Goal: Task Accomplishment & Management: Complete application form

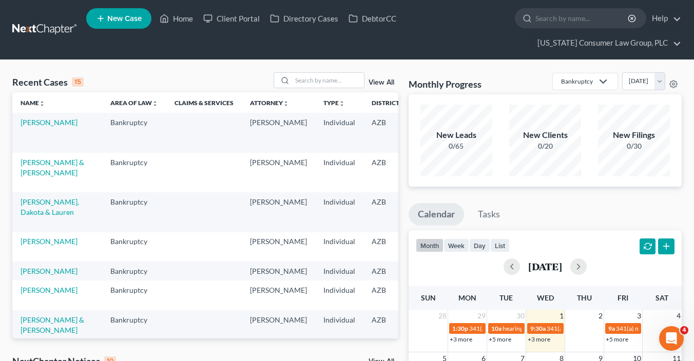
scroll to position [343, 0]
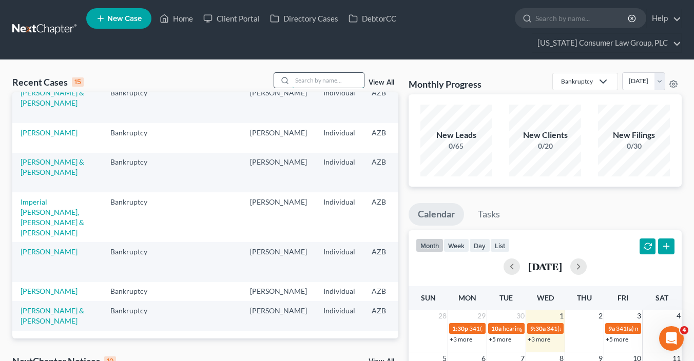
click at [301, 79] on input "search" at bounding box center [328, 80] width 72 height 15
type input "haskett"
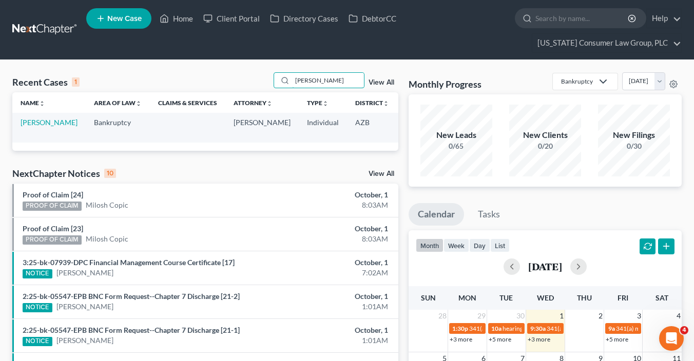
scroll to position [0, 0]
click at [42, 127] on link "[PERSON_NAME]" at bounding box center [49, 122] width 57 height 9
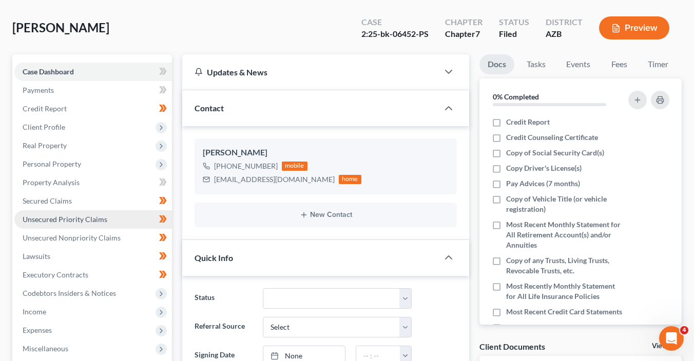
scroll to position [159, 0]
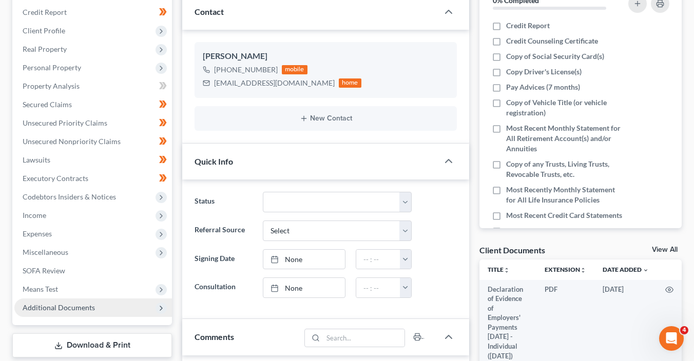
click at [89, 305] on span "Additional Documents" at bounding box center [59, 307] width 72 height 9
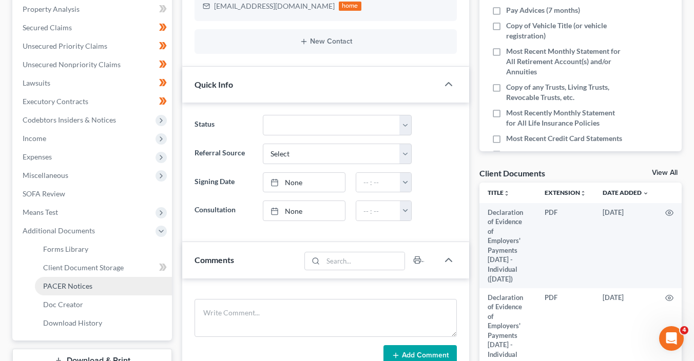
click at [106, 290] on link "PACER Notices" at bounding box center [103, 286] width 137 height 18
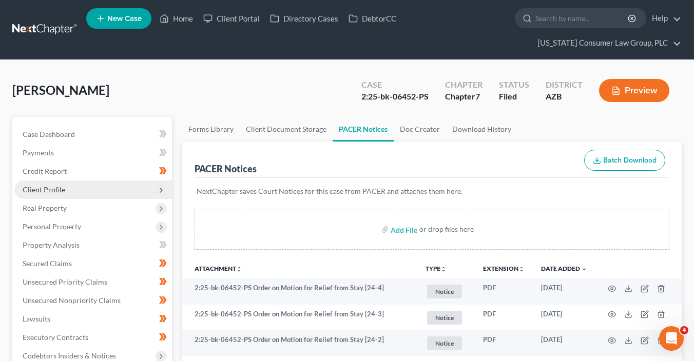
click at [57, 190] on span "Client Profile" at bounding box center [44, 189] width 43 height 9
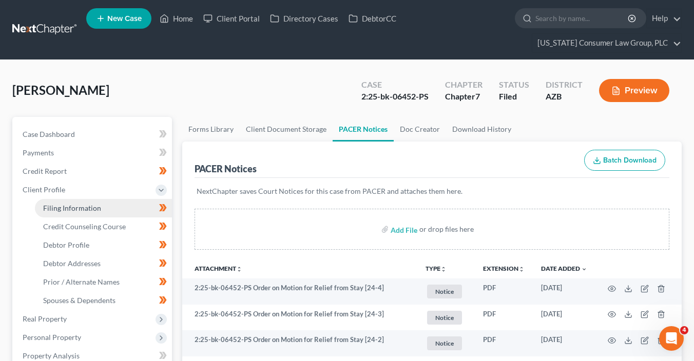
click at [95, 207] on span "Filing Information" at bounding box center [72, 208] width 58 height 9
select select "1"
select select "0"
select select "3"
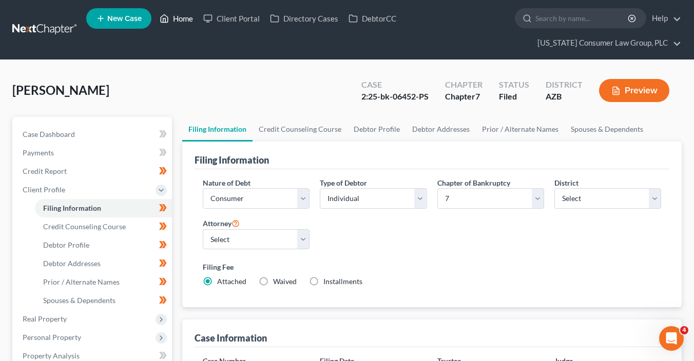
click at [183, 21] on link "Home" at bounding box center [176, 18] width 44 height 18
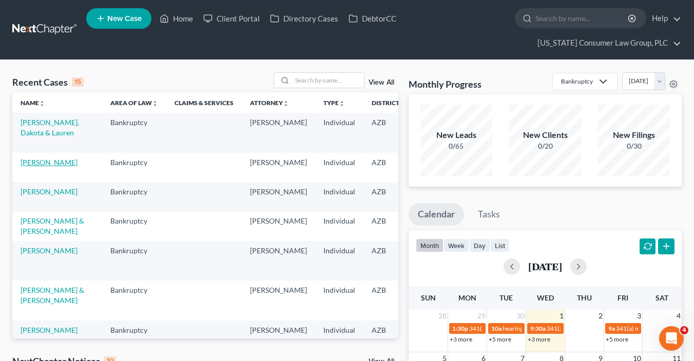
click at [31, 160] on link "[PERSON_NAME]" at bounding box center [49, 162] width 57 height 9
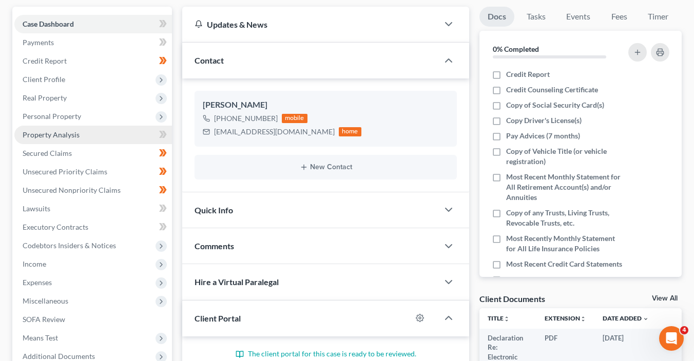
scroll to position [121, 0]
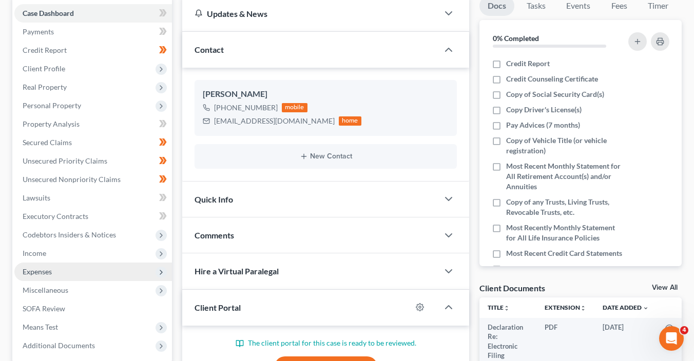
click at [84, 268] on span "Expenses" at bounding box center [93, 272] width 158 height 18
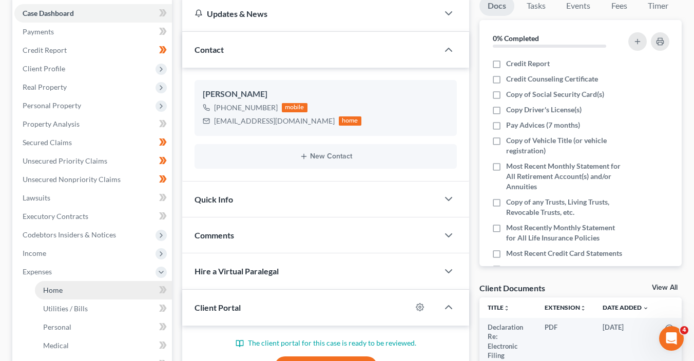
click at [81, 287] on link "Home" at bounding box center [103, 290] width 137 height 18
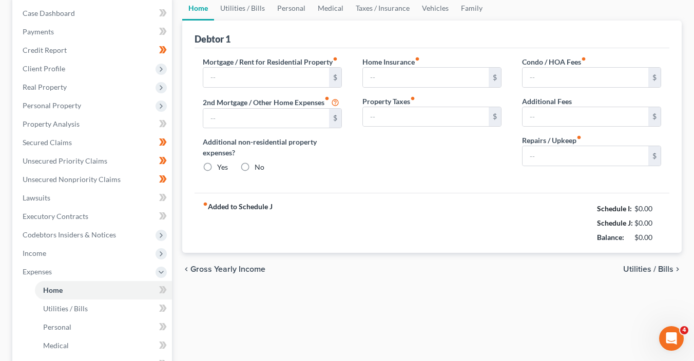
scroll to position [8, 0]
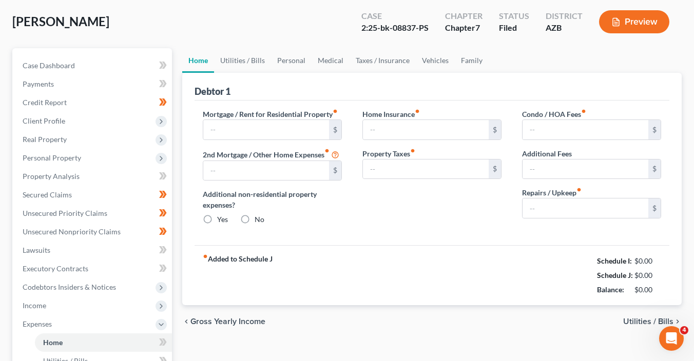
type input "1,430.50"
type input "0.00"
radio input "true"
type input "0.00"
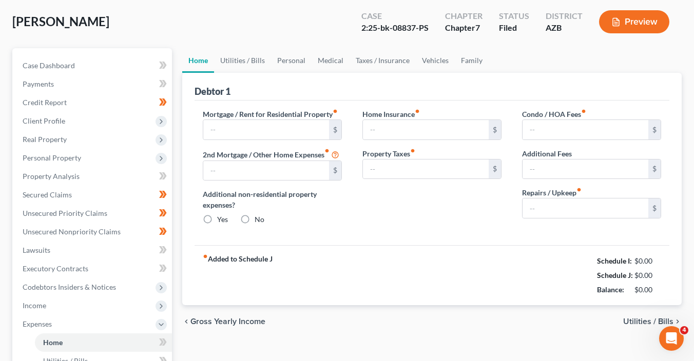
type input "0.00"
type input "50.00"
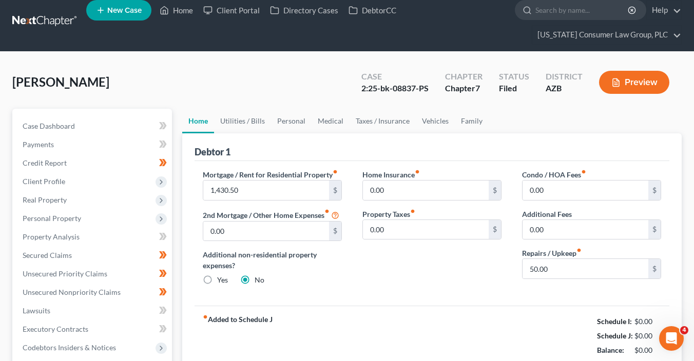
scroll to position [0, 0]
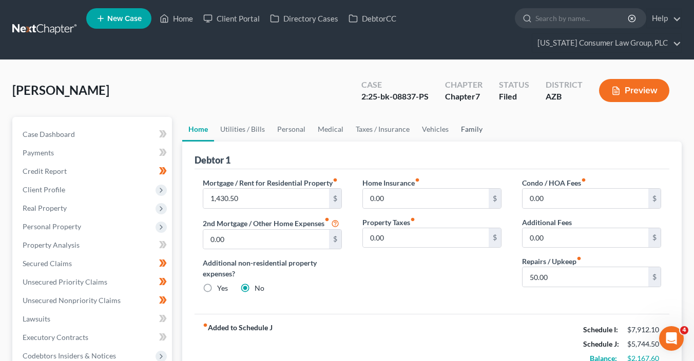
click at [474, 128] on link "Family" at bounding box center [472, 129] width 34 height 25
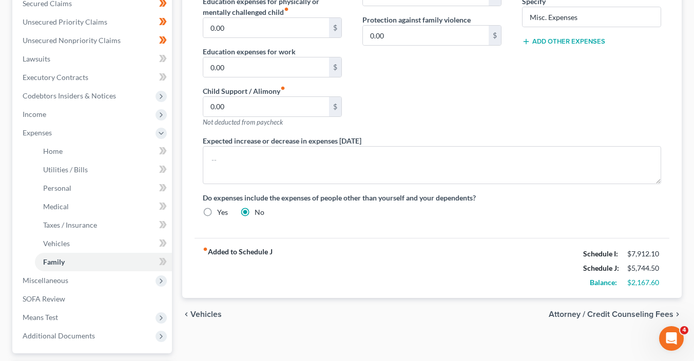
scroll to position [297, 0]
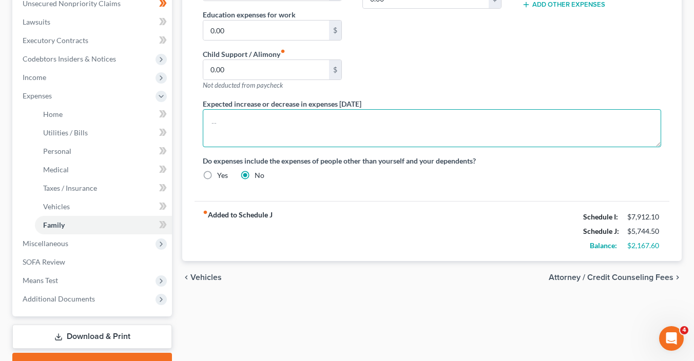
click at [327, 137] on textarea at bounding box center [432, 128] width 458 height 38
paste textarea "Although Schedule J shows excess net income, it arises entirely from Social Sec…"
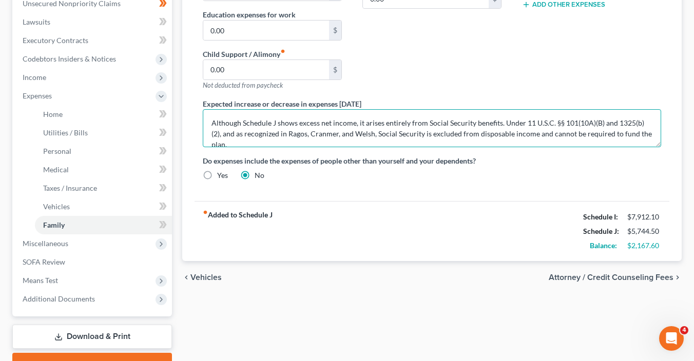
click at [632, 134] on textarea "Although Schedule J shows excess net income, it arises entirely from Social Sec…" at bounding box center [432, 128] width 458 height 38
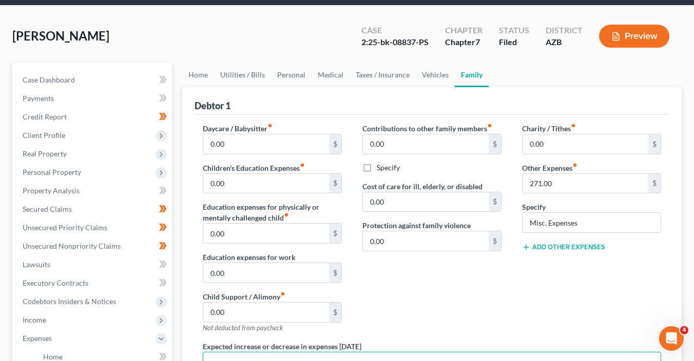
scroll to position [20, 0]
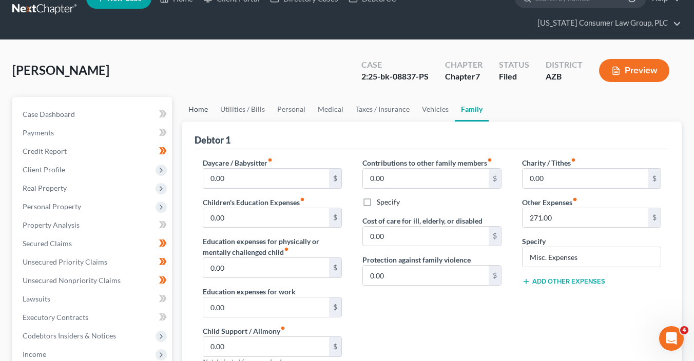
type textarea "Although Schedule J shows excess net income, it arises entirely from Social Sec…"
click at [192, 110] on link "Home" at bounding box center [198, 109] width 32 height 25
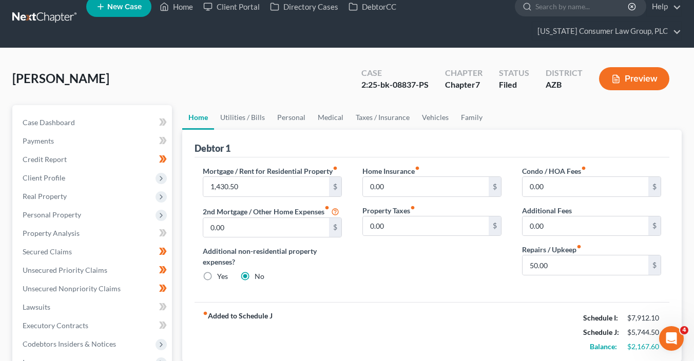
scroll to position [12, 0]
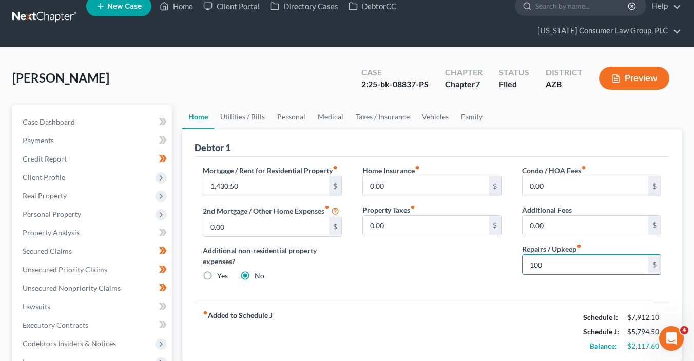
type input "100"
drag, startPoint x: 437, startPoint y: 330, endPoint x: 321, endPoint y: 171, distance: 196.4
click at [436, 324] on div "fiber_manual_record Added to Schedule J Schedule I: $7,912.10 Schedule J: $5,79…" at bounding box center [431, 332] width 475 height 60
click at [254, 119] on link "Utilities / Bills" at bounding box center [242, 117] width 57 height 25
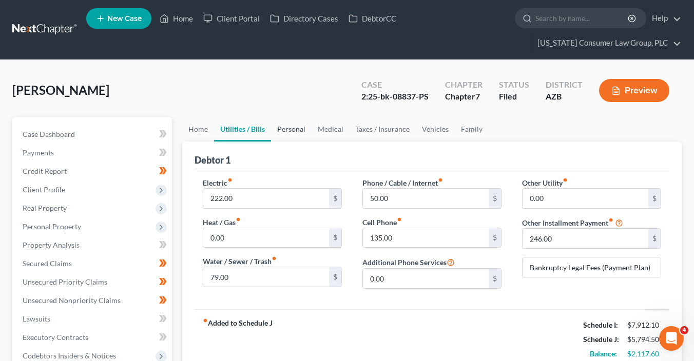
click at [293, 127] on link "Personal" at bounding box center [291, 129] width 41 height 25
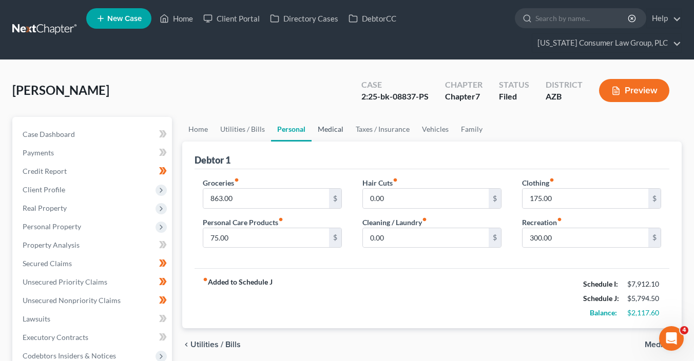
click at [338, 131] on link "Medical" at bounding box center [330, 129] width 38 height 25
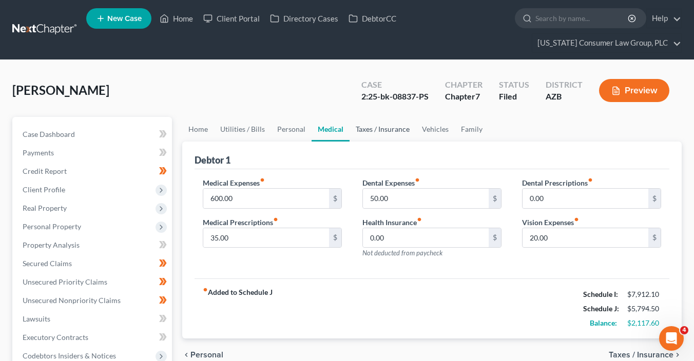
click at [386, 131] on link "Taxes / Insurance" at bounding box center [382, 129] width 66 height 25
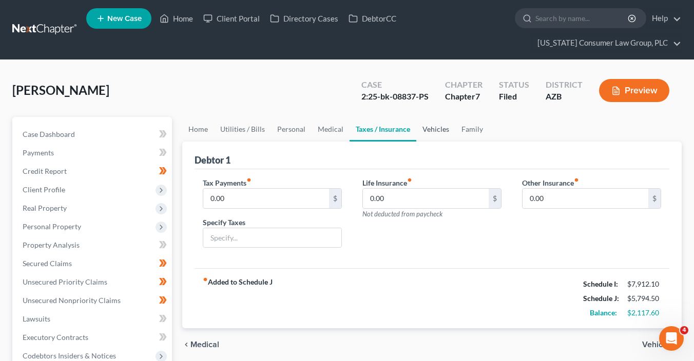
click at [426, 128] on link "Vehicles" at bounding box center [435, 129] width 39 height 25
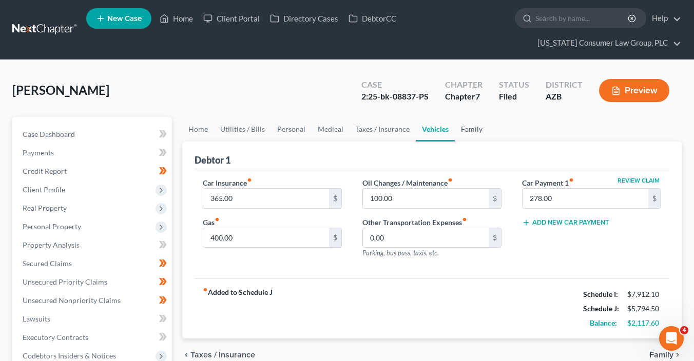
click at [466, 128] on link "Family" at bounding box center [472, 129] width 34 height 25
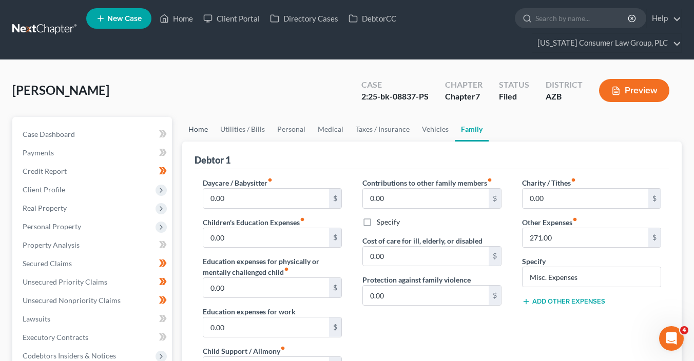
click at [203, 127] on link "Home" at bounding box center [198, 129] width 32 height 25
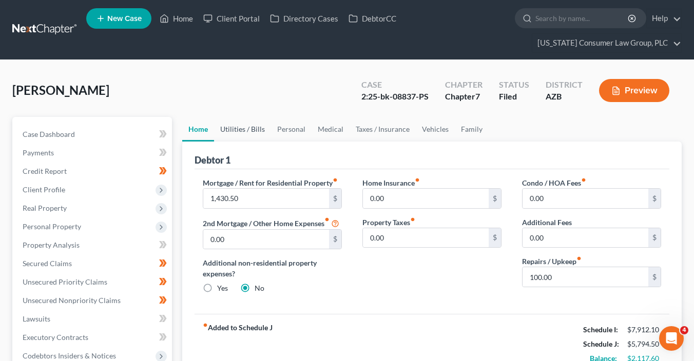
click at [236, 126] on link "Utilities / Bills" at bounding box center [242, 129] width 57 height 25
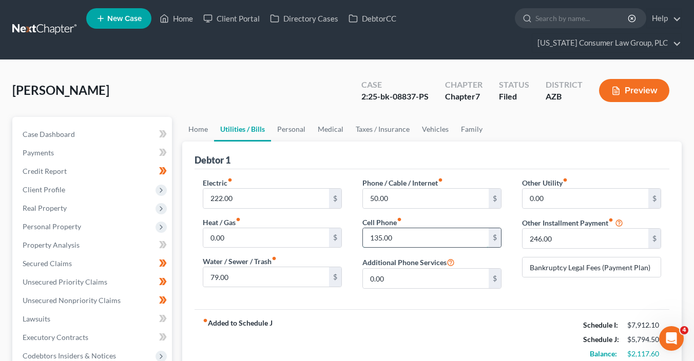
click at [428, 235] on input "135.00" at bounding box center [426, 237] width 126 height 19
type input "170"
click at [244, 194] on input "222.00" at bounding box center [266, 198] width 126 height 19
type input "223"
click at [286, 136] on link "Personal" at bounding box center [291, 129] width 41 height 25
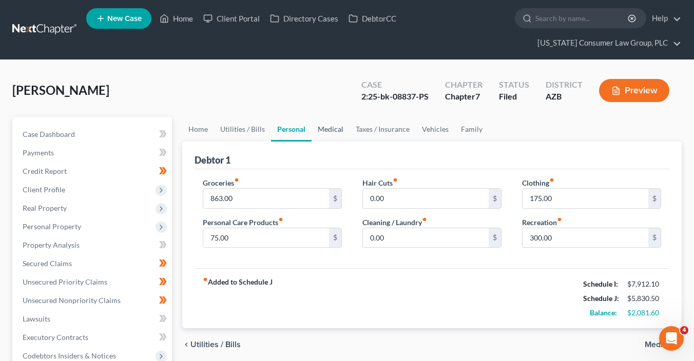
click at [320, 132] on link "Medical" at bounding box center [330, 129] width 38 height 25
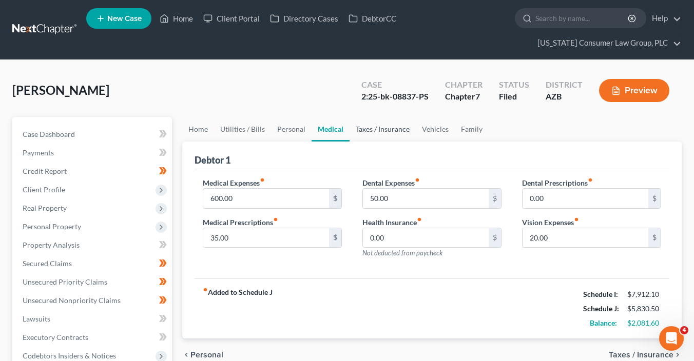
click at [397, 131] on link "Taxes / Insurance" at bounding box center [382, 129] width 66 height 25
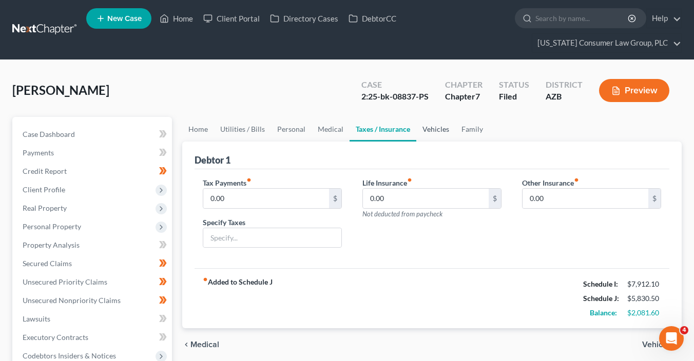
click at [443, 124] on link "Vehicles" at bounding box center [435, 129] width 39 height 25
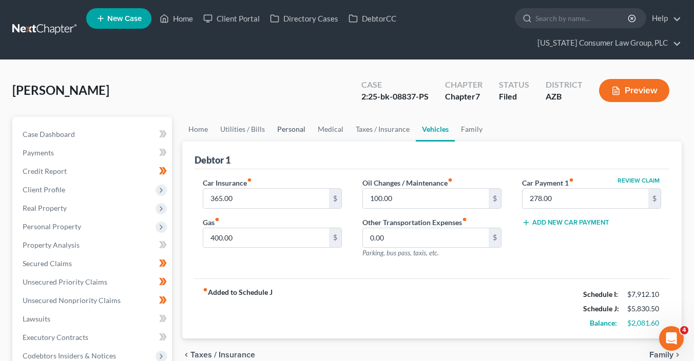
click at [296, 131] on link "Personal" at bounding box center [291, 129] width 41 height 25
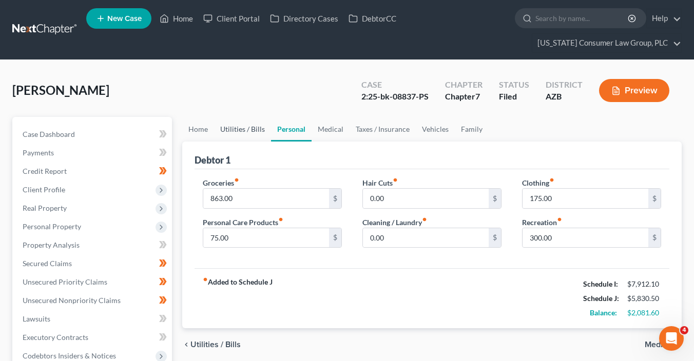
click at [253, 129] on link "Utilities / Bills" at bounding box center [242, 129] width 57 height 25
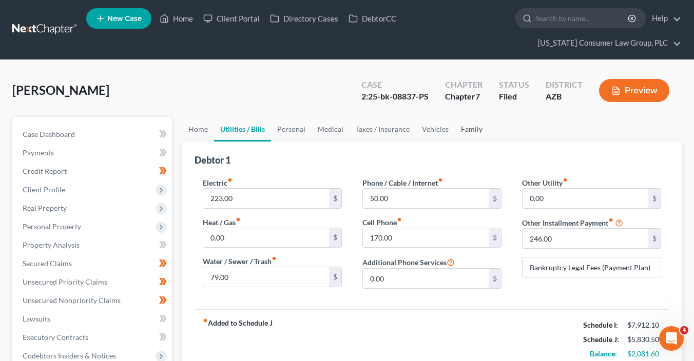
click at [469, 128] on link "Family" at bounding box center [472, 129] width 34 height 25
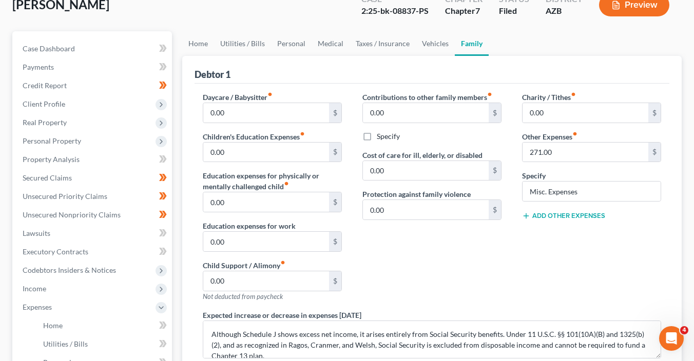
scroll to position [86, 0]
click at [564, 219] on div "Charity / Tithes fiber_manual_record 0.00 $ Other Expenses fiber_manual_record …" at bounding box center [592, 200] width 160 height 218
click at [564, 213] on button "Add Other Expenses" at bounding box center [563, 215] width 83 height 8
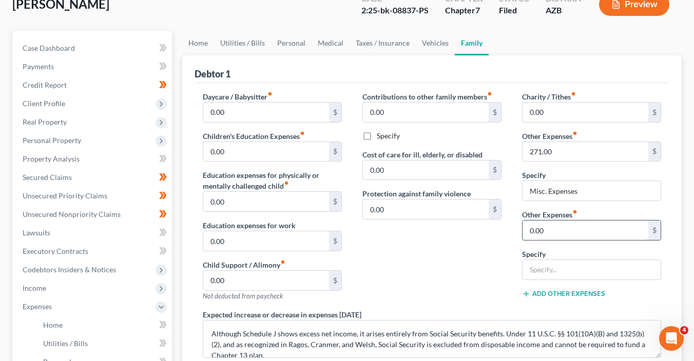
click at [543, 231] on input "0.00" at bounding box center [585, 230] width 126 height 19
type input "178"
type input "Storage Unit"
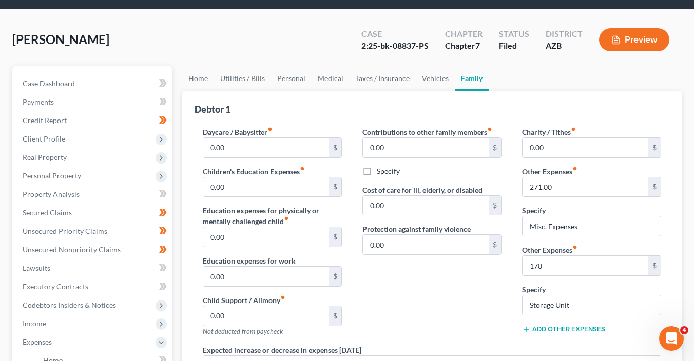
scroll to position [42, 0]
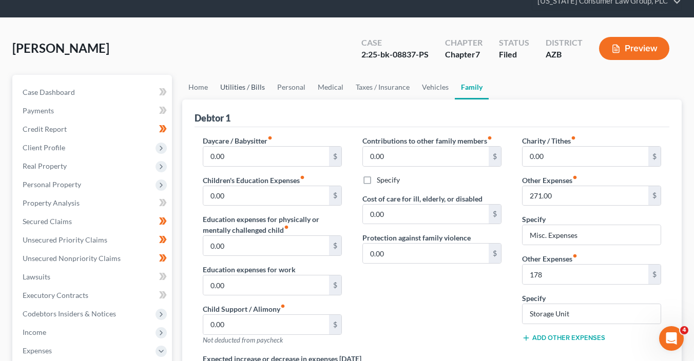
click at [255, 86] on link "Utilities / Bills" at bounding box center [242, 87] width 57 height 25
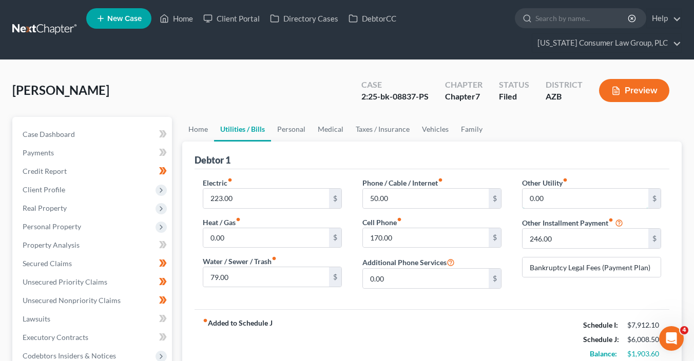
drag, startPoint x: 548, startPoint y: 200, endPoint x: 544, endPoint y: 184, distance: 16.3
click at [548, 200] on input "0.00" at bounding box center [585, 198] width 126 height 19
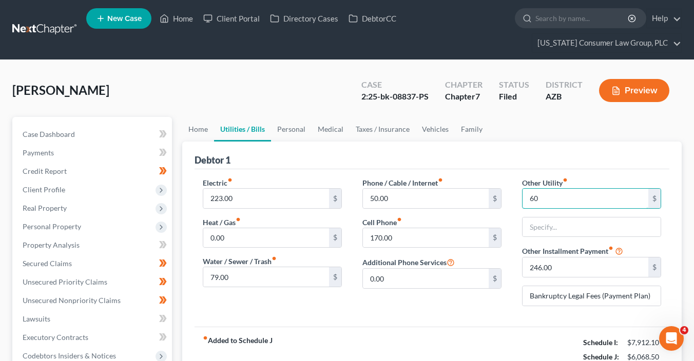
type input "60"
type input "Streaming services"
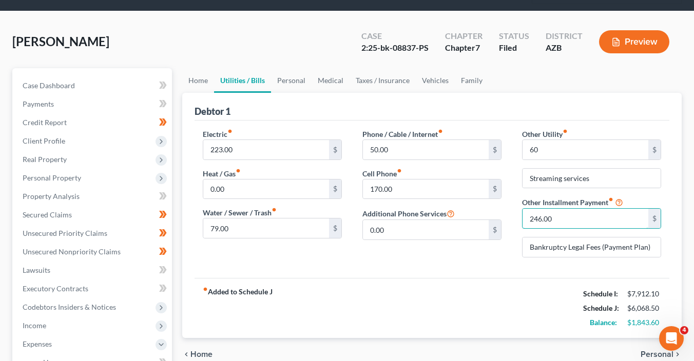
scroll to position [96, 0]
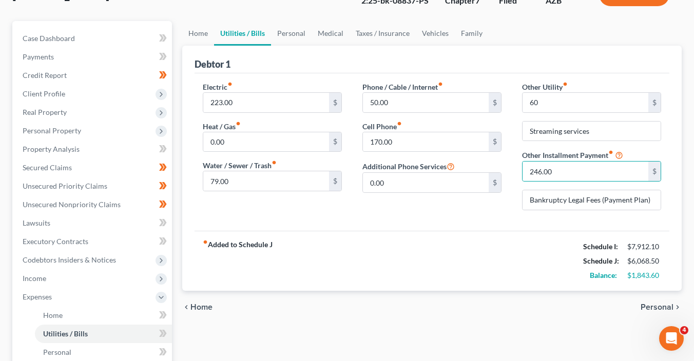
click at [496, 277] on div "fiber_manual_record Added to Schedule J Schedule I: $7,912.10 Schedule J: $6,06…" at bounding box center [431, 261] width 475 height 60
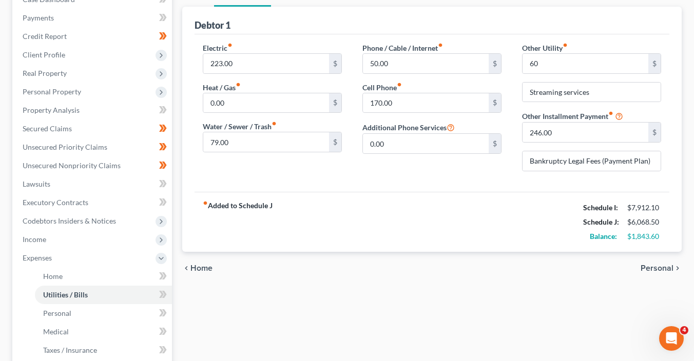
scroll to position [102, 0]
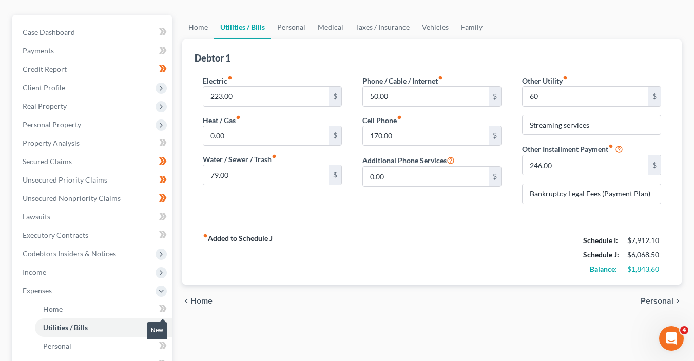
click at [160, 308] on icon at bounding box center [163, 309] width 8 height 13
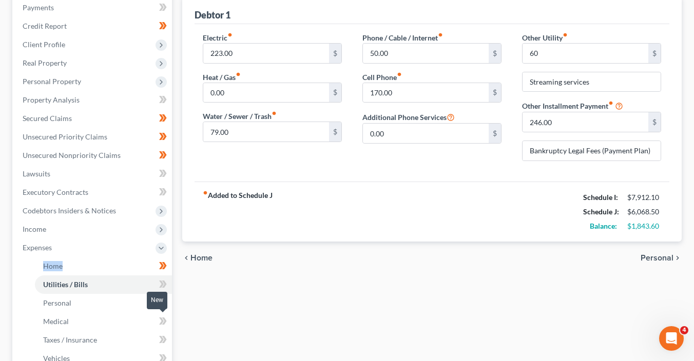
scroll to position [154, 0]
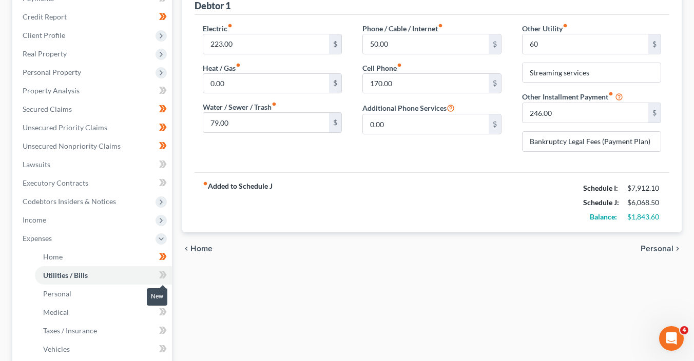
click at [165, 274] on icon at bounding box center [164, 274] width 5 height 7
drag, startPoint x: 165, startPoint y: 274, endPoint x: 168, endPoint y: 292, distance: 18.7
click at [165, 274] on icon at bounding box center [164, 274] width 5 height 7
click at [168, 292] on span at bounding box center [163, 294] width 18 height 15
drag, startPoint x: 168, startPoint y: 292, endPoint x: 165, endPoint y: 311, distance: 19.2
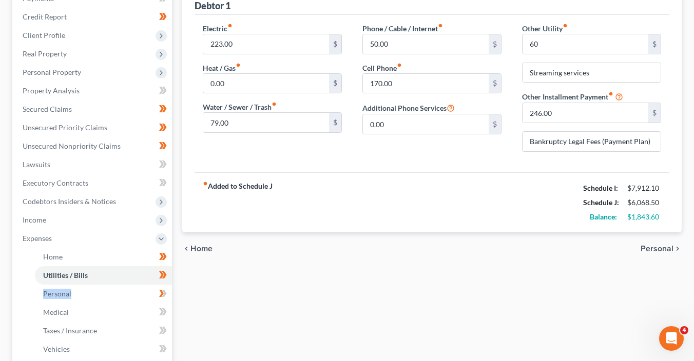
click at [168, 294] on span at bounding box center [163, 294] width 18 height 15
click at [165, 311] on icon at bounding box center [164, 311] width 5 height 7
drag, startPoint x: 165, startPoint y: 311, endPoint x: 165, endPoint y: 318, distance: 7.2
click at [165, 312] on icon at bounding box center [163, 312] width 8 height 13
click at [166, 326] on icon at bounding box center [163, 330] width 8 height 13
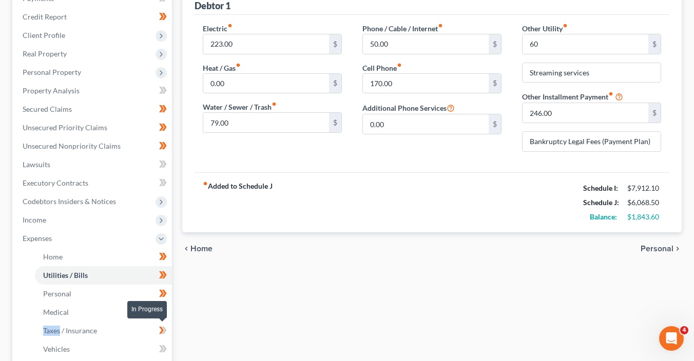
click at [166, 326] on icon at bounding box center [163, 330] width 8 height 13
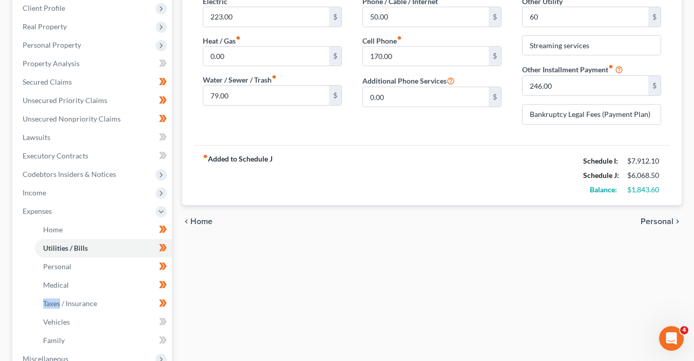
scroll to position [203, 0]
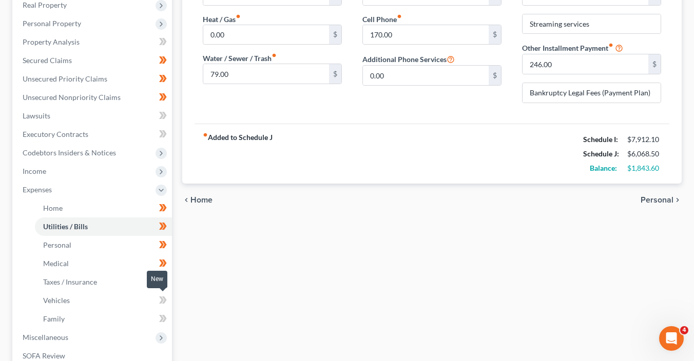
click at [165, 299] on icon at bounding box center [164, 300] width 5 height 7
click at [168, 318] on span at bounding box center [163, 320] width 18 height 15
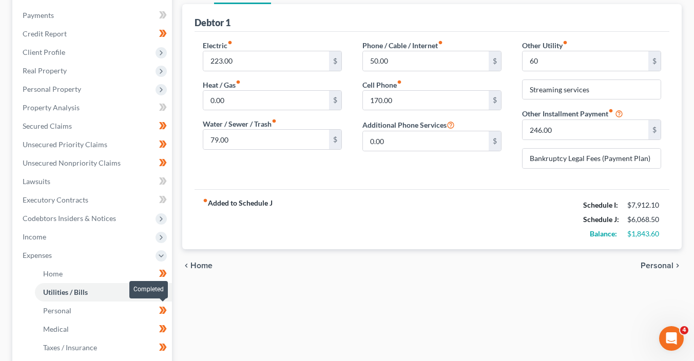
scroll to position [0, 0]
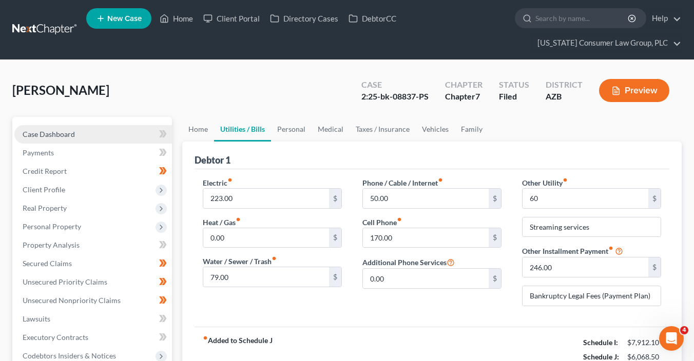
click at [77, 132] on link "Case Dashboard" at bounding box center [93, 134] width 158 height 18
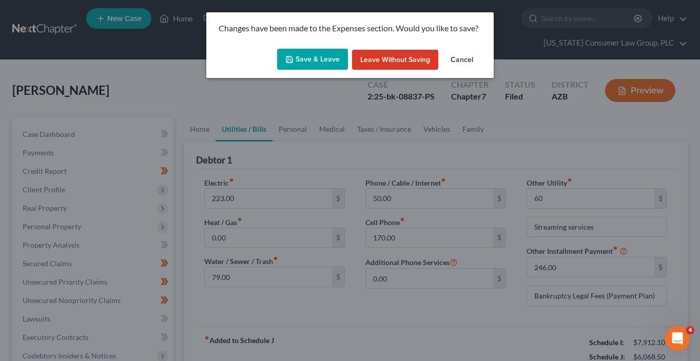
click at [320, 55] on button "Save & Leave" at bounding box center [312, 60] width 71 height 22
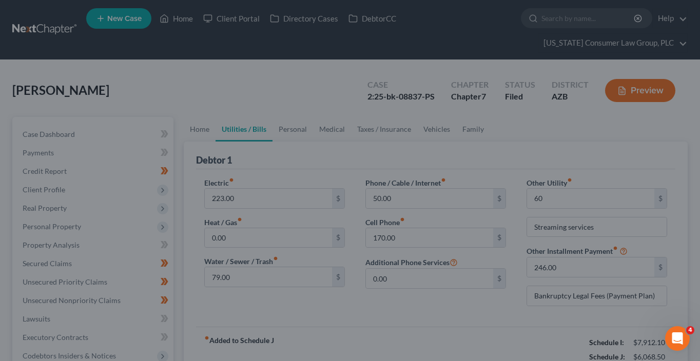
type input "60.00"
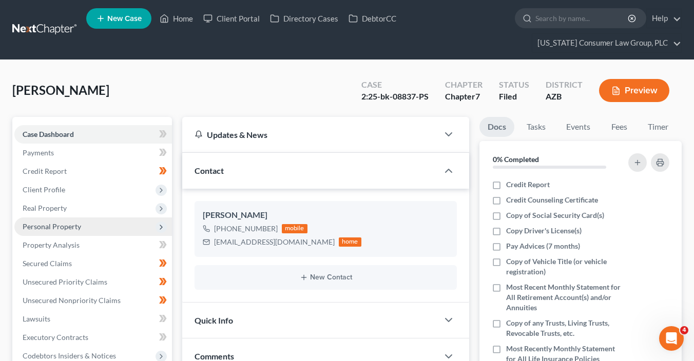
scroll to position [251, 0]
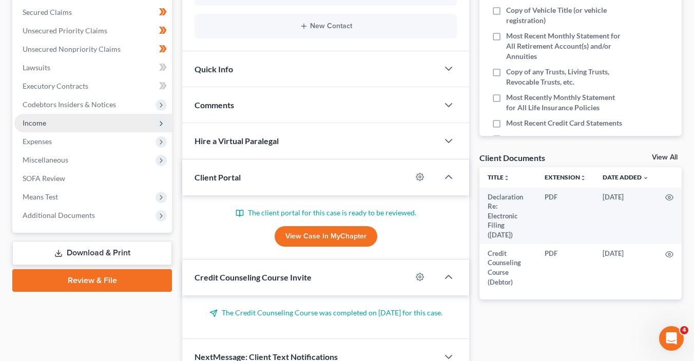
click at [44, 121] on span "Income" at bounding box center [35, 123] width 24 height 9
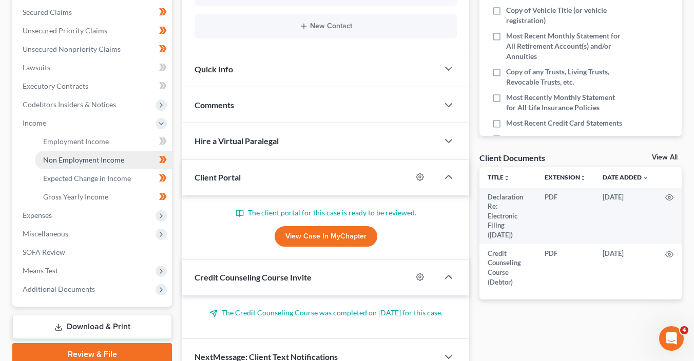
click at [53, 160] on span "Non Employment Income" at bounding box center [83, 159] width 81 height 9
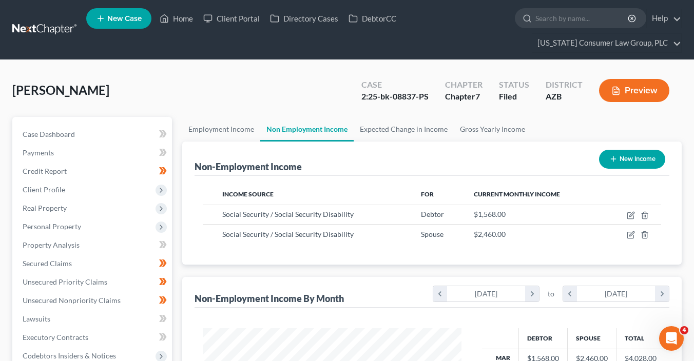
scroll to position [183, 279]
click at [186, 16] on link "Home" at bounding box center [176, 18] width 44 height 18
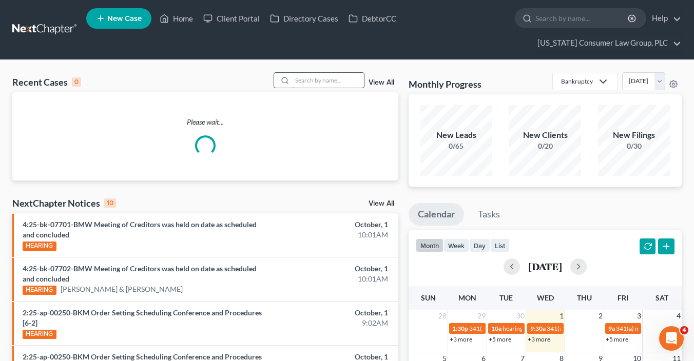
click at [333, 76] on input "search" at bounding box center [328, 80] width 72 height 15
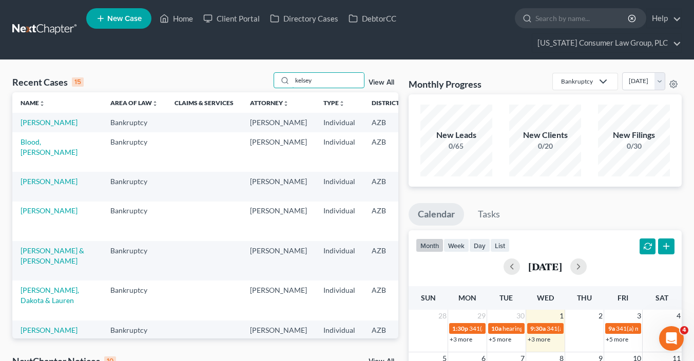
type input "kelsey"
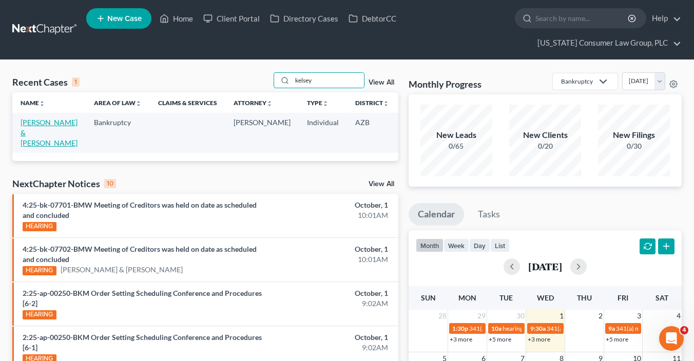
click at [22, 136] on link "Kelsey, Jesse & Marzan-Kelsey, Jacqueline" at bounding box center [49, 132] width 57 height 29
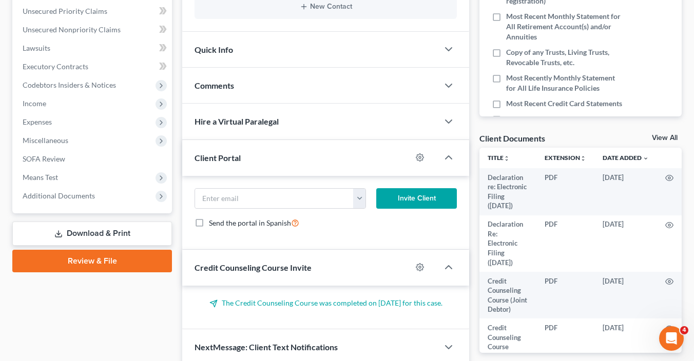
scroll to position [317, 0]
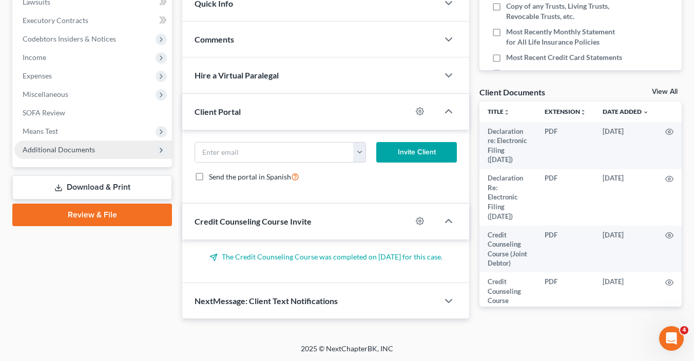
click at [120, 154] on span "Additional Documents" at bounding box center [93, 150] width 158 height 18
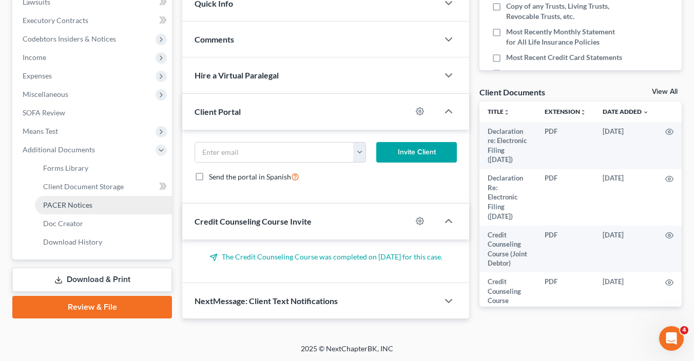
click at [98, 202] on link "PACER Notices" at bounding box center [103, 205] width 137 height 18
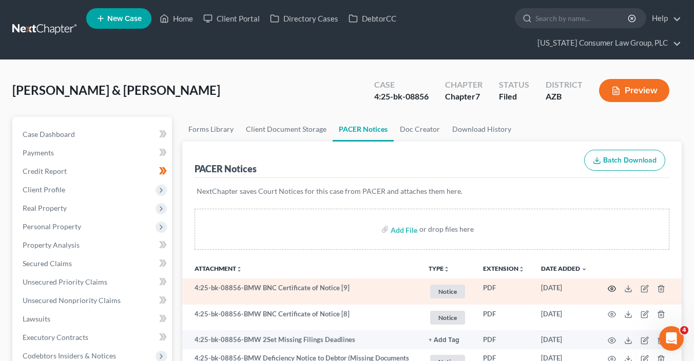
click at [611, 290] on icon "button" at bounding box center [612, 289] width 8 height 6
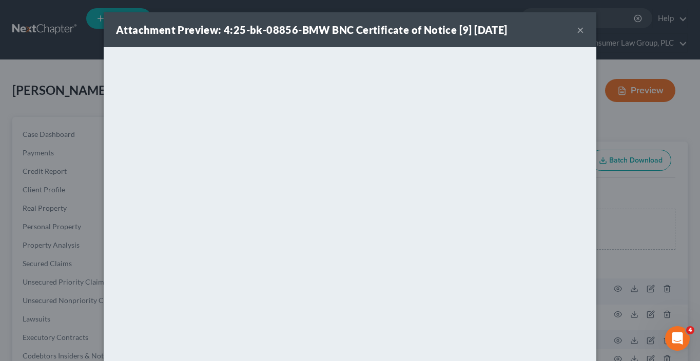
click at [577, 33] on button "×" at bounding box center [580, 30] width 7 height 12
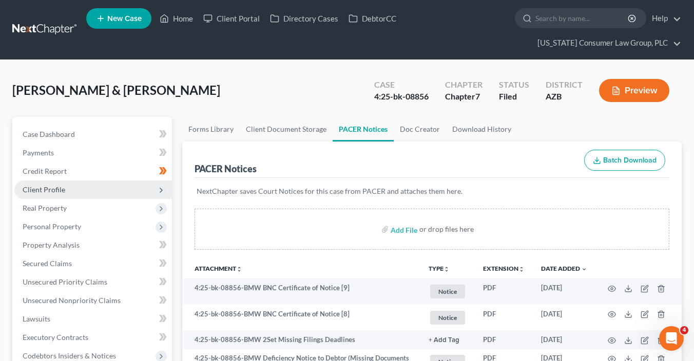
click at [89, 190] on span "Client Profile" at bounding box center [93, 190] width 158 height 18
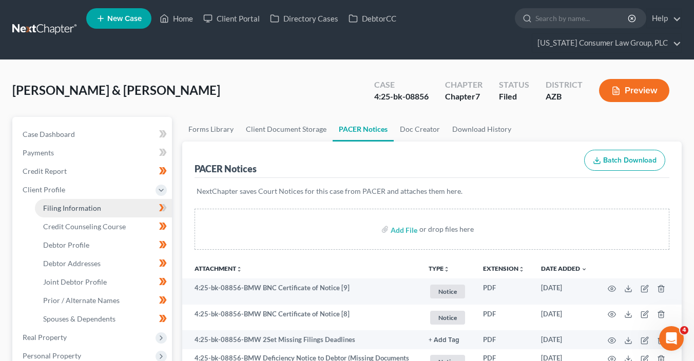
click at [109, 207] on link "Filing Information" at bounding box center [103, 208] width 137 height 18
select select "1"
select select "0"
select select "4"
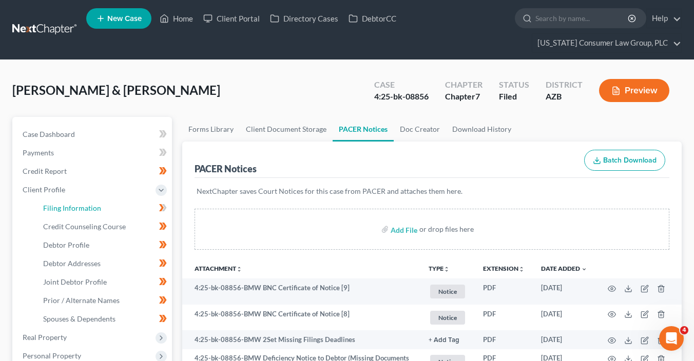
select select "0"
select select "3"
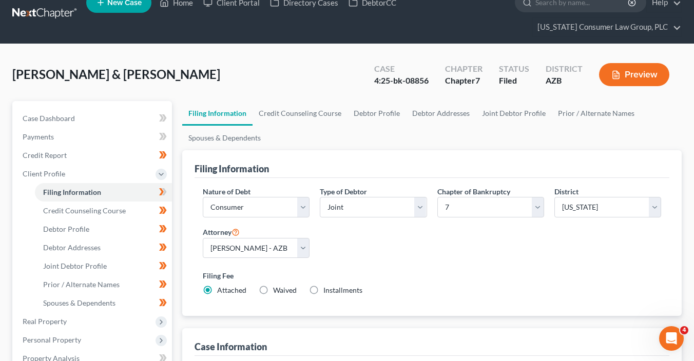
scroll to position [76, 0]
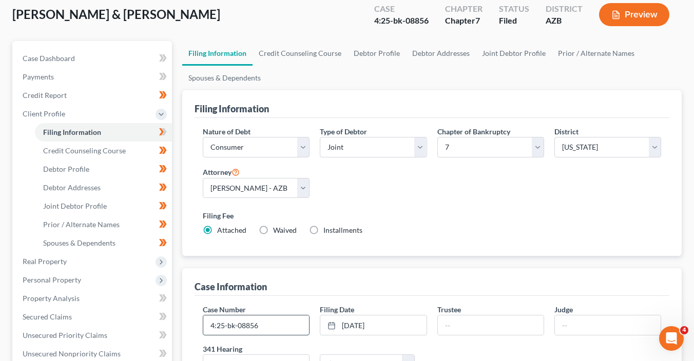
click at [268, 326] on input "4:25-bk-08856" at bounding box center [256, 325] width 106 height 19
type input "4:25-bk-08856-BMW"
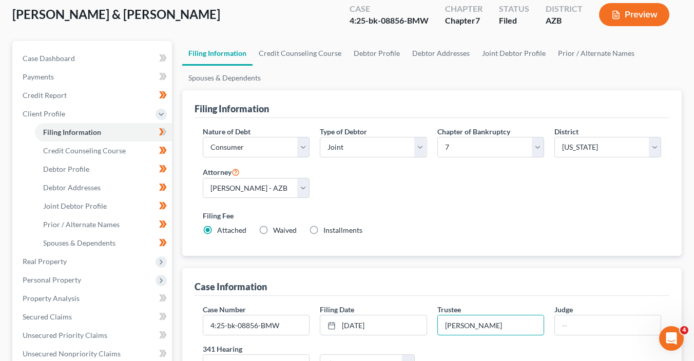
type input "Mason"
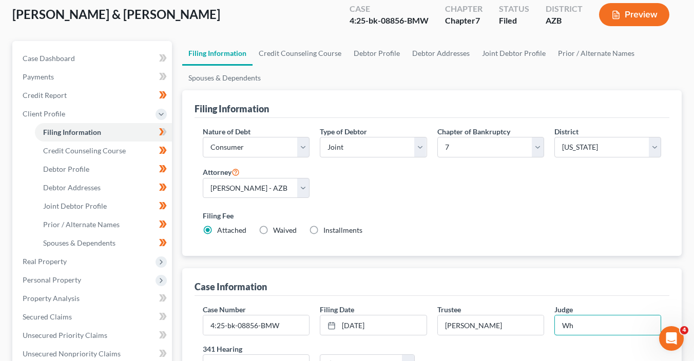
type input "Whinery"
click at [166, 135] on icon at bounding box center [163, 132] width 8 height 13
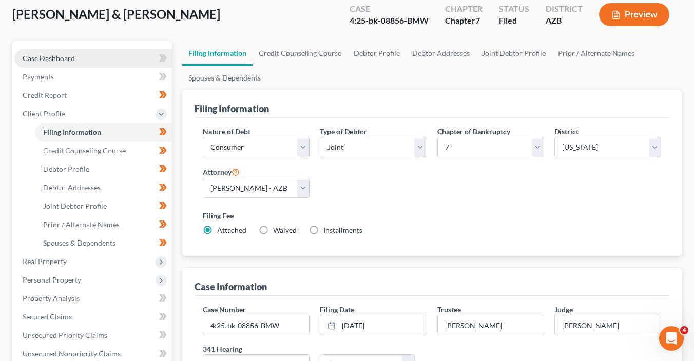
click at [102, 62] on link "Case Dashboard" at bounding box center [93, 58] width 158 height 18
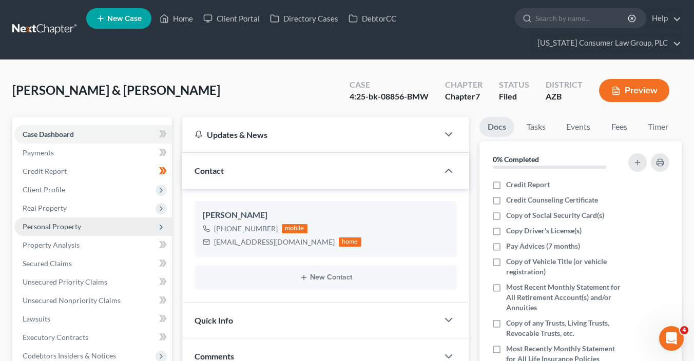
click at [159, 189] on icon at bounding box center [161, 190] width 8 height 8
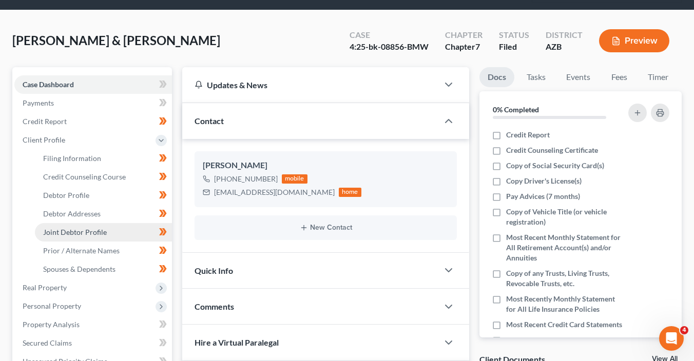
scroll to position [116, 0]
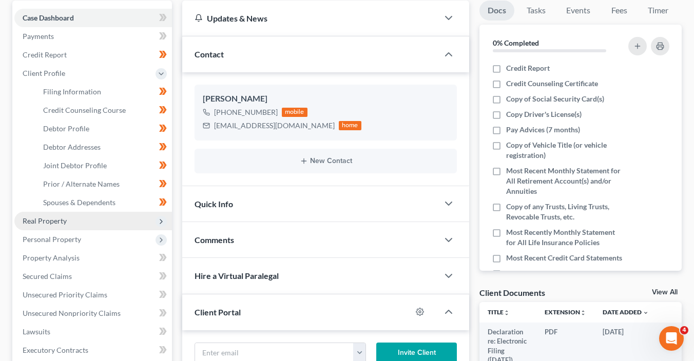
click at [99, 218] on span "Real Property" at bounding box center [93, 221] width 158 height 18
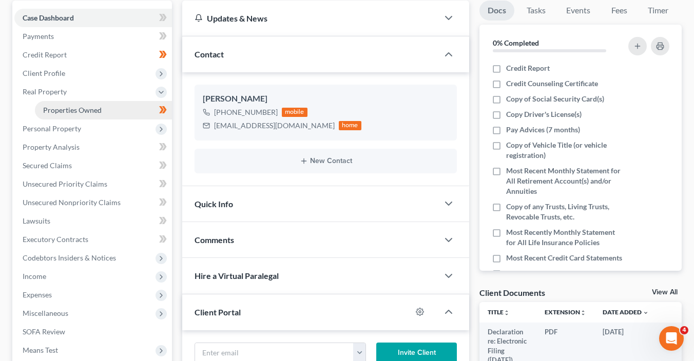
click at [100, 110] on span "Properties Owned" at bounding box center [72, 110] width 58 height 9
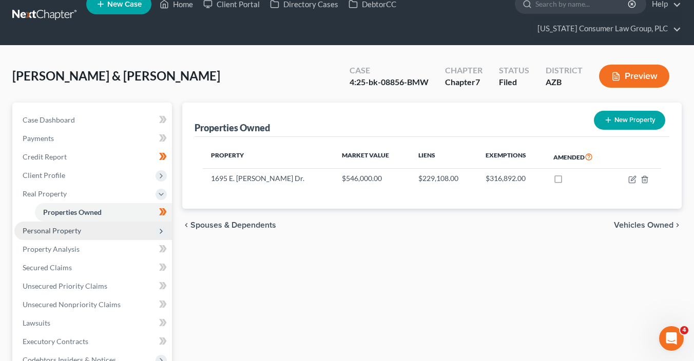
scroll to position [15, 0]
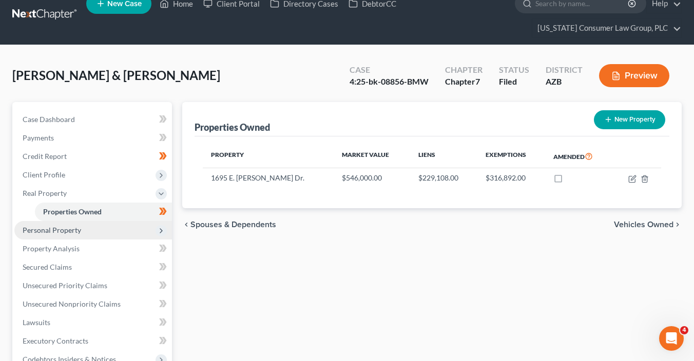
click at [91, 228] on span "Personal Property" at bounding box center [93, 230] width 158 height 18
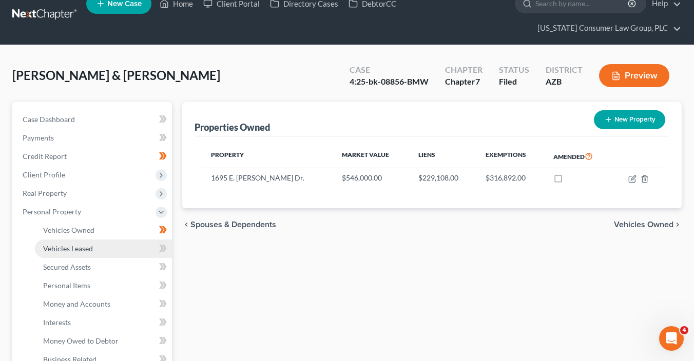
click at [108, 243] on link "Vehicles Leased" at bounding box center [103, 249] width 137 height 18
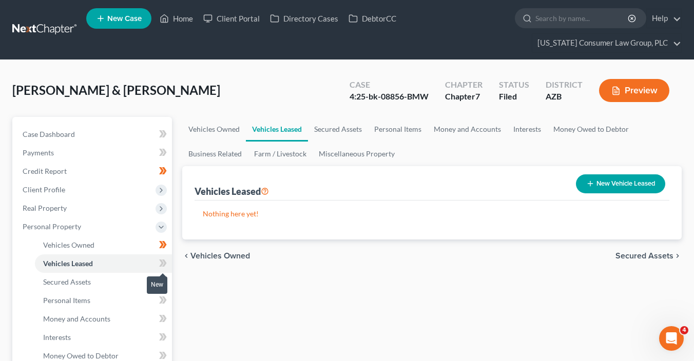
click at [164, 263] on icon at bounding box center [163, 263] width 8 height 13
click at [164, 263] on icon at bounding box center [164, 263] width 5 height 7
click at [146, 281] on link "Secured Assets" at bounding box center [103, 282] width 137 height 18
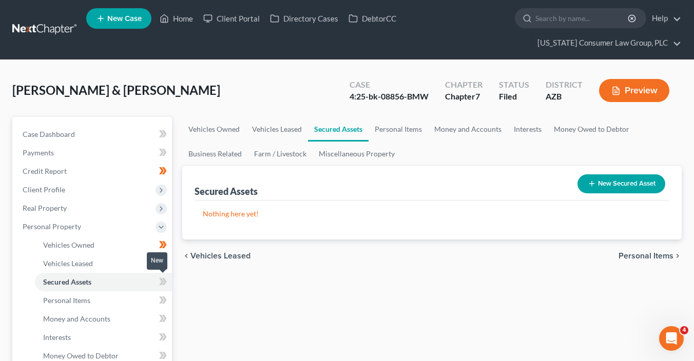
click at [161, 283] on icon at bounding box center [161, 281] width 5 height 7
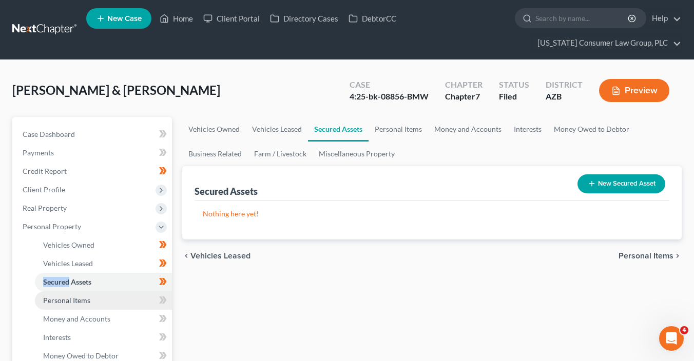
click at [114, 297] on link "Personal Items" at bounding box center [103, 300] width 137 height 18
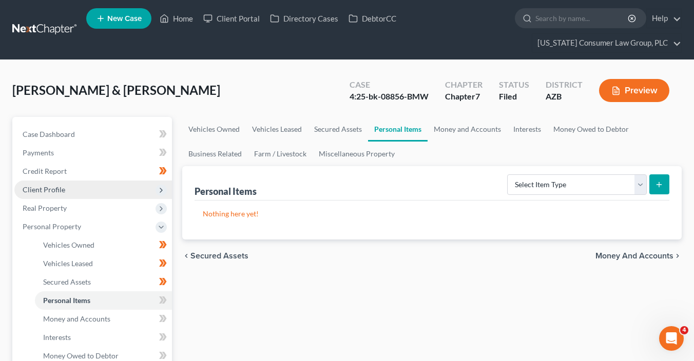
click at [61, 186] on span "Client Profile" at bounding box center [44, 189] width 43 height 9
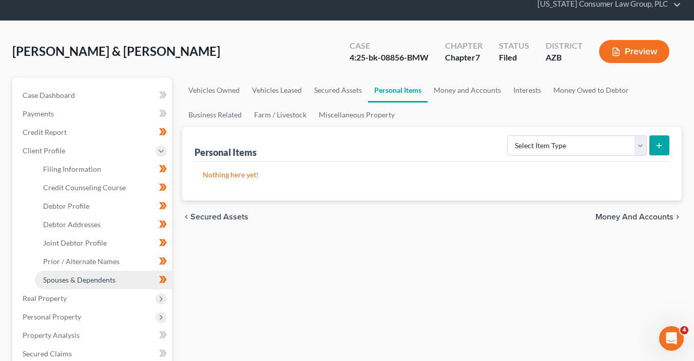
click at [90, 281] on span "Spouses & Dependents" at bounding box center [79, 280] width 72 height 9
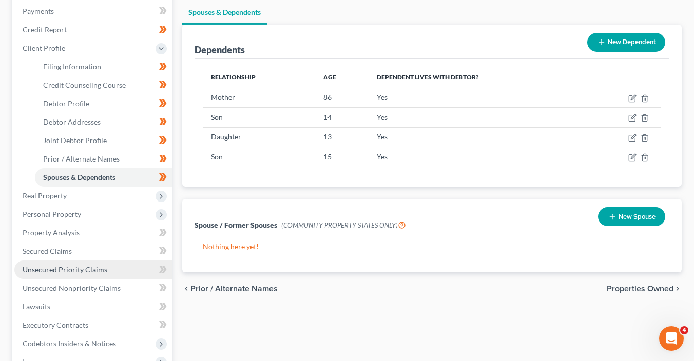
scroll to position [142, 0]
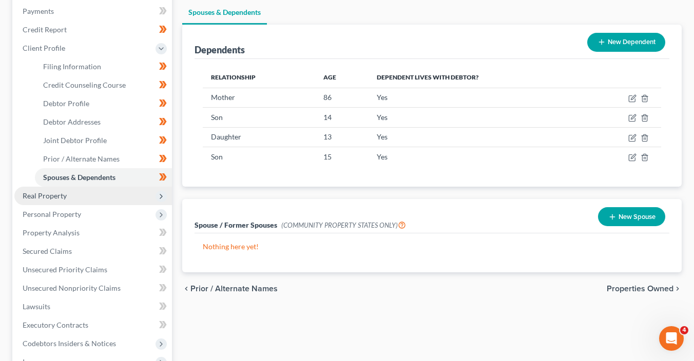
click at [94, 197] on span "Real Property" at bounding box center [93, 196] width 158 height 18
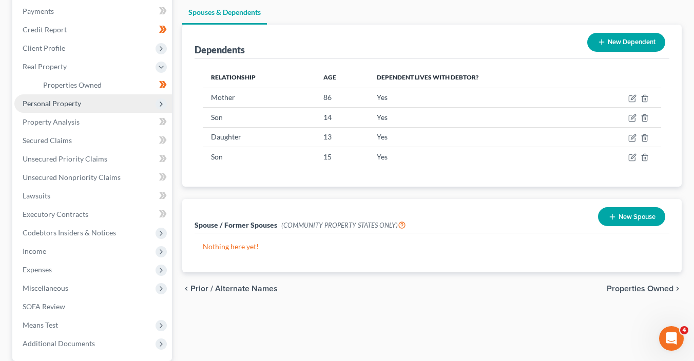
click at [95, 97] on span "Personal Property" at bounding box center [93, 103] width 158 height 18
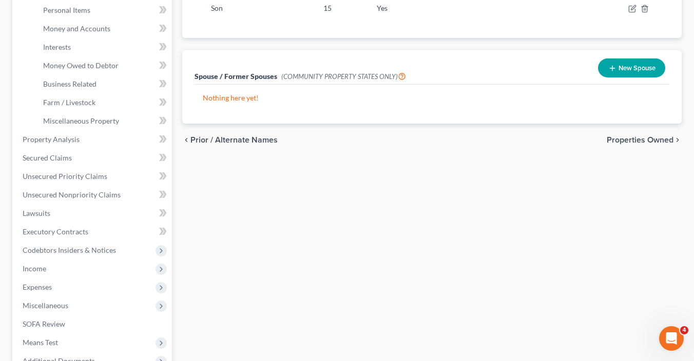
scroll to position [134, 0]
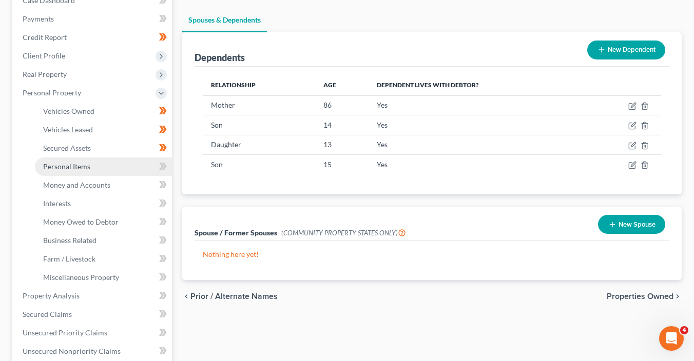
click at [104, 162] on link "Personal Items" at bounding box center [103, 167] width 137 height 18
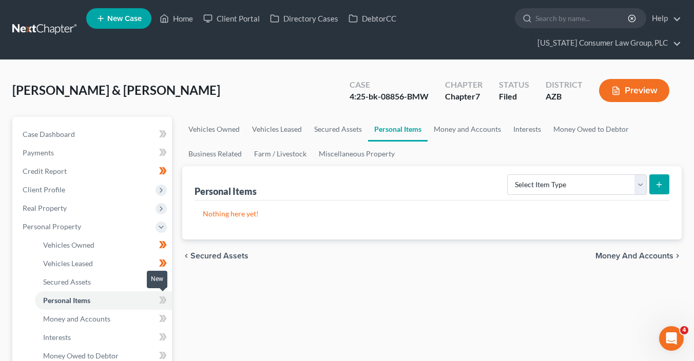
click at [169, 300] on span at bounding box center [163, 301] width 18 height 15
drag, startPoint x: 170, startPoint y: 300, endPoint x: 289, endPoint y: 284, distance: 120.1
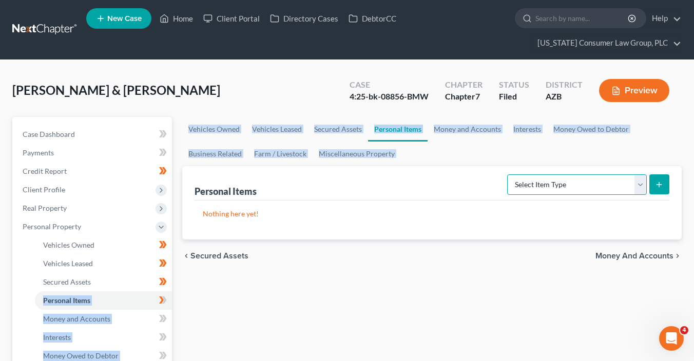
click at [544, 175] on select "Select Item Type Clothing (A/B: 11) Collectibles Of Value (A/B: 8) Electronics …" at bounding box center [577, 184] width 140 height 21
select select "clothing"
click at [509, 174] on select "Select Item Type Clothing (A/B: 11) Collectibles Of Value (A/B: 8) Electronics …" at bounding box center [577, 184] width 140 height 21
click at [658, 188] on button "submit" at bounding box center [659, 184] width 20 height 20
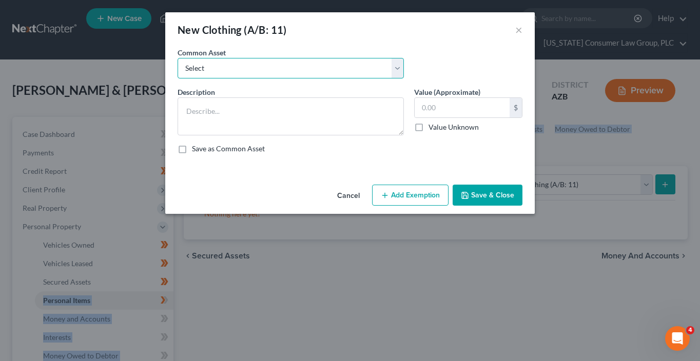
click at [266, 67] on select "Select Everyday clothing, shoes, coats" at bounding box center [291, 68] width 226 height 21
select select "0"
click at [178, 58] on select "Select Everyday clothing, shoes, coats" at bounding box center [291, 68] width 226 height 21
type textarea "Everyday clothing, shoes, coats"
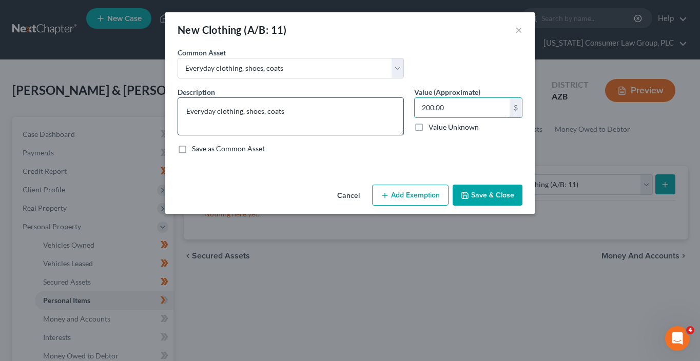
drag, startPoint x: 447, startPoint y: 106, endPoint x: 395, endPoint y: 109, distance: 52.4
click at [395, 109] on div "Description * Everyday clothing, shoes, coats Value (Approximate) 200.00 $ Valu…" at bounding box center [349, 124] width 355 height 75
drag, startPoint x: 456, startPoint y: 106, endPoint x: 387, endPoint y: 93, distance: 70.0
click at [382, 101] on div "Description * Everyday clothing, shoes, coats Value (Approximate) 200.00 $ Valu…" at bounding box center [349, 124] width 355 height 75
type input "500"
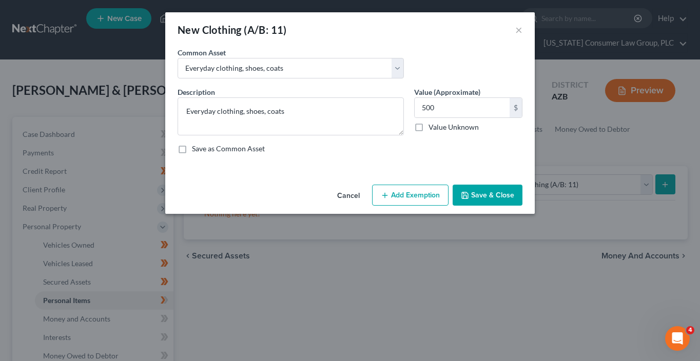
click at [432, 188] on button "Add Exemption" at bounding box center [410, 196] width 76 height 22
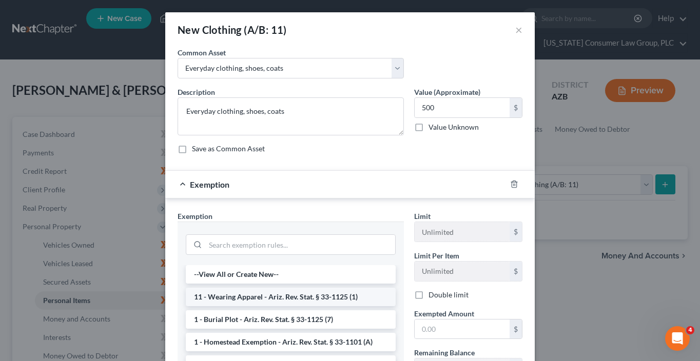
click at [320, 301] on li "11 - Wearing Apparel - Ariz. Rev. Stat. § 33-1125 (1)" at bounding box center [291, 297] width 210 height 18
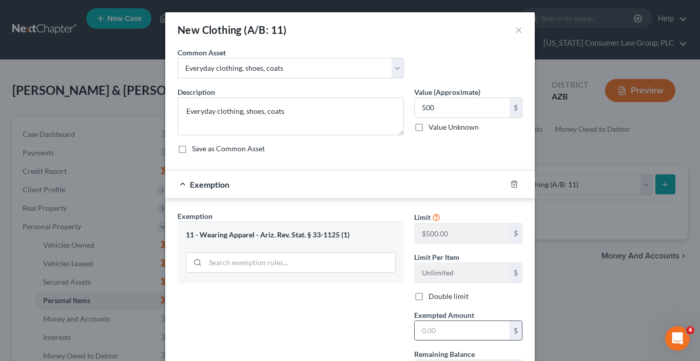
click at [424, 333] on input "text" at bounding box center [462, 330] width 95 height 19
type input "500"
click at [375, 335] on div "Exemption Set must be selected for CA. Exemption * 11 - Wearing Apparel - Ariz.…" at bounding box center [290, 300] width 237 height 178
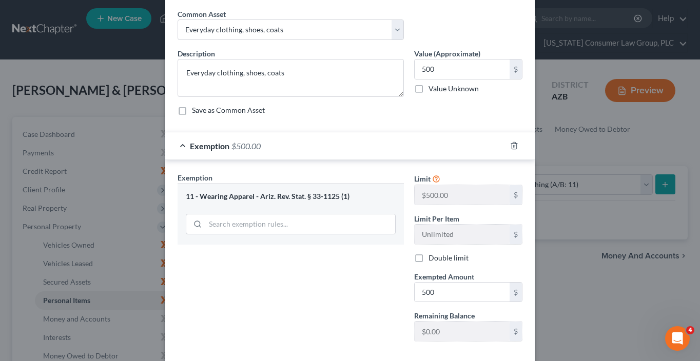
scroll to position [91, 0]
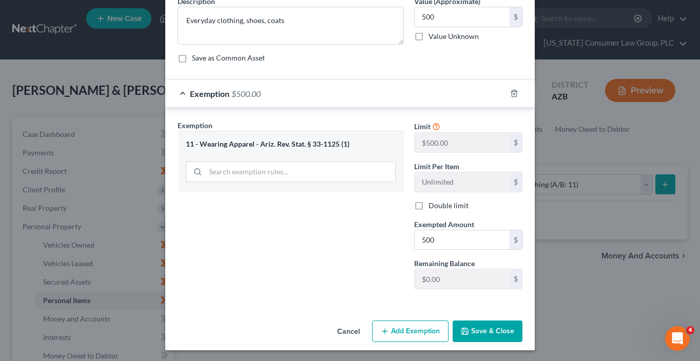
click at [472, 332] on button "Save & Close" at bounding box center [488, 332] width 70 height 22
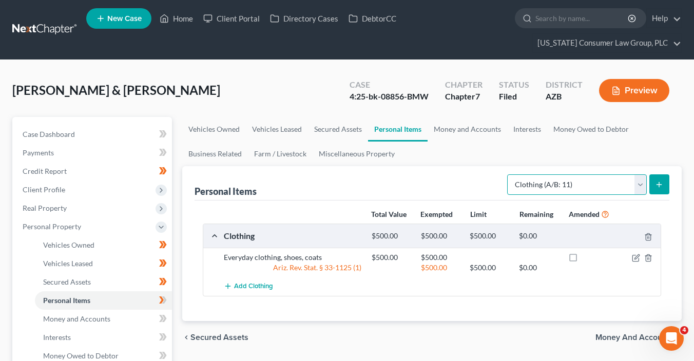
click at [544, 182] on select "Select Item Type Clothing (A/B: 11) Collectibles Of Value (A/B: 8) Electronics …" at bounding box center [577, 184] width 140 height 21
click at [552, 182] on select "Select Item Type Clothing (A/B: 11) Collectibles Of Value (A/B: 8) Electronics …" at bounding box center [577, 184] width 140 height 21
click at [509, 174] on select "Select Item Type Clothing (A/B: 11) Collectibles Of Value (A/B: 8) Electronics …" at bounding box center [577, 184] width 140 height 21
click at [581, 186] on select "Select Item Type Clothing (A/B: 11) Collectibles Of Value (A/B: 8) Electronics …" at bounding box center [577, 184] width 140 height 21
select select "electronics"
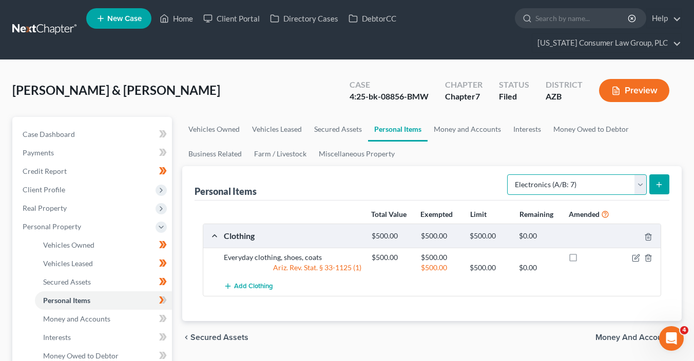
click at [509, 174] on select "Select Item Type Clothing (A/B: 11) Collectibles Of Value (A/B: 8) Electronics …" at bounding box center [577, 184] width 140 height 21
click at [659, 181] on icon "submit" at bounding box center [659, 185] width 8 height 8
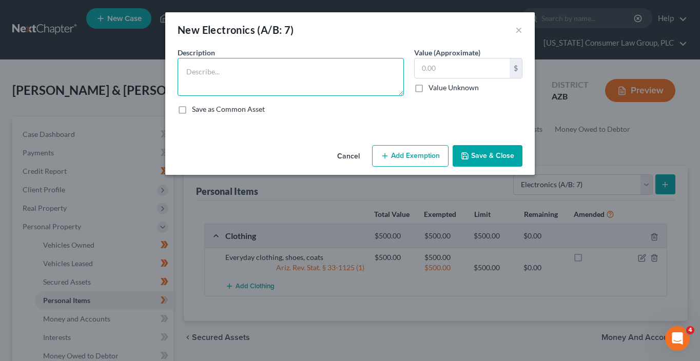
click at [290, 75] on textarea at bounding box center [291, 77] width 226 height 38
type textarea "TV, cell phones, miscellaneous household electronics"
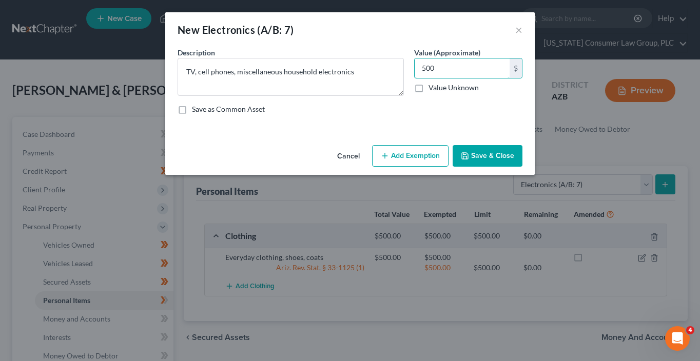
type input "500"
click at [413, 159] on button "Add Exemption" at bounding box center [410, 156] width 76 height 22
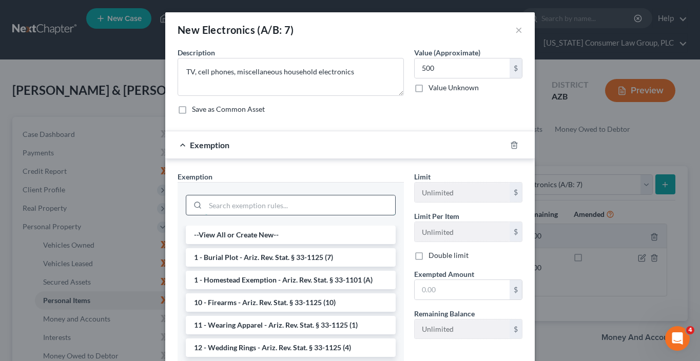
click at [278, 205] on input "search" at bounding box center [300, 205] width 190 height 19
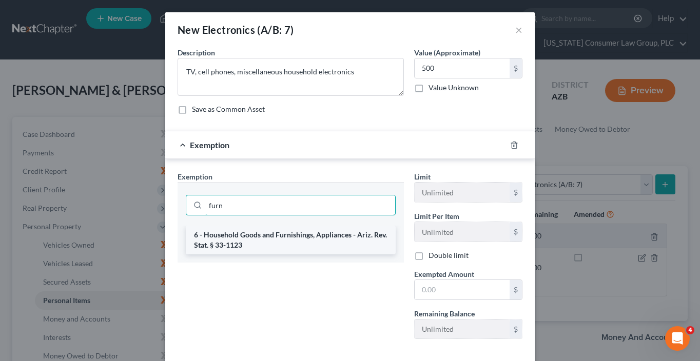
type input "furn"
click at [341, 249] on li "6 - Household Goods and Furnishings, Appliances - Ariz. Rev. Stat. § 33-1123" at bounding box center [291, 240] width 210 height 29
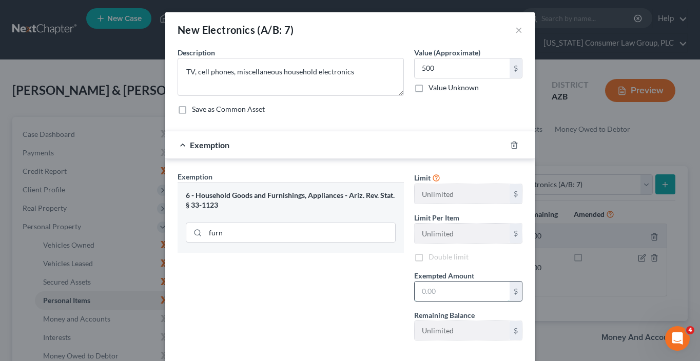
click at [431, 285] on input "text" at bounding box center [462, 291] width 95 height 19
type input "500"
click at [322, 277] on div "Exemption Set must be selected for CA. Exemption * 6 - Household Goods and Furn…" at bounding box center [290, 260] width 237 height 178
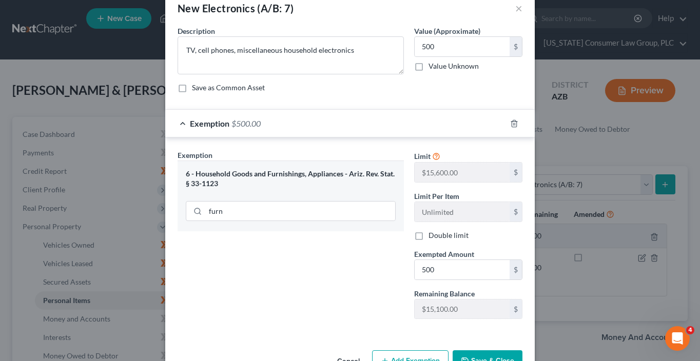
scroll to position [51, 0]
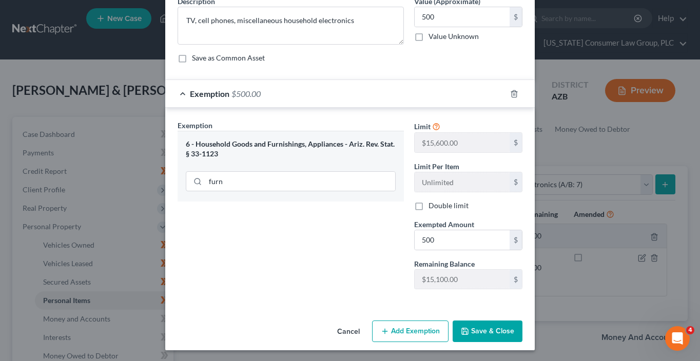
click at [500, 331] on button "Save & Close" at bounding box center [488, 332] width 70 height 22
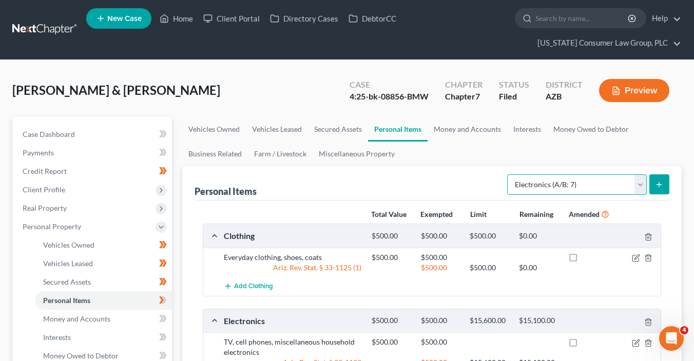
click at [570, 184] on select "Select Item Type Clothing (A/B: 11) Collectibles Of Value (A/B: 8) Electronics …" at bounding box center [577, 184] width 140 height 21
select select "household_goods"
click at [509, 174] on select "Select Item Type Clothing (A/B: 11) Collectibles Of Value (A/B: 8) Electronics …" at bounding box center [577, 184] width 140 height 21
click at [654, 178] on button "submit" at bounding box center [659, 184] width 20 height 20
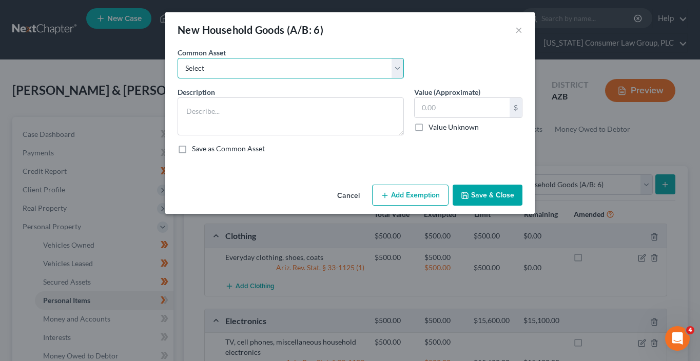
click at [286, 67] on select "Select Furniture, linens, kitchen supplies, miscellaneous household goods" at bounding box center [291, 68] width 226 height 21
select select "0"
click at [178, 58] on select "Select Furniture, linens, kitchen supplies, miscellaneous household goods" at bounding box center [291, 68] width 226 height 21
type textarea "Furniture, linens, kitchen supplies, miscellaneous household goods"
type input "1,000.00"
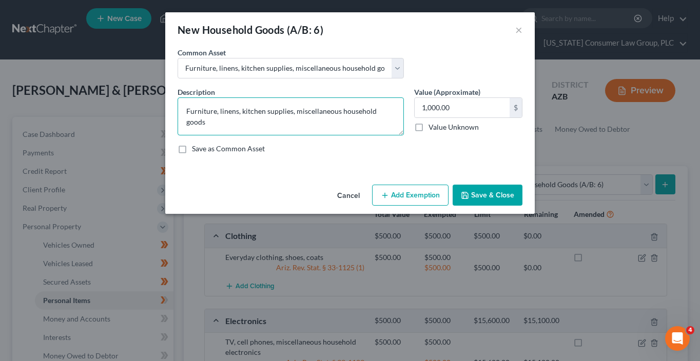
click at [295, 111] on textarea "Furniture, linens, kitchen supplies, miscellaneous household goods" at bounding box center [291, 116] width 226 height 38
type textarea "Furniture, linens, kitchen supplies, appliances, miscellaneous household goods"
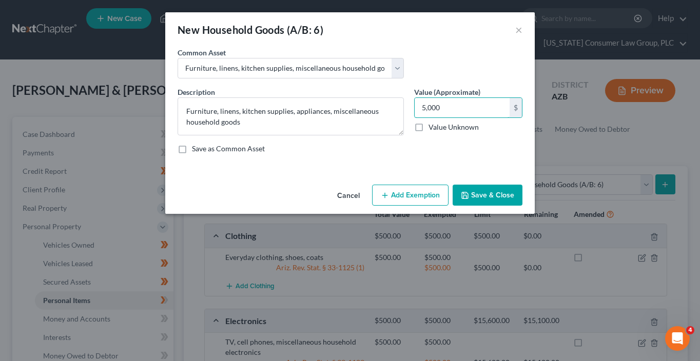
type input "5,000"
click at [401, 192] on button "Add Exemption" at bounding box center [410, 196] width 76 height 22
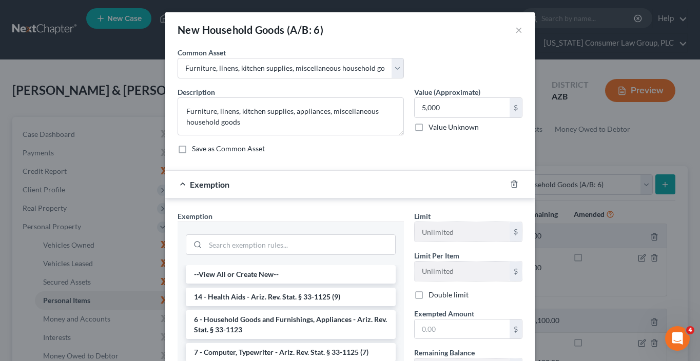
drag, startPoint x: 270, startPoint y: 323, endPoint x: 357, endPoint y: 332, distance: 87.2
click at [271, 323] on li "6 - Household Goods and Furnishings, Appliances - Ariz. Rev. Stat. § 33-1123" at bounding box center [291, 324] width 210 height 29
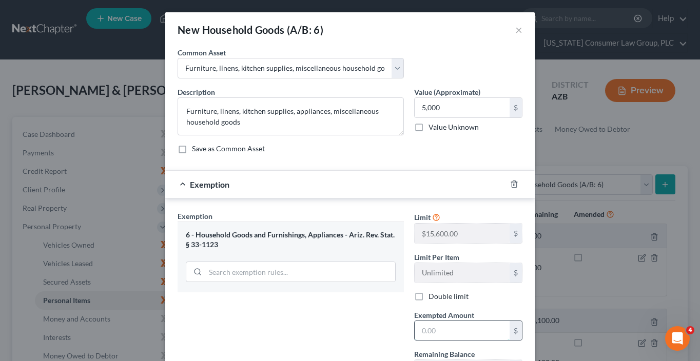
click at [457, 331] on input "text" at bounding box center [462, 330] width 95 height 19
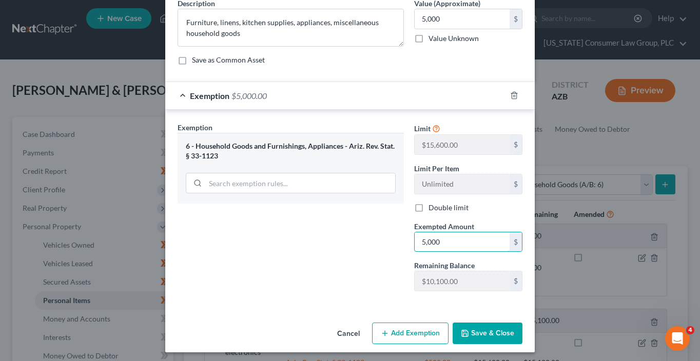
scroll to position [91, 0]
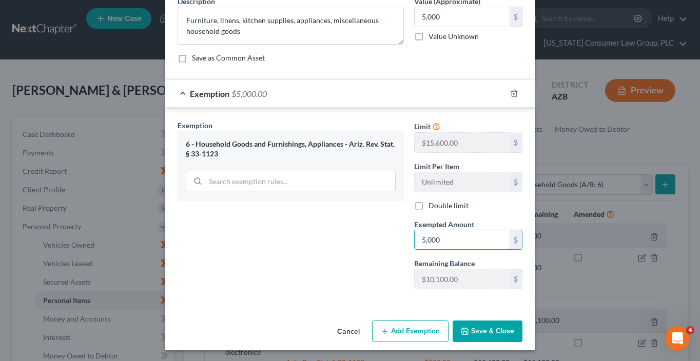
type input "5,000"
click at [489, 335] on button "Save & Close" at bounding box center [488, 332] width 70 height 22
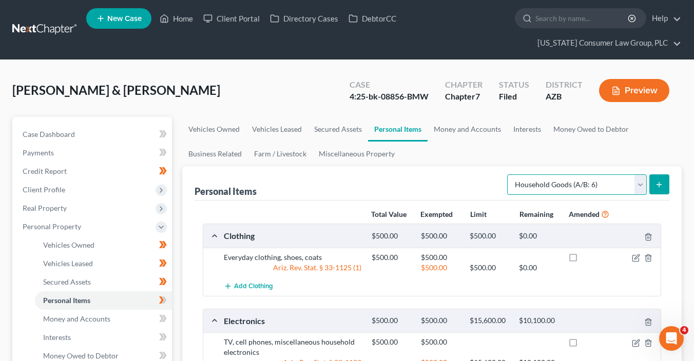
click at [563, 185] on select "Select Item Type Clothing (A/B: 11) Collectibles Of Value (A/B: 8) Electronics …" at bounding box center [577, 184] width 140 height 21
select select "jewelry"
click at [509, 174] on select "Select Item Type Clothing (A/B: 11) Collectibles Of Value (A/B: 8) Electronics …" at bounding box center [577, 184] width 140 height 21
click at [653, 182] on button "submit" at bounding box center [659, 184] width 20 height 20
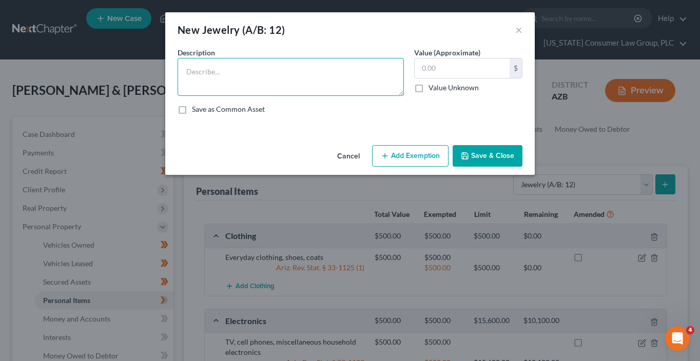
click at [332, 74] on textarea at bounding box center [291, 77] width 226 height 38
type textarea "Wedding ring"
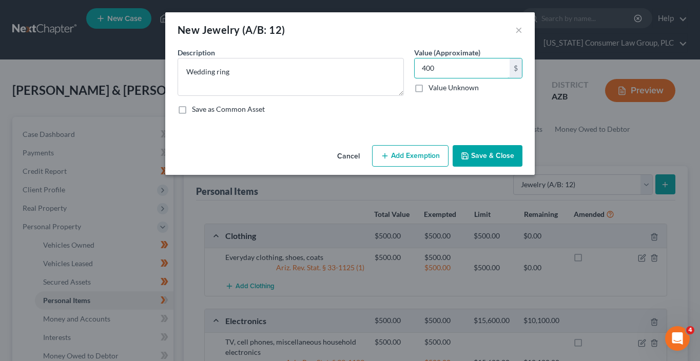
type input "400"
click at [441, 160] on button "Add Exemption" at bounding box center [410, 156] width 76 height 22
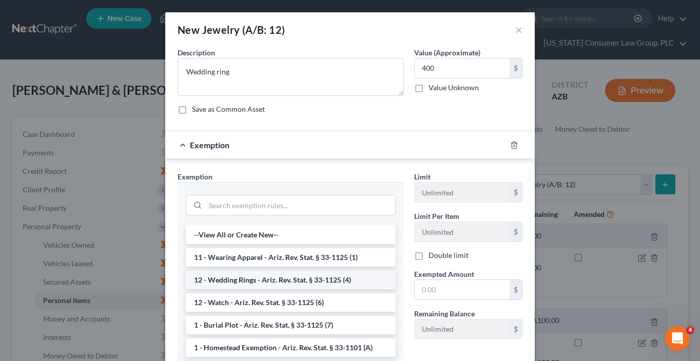
click at [267, 279] on li "12 - Wedding Rings - Ariz. Rev. Stat. § 33-1125 (4)" at bounding box center [291, 280] width 210 height 18
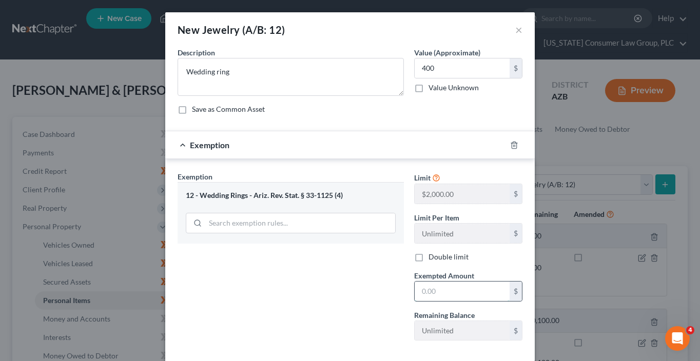
click at [415, 298] on input "text" at bounding box center [462, 291] width 95 height 19
type input "400"
click at [369, 278] on div "Exemption Set must be selected for CA. Exemption * 12 - Wedding Rings - Ariz. R…" at bounding box center [290, 260] width 237 height 178
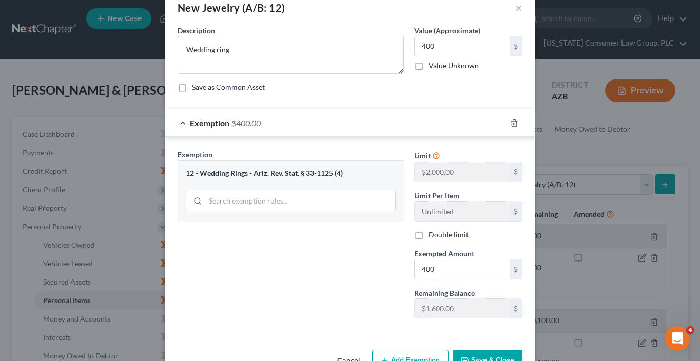
scroll to position [51, 0]
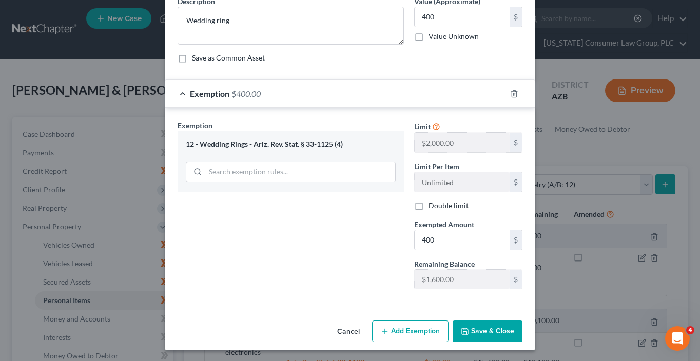
click at [486, 321] on button "Save & Close" at bounding box center [488, 332] width 70 height 22
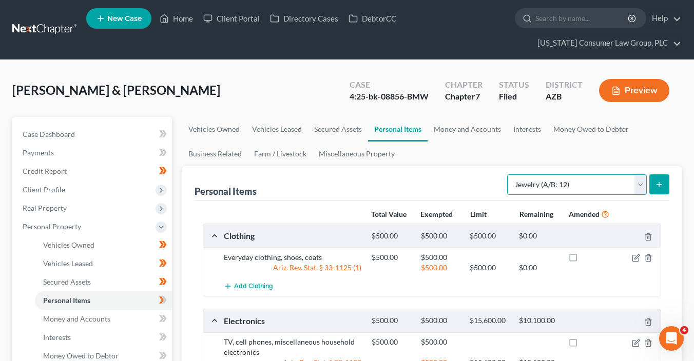
click at [578, 182] on select "Select Item Type Clothing (A/B: 11) Collectibles Of Value (A/B: 8) Electronics …" at bounding box center [577, 184] width 140 height 21
select select "pets"
click at [509, 174] on select "Select Item Type Clothing (A/B: 11) Collectibles Of Value (A/B: 8) Electronics …" at bounding box center [577, 184] width 140 height 21
click at [662, 183] on icon "submit" at bounding box center [659, 185] width 8 height 8
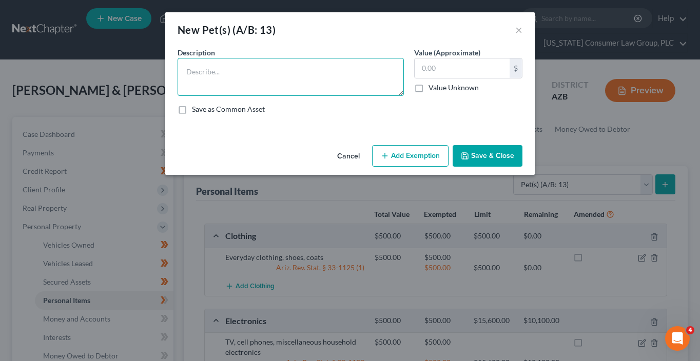
click at [289, 76] on textarea at bounding box center [291, 77] width 226 height 38
type textarea "Dogs"
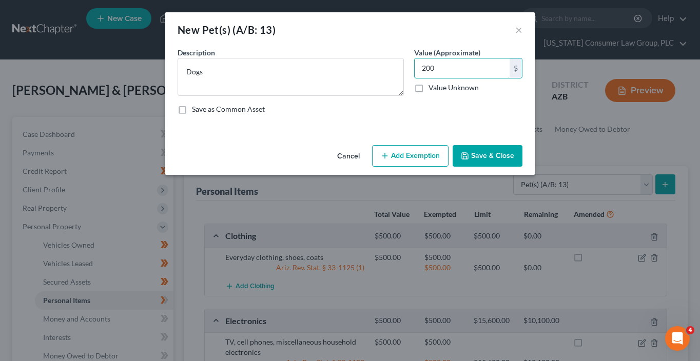
type input "200"
click at [405, 160] on button "Add Exemption" at bounding box center [410, 156] width 76 height 22
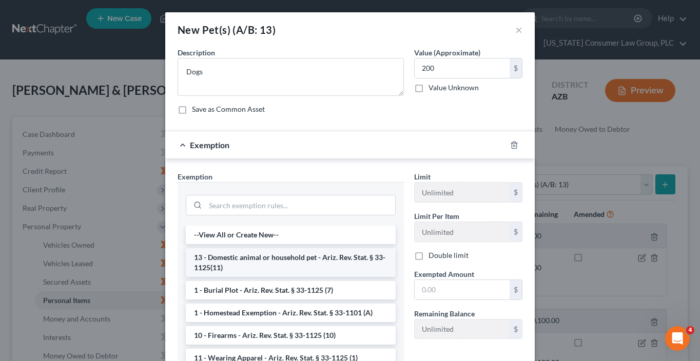
click at [303, 251] on li "13 - Domestic animal or household pet - Ariz. Rev. Stat. § 33-1125(11)" at bounding box center [291, 262] width 210 height 29
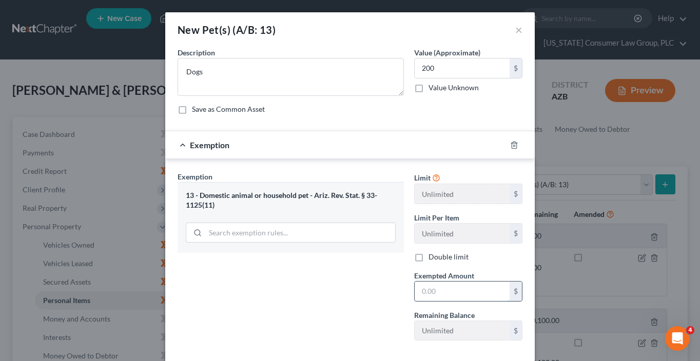
click at [429, 286] on input "text" at bounding box center [462, 291] width 95 height 19
type input "200"
click at [361, 269] on div "Exemption Set must be selected for CA. Exemption * 13 - Domestic animal or hous…" at bounding box center [290, 260] width 237 height 178
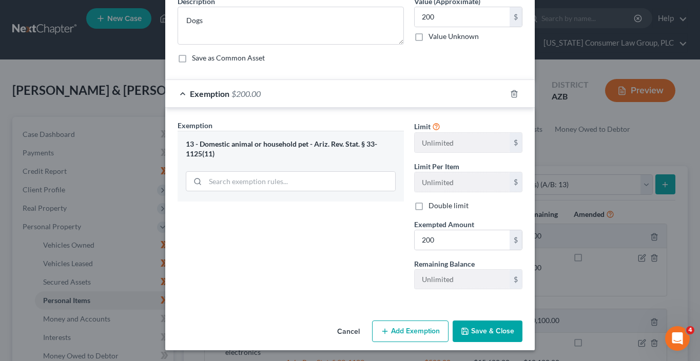
click at [478, 328] on button "Save & Close" at bounding box center [488, 332] width 70 height 22
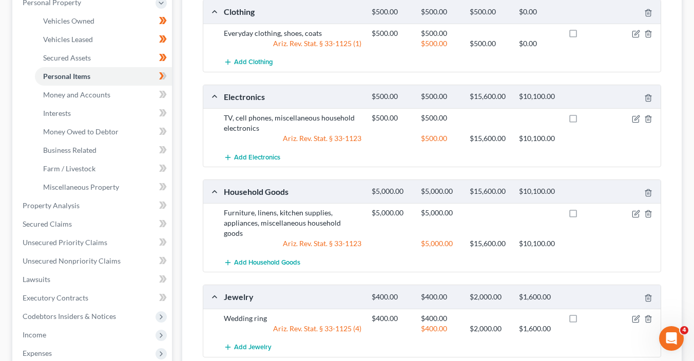
scroll to position [238, 0]
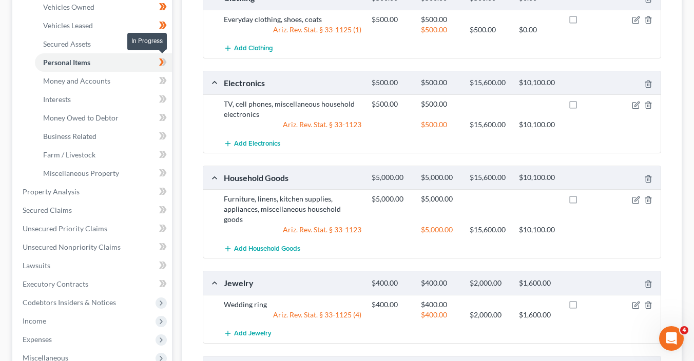
click at [163, 62] on icon at bounding box center [163, 62] width 8 height 13
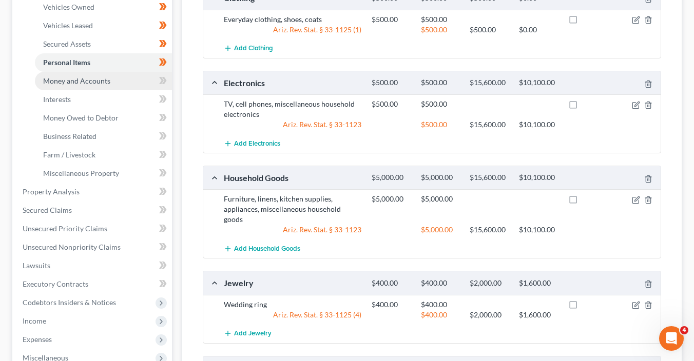
drag, startPoint x: 122, startPoint y: 84, endPoint x: 138, endPoint y: 80, distance: 15.8
click at [123, 83] on link "Money and Accounts" at bounding box center [103, 81] width 137 height 18
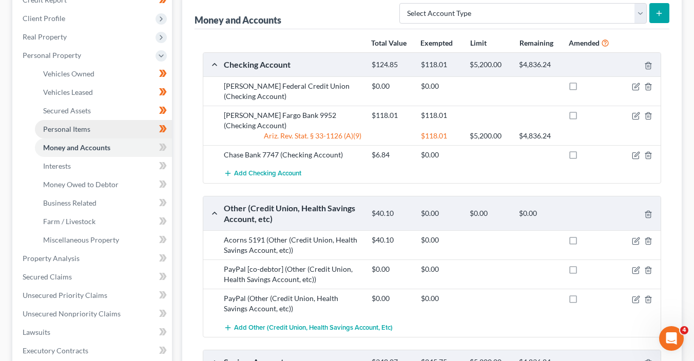
scroll to position [185, 0]
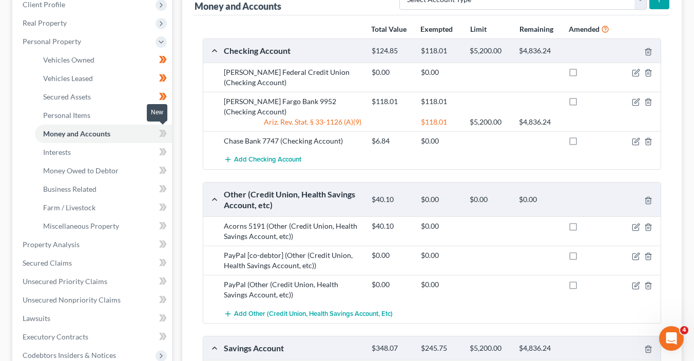
drag, startPoint x: 165, startPoint y: 132, endPoint x: 172, endPoint y: 134, distance: 8.1
click at [169, 133] on span at bounding box center [163, 134] width 18 height 15
click at [172, 134] on div "Case Dashboard Payments Invoices Payments Payments Credit Report Client Profile" at bounding box center [92, 237] width 170 height 611
click at [135, 147] on link "Interests" at bounding box center [103, 152] width 137 height 18
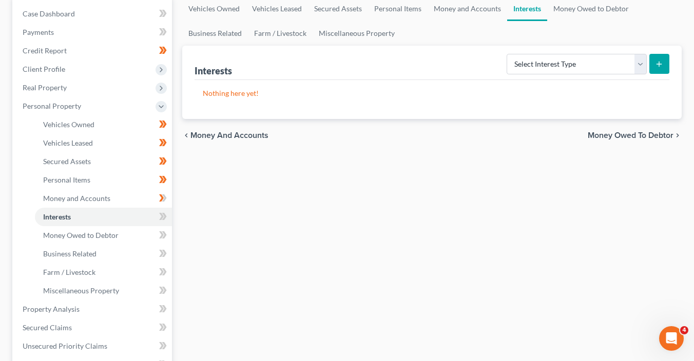
scroll to position [125, 0]
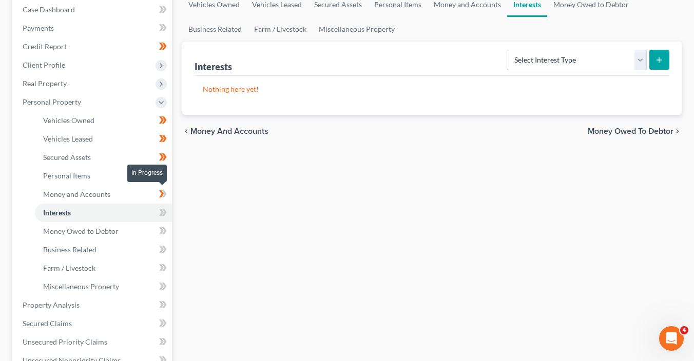
click at [170, 193] on span at bounding box center [163, 195] width 18 height 15
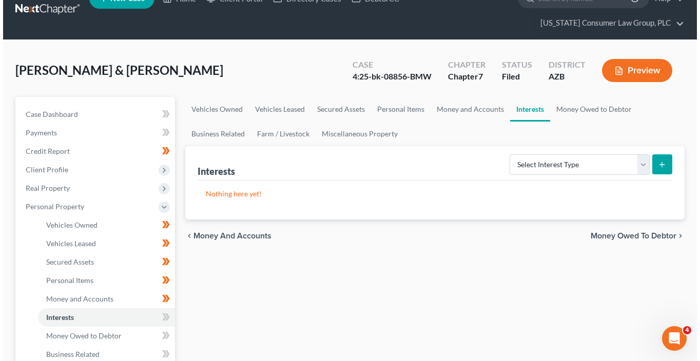
scroll to position [10, 0]
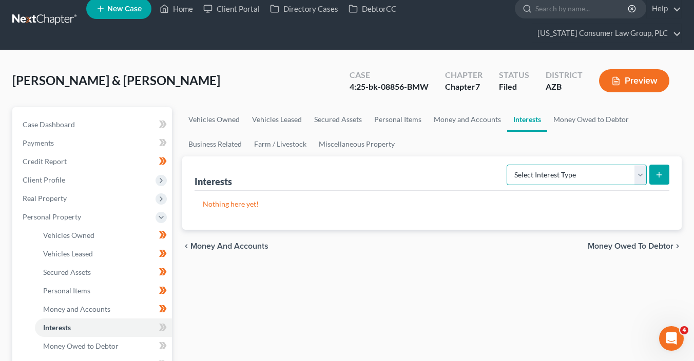
click at [569, 170] on select "Select Interest Type 401K (A/B: 21) Annuity (A/B: 23) Bond (A/B: 18) Education …" at bounding box center [576, 175] width 140 height 21
select select "term_life_insurance"
click at [509, 165] on select "Select Interest Type 401K (A/B: 21) Annuity (A/B: 23) Bond (A/B: 18) Education …" at bounding box center [576, 175] width 140 height 21
click at [655, 171] on icon "submit" at bounding box center [659, 175] width 8 height 8
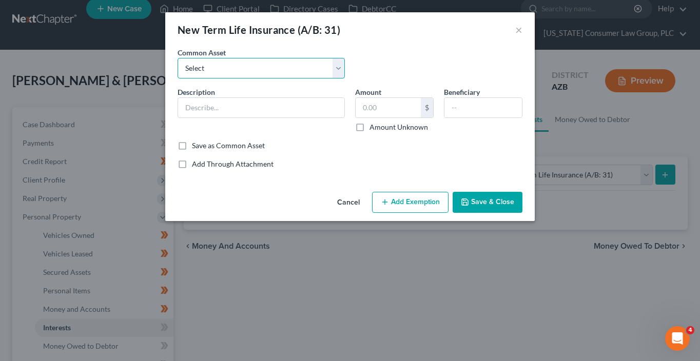
click at [306, 65] on select "Select Employer sponsored term life insurance policy" at bounding box center [261, 68] width 167 height 21
select select "0"
click at [178, 58] on select "Select Employer sponsored term life insurance policy" at bounding box center [261, 68] width 167 height 21
type input "Employer sponsored term life insurance policy"
type input "0"
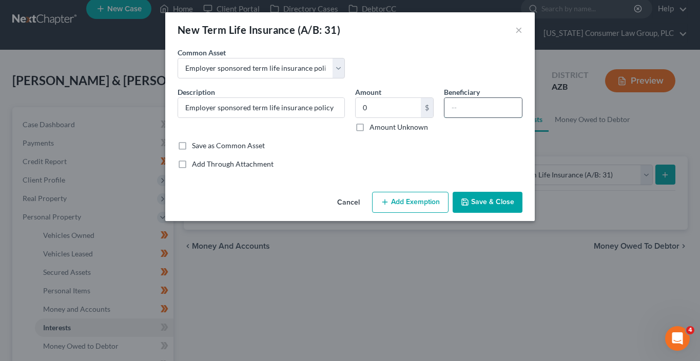
click at [482, 106] on input "text" at bounding box center [482, 107] width 77 height 19
type input "Jacob Kelsey"
click at [427, 199] on button "Add Exemption" at bounding box center [410, 203] width 76 height 22
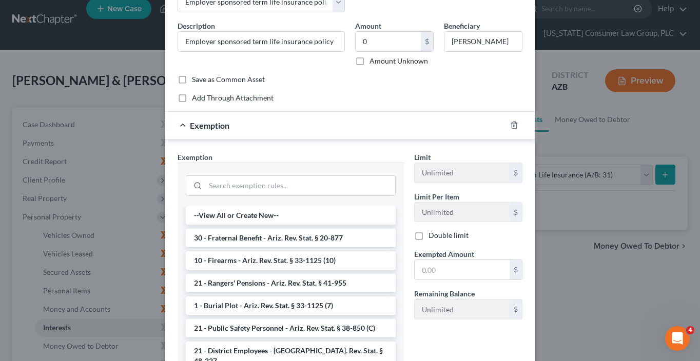
scroll to position [97, 0]
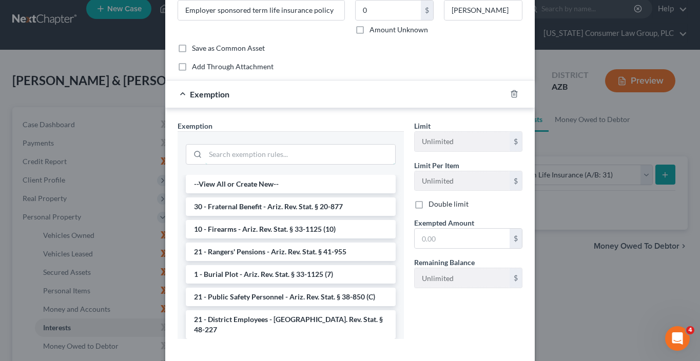
drag, startPoint x: 294, startPoint y: 152, endPoint x: 305, endPoint y: 141, distance: 16.0
click at [295, 152] on input "search" at bounding box center [300, 154] width 190 height 19
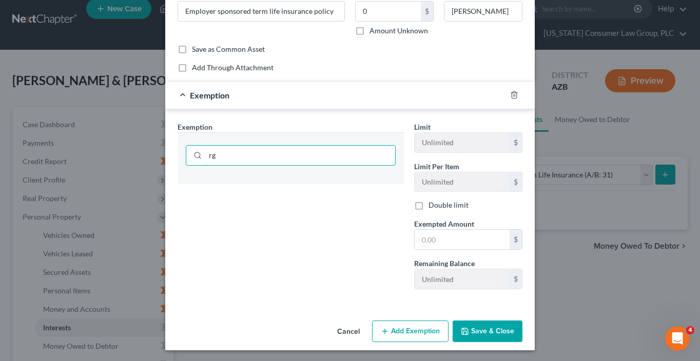
type input "r"
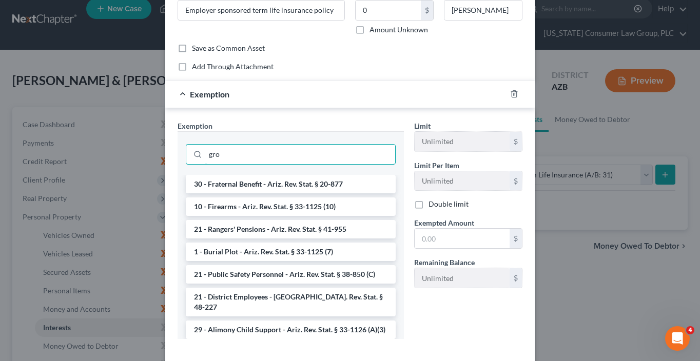
scroll to position [96, 0]
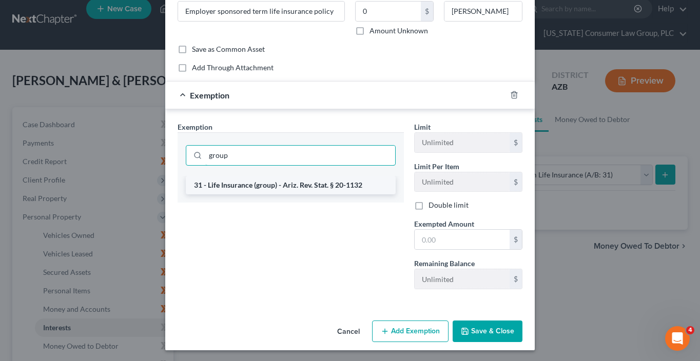
type input "group"
click at [333, 180] on li "31 - Life Insurance (group) - Ariz. Rev. Stat. § 20-1132" at bounding box center [291, 185] width 210 height 18
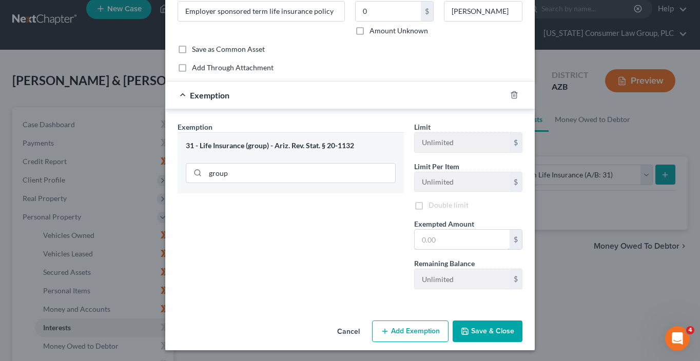
drag, startPoint x: 437, startPoint y: 236, endPoint x: 418, endPoint y: 217, distance: 26.5
click at [437, 233] on input "text" at bounding box center [462, 239] width 95 height 19
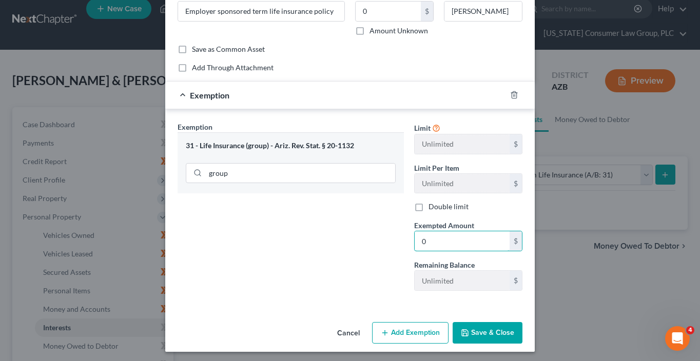
type input "0"
click at [361, 225] on div "Exemption Set must be selected for CA. Exemption * 31 - Life Insurance (group) …" at bounding box center [290, 211] width 237 height 178
click at [482, 334] on button "Save & Close" at bounding box center [488, 333] width 70 height 22
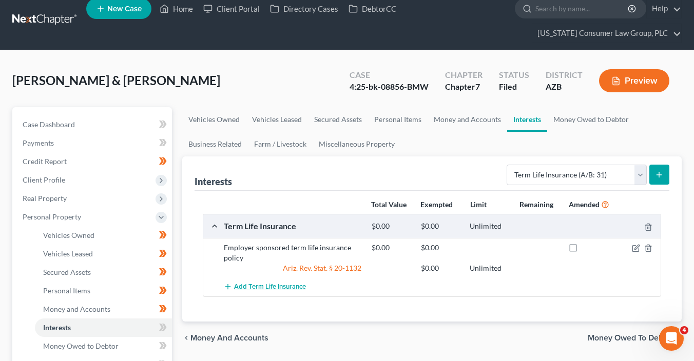
click at [295, 283] on span "Add Term Life Insurance" at bounding box center [270, 287] width 72 height 8
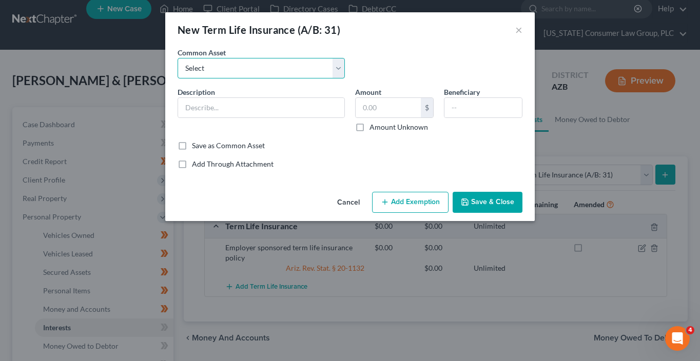
click at [280, 72] on select "Select Employer sponsored term life insurance policy" at bounding box center [261, 68] width 167 height 21
select select "0"
click at [178, 58] on select "Select Employer sponsored term life insurance policy" at bounding box center [261, 68] width 167 height 21
type input "Employer sponsored term life insurance policy"
type input "0"
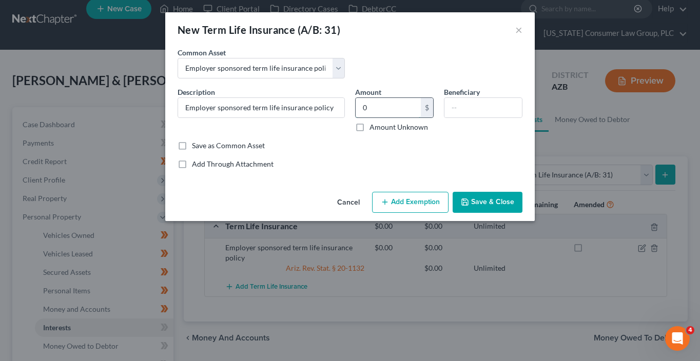
click at [375, 109] on input "0" at bounding box center [388, 107] width 65 height 19
click at [463, 102] on input "text" at bounding box center [482, 107] width 77 height 19
type input "Jacob and Julian Kelsey"
click at [433, 204] on button "Add Exemption" at bounding box center [410, 203] width 76 height 22
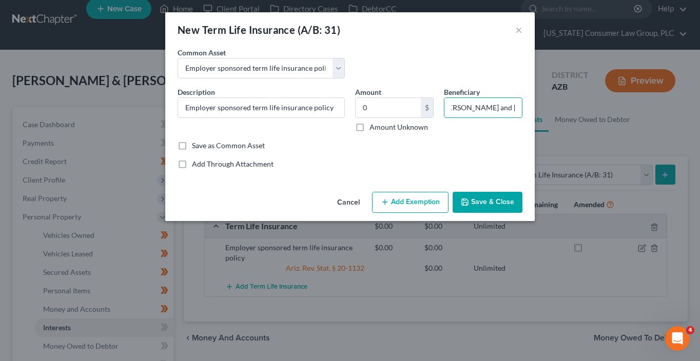
scroll to position [0, 0]
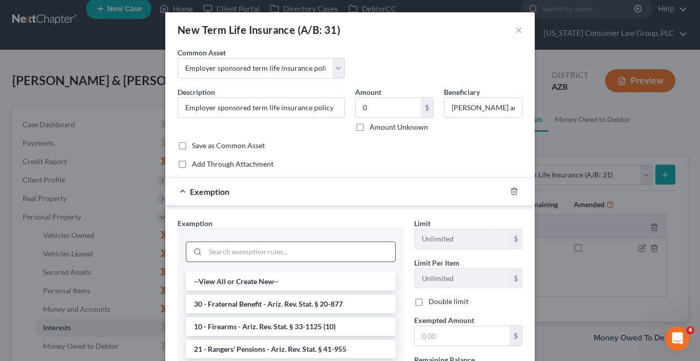
drag, startPoint x: 321, startPoint y: 252, endPoint x: 335, endPoint y: 246, distance: 15.4
click at [322, 250] on input "search" at bounding box center [300, 251] width 190 height 19
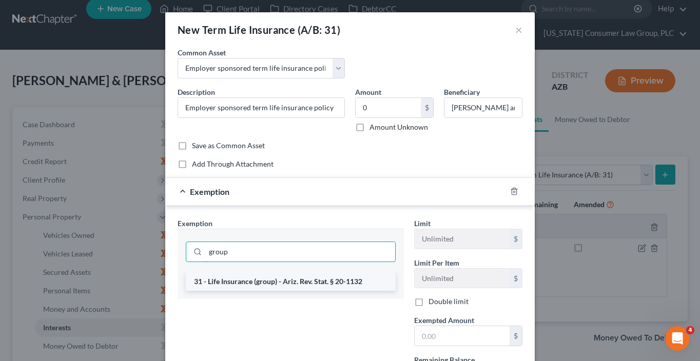
type input "group"
click at [355, 279] on li "31 - Life Insurance (group) - Ariz. Rev. Stat. § 20-1132" at bounding box center [291, 281] width 210 height 18
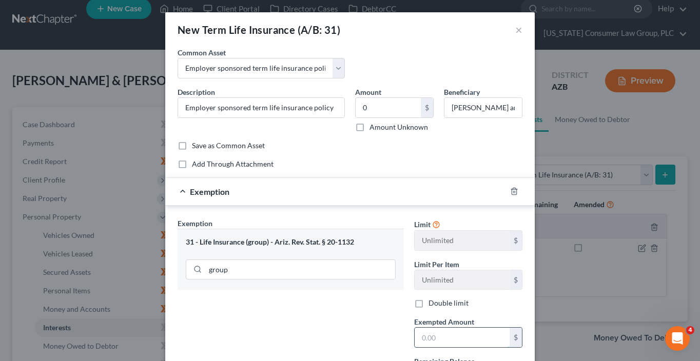
click at [448, 334] on input "text" at bounding box center [462, 337] width 95 height 19
type input "0"
click at [373, 317] on div "Exemption Set must be selected for CA. Exemption * 31 - Life Insurance (group) …" at bounding box center [290, 307] width 237 height 178
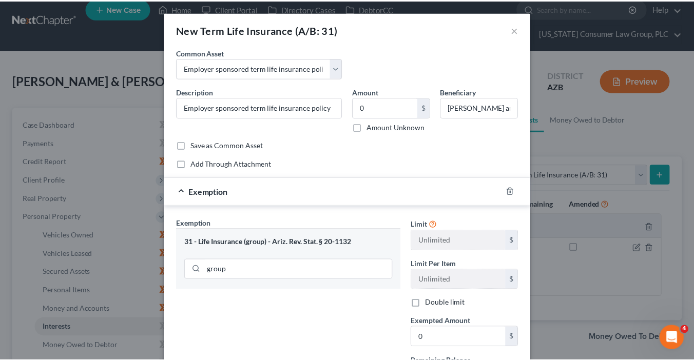
scroll to position [98, 0]
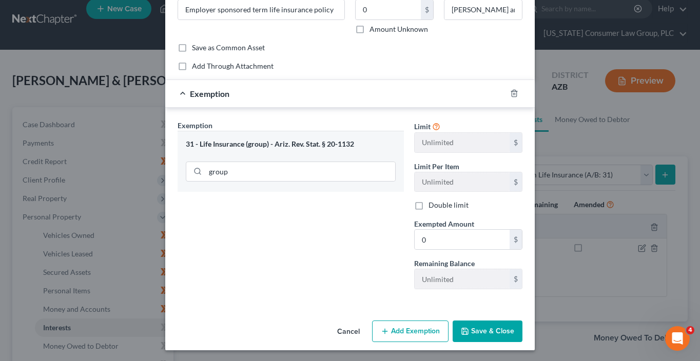
click at [498, 322] on button "Save & Close" at bounding box center [488, 332] width 70 height 22
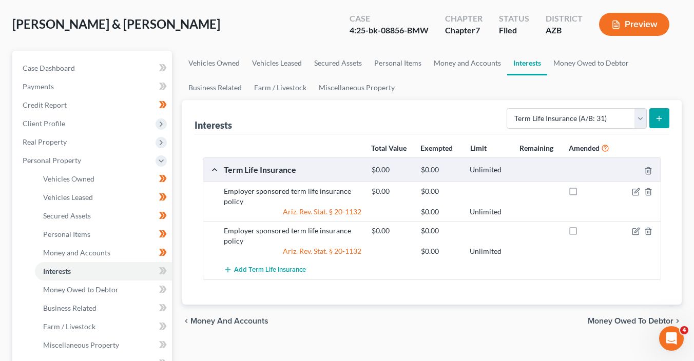
scroll to position [174, 0]
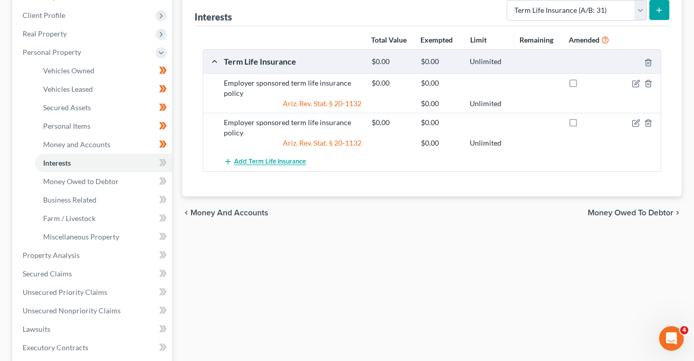
click at [288, 159] on span "Add Term Life Insurance" at bounding box center [270, 162] width 72 height 8
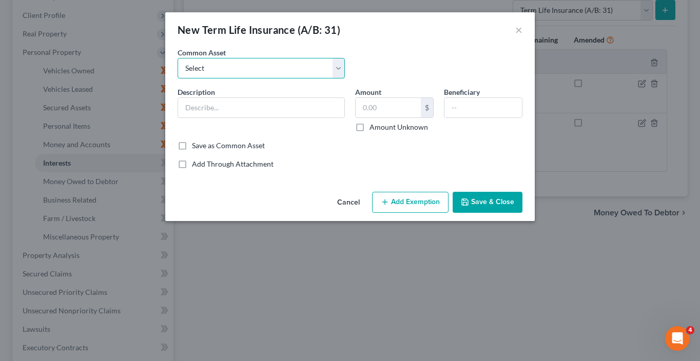
click at [266, 64] on select "Select Employer sponsored term life insurance policy" at bounding box center [261, 68] width 167 height 21
select select "0"
click at [178, 58] on select "Select Employer sponsored term life insurance policy" at bounding box center [261, 68] width 167 height 21
type input "Employer sponsored term life insurance policy"
type input "0"
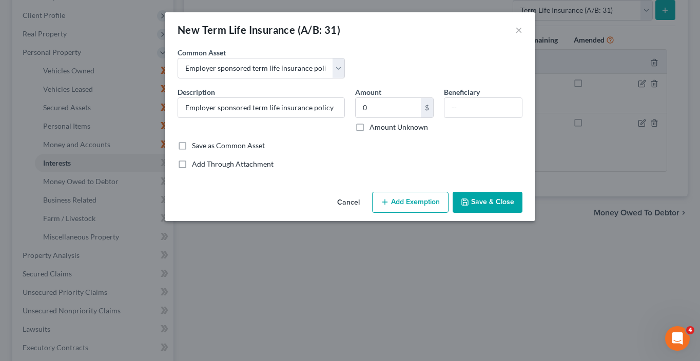
click at [510, 200] on button "Save & Close" at bounding box center [488, 203] width 70 height 22
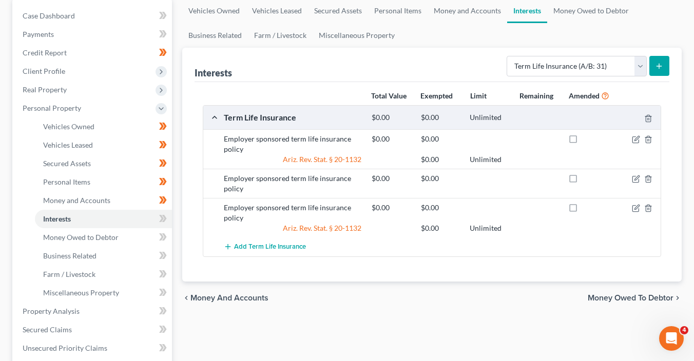
scroll to position [23, 0]
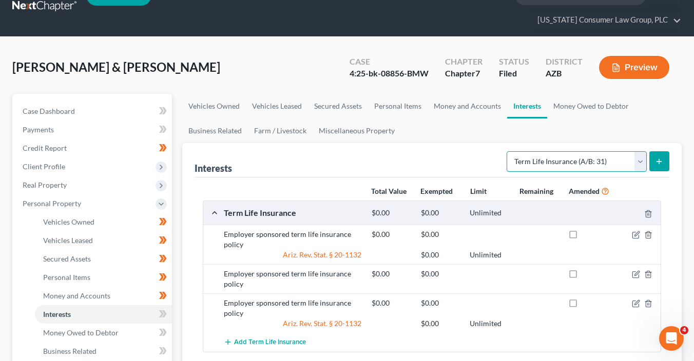
click at [539, 161] on select "Select Interest Type 401K (A/B: 21) Annuity (A/B: 23) Bond (A/B: 18) Education …" at bounding box center [576, 161] width 140 height 21
select select "government_pension_plan"
click at [509, 151] on select "Select Interest Type 401K (A/B: 21) Annuity (A/B: 23) Bond (A/B: 18) Education …" at bounding box center [576, 161] width 140 height 21
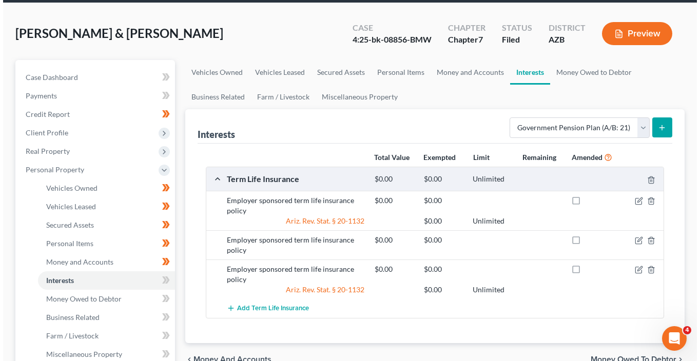
scroll to position [82, 0]
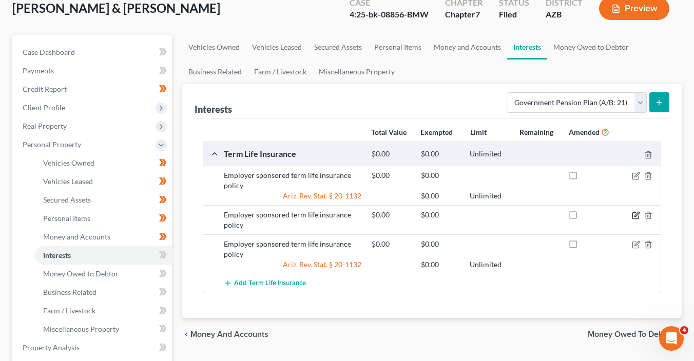
click at [635, 214] on icon "button" at bounding box center [636, 215] width 8 height 8
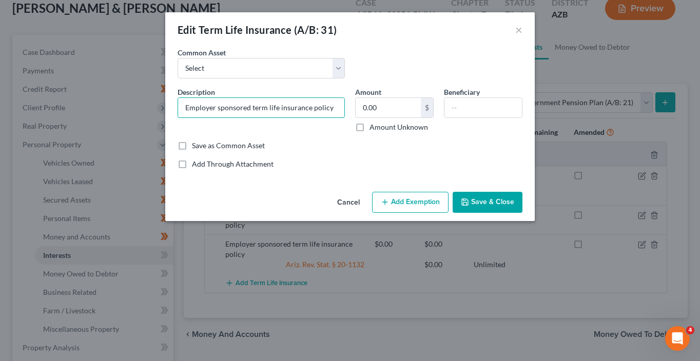
drag, startPoint x: 335, startPoint y: 109, endPoint x: 146, endPoint y: 92, distance: 189.5
click at [146, 92] on div "Edit Term Life Insurance (A/B: 31) × An exemption set must first be selected fr…" at bounding box center [350, 180] width 700 height 361
type input "American Family Insurance 857-8"
click at [498, 206] on button "Save & Close" at bounding box center [488, 203] width 70 height 22
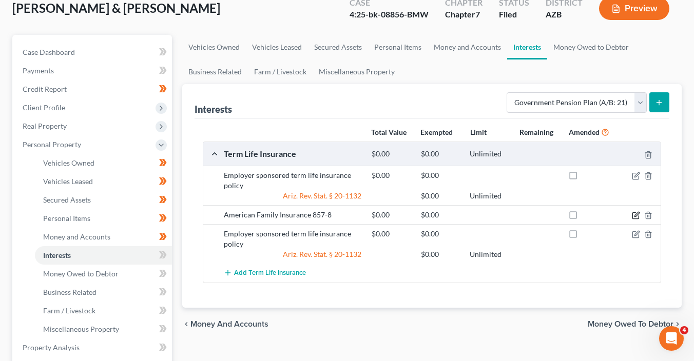
click at [635, 217] on icon "button" at bounding box center [636, 215] width 8 height 8
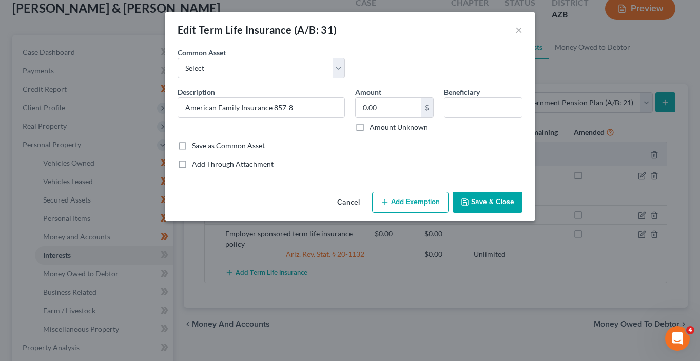
click at [418, 204] on button "Add Exemption" at bounding box center [410, 203] width 76 height 22
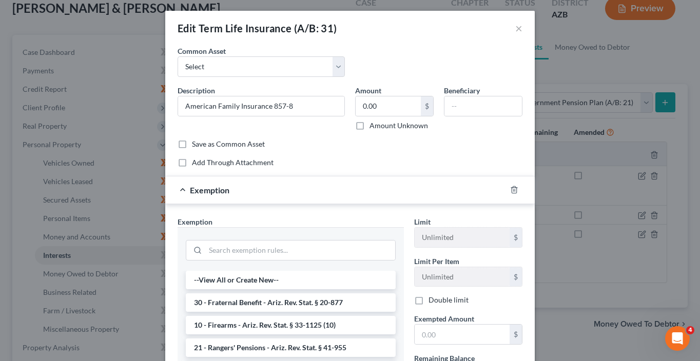
scroll to position [3, 0]
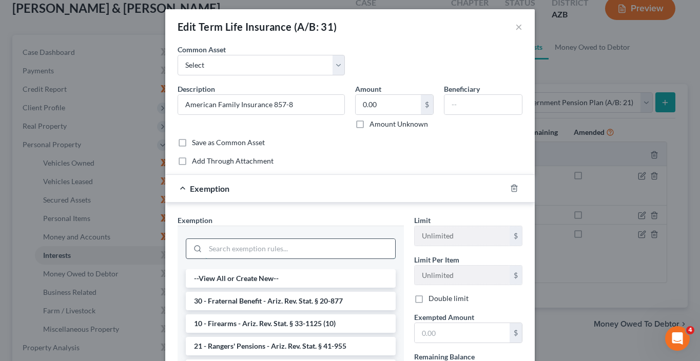
click at [346, 241] on input "search" at bounding box center [300, 248] width 190 height 19
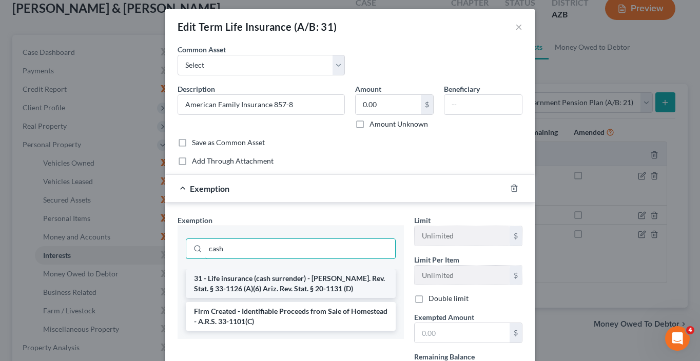
type input "cash"
click at [339, 279] on li "31 - Life insurance (cash surrender) - Ariz. Rev. Stat. § 33-1126 (A)(6) Ariz. …" at bounding box center [291, 283] width 210 height 29
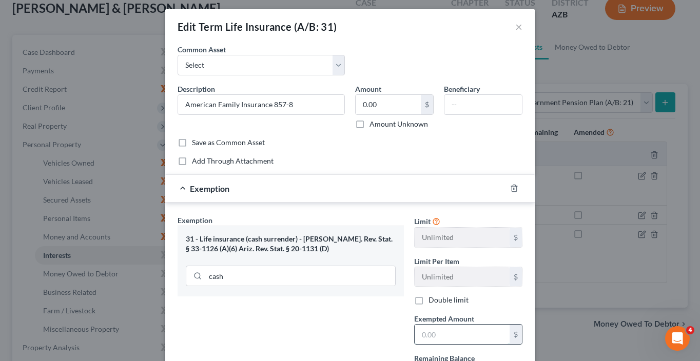
click at [449, 336] on input "text" at bounding box center [462, 334] width 95 height 19
type input "1"
type input "0"
click at [309, 306] on div "Exemption Set must be selected for CA. Exemption * 31 - Life insurance (cash su…" at bounding box center [290, 304] width 237 height 178
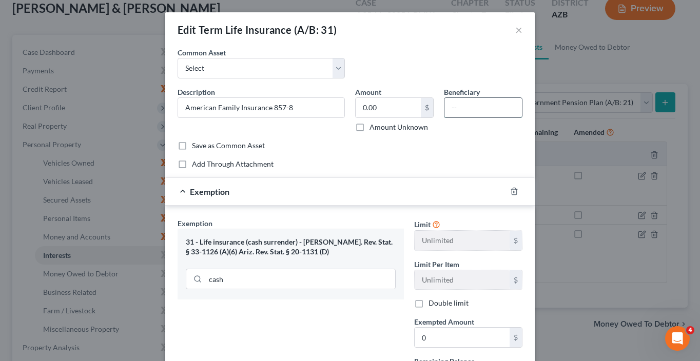
click at [467, 106] on input "text" at bounding box center [482, 107] width 77 height 19
type input "Children"
click at [334, 318] on div "Exemption Set must be selected for CA. Exemption * 31 - Life insurance (cash su…" at bounding box center [290, 307] width 237 height 178
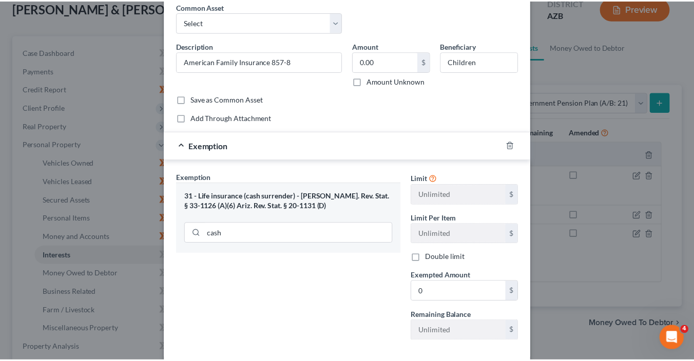
scroll to position [98, 0]
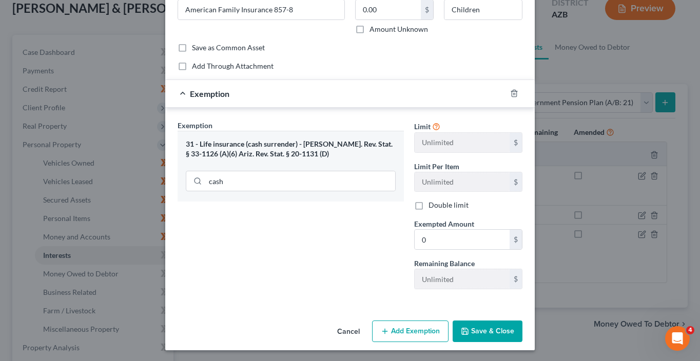
click at [510, 332] on button "Save & Close" at bounding box center [488, 332] width 70 height 22
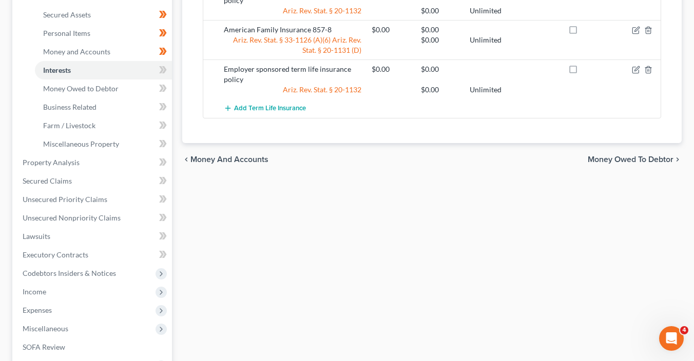
scroll to position [227, 0]
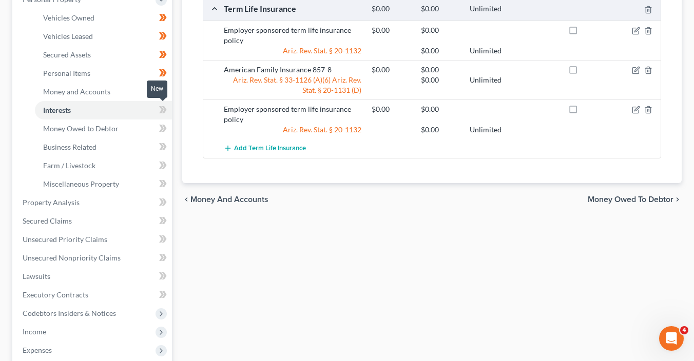
click at [168, 112] on span at bounding box center [163, 111] width 18 height 15
drag, startPoint x: 168, startPoint y: 112, endPoint x: 170, endPoint y: 119, distance: 6.8
click at [170, 115] on span at bounding box center [163, 111] width 18 height 15
click at [168, 124] on span at bounding box center [163, 129] width 18 height 15
click at [168, 126] on span at bounding box center [163, 129] width 18 height 15
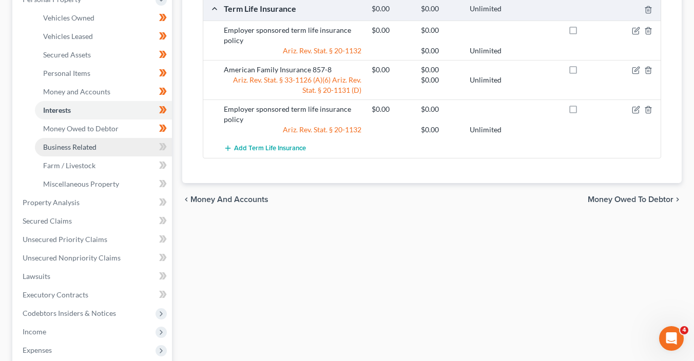
click at [168, 138] on link "Business Related" at bounding box center [103, 147] width 137 height 18
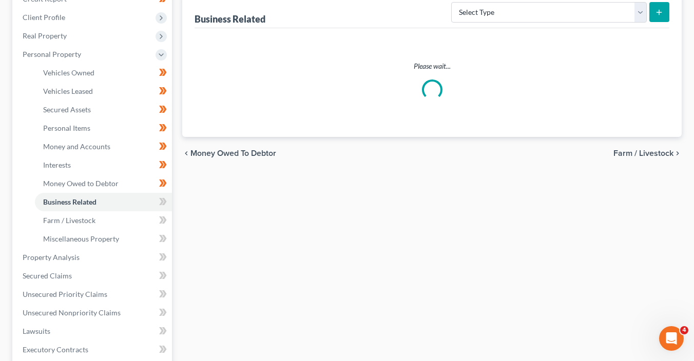
click at [168, 138] on ul "Vehicles Owned Vehicles Leased Machinery and Vehicles Office Related" at bounding box center [93, 156] width 158 height 185
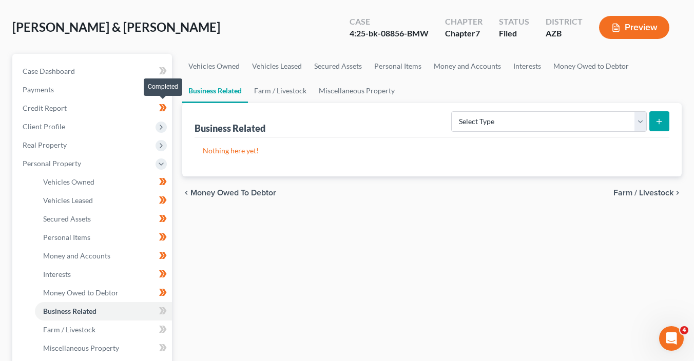
scroll to position [243, 0]
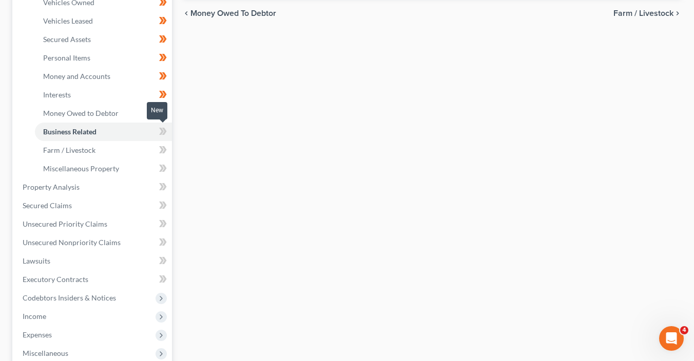
click at [168, 138] on span at bounding box center [163, 132] width 18 height 15
drag, startPoint x: 168, startPoint y: 138, endPoint x: 170, endPoint y: 147, distance: 9.5
click at [168, 138] on span at bounding box center [163, 132] width 18 height 15
click at [167, 154] on span at bounding box center [163, 151] width 18 height 15
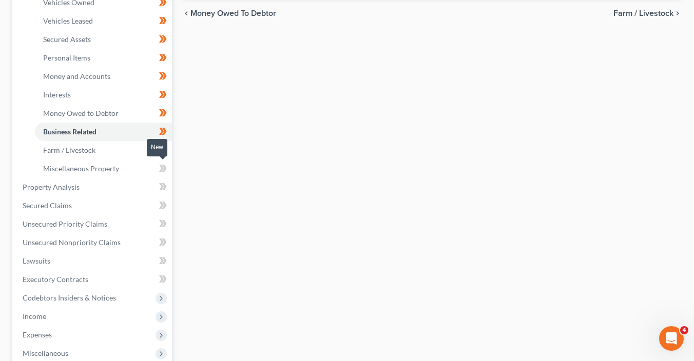
click at [167, 164] on span at bounding box center [163, 169] width 18 height 15
drag, startPoint x: 91, startPoint y: 192, endPoint x: 158, endPoint y: 192, distance: 66.7
click at [91, 192] on link "Property Analysis" at bounding box center [93, 187] width 158 height 18
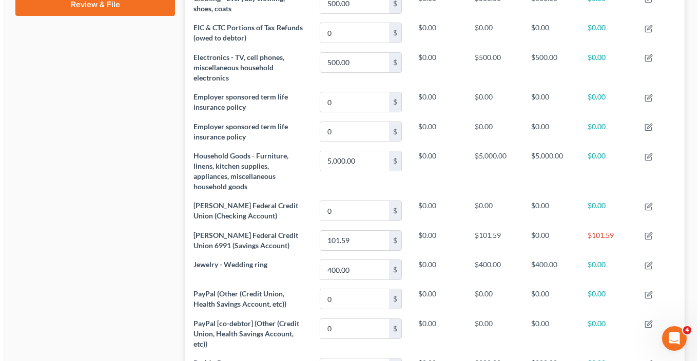
scroll to position [554, 0]
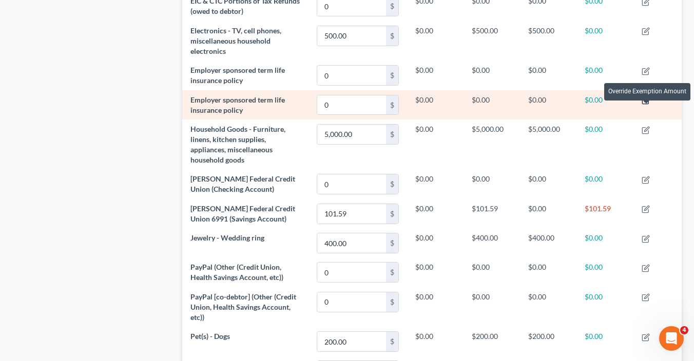
click at [644, 105] on icon "button" at bounding box center [645, 100] width 8 height 8
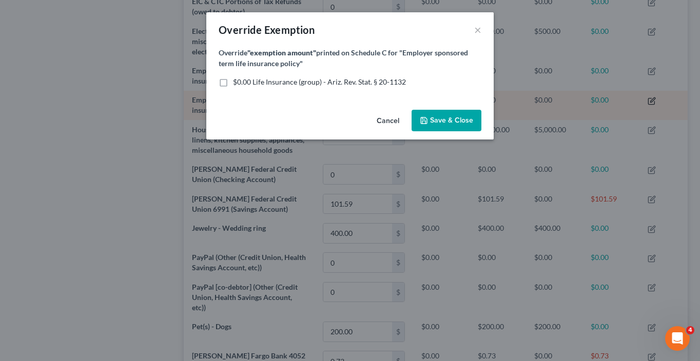
scroll to position [163, 503]
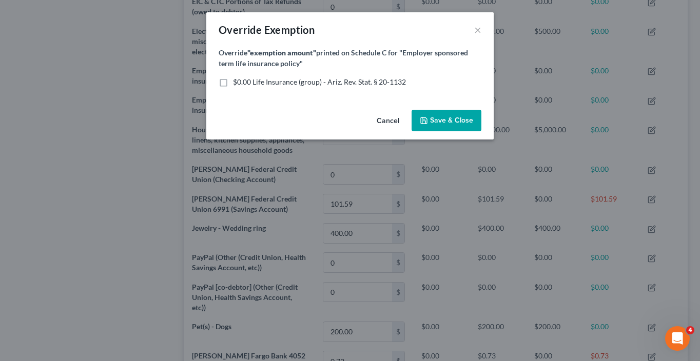
drag, startPoint x: 268, startPoint y: 83, endPoint x: 380, endPoint y: 114, distance: 116.2
click at [269, 83] on span "$0.00 Life Insurance (group) - Ariz. Rev. Stat. § 20-1132" at bounding box center [319, 81] width 173 height 9
click at [244, 83] on input "$0.00 Life Insurance (group) - Ariz. Rev. Stat. § 20-1132" at bounding box center [240, 80] width 7 height 7
checkbox input "true"
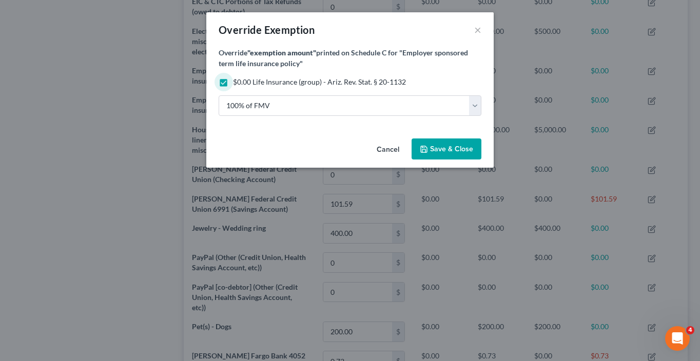
click at [441, 144] on button "Save & Close" at bounding box center [447, 150] width 70 height 22
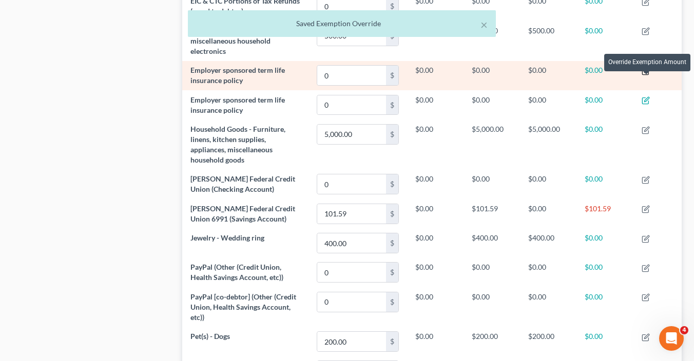
click at [645, 72] on icon "button" at bounding box center [646, 70] width 5 height 5
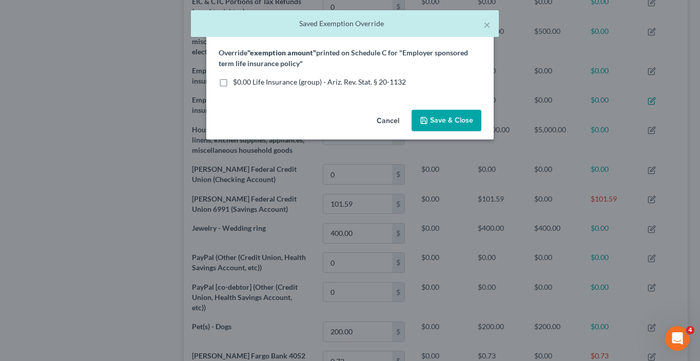
click at [344, 80] on span "$0.00 Life Insurance (group) - Ariz. Rev. Stat. § 20-1132" at bounding box center [319, 81] width 173 height 9
click at [244, 80] on input "$0.00 Life Insurance (group) - Ariz. Rev. Stat. § 20-1132" at bounding box center [240, 80] width 7 height 7
checkbox input "true"
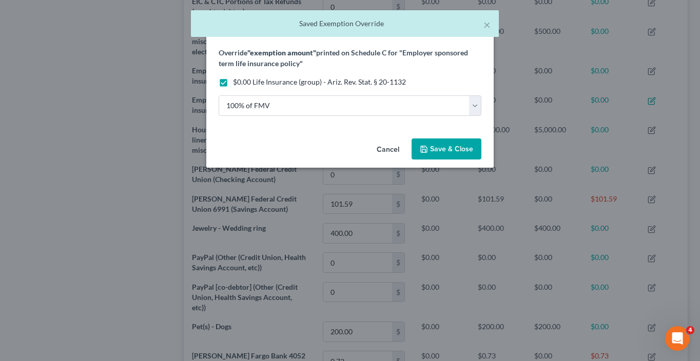
click at [457, 155] on button "Save & Close" at bounding box center [447, 150] width 70 height 22
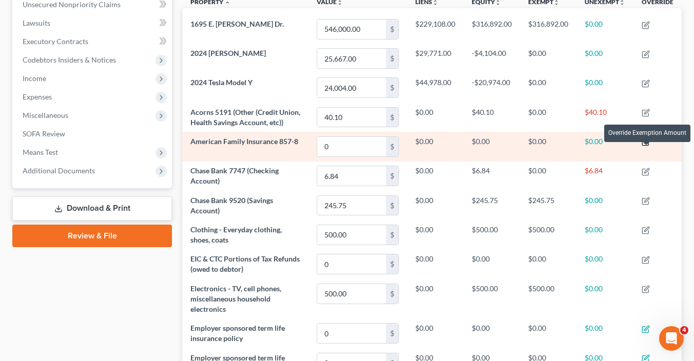
click at [644, 146] on icon "button" at bounding box center [645, 142] width 8 height 8
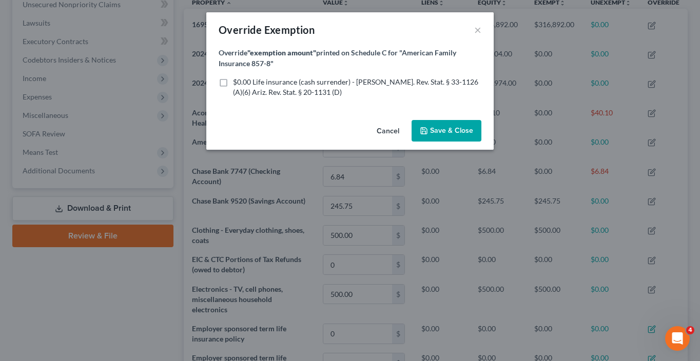
click at [270, 83] on span "$0.00 Life insurance (cash surrender) - Ariz. Rev. Stat. § 33-1126 (A)(6) Ariz.…" at bounding box center [355, 86] width 245 height 19
click at [244, 83] on input "$0.00 Life insurance (cash surrender) - Ariz. Rev. Stat. § 33-1126 (A)(6) Ariz.…" at bounding box center [240, 80] width 7 height 7
checkbox input "true"
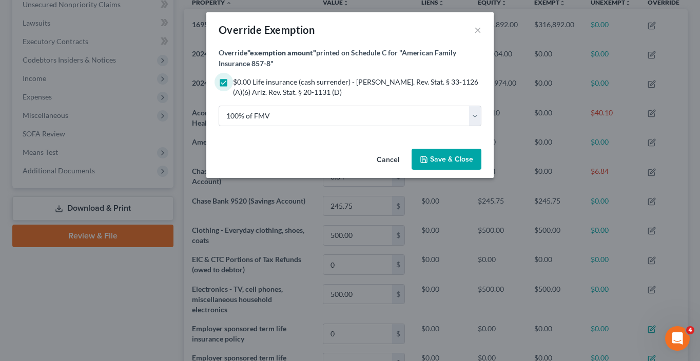
click at [443, 165] on button "Save & Close" at bounding box center [447, 160] width 70 height 22
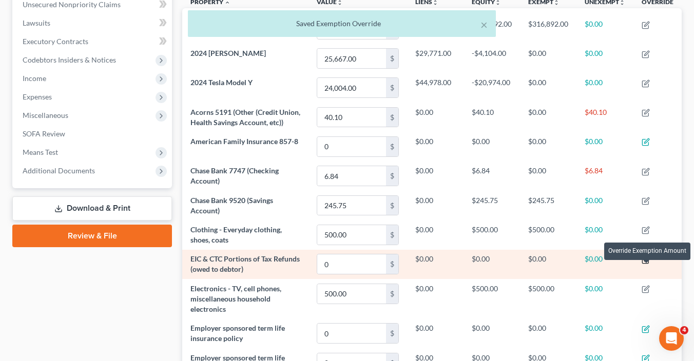
click at [648, 264] on icon "button" at bounding box center [645, 260] width 8 height 8
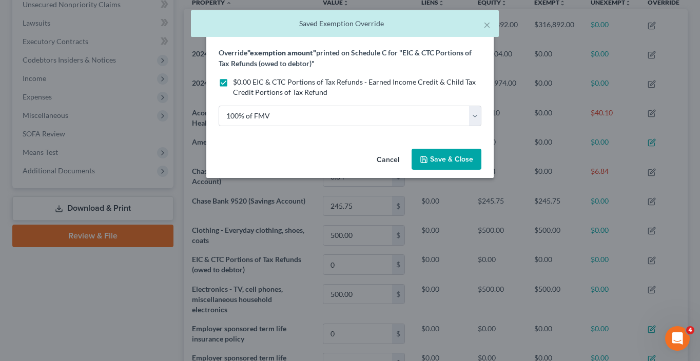
click at [464, 157] on span "Save & Close" at bounding box center [451, 159] width 43 height 9
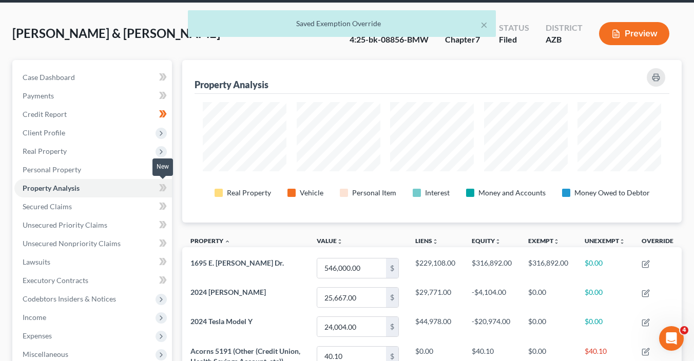
click at [163, 190] on icon at bounding box center [163, 188] width 8 height 13
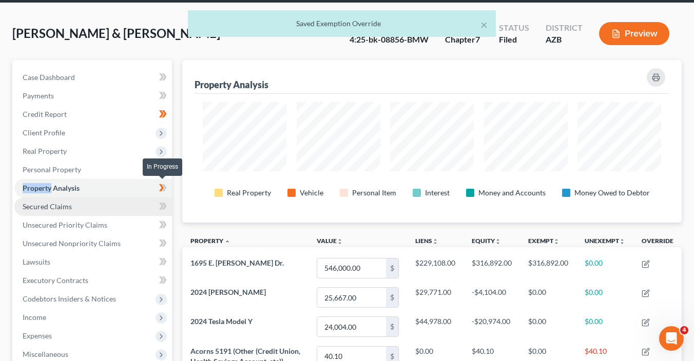
drag, startPoint x: 163, startPoint y: 190, endPoint x: 139, endPoint y: 201, distance: 26.9
click at [163, 191] on icon at bounding box center [163, 188] width 8 height 13
click at [126, 204] on link "Secured Claims" at bounding box center [93, 207] width 158 height 18
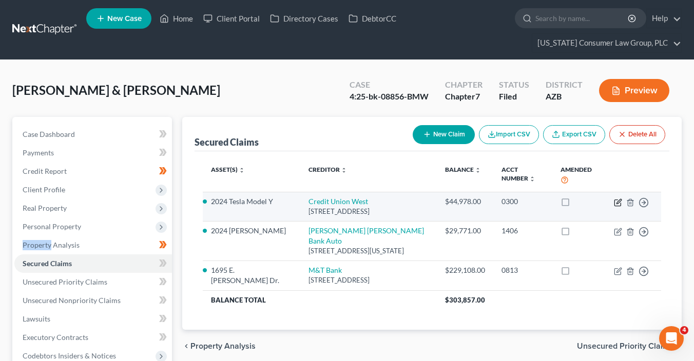
click at [617, 203] on icon "button" at bounding box center [618, 201] width 5 height 5
select select "3"
select select "2"
select select "0"
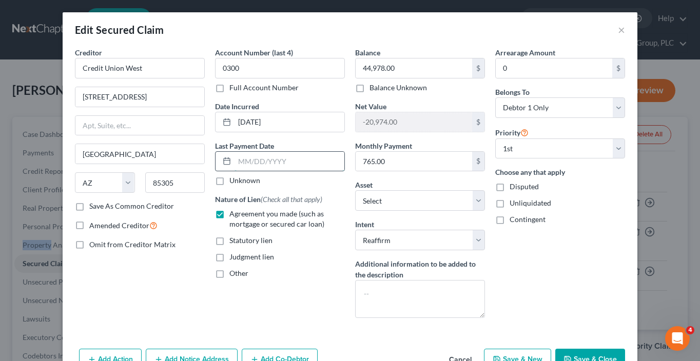
click at [261, 163] on input "text" at bounding box center [290, 161] width 110 height 19
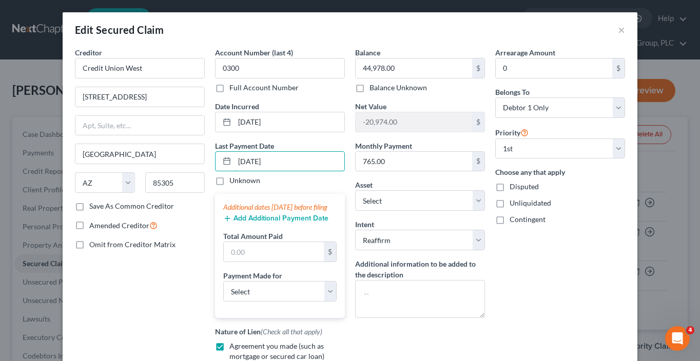
type input "09/01/2025"
click at [244, 223] on button "Add Additional Payment Date" at bounding box center [275, 218] width 105 height 8
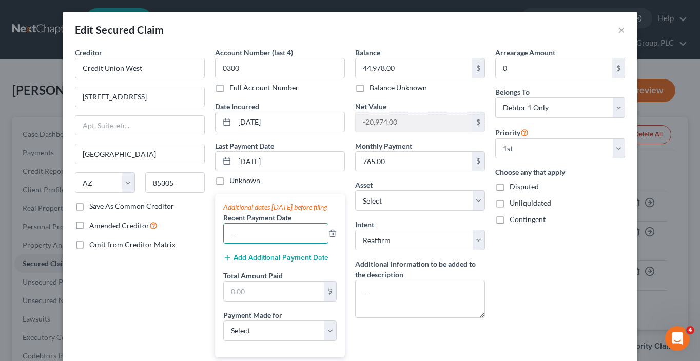
click at [245, 240] on input "text" at bounding box center [276, 233] width 104 height 19
type input "2"
type input "09/2025"
click at [269, 262] on button "Add Additional Payment Date" at bounding box center [275, 258] width 105 height 8
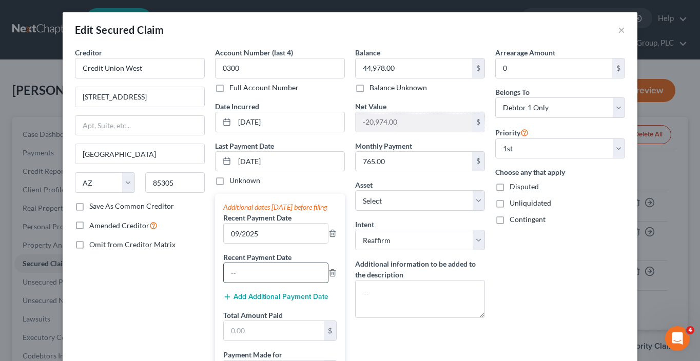
click at [250, 283] on input "text" at bounding box center [276, 272] width 104 height 19
type input "08/2025"
click at [287, 301] on button "Add Additional Payment Date" at bounding box center [275, 297] width 105 height 8
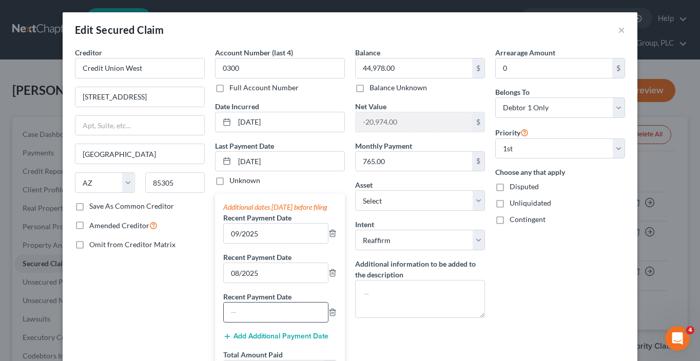
click at [267, 322] on input "text" at bounding box center [276, 312] width 104 height 19
type input "07/2025"
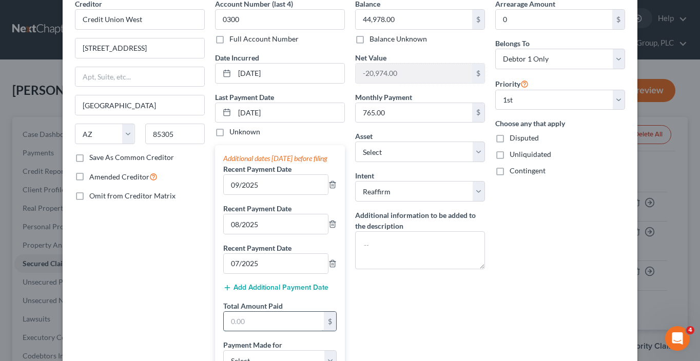
click at [267, 331] on input "text" at bounding box center [274, 321] width 100 height 19
type input "2,295"
click at [448, 320] on div "Balance 44,978.00 $ Balance Unknown Balance Undetermined 44,978.00 $ Balance Un…" at bounding box center [420, 243] width 140 height 490
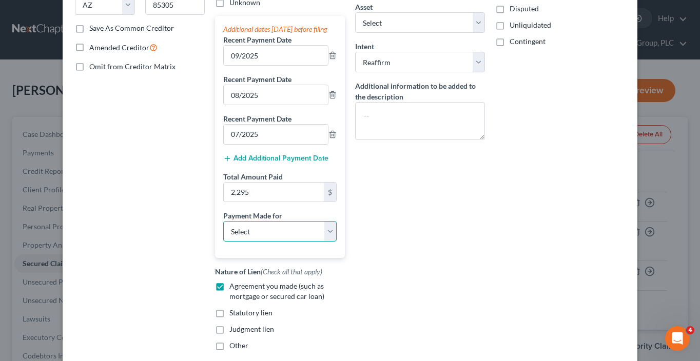
click at [272, 242] on select "Select Car Credit Card Loan Repayment Mortgage Other Suppliers Or Vendors" at bounding box center [279, 231] width 113 height 21
select select "0"
click at [223, 230] on select "Select Car Credit Card Loan Repayment Mortgage Other Suppliers Or Vendors" at bounding box center [279, 231] width 113 height 21
click at [521, 271] on div "Arrearage Amount 0 $ Belongs To * Select Debtor 1 Only Debtor 2 Only Debtor 1 A…" at bounding box center [560, 114] width 140 height 490
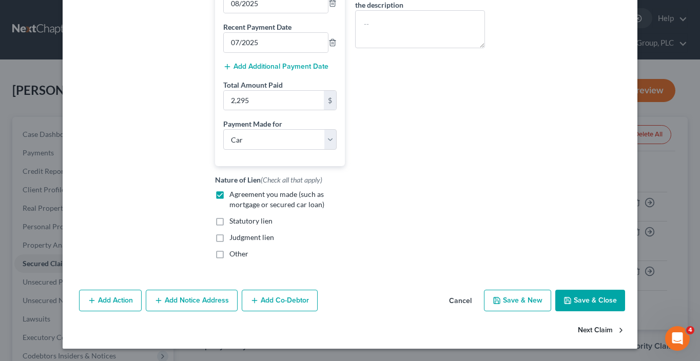
click at [597, 329] on button "Next Claim" at bounding box center [601, 331] width 47 height 22
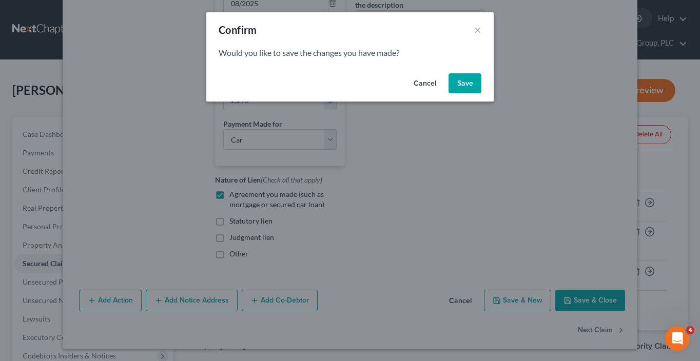
drag, startPoint x: 462, startPoint y: 83, endPoint x: 444, endPoint y: 164, distance: 83.0
click at [462, 83] on button "Save" at bounding box center [464, 83] width 33 height 21
select select "19"
select select "2"
select select "1"
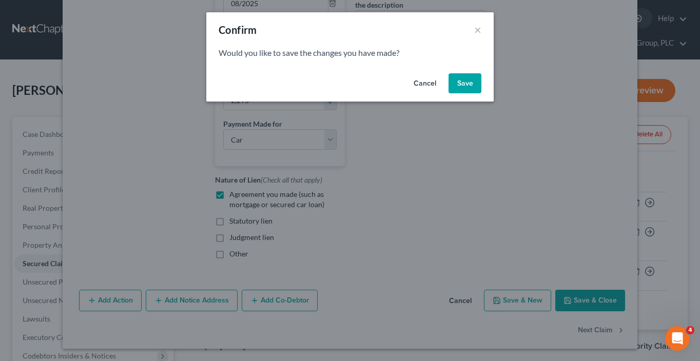
select select "0"
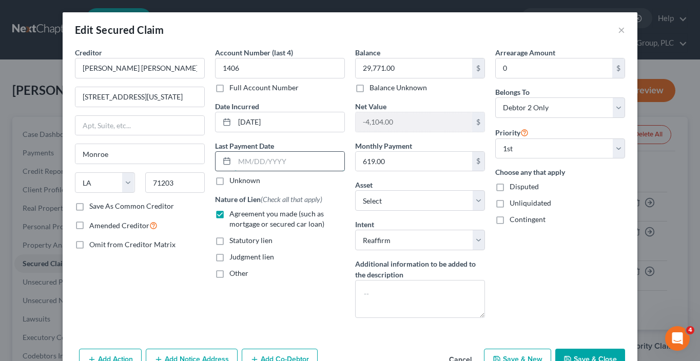
click at [291, 159] on input "text" at bounding box center [290, 161] width 110 height 19
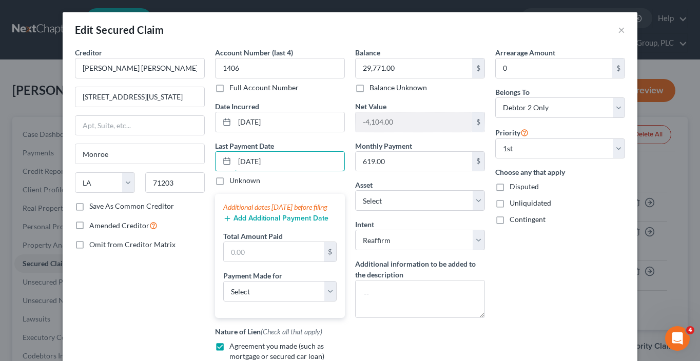
type input "09/01/2025"
click at [241, 223] on button "Add Additional Payment Date" at bounding box center [275, 218] width 105 height 8
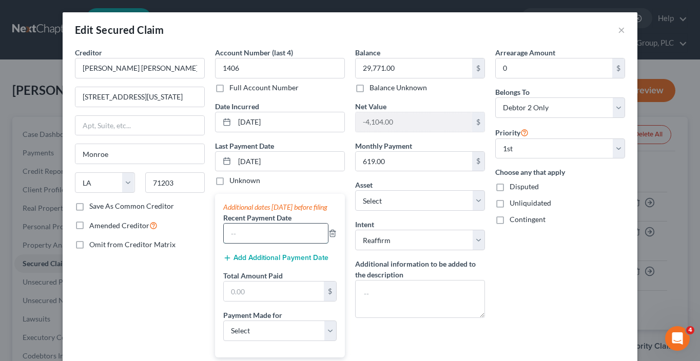
click at [240, 238] on input "text" at bounding box center [276, 233] width 104 height 19
type input "09/2025"
click at [236, 262] on button "Add Additional Payment Date" at bounding box center [275, 258] width 105 height 8
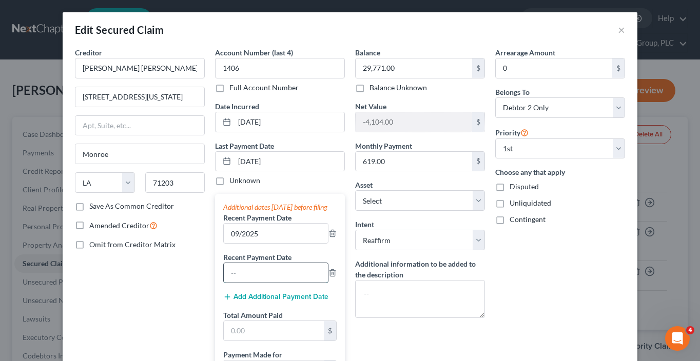
click at [236, 281] on input "text" at bounding box center [276, 272] width 104 height 19
type input "08/2025"
click at [239, 301] on button "Add Additional Payment Date" at bounding box center [275, 297] width 105 height 8
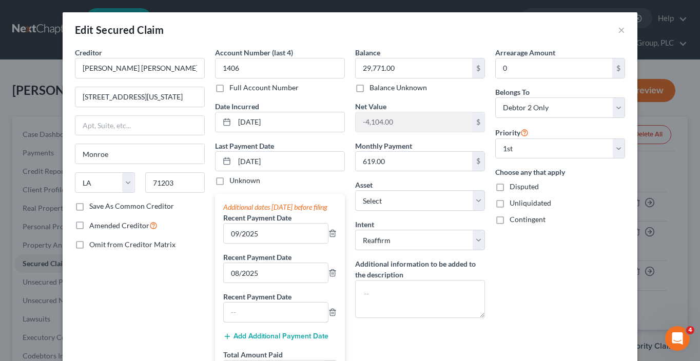
drag, startPoint x: 248, startPoint y: 321, endPoint x: 228, endPoint y: 308, distance: 23.8
click at [248, 321] on input "text" at bounding box center [276, 312] width 104 height 19
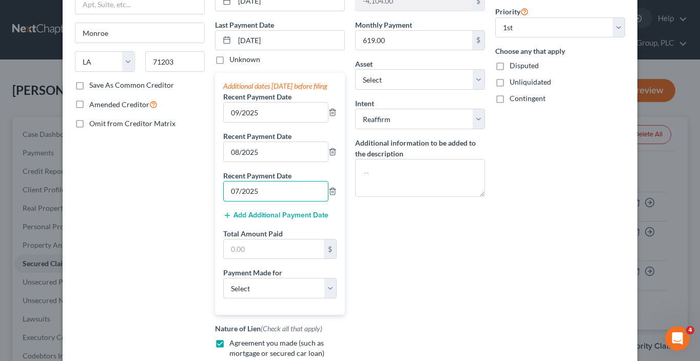
scroll to position [130, 0]
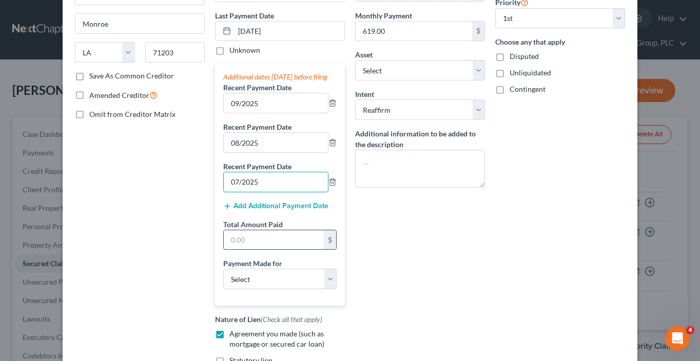
type input "07/2025"
click at [239, 244] on input "text" at bounding box center [274, 239] width 100 height 19
type input "1,857"
select select "0"
drag, startPoint x: 539, startPoint y: 267, endPoint x: 515, endPoint y: 275, distance: 26.0
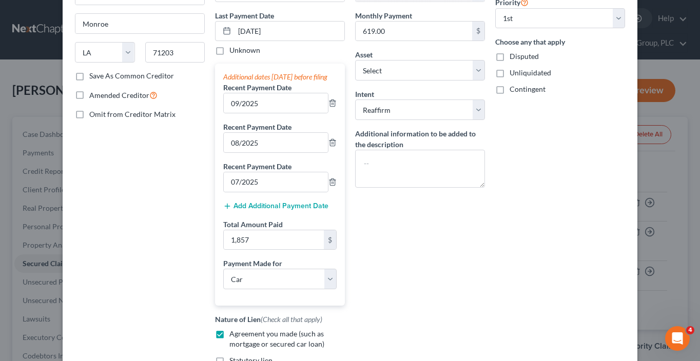
click at [539, 267] on div "Arrearage Amount 0 $ Belongs To * Select Debtor 1 Only Debtor 2 Only Debtor 1 A…" at bounding box center [560, 162] width 140 height 490
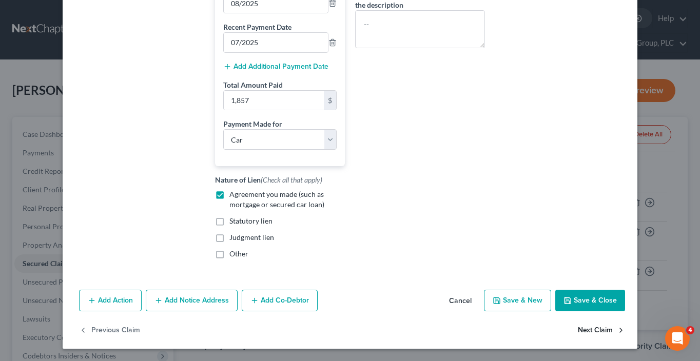
click at [591, 331] on button "Next Claim" at bounding box center [601, 331] width 47 height 22
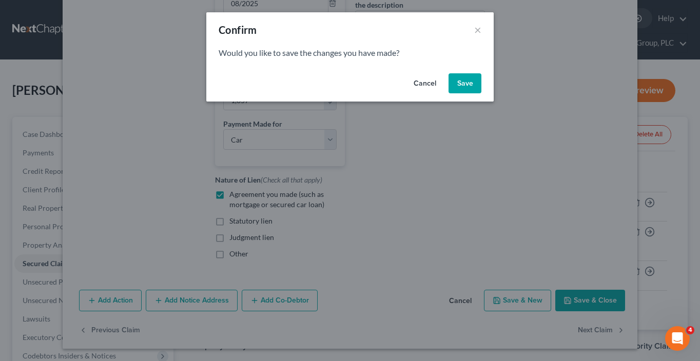
click at [464, 80] on button "Save" at bounding box center [464, 83] width 33 height 21
select select "35"
select select "2"
select select "0"
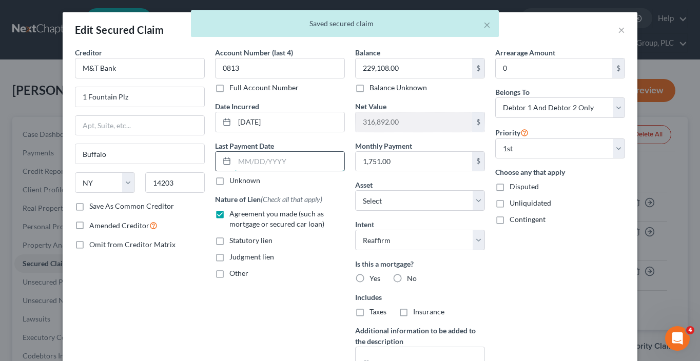
click at [292, 164] on input "text" at bounding box center [290, 161] width 110 height 19
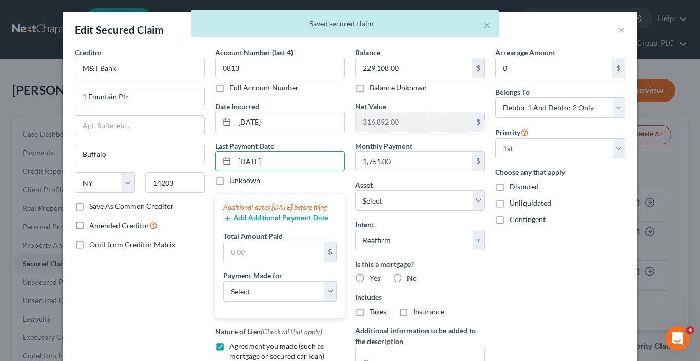
type input "09/01/2025"
click at [280, 223] on button "Add Additional Payment Date" at bounding box center [275, 218] width 105 height 8
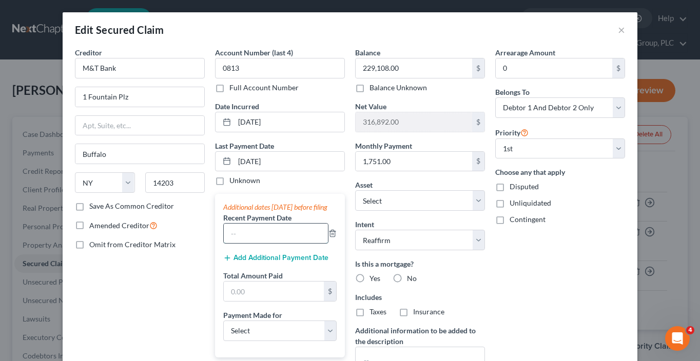
drag, startPoint x: 272, startPoint y: 249, endPoint x: 269, endPoint y: 242, distance: 7.8
click at [272, 243] on input "text" at bounding box center [276, 233] width 104 height 19
type input "09/2025"
click at [266, 262] on button "Add Additional Payment Date" at bounding box center [275, 258] width 105 height 8
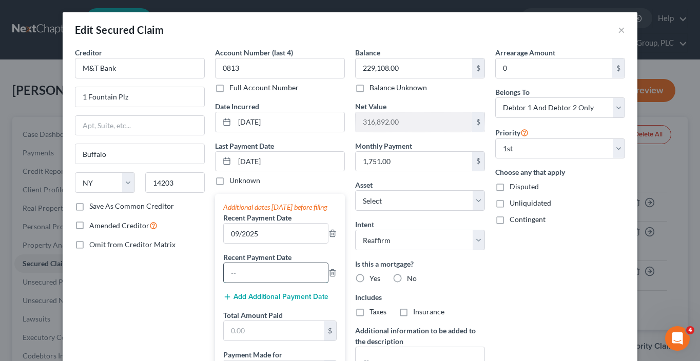
click at [255, 283] on input "text" at bounding box center [276, 272] width 104 height 19
type input "08/2025"
click at [260, 301] on button "Add Additional Payment Date" at bounding box center [275, 297] width 105 height 8
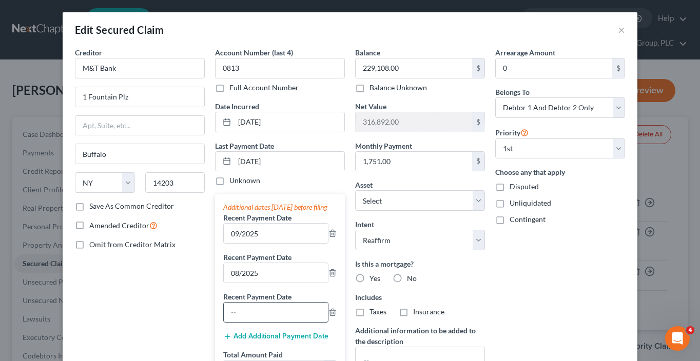
click at [254, 322] on input "text" at bounding box center [276, 312] width 104 height 19
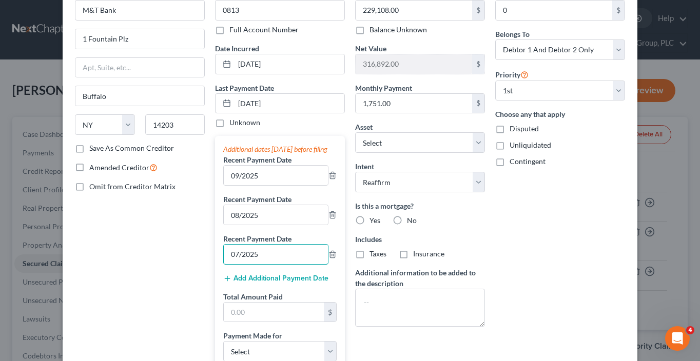
scroll to position [60, 0]
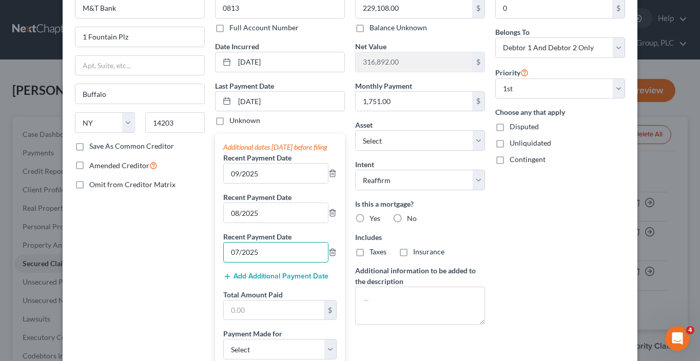
type input "07/2025"
click at [248, 317] on input "text" at bounding box center [274, 310] width 100 height 19
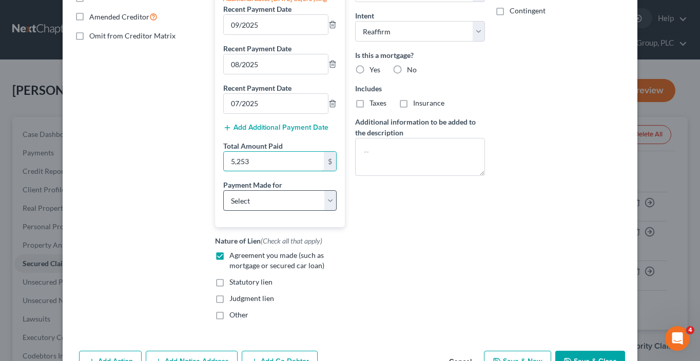
type input "5,253"
click at [257, 211] on select "Select Car Credit Card Loan Repayment Mortgage Other Suppliers Or Vendors" at bounding box center [279, 200] width 113 height 21
select select "3"
click at [223, 199] on select "Select Car Credit Card Loan Repayment Mortgage Other Suppliers Or Vendors" at bounding box center [279, 200] width 113 height 21
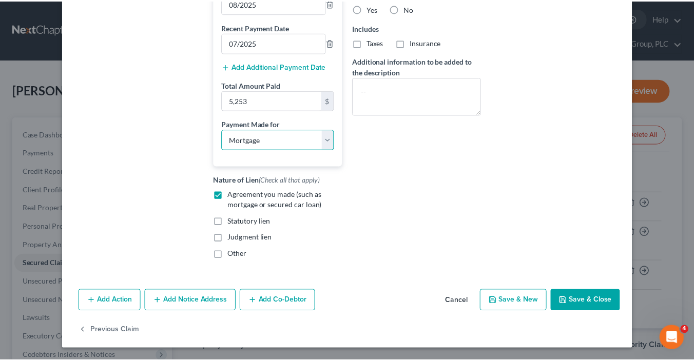
scroll to position [279, 0]
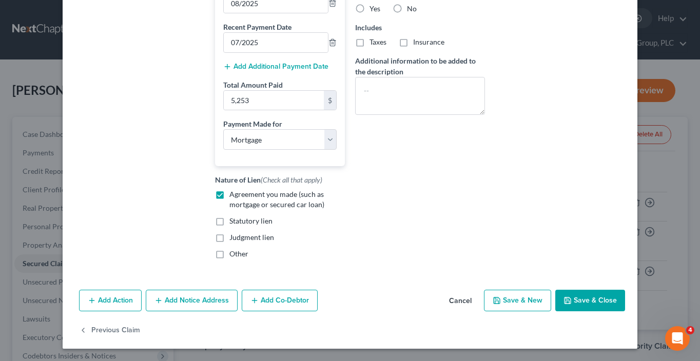
click at [588, 305] on button "Save & Close" at bounding box center [590, 301] width 70 height 22
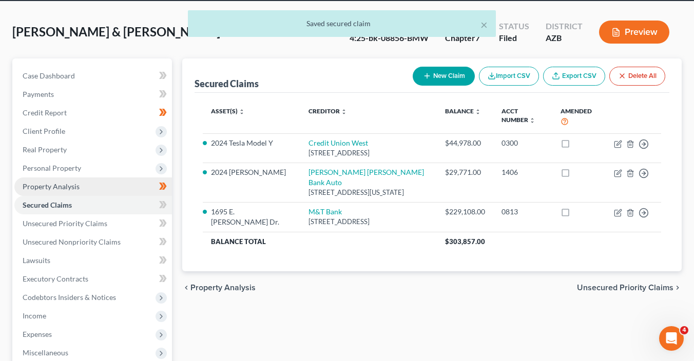
scroll to position [60, 0]
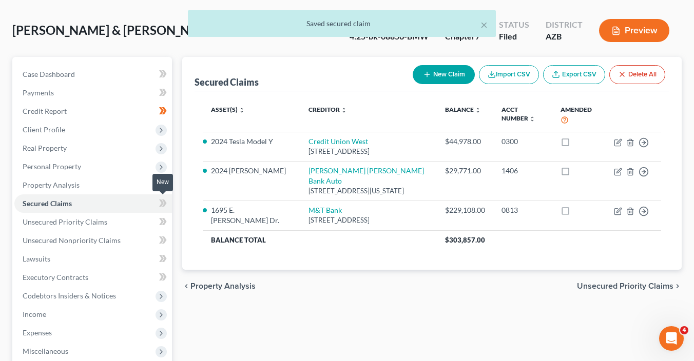
click at [166, 202] on icon at bounding box center [164, 203] width 5 height 7
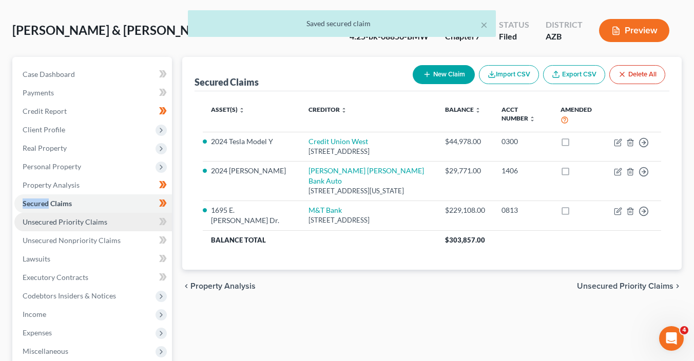
click at [130, 224] on link "Unsecured Priority Claims" at bounding box center [93, 222] width 158 height 18
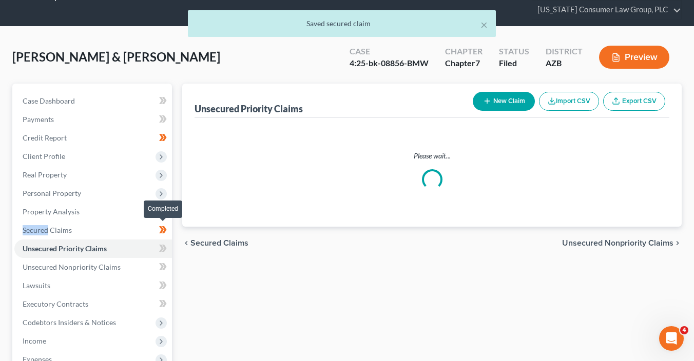
scroll to position [46, 0]
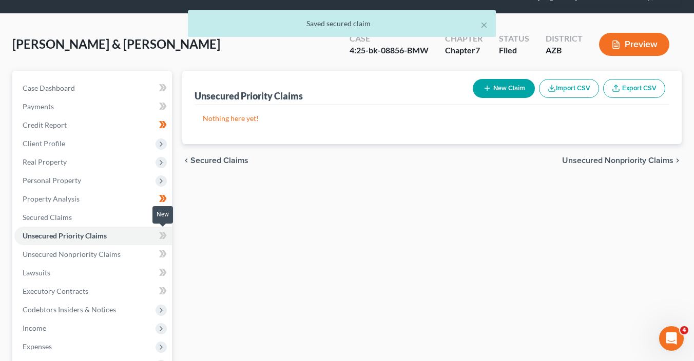
click at [161, 237] on icon at bounding box center [161, 235] width 5 height 7
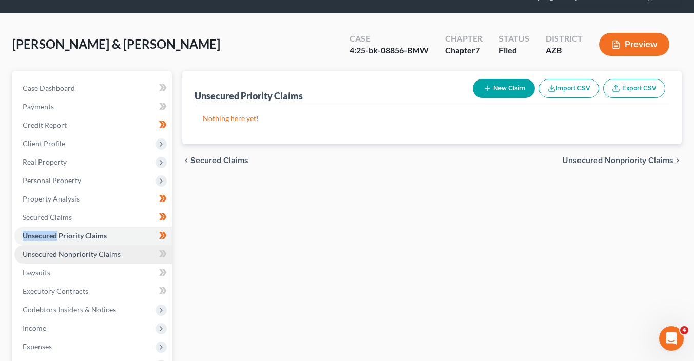
click at [131, 254] on link "Unsecured Nonpriority Claims" at bounding box center [93, 254] width 158 height 18
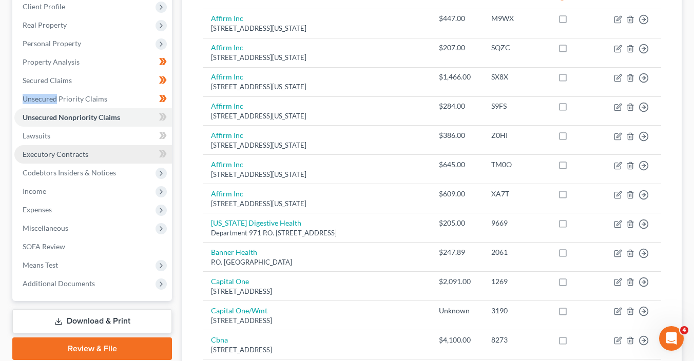
scroll to position [172, 0]
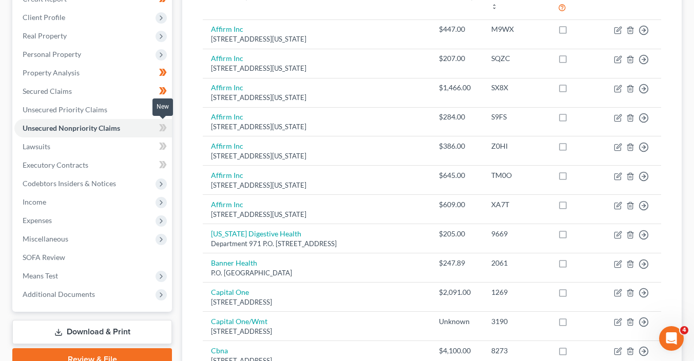
click at [164, 128] on icon at bounding box center [164, 127] width 5 height 7
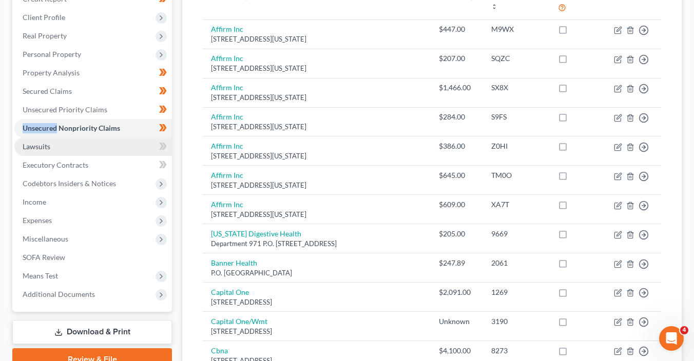
click at [126, 140] on link "Lawsuits" at bounding box center [93, 147] width 158 height 18
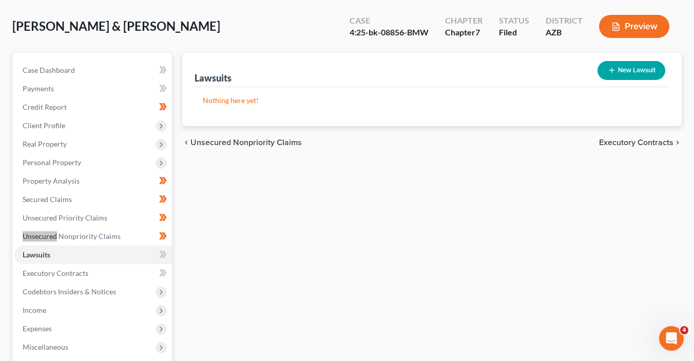
scroll to position [96, 0]
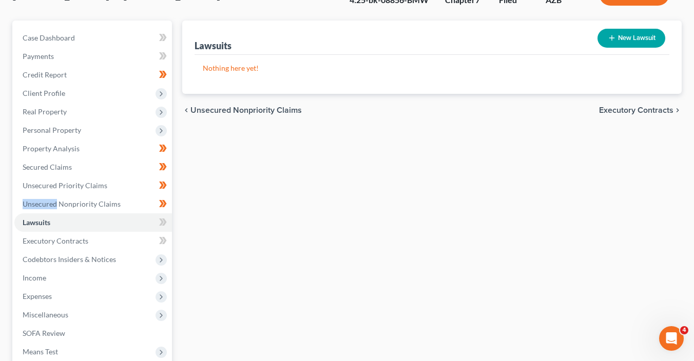
click at [166, 225] on icon at bounding box center [163, 222] width 8 height 13
click at [167, 225] on span at bounding box center [163, 223] width 18 height 15
click at [167, 226] on span at bounding box center [163, 223] width 18 height 15
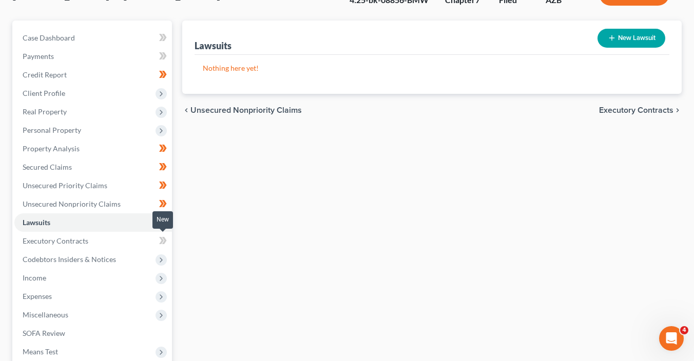
click at [169, 241] on span at bounding box center [163, 242] width 18 height 15
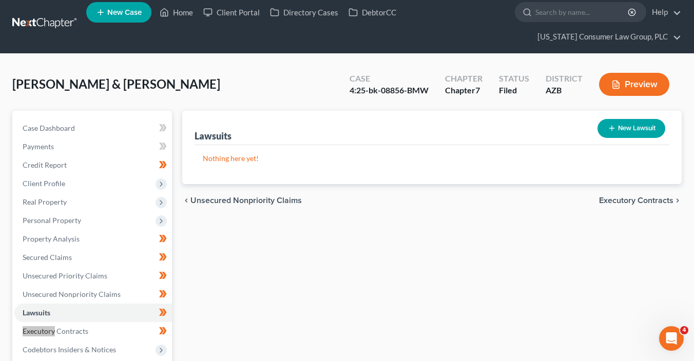
scroll to position [0, 0]
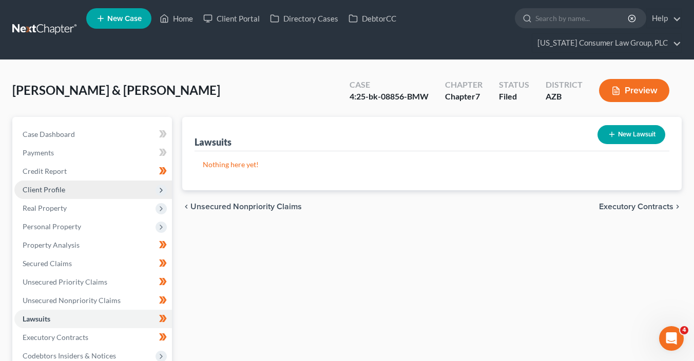
click at [67, 189] on span "Client Profile" at bounding box center [93, 190] width 158 height 18
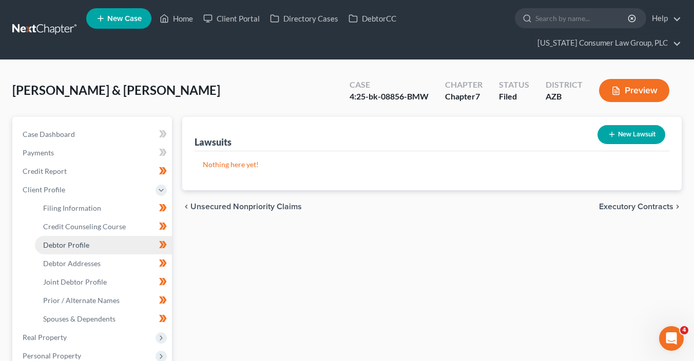
click at [113, 251] on link "Debtor Profile" at bounding box center [103, 245] width 137 height 18
select select "1"
select select "5"
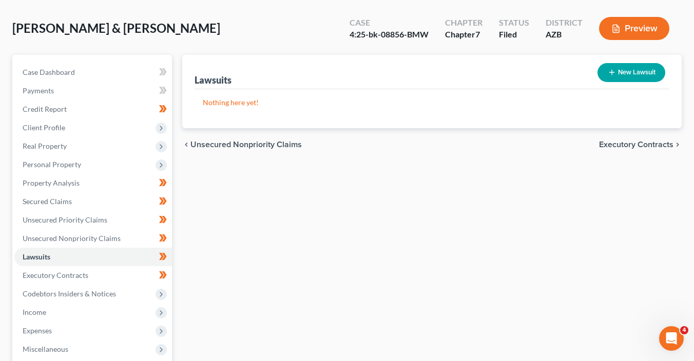
scroll to position [220, 0]
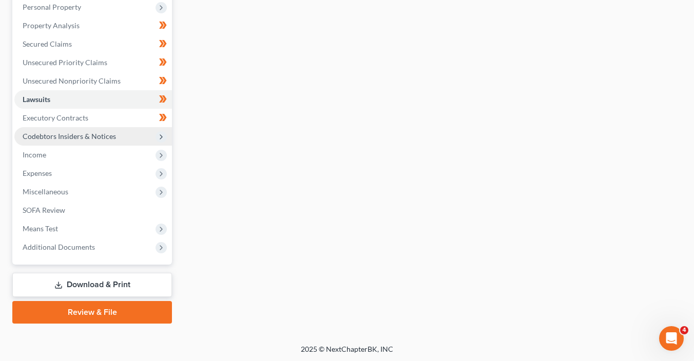
click at [160, 133] on icon at bounding box center [161, 137] width 8 height 8
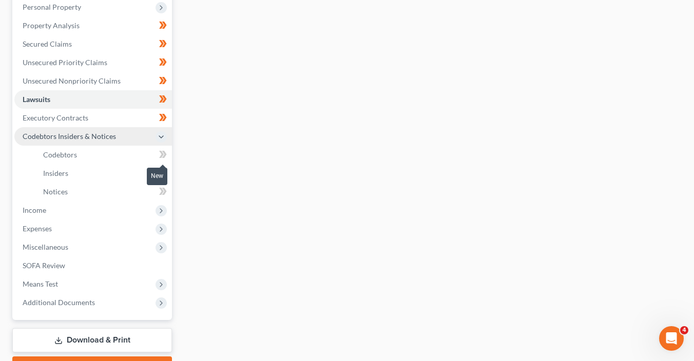
click at [163, 153] on icon at bounding box center [161, 154] width 5 height 7
drag, startPoint x: 163, startPoint y: 153, endPoint x: 168, endPoint y: 164, distance: 11.9
click at [163, 154] on g at bounding box center [163, 154] width 8 height 7
click at [166, 167] on icon at bounding box center [163, 173] width 8 height 13
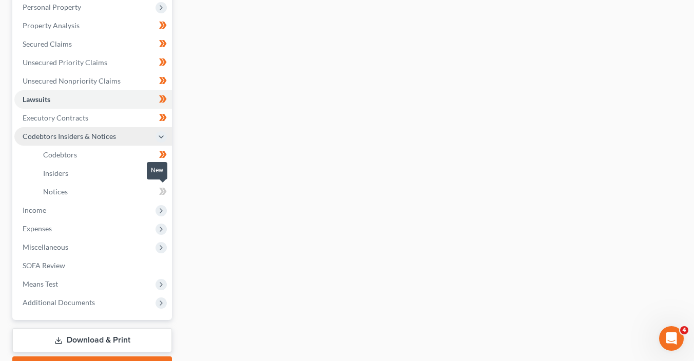
click at [167, 191] on span at bounding box center [163, 192] width 18 height 15
click at [140, 204] on span "Income" at bounding box center [93, 210] width 158 height 18
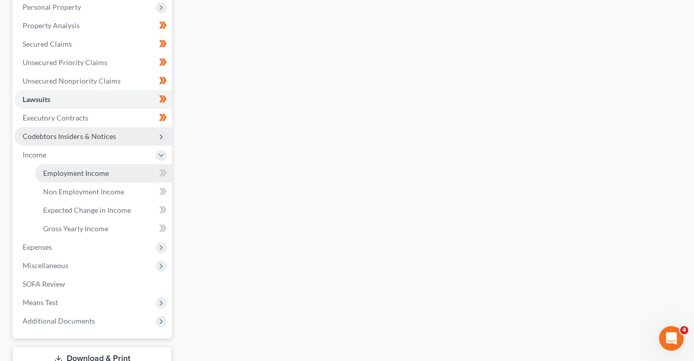
click at [124, 170] on link "Employment Income" at bounding box center [103, 173] width 137 height 18
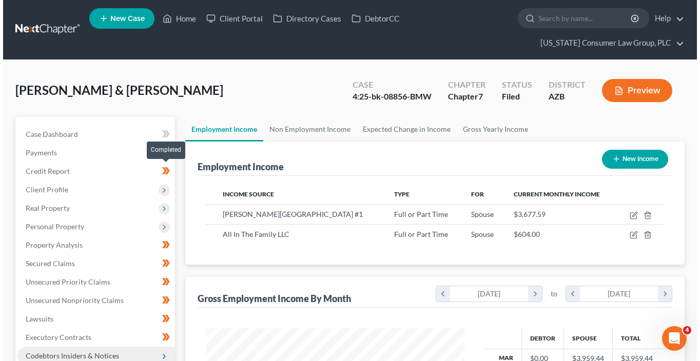
scroll to position [183, 279]
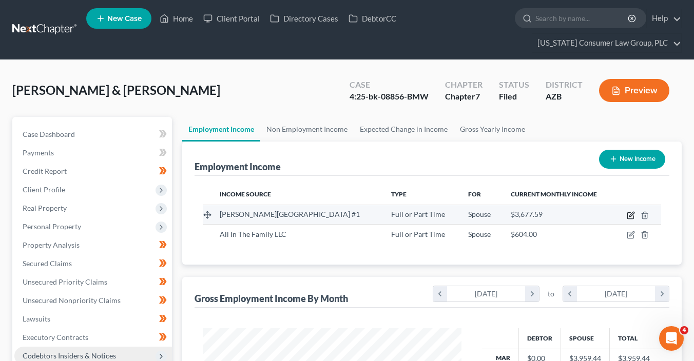
click at [630, 217] on icon "button" at bounding box center [631, 215] width 8 height 8
select select "0"
select select "2"
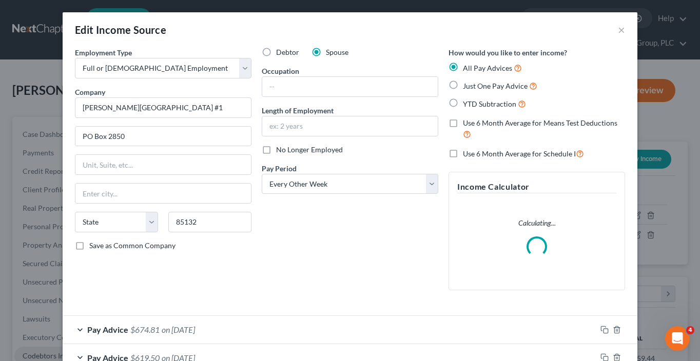
scroll to position [183, 282]
click at [298, 85] on input "text" at bounding box center [349, 86] width 175 height 19
type input "Registrar"
type input "18 years"
drag, startPoint x: 378, startPoint y: 286, endPoint x: 372, endPoint y: 284, distance: 6.3
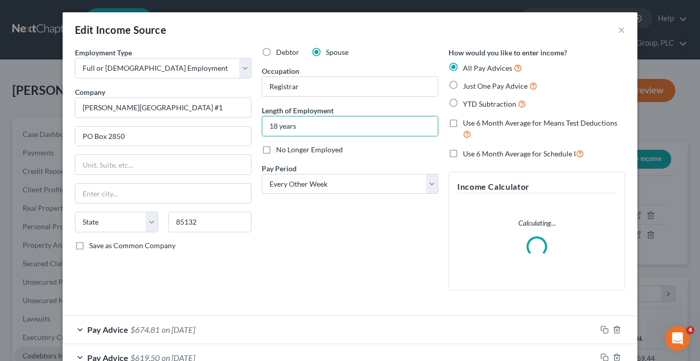
click at [378, 284] on div "Debtor Spouse Occupation Registrar Length of Employment 18 years No Longer Empl…" at bounding box center [350, 172] width 187 height 251
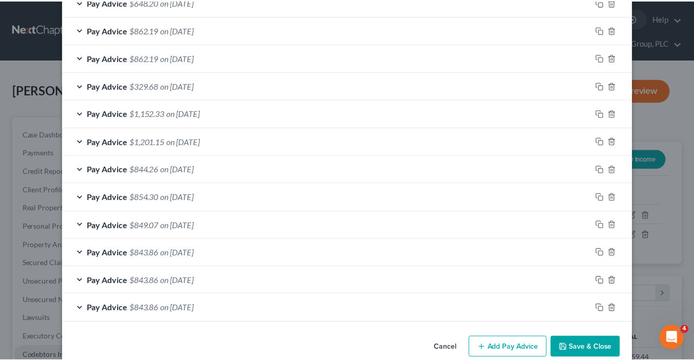
scroll to position [400, 0]
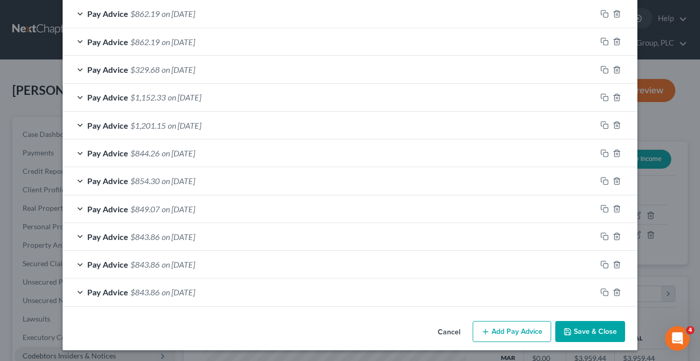
click at [589, 337] on button "Save & Close" at bounding box center [590, 332] width 70 height 22
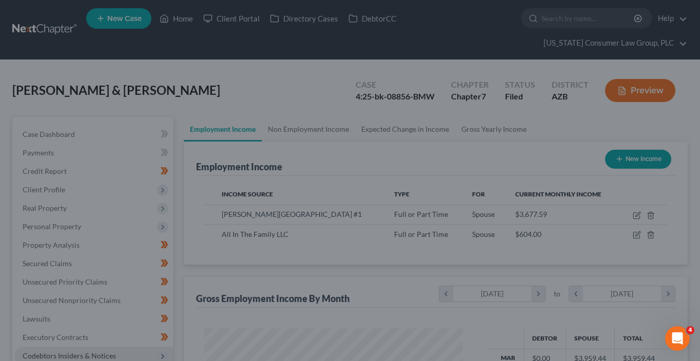
scroll to position [512961, 512866]
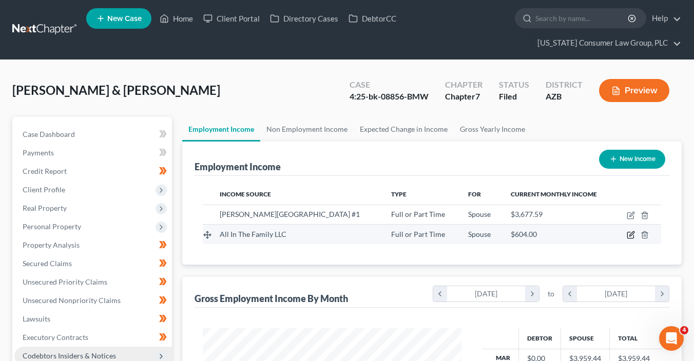
click at [630, 236] on icon "button" at bounding box center [631, 234] width 5 height 5
select select "0"
select select "3"
select select "1"
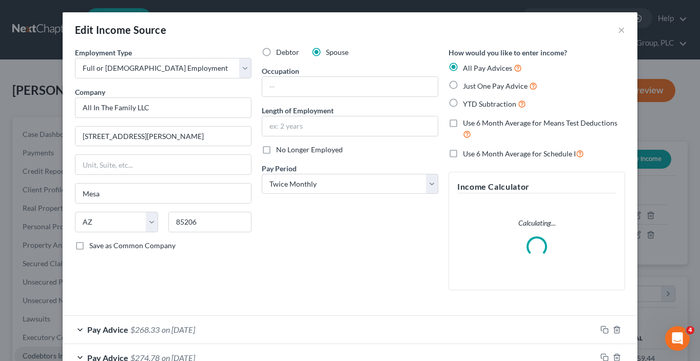
scroll to position [183, 282]
click at [325, 92] on input "text" at bounding box center [349, 86] width 175 height 19
type input "Family Caregiver"
type input "5 years"
click at [336, 263] on div "Debtor Spouse Occupation Family Caregiver Length of Employment 5 years No Longe…" at bounding box center [350, 172] width 187 height 251
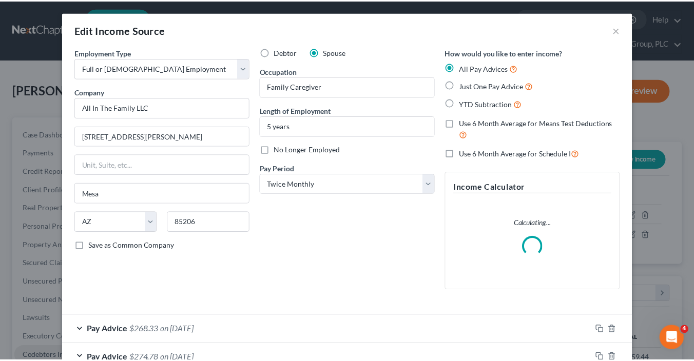
scroll to position [316, 0]
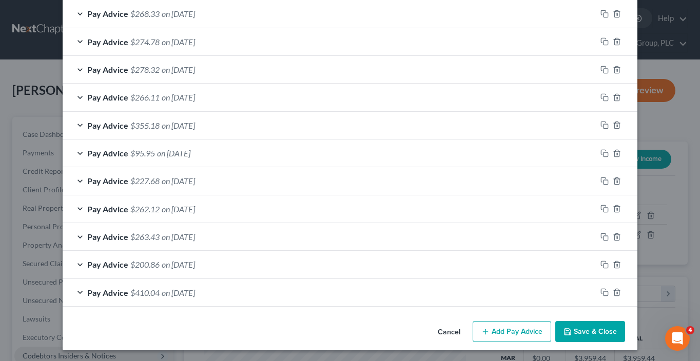
click at [598, 337] on button "Save & Close" at bounding box center [590, 332] width 70 height 22
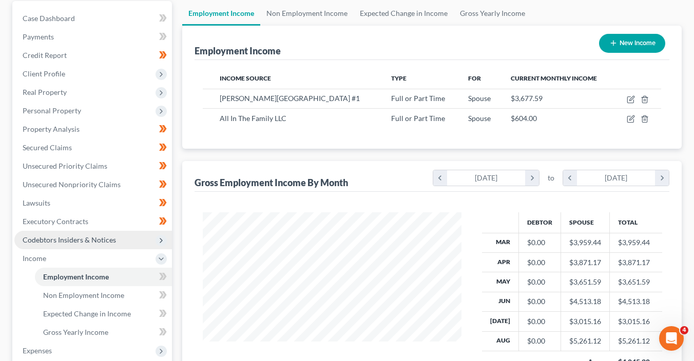
scroll to position [116, 0]
click at [170, 278] on span at bounding box center [163, 277] width 18 height 15
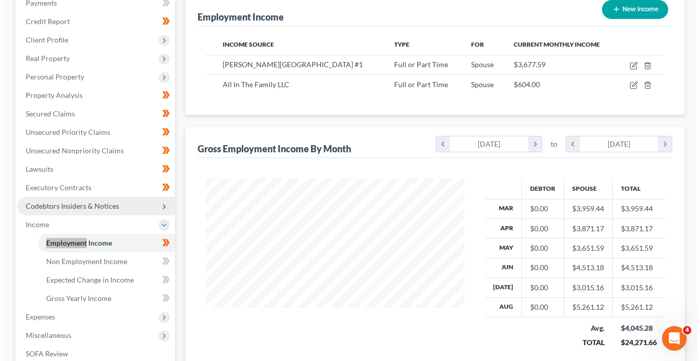
scroll to position [117, 0]
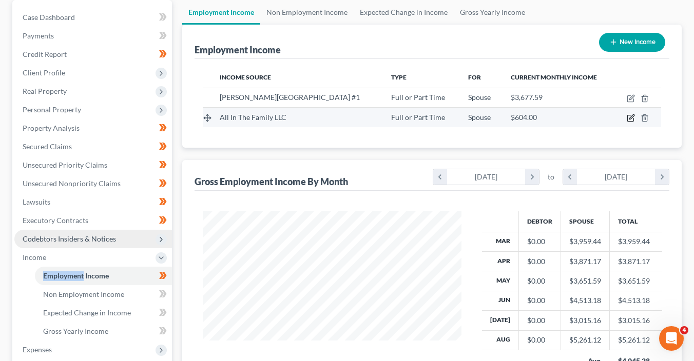
click at [631, 118] on icon "button" at bounding box center [631, 117] width 5 height 5
select select "0"
select select "3"
select select "1"
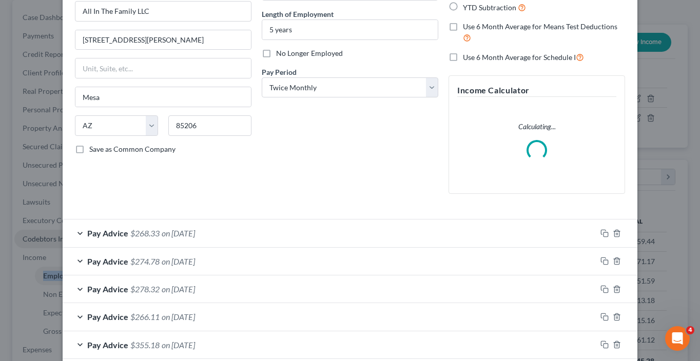
scroll to position [98, 0]
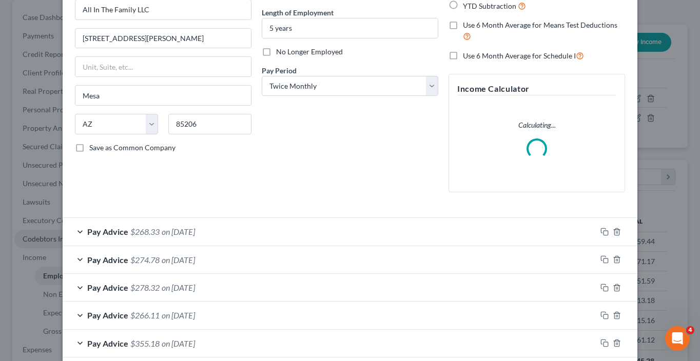
click at [313, 226] on div "Pay Advice $268.33 on 08/25/2025" at bounding box center [330, 231] width 534 height 27
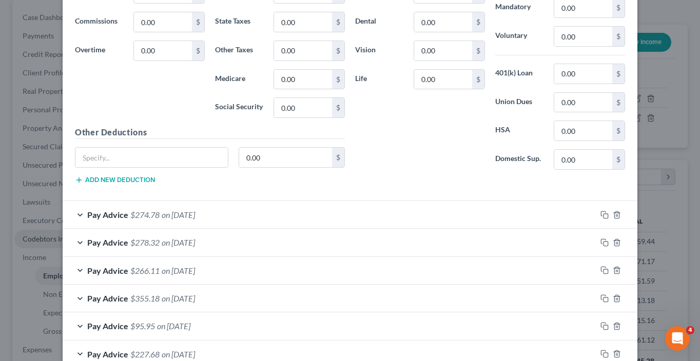
scroll to position [484, 0]
click at [172, 213] on span "on 07/25/2025" at bounding box center [178, 214] width 33 height 10
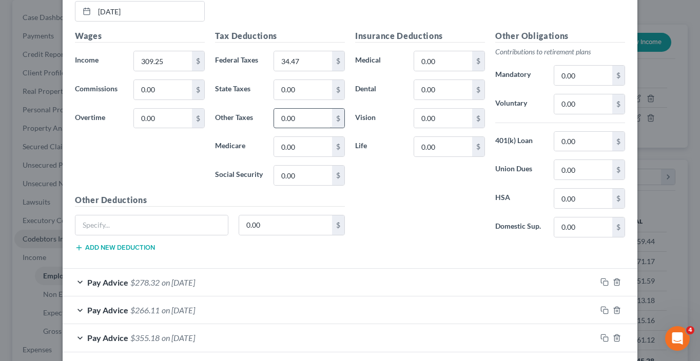
scroll to position [753, 0]
click at [303, 270] on div "Pay Advice $278.32 on 07/10/2025" at bounding box center [330, 281] width 534 height 27
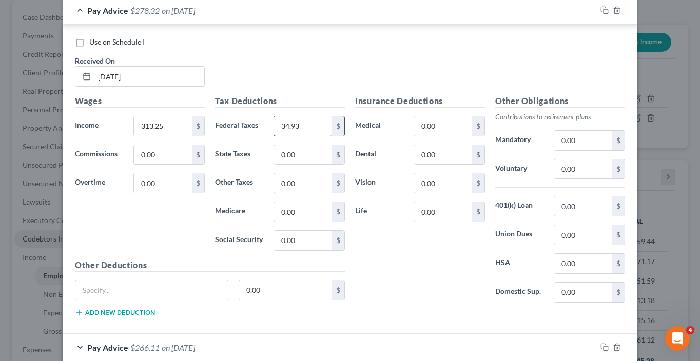
scroll to position [1067, 0]
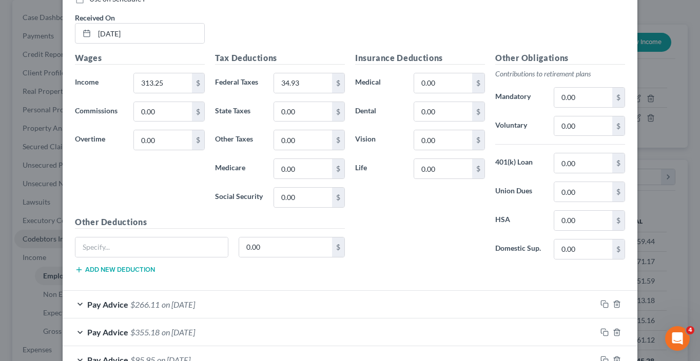
click at [300, 299] on div "Pay Advice $266.11 on 06/25/2025" at bounding box center [330, 304] width 534 height 27
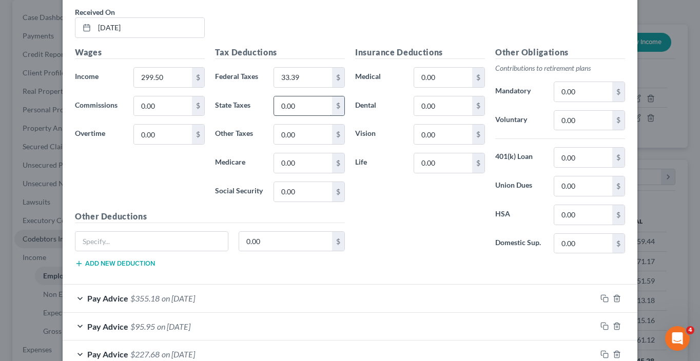
scroll to position [1411, 0]
click at [287, 287] on div "Pay Advice $355.18 on 06/10/2025" at bounding box center [330, 297] width 534 height 27
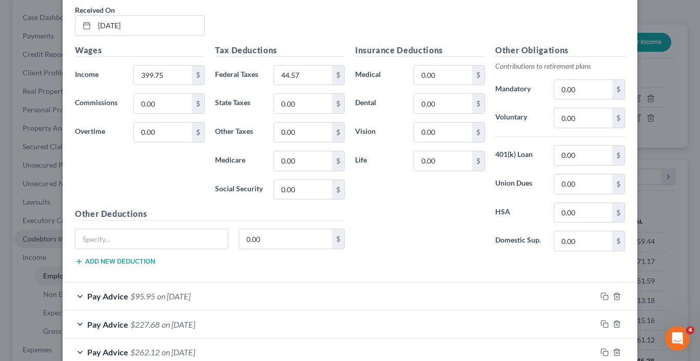
scroll to position [1812, 0]
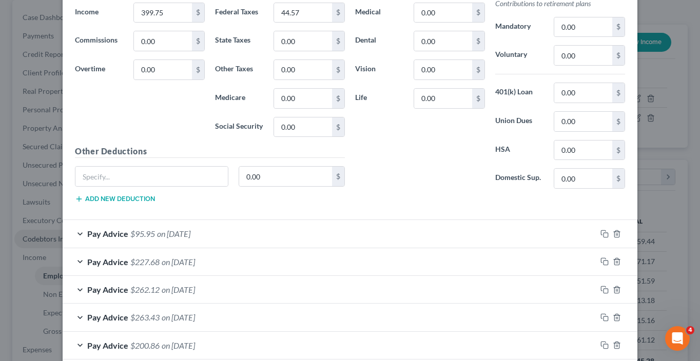
click at [270, 230] on div "Pay Advice $95.95 on 05/23/2025" at bounding box center [330, 233] width 534 height 27
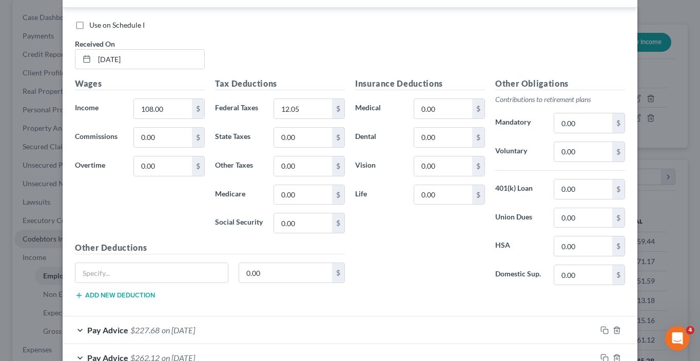
click at [282, 320] on div "Pay Advice $227.68 on 05/09/2025" at bounding box center [330, 330] width 534 height 27
click at [284, 317] on div "Pay Advice $262.12 on 04/25/2025" at bounding box center [330, 330] width 534 height 27
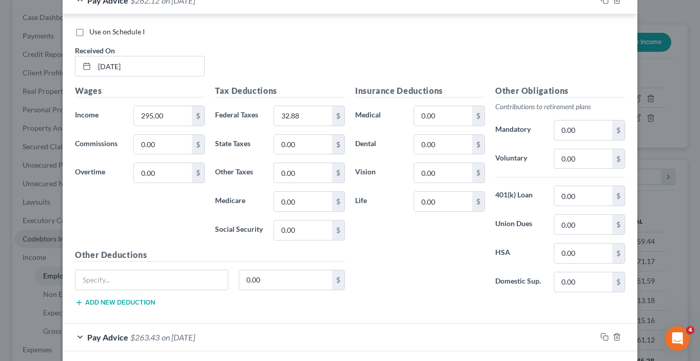
scroll to position [2755, 0]
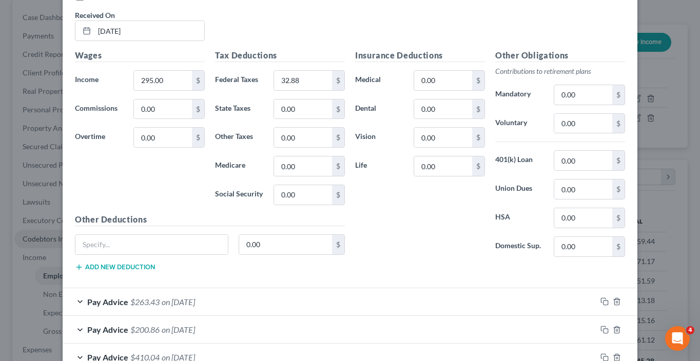
click at [283, 291] on div "Pay Advice $263.43 on 04/10/2025" at bounding box center [330, 301] width 534 height 27
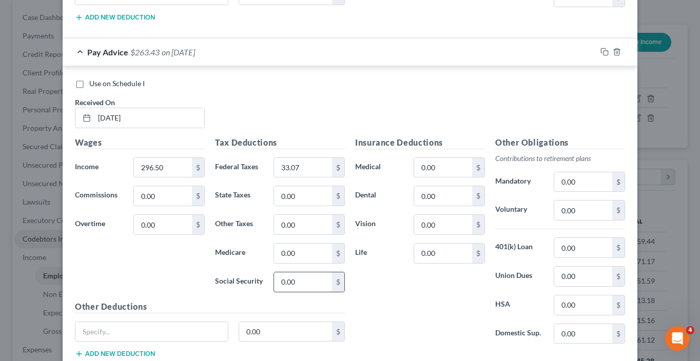
scroll to position [3114, 0]
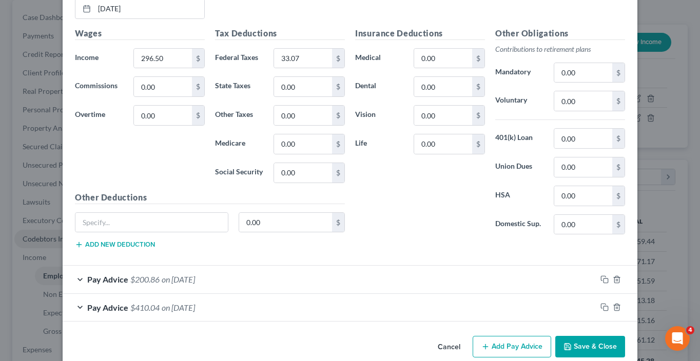
click at [281, 266] on div "Pay Advice $200.86 on 03/25/2025" at bounding box center [330, 279] width 534 height 27
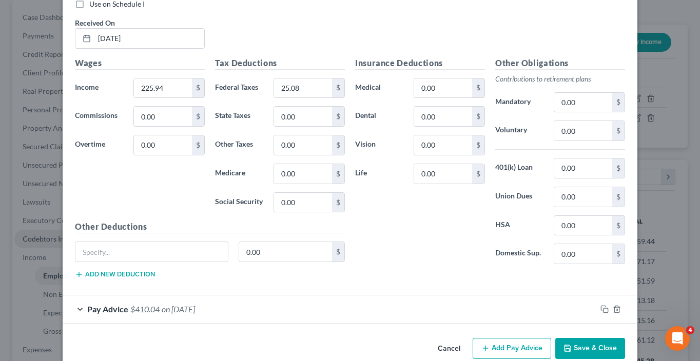
scroll to position [3422, 0]
click at [262, 296] on div "Pay Advice $410.04 on 03/10/2025" at bounding box center [330, 309] width 534 height 27
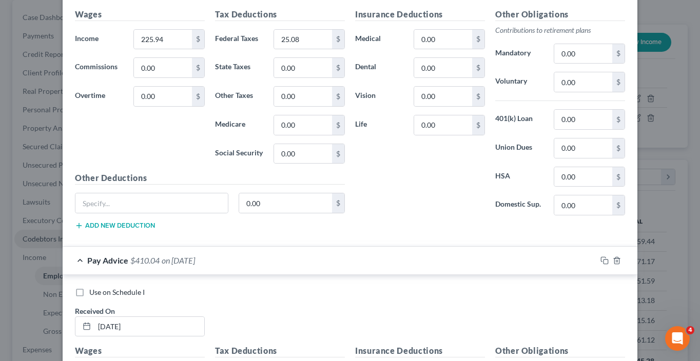
scroll to position [3729, 0]
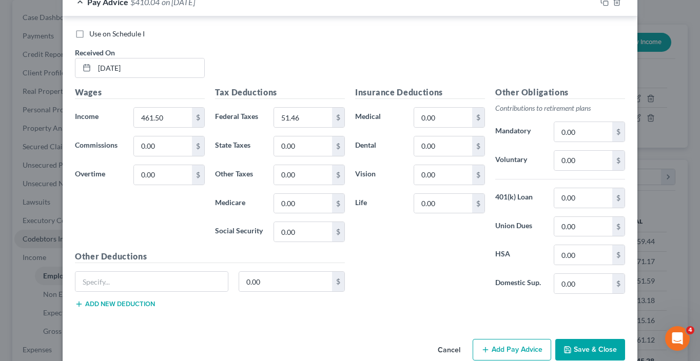
click at [611, 339] on button "Save & Close" at bounding box center [590, 350] width 70 height 22
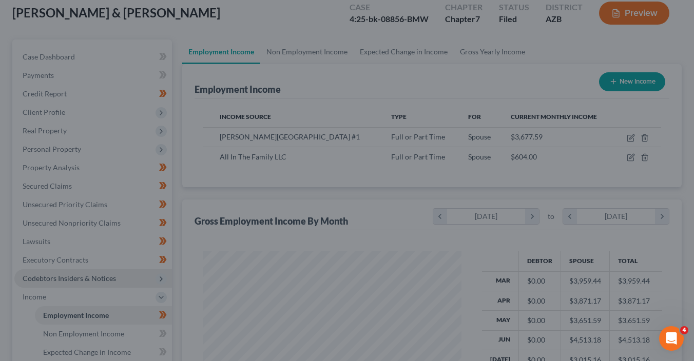
scroll to position [0, 0]
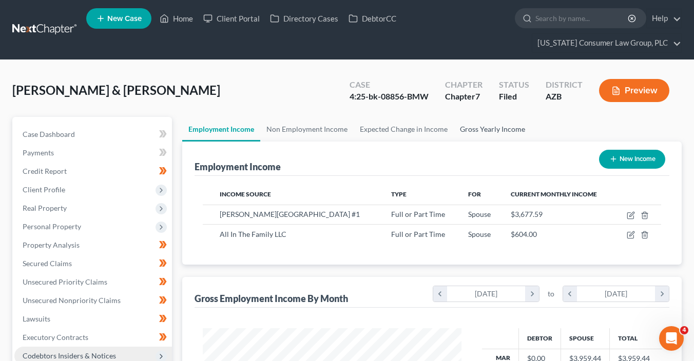
click at [483, 127] on link "Gross Yearly Income" at bounding box center [492, 129] width 77 height 25
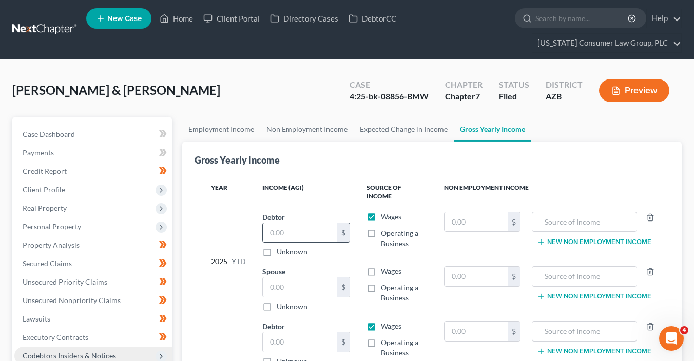
click at [314, 223] on input "text" at bounding box center [300, 232] width 74 height 19
click at [303, 278] on input "text" at bounding box center [300, 287] width 74 height 19
type input "32,874.51"
click at [381, 266] on label "Wages" at bounding box center [391, 271] width 21 height 10
click at [385, 266] on input "Wages" at bounding box center [388, 269] width 7 height 7
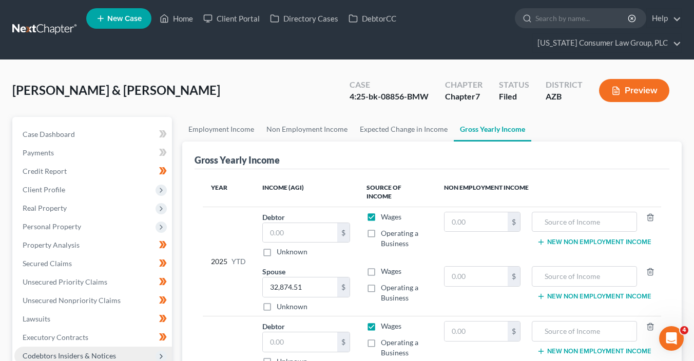
checkbox input "true"
click at [381, 212] on label "Wages" at bounding box center [391, 217] width 21 height 10
click at [385, 212] on input "Wages" at bounding box center [388, 215] width 7 height 7
checkbox input "false"
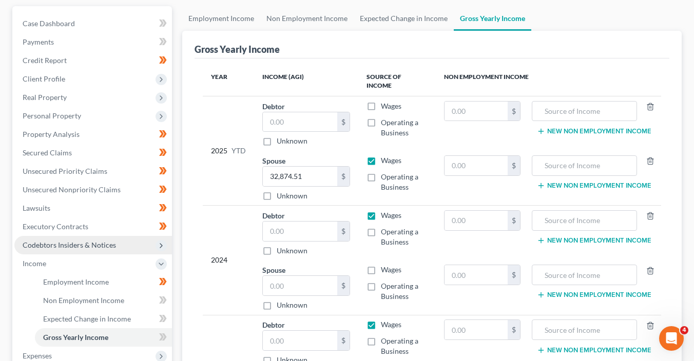
scroll to position [112, 0]
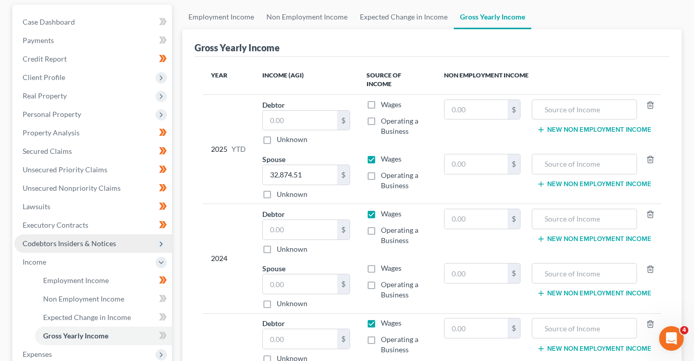
click at [381, 318] on label "Wages" at bounding box center [391, 323] width 21 height 10
click at [385, 318] on input "Wages" at bounding box center [388, 321] width 7 height 7
checkbox input "false"
click at [463, 320] on input "text" at bounding box center [475, 328] width 63 height 19
type input "17,195.98"
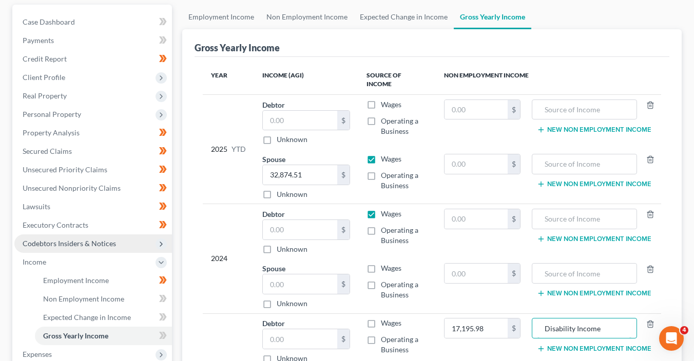
type input "Disability Income"
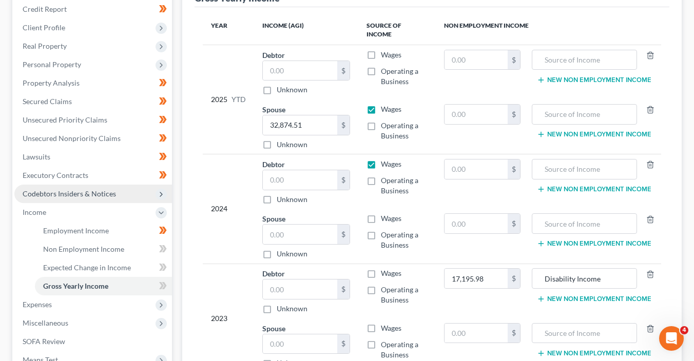
scroll to position [191, 0]
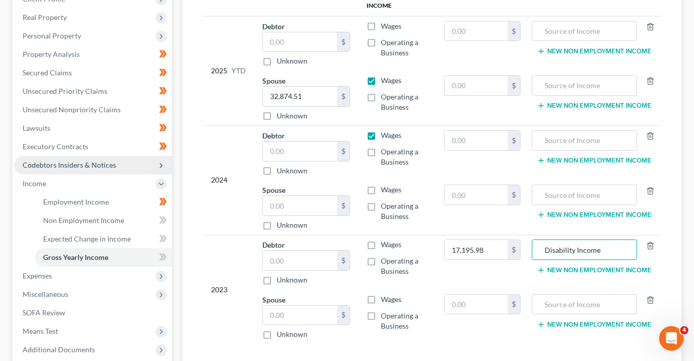
click at [381, 295] on label "Wages" at bounding box center [391, 300] width 21 height 10
click at [385, 295] on input "Wages" at bounding box center [388, 298] width 7 height 7
checkbox input "true"
click at [321, 306] on input "text" at bounding box center [300, 315] width 74 height 19
type input "48,670"
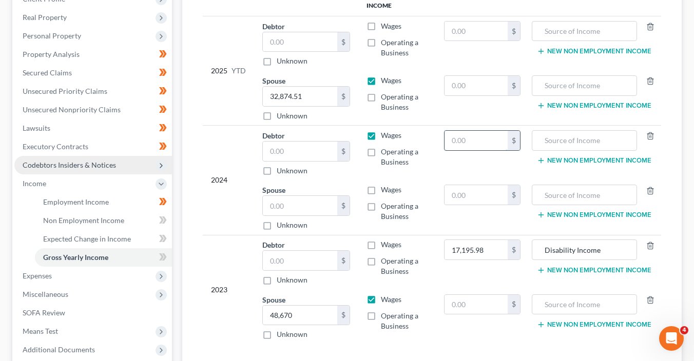
click at [471, 133] on input "text" at bounding box center [475, 140] width 63 height 19
type input "17,195.98"
type input "Disability Income"
drag, startPoint x: 376, startPoint y: 181, endPoint x: 374, endPoint y: 177, distance: 5.3
click at [381, 185] on label "Wages" at bounding box center [391, 190] width 21 height 10
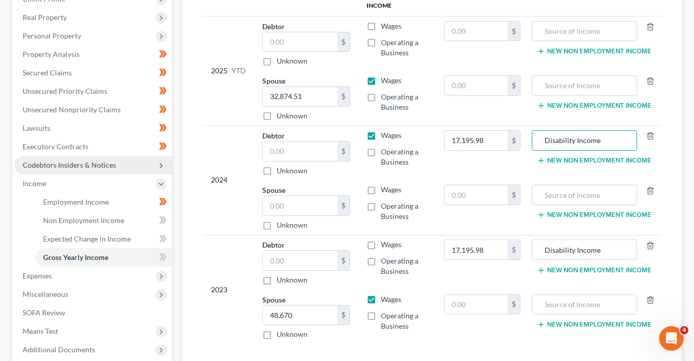
click at [385, 185] on input "Wages" at bounding box center [388, 188] width 7 height 7
checkbox input "true"
click at [381, 130] on label "Wages" at bounding box center [391, 135] width 21 height 10
click at [385, 130] on input "Wages" at bounding box center [388, 133] width 7 height 7
checkbox input "false"
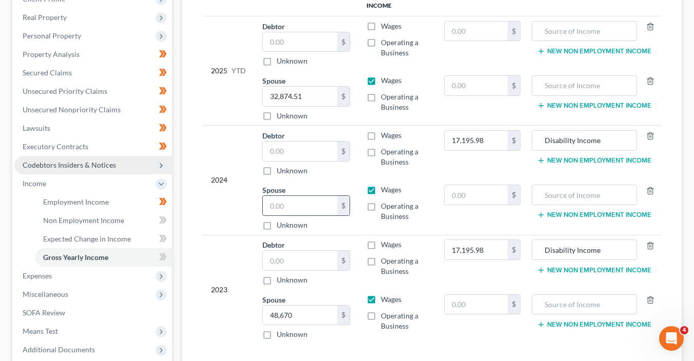
click at [305, 196] on input "text" at bounding box center [300, 205] width 74 height 19
type input "61,305"
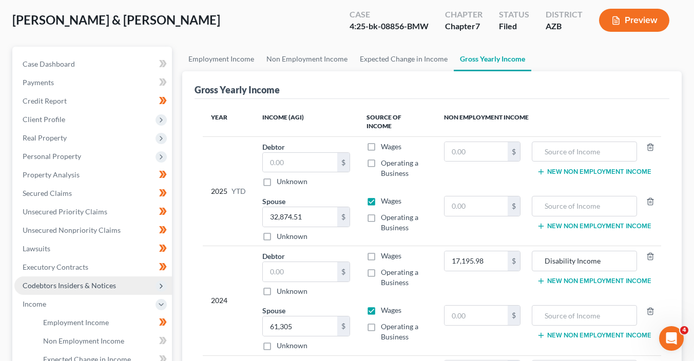
scroll to position [57, 0]
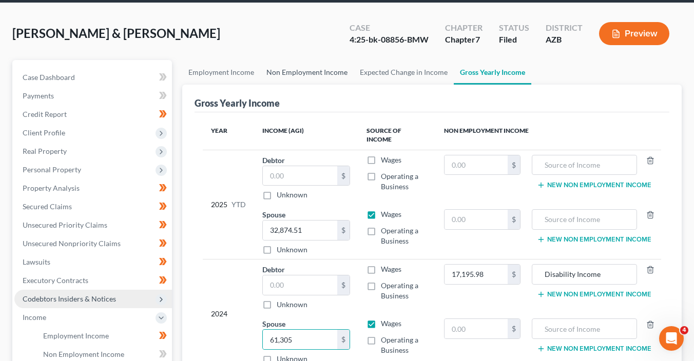
click at [297, 75] on link "Non Employment Income" at bounding box center [306, 72] width 93 height 25
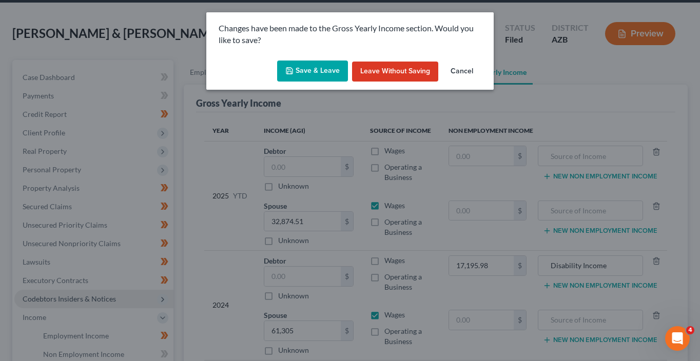
click at [324, 67] on button "Save & Leave" at bounding box center [312, 72] width 71 height 22
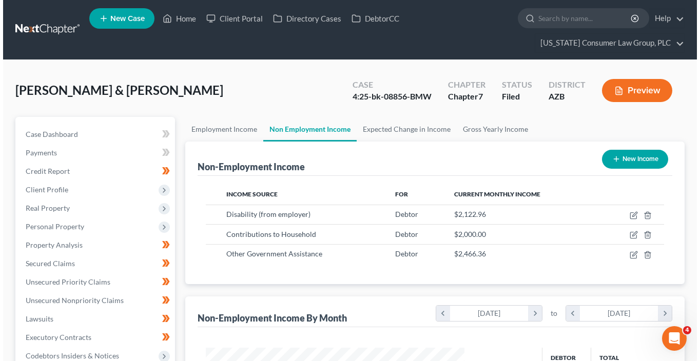
scroll to position [183, 279]
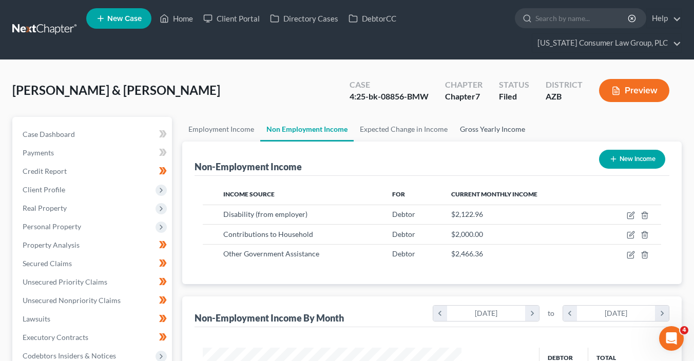
click at [480, 130] on link "Gross Yearly Income" at bounding box center [492, 129] width 77 height 25
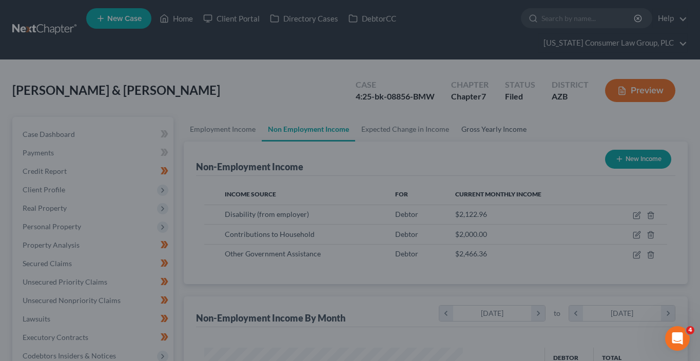
scroll to position [183, 282]
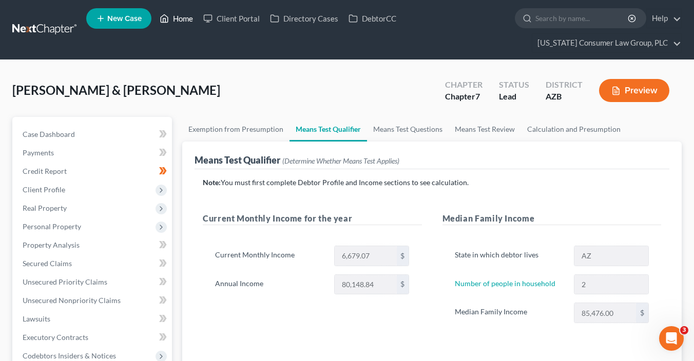
click at [176, 18] on link "Home" at bounding box center [176, 18] width 44 height 18
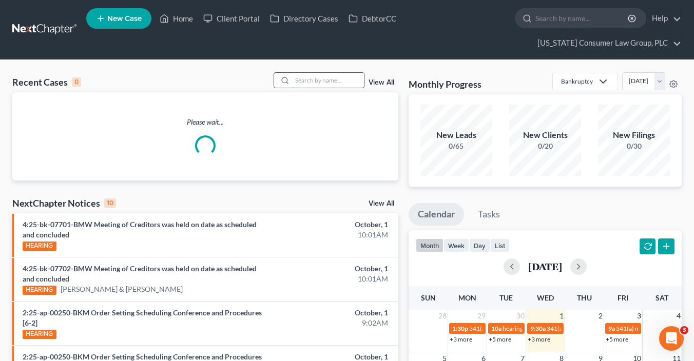
click at [328, 81] on input "search" at bounding box center [328, 80] width 72 height 15
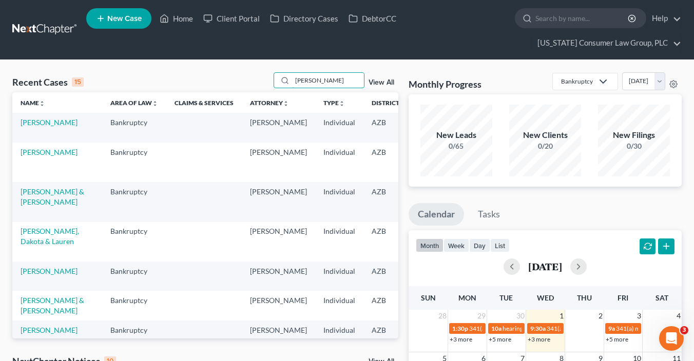
type input "tina blood"
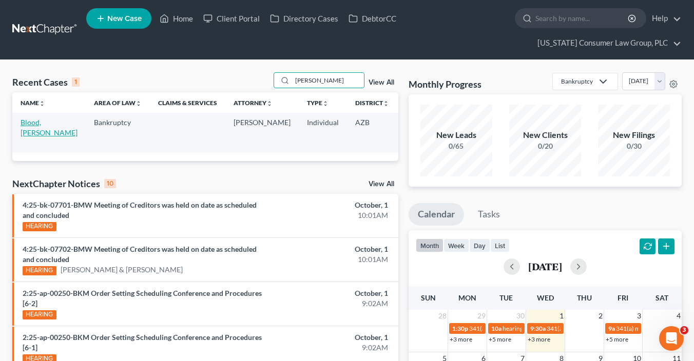
click at [30, 119] on link "Blood, [PERSON_NAME]" at bounding box center [49, 127] width 57 height 19
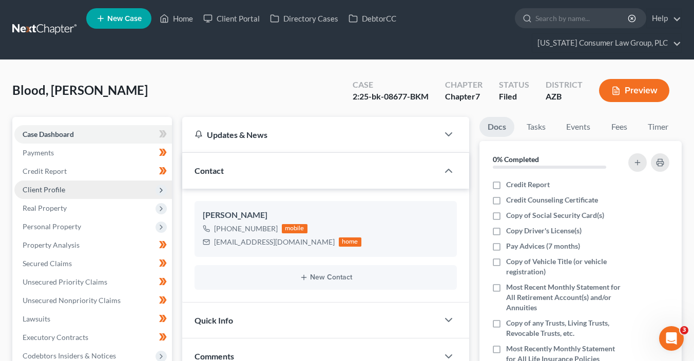
click at [57, 190] on span "Client Profile" at bounding box center [44, 189] width 43 height 9
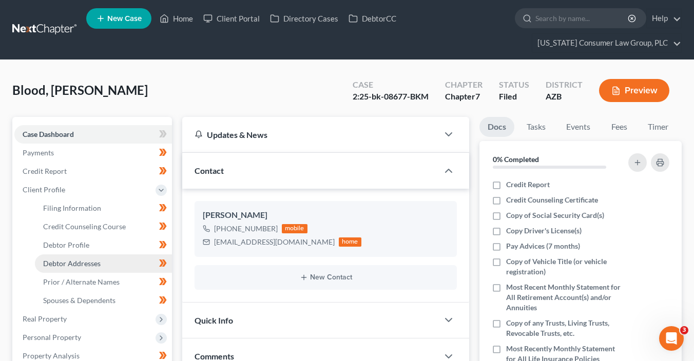
click at [83, 256] on link "Debtor Addresses" at bounding box center [103, 264] width 137 height 18
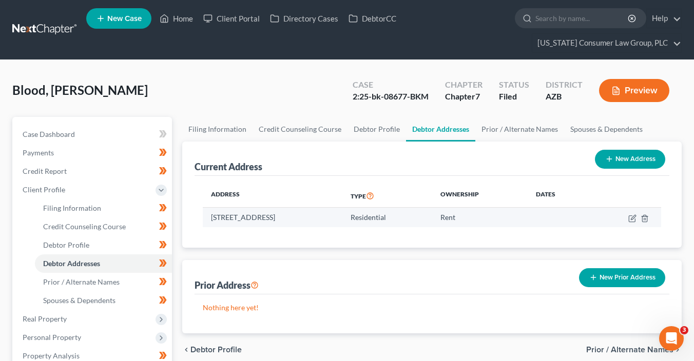
drag, startPoint x: 355, startPoint y: 216, endPoint x: 204, endPoint y: 216, distance: 151.4
click at [204, 216] on td "124 N. 67th St., Apt. 132, Mesa, AZ 85205" at bounding box center [273, 217] width 140 height 19
copy td "124 N. 67th St., Apt. 132, Mesa, AZ 85205"
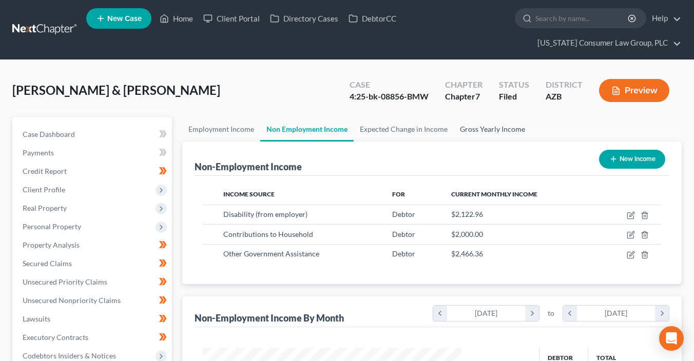
click at [470, 131] on link "Gross Yearly Income" at bounding box center [492, 129] width 77 height 25
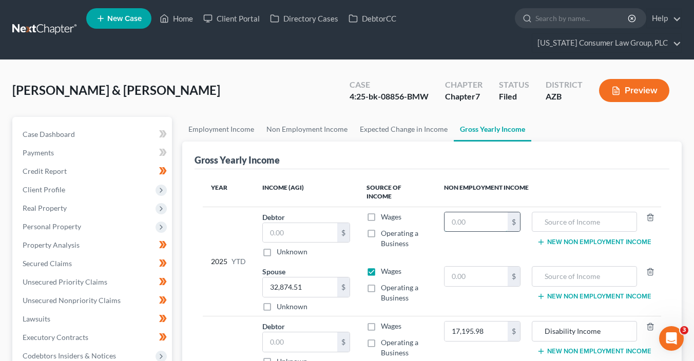
click at [486, 217] on input "text" at bounding box center [475, 221] width 63 height 19
type input "19,106.64"
click at [596, 213] on input "text" at bounding box center [584, 221] width 94 height 19
type input "Disability Income"
click at [607, 238] on button "New Non Employment Income" at bounding box center [594, 242] width 114 height 8
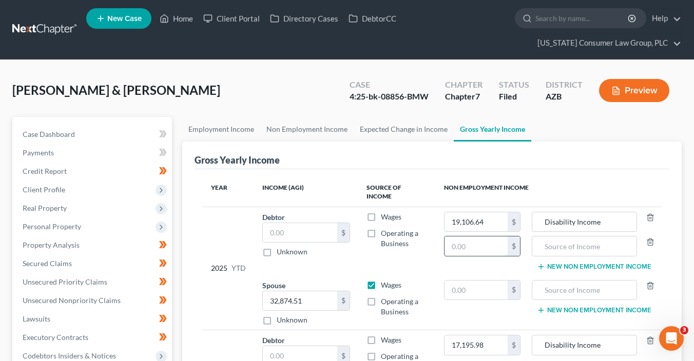
click at [501, 241] on input "text" at bounding box center [475, 246] width 63 height 19
type input "22,194"
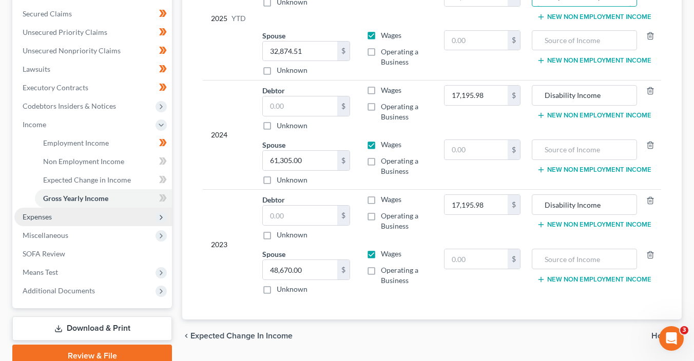
scroll to position [257, 0]
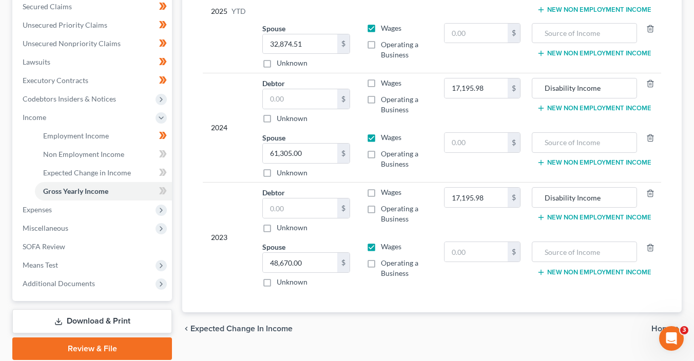
type input "Adoption Subsidy"
click at [160, 189] on icon at bounding box center [163, 191] width 8 height 13
click at [164, 188] on icon at bounding box center [164, 190] width 5 height 7
click at [164, 175] on icon at bounding box center [163, 172] width 8 height 13
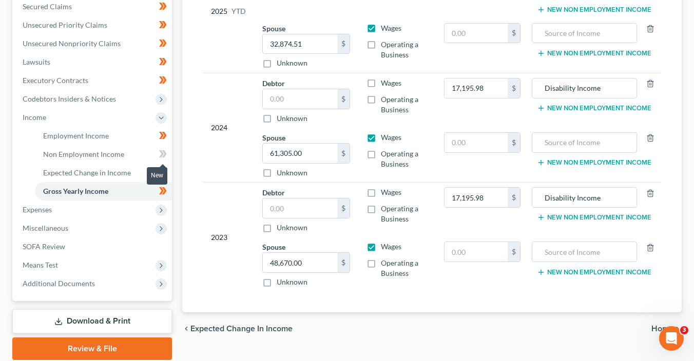
click at [165, 154] on icon at bounding box center [164, 153] width 5 height 7
click at [82, 206] on span "Expenses" at bounding box center [93, 210] width 158 height 18
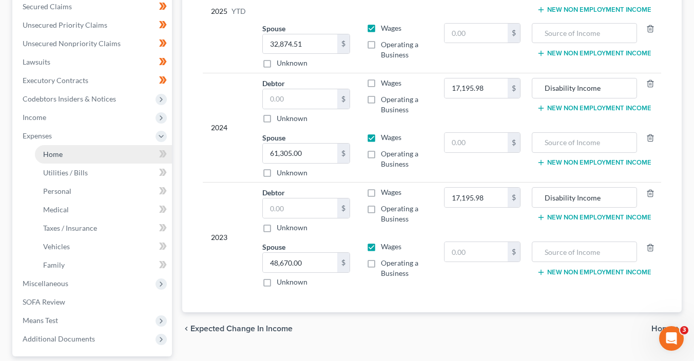
click at [112, 154] on link "Home" at bounding box center [103, 154] width 137 height 18
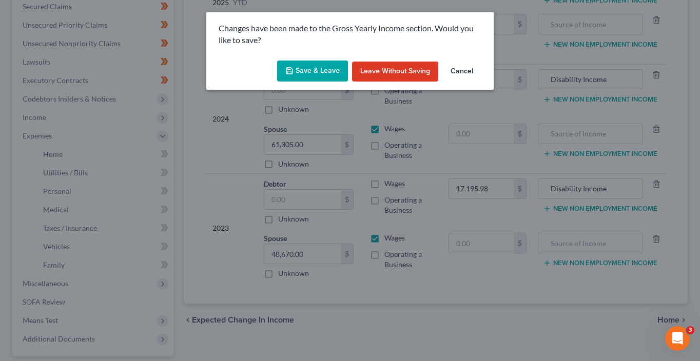
click at [329, 76] on button "Save & Leave" at bounding box center [312, 72] width 71 height 22
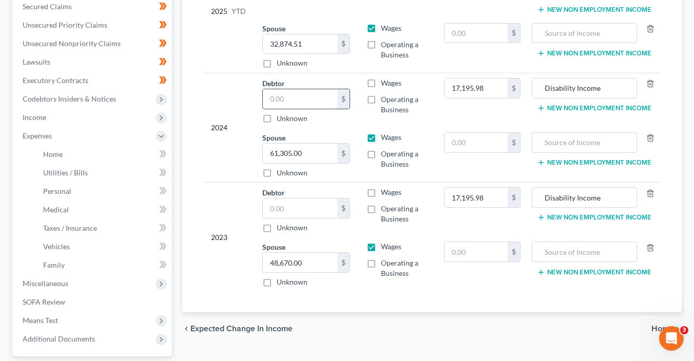
type input "22,194.00"
type input "Adoption Subsidy"
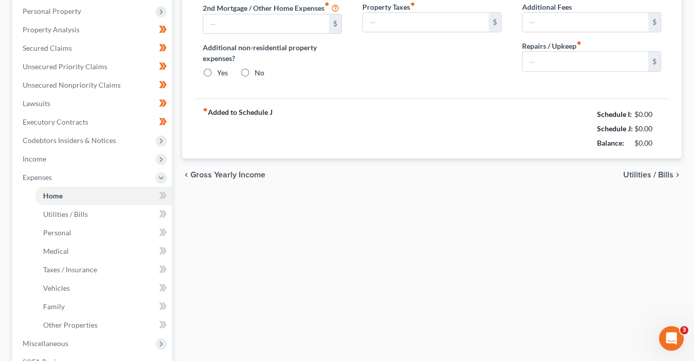
type input "0.00"
radio input "true"
type input "0.00"
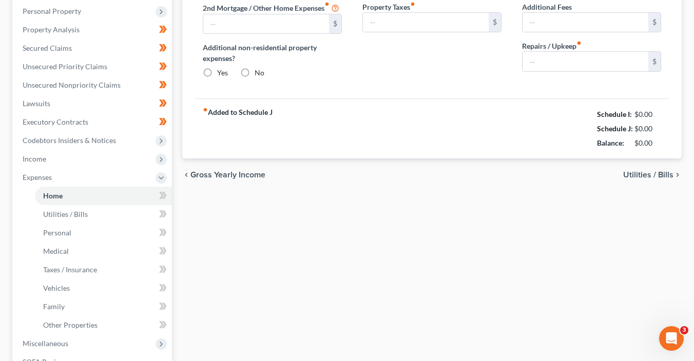
type input "0.00"
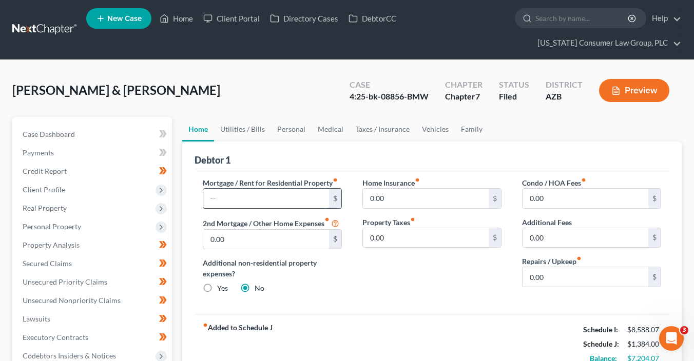
click at [263, 201] on input "text" at bounding box center [266, 198] width 126 height 19
type input "1,752"
type input "75"
type input "150"
type input "200"
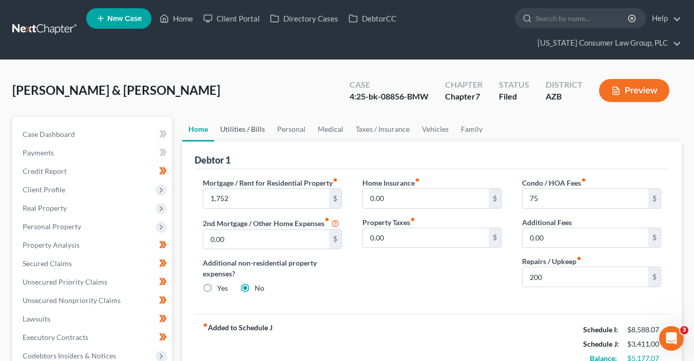
click at [254, 127] on link "Utilities / Bills" at bounding box center [242, 129] width 57 height 25
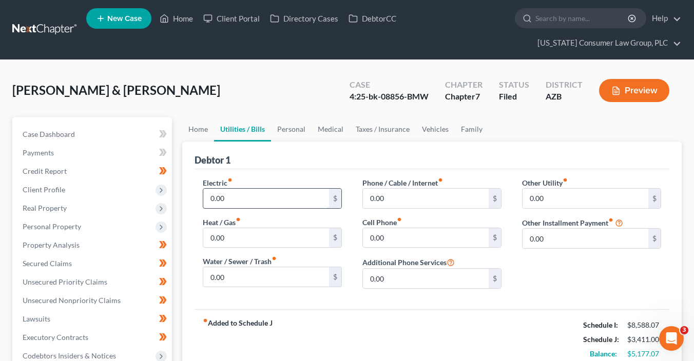
click at [241, 195] on input "0.00" at bounding box center [266, 198] width 126 height 19
type input "958"
type input "75.00"
type input "200"
type input "150"
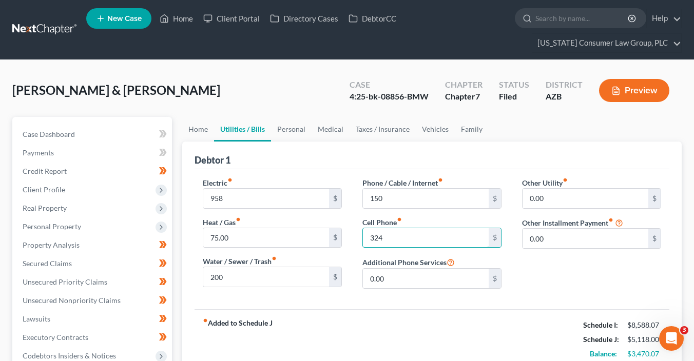
type input "324"
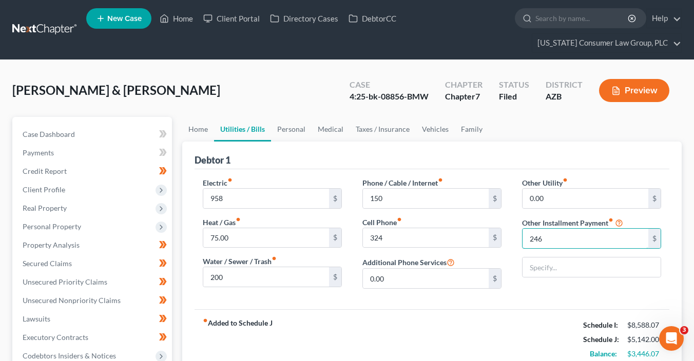
type input "246"
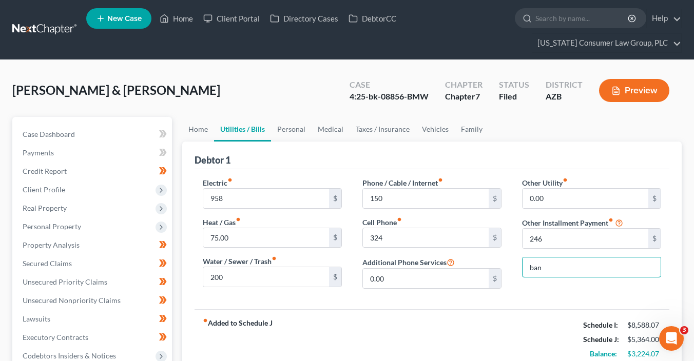
type input "Bankruptcy Legal Fees (Payment Plan)"
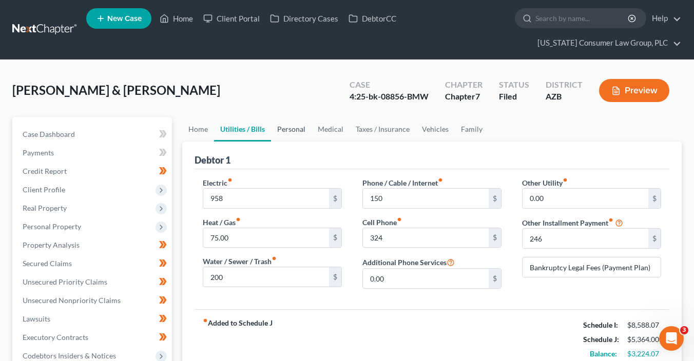
click at [294, 135] on link "Personal" at bounding box center [291, 129] width 41 height 25
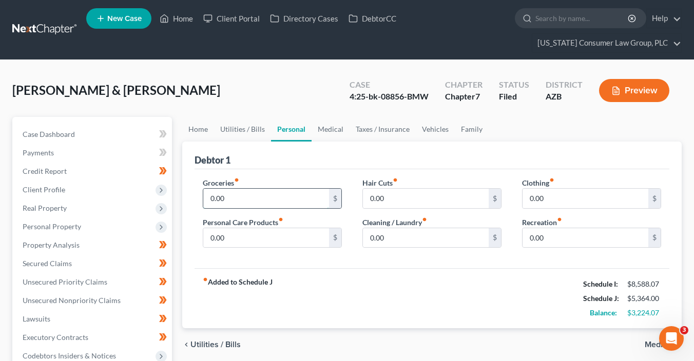
click at [248, 197] on input "0.00" at bounding box center [266, 198] width 126 height 19
type input "1,000"
type input "100"
type input "300"
type input "400"
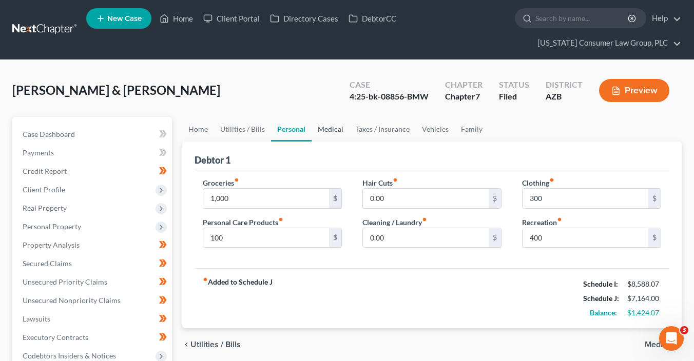
click at [330, 123] on link "Medical" at bounding box center [330, 129] width 38 height 25
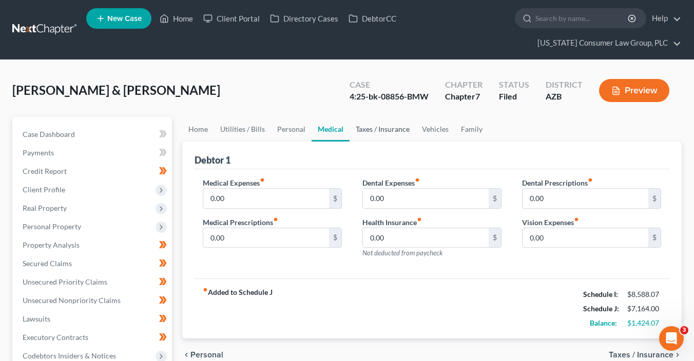
click at [370, 130] on link "Taxes / Insurance" at bounding box center [382, 129] width 66 height 25
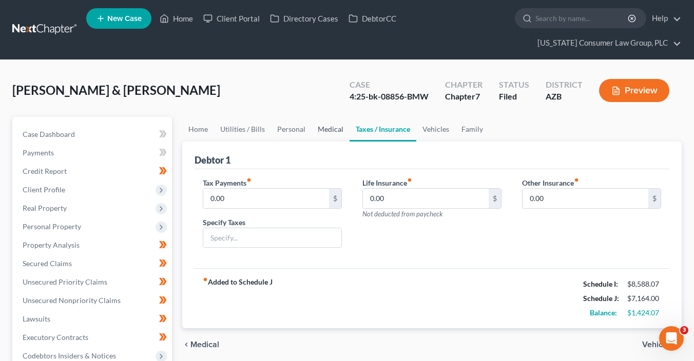
click at [335, 130] on link "Medical" at bounding box center [330, 129] width 38 height 25
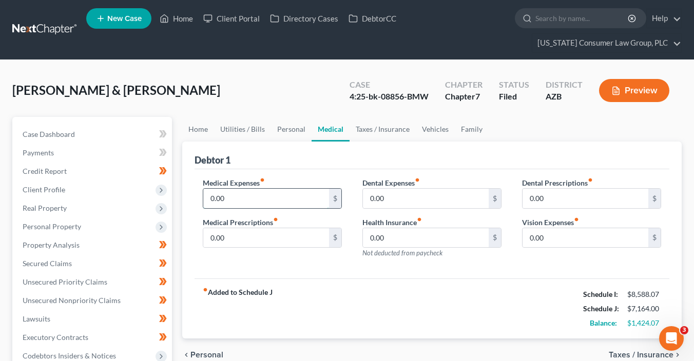
click at [233, 196] on input "0.00" at bounding box center [266, 198] width 126 height 19
type input "50"
type input "100"
type input "75"
type input "40"
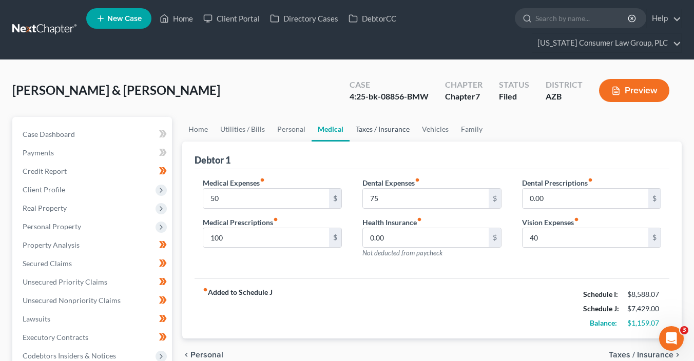
click at [365, 135] on link "Taxes / Insurance" at bounding box center [382, 129] width 66 height 25
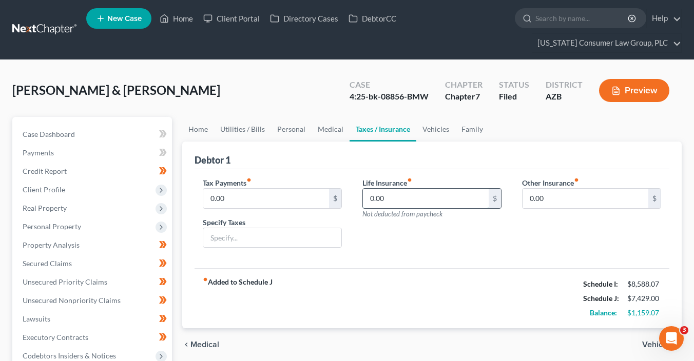
click at [393, 194] on input "0.00" at bounding box center [426, 198] width 126 height 19
type input "100"
click at [435, 130] on link "Vehicles" at bounding box center [435, 129] width 39 height 25
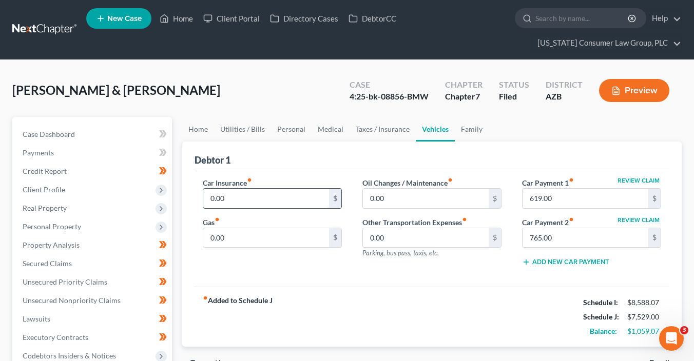
click at [228, 200] on input "0.00" at bounding box center [266, 198] width 126 height 19
type input "656"
type input "4"
type input "200"
type input "85"
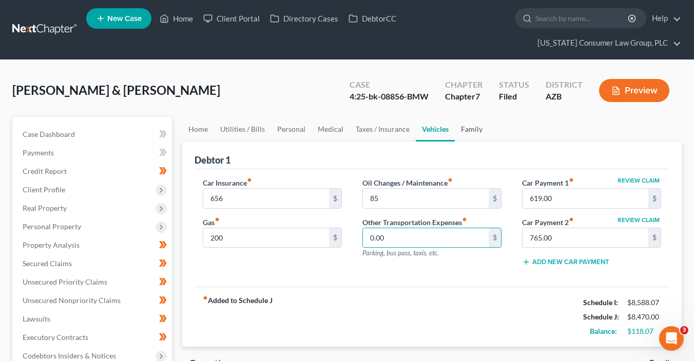
click at [470, 129] on link "Family" at bounding box center [472, 129] width 34 height 25
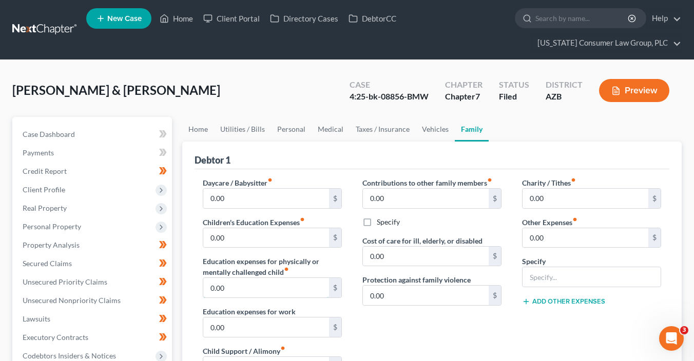
drag, startPoint x: 244, startPoint y: 283, endPoint x: 246, endPoint y: 270, distance: 13.4
click at [246, 282] on input "0.00" at bounding box center [266, 287] width 126 height 19
type input "250"
click at [297, 129] on link "Personal" at bounding box center [291, 129] width 41 height 25
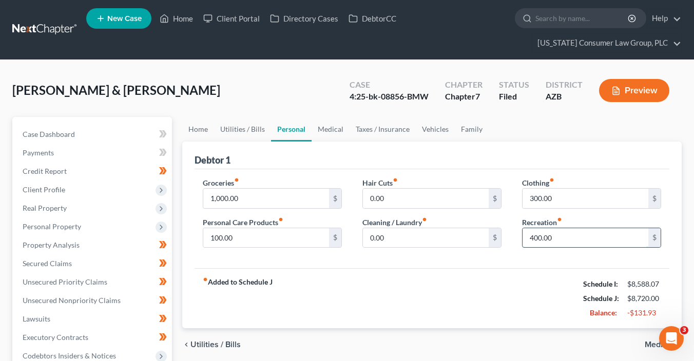
click at [545, 238] on input "400.00" at bounding box center [585, 237] width 126 height 19
type input "200"
click at [433, 285] on div "fiber_manual_record Added to Schedule J Schedule I: $8,588.07 Schedule J: $8,52…" at bounding box center [431, 298] width 475 height 60
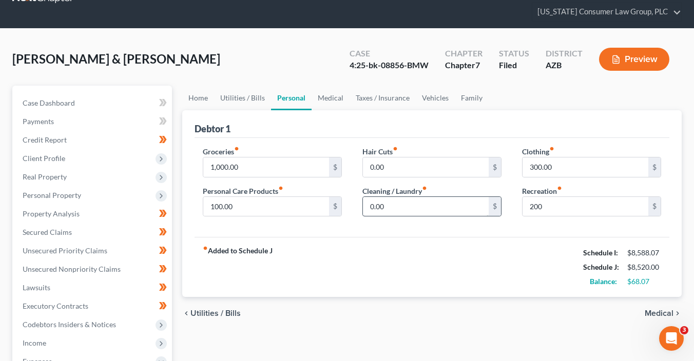
scroll to position [49, 0]
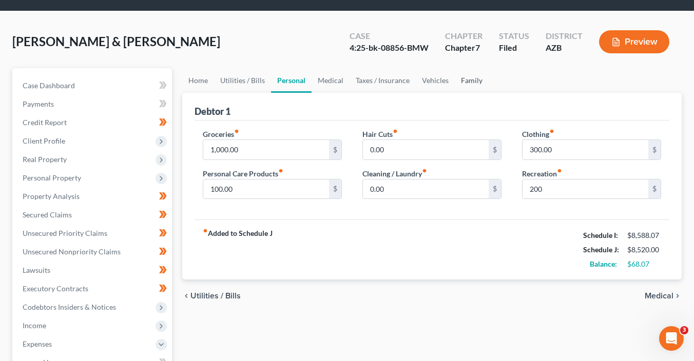
click at [469, 77] on link "Family" at bounding box center [472, 80] width 34 height 25
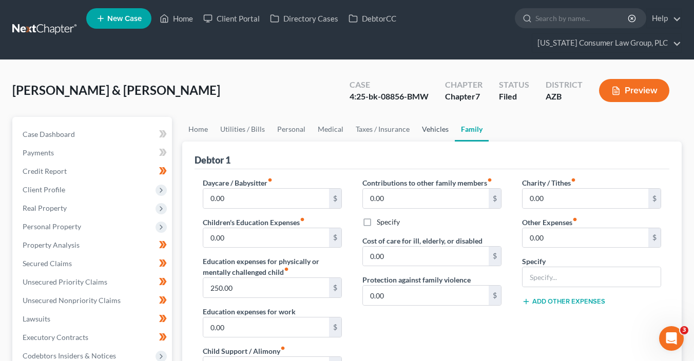
click at [427, 127] on link "Vehicles" at bounding box center [435, 129] width 39 height 25
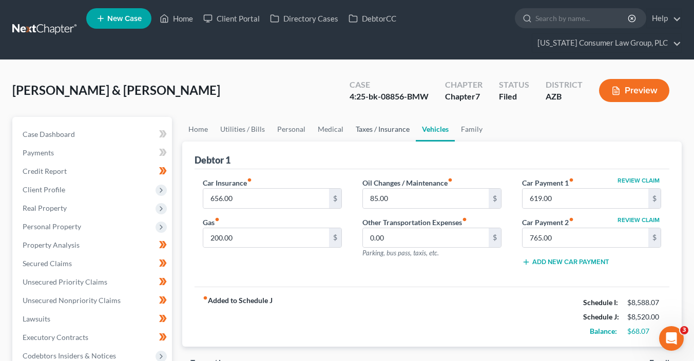
click at [387, 131] on link "Taxes / Insurance" at bounding box center [382, 129] width 66 height 25
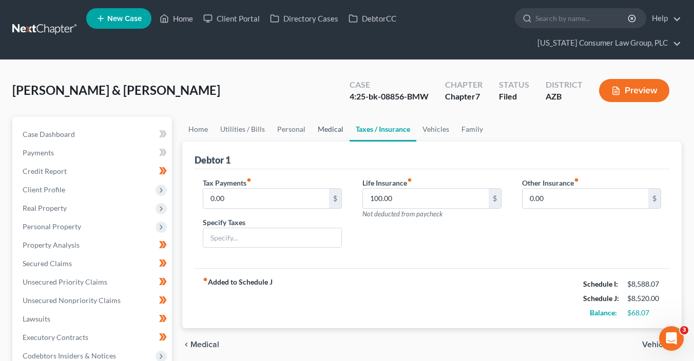
click at [342, 131] on link "Medical" at bounding box center [330, 129] width 38 height 25
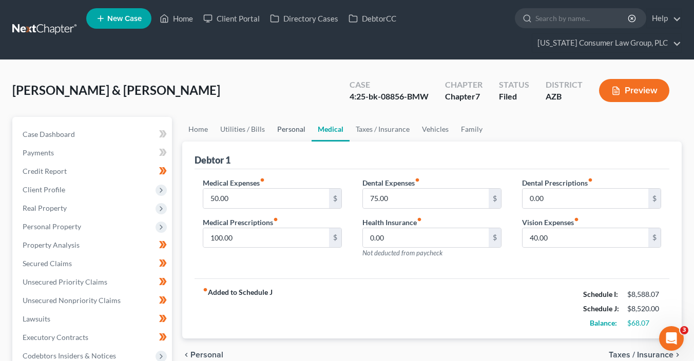
click at [297, 132] on link "Personal" at bounding box center [291, 129] width 41 height 25
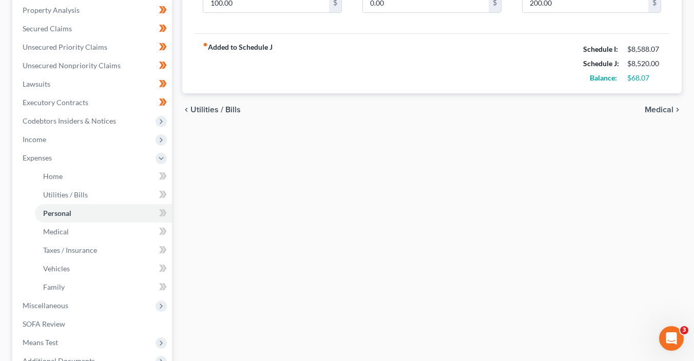
scroll to position [238, 0]
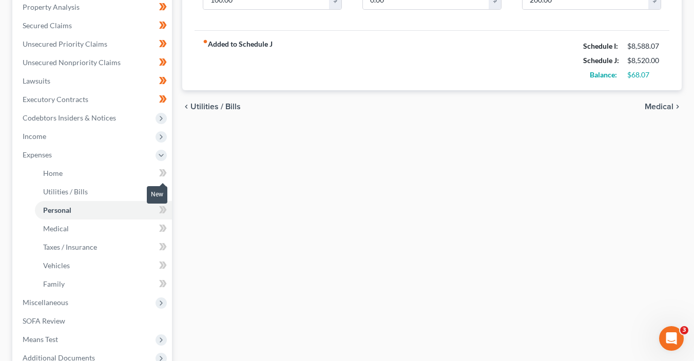
click at [163, 170] on icon at bounding box center [163, 173] width 8 height 13
click at [165, 187] on icon at bounding box center [163, 191] width 8 height 13
click at [167, 208] on span at bounding box center [163, 211] width 18 height 15
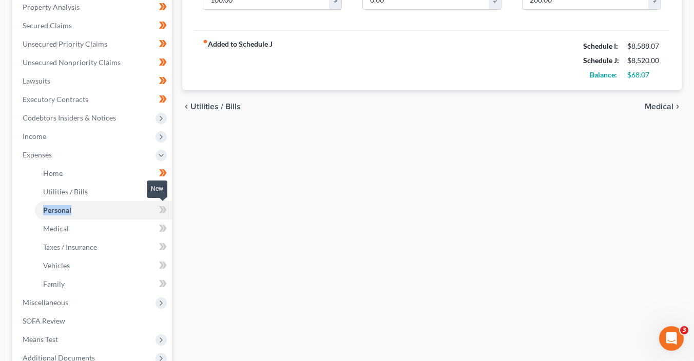
click at [167, 209] on span at bounding box center [163, 211] width 18 height 15
click at [166, 225] on icon at bounding box center [163, 228] width 8 height 13
click at [166, 226] on icon at bounding box center [163, 228] width 8 height 13
click at [164, 244] on icon at bounding box center [164, 246] width 5 height 7
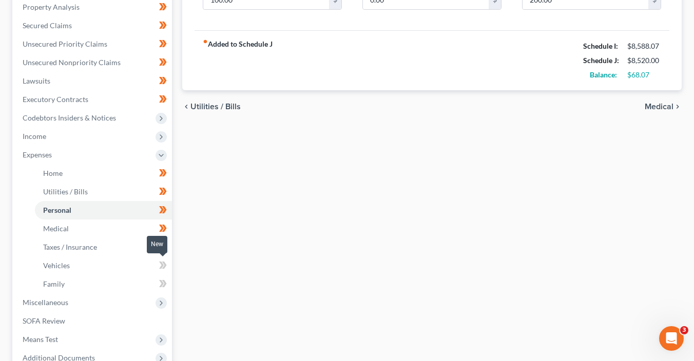
click at [166, 270] on icon at bounding box center [163, 265] width 8 height 13
click at [166, 285] on icon at bounding box center [163, 284] width 8 height 13
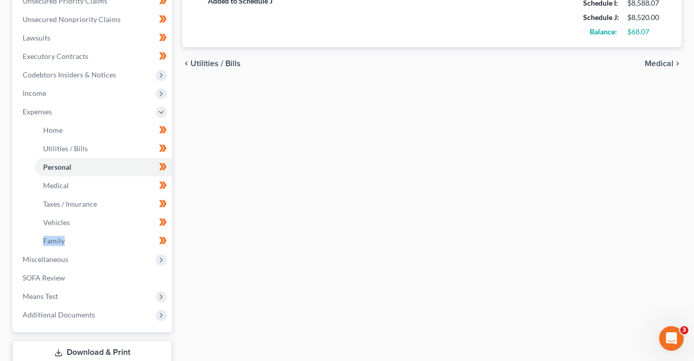
scroll to position [289, 0]
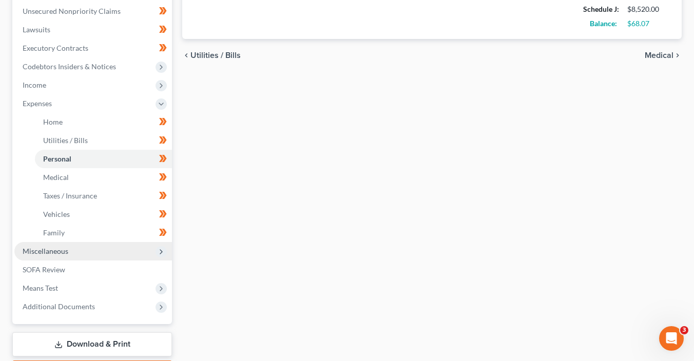
click at [168, 247] on span "Miscellaneous" at bounding box center [93, 251] width 158 height 18
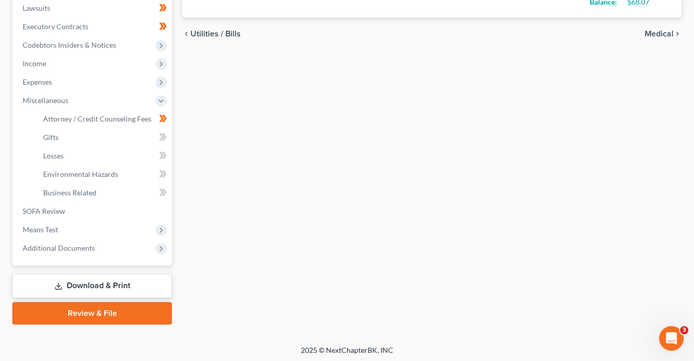
scroll to position [312, 0]
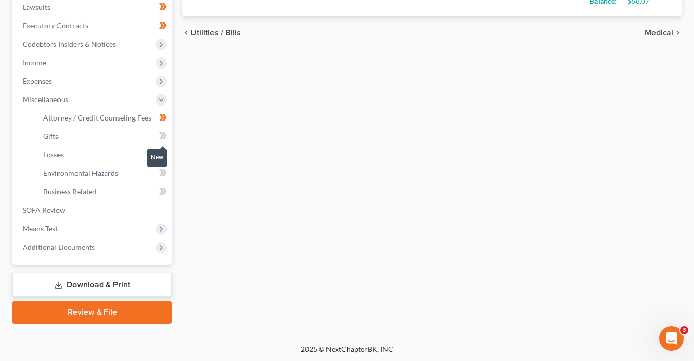
click at [166, 135] on icon at bounding box center [163, 136] width 8 height 13
drag, startPoint x: 166, startPoint y: 135, endPoint x: 168, endPoint y: 152, distance: 16.5
click at [167, 136] on span at bounding box center [163, 137] width 18 height 15
click at [168, 152] on span at bounding box center [163, 155] width 18 height 15
drag, startPoint x: 168, startPoint y: 152, endPoint x: 170, endPoint y: 168, distance: 16.1
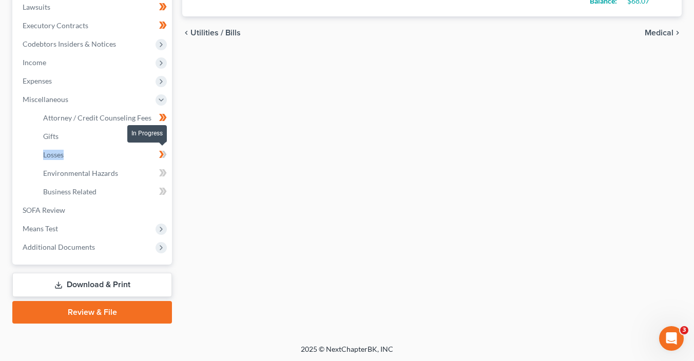
click at [169, 154] on span at bounding box center [163, 155] width 18 height 15
click at [170, 169] on span at bounding box center [163, 174] width 18 height 15
drag, startPoint x: 170, startPoint y: 169, endPoint x: 169, endPoint y: 179, distance: 9.4
click at [170, 170] on span at bounding box center [163, 174] width 18 height 15
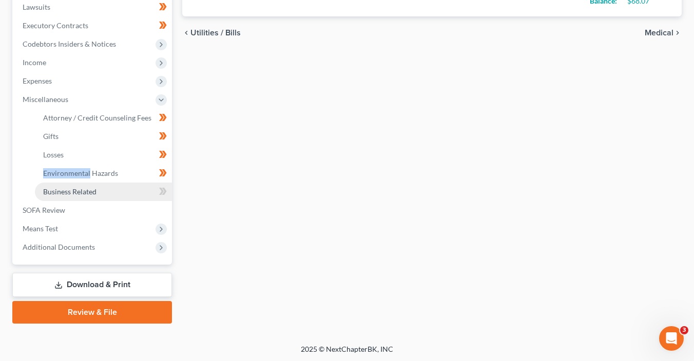
click at [168, 183] on link "Business Related" at bounding box center [103, 192] width 137 height 18
click at [168, 183] on div "Changes have been made to the Expenses section. Would you like to save? Save & …" at bounding box center [350, 180] width 700 height 361
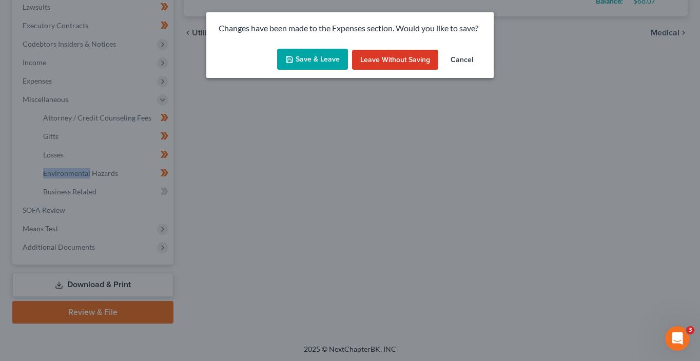
click at [314, 55] on button "Save & Leave" at bounding box center [312, 60] width 71 height 22
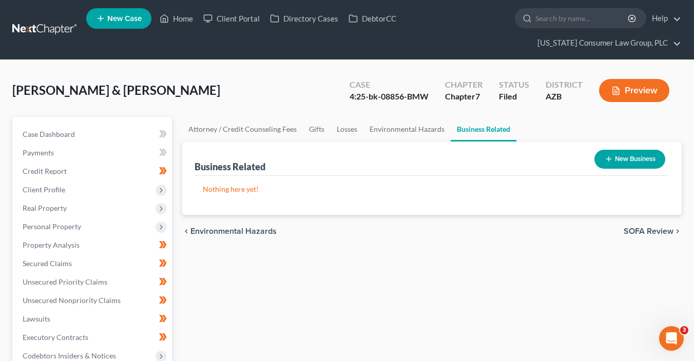
scroll to position [248, 0]
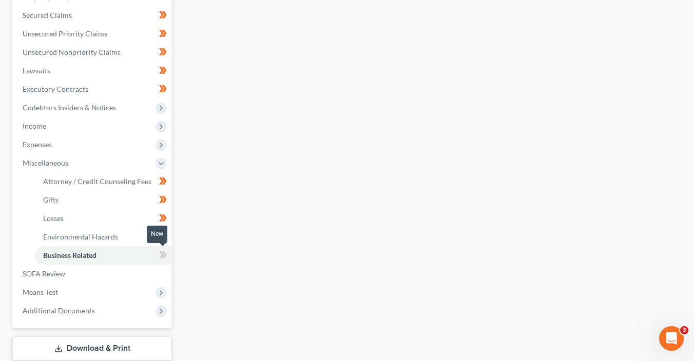
click at [165, 254] on icon at bounding box center [164, 254] width 5 height 7
drag, startPoint x: 165, startPoint y: 254, endPoint x: 205, endPoint y: 238, distance: 43.3
click at [167, 253] on span at bounding box center [163, 256] width 18 height 15
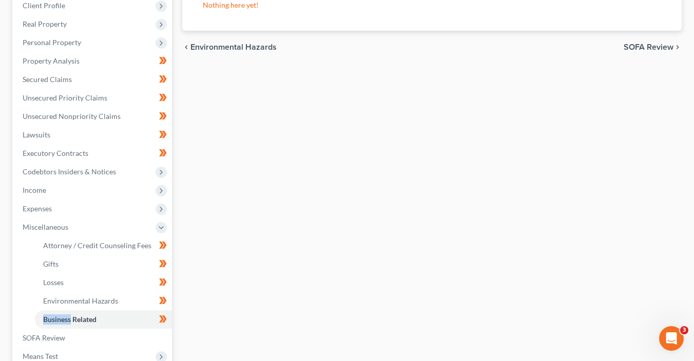
scroll to position [312, 0]
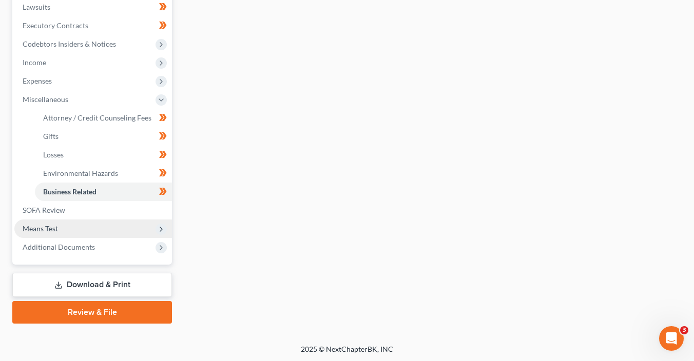
click at [86, 231] on span "Means Test" at bounding box center [93, 229] width 158 height 18
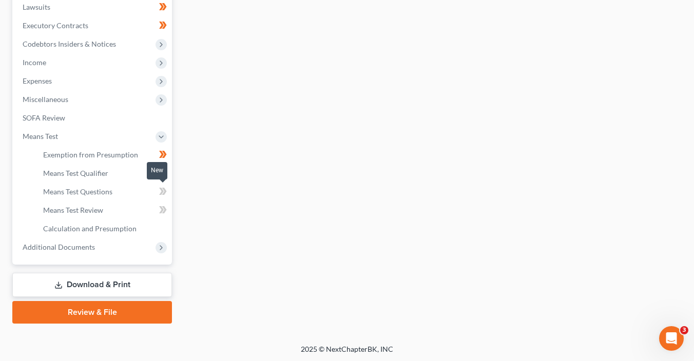
click at [164, 198] on span at bounding box center [163, 192] width 18 height 15
click at [164, 209] on icon at bounding box center [163, 210] width 8 height 13
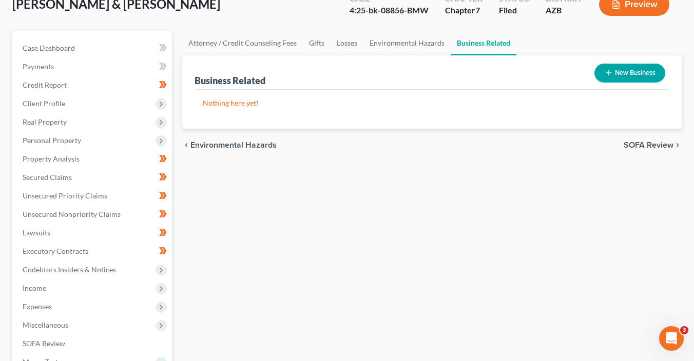
scroll to position [232, 0]
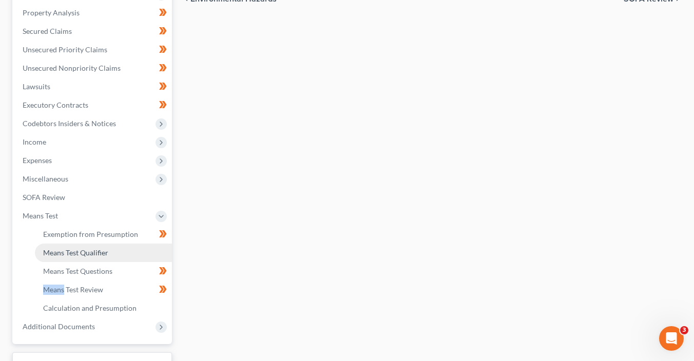
click at [94, 257] on link "Means Test Qualifier" at bounding box center [103, 253] width 137 height 18
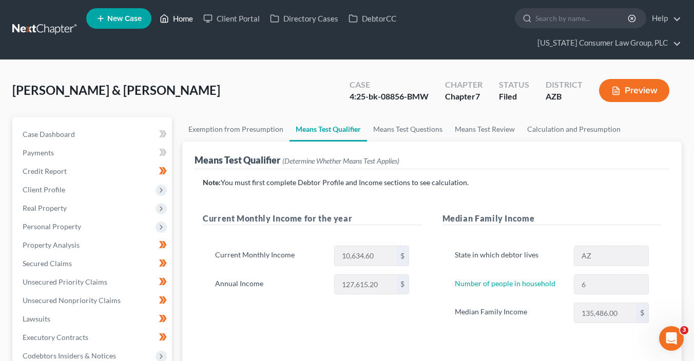
click at [185, 24] on link "Home" at bounding box center [176, 18] width 44 height 18
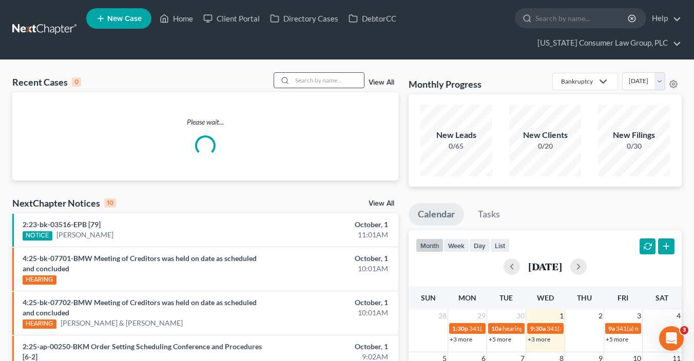
click at [336, 78] on input "search" at bounding box center [328, 80] width 72 height 15
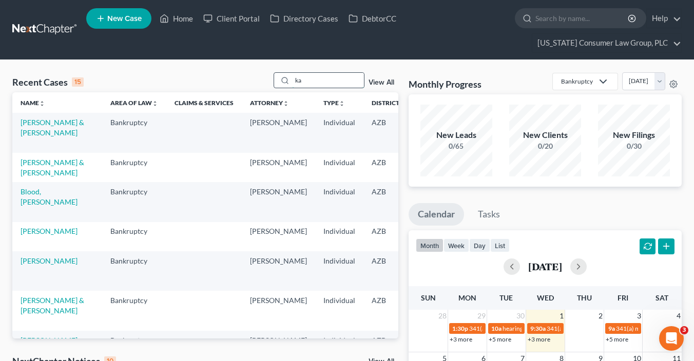
type input "k"
type input "jacobson"
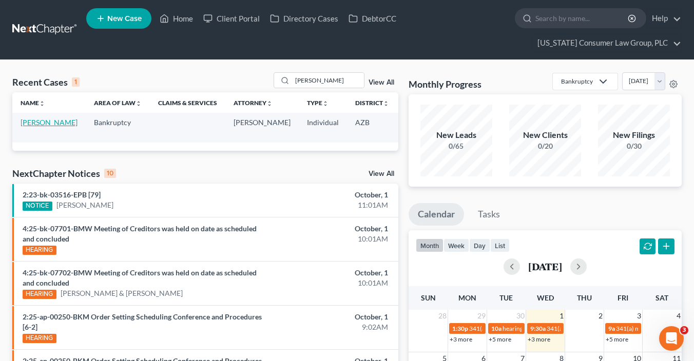
click at [31, 127] on link "Jacobson, Donald" at bounding box center [49, 122] width 57 height 9
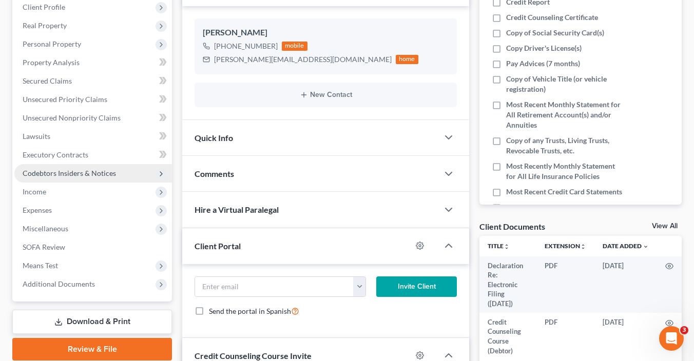
scroll to position [183, 0]
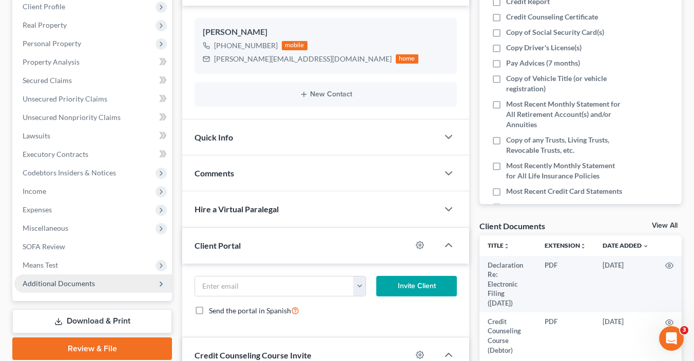
click at [112, 287] on span "Additional Documents" at bounding box center [93, 284] width 158 height 18
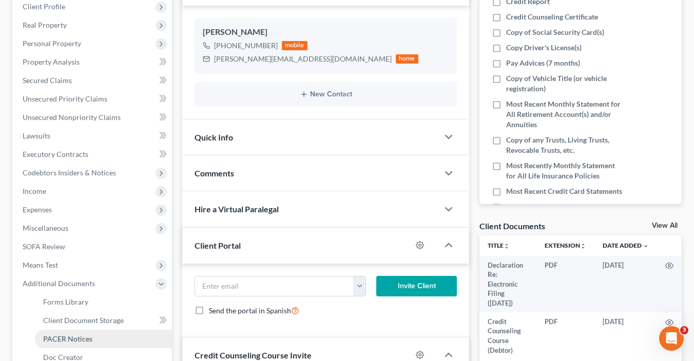
click at [97, 336] on link "PACER Notices" at bounding box center [103, 339] width 137 height 18
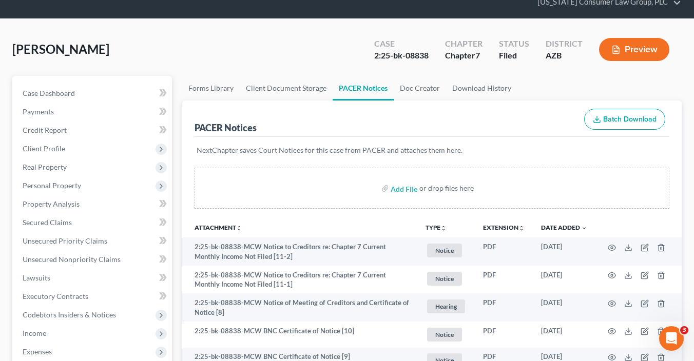
scroll to position [49, 0]
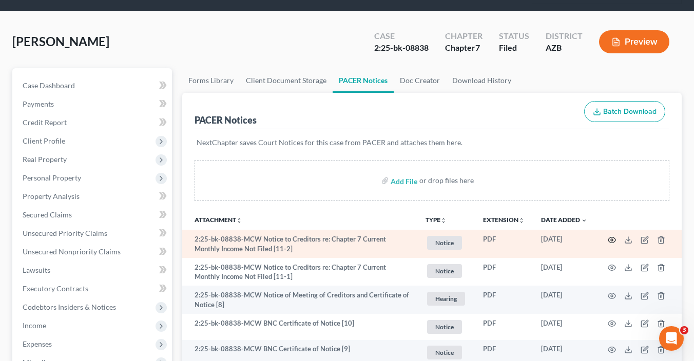
click at [609, 237] on icon "button" at bounding box center [612, 240] width 8 height 6
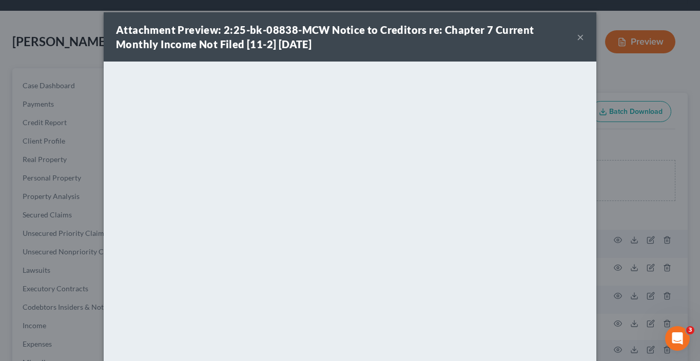
click at [577, 41] on button "×" at bounding box center [580, 37] width 7 height 12
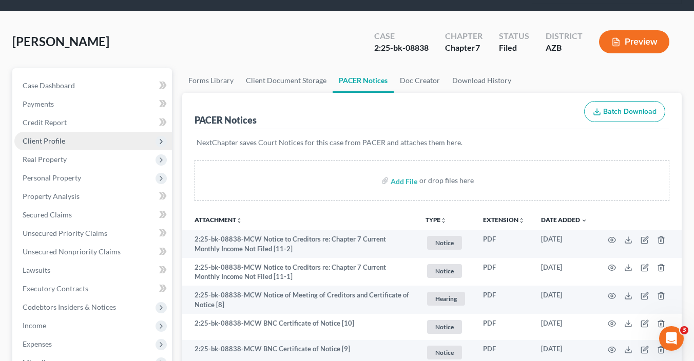
click at [61, 141] on span "Client Profile" at bounding box center [44, 140] width 43 height 9
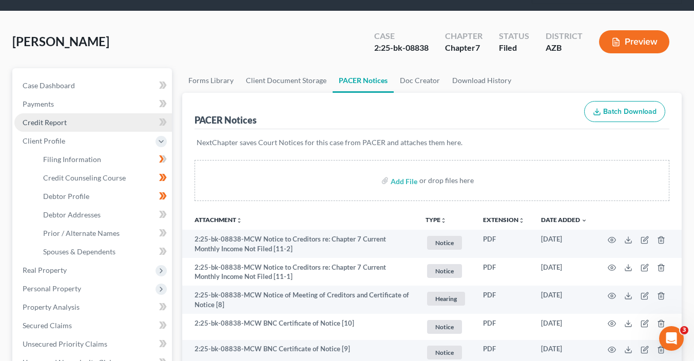
click at [101, 124] on link "Credit Report" at bounding box center [93, 122] width 158 height 18
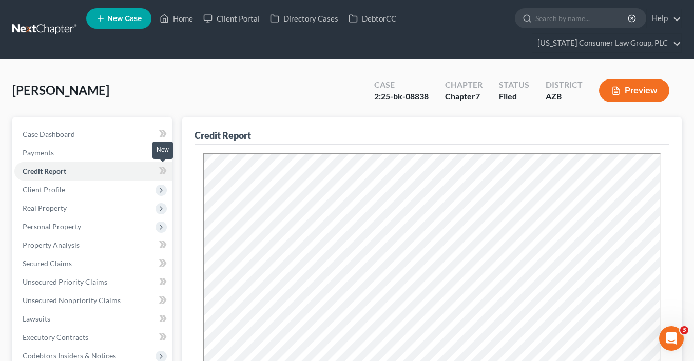
click at [165, 174] on icon at bounding box center [163, 171] width 8 height 13
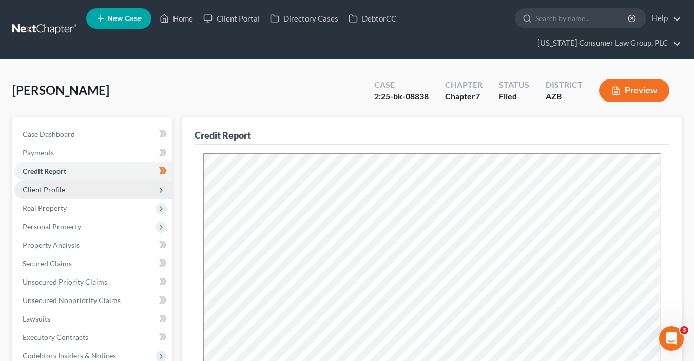
drag, startPoint x: 130, startPoint y: 190, endPoint x: 141, endPoint y: 191, distance: 11.3
click at [130, 190] on span "Client Profile" at bounding box center [93, 190] width 158 height 18
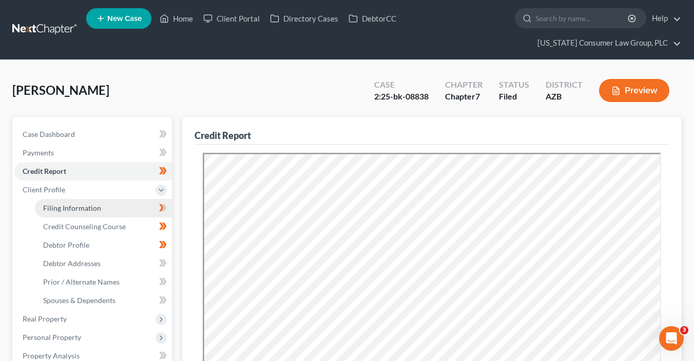
click at [130, 206] on link "Filing Information" at bounding box center [103, 208] width 137 height 18
select select "1"
select select "0"
select select "3"
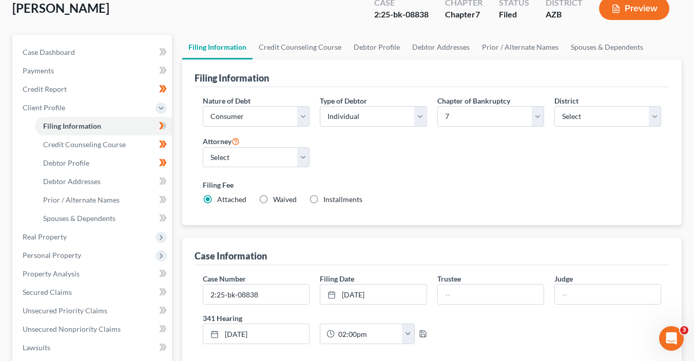
scroll to position [86, 0]
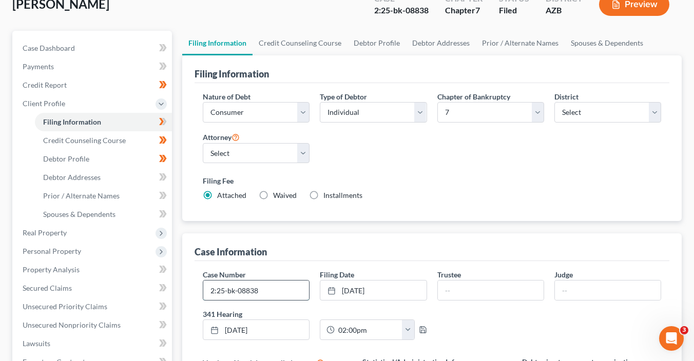
click at [276, 286] on input "2:25-bk-08838" at bounding box center [256, 290] width 106 height 19
type input "2:25-bk-08838-MCW"
type input "Haley"
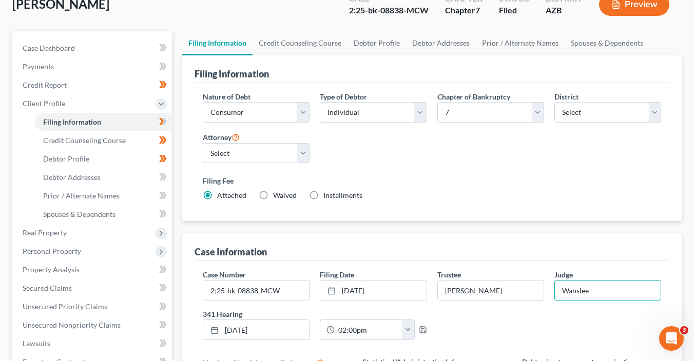
type input "Wanslee"
click at [166, 123] on icon at bounding box center [163, 121] width 8 height 13
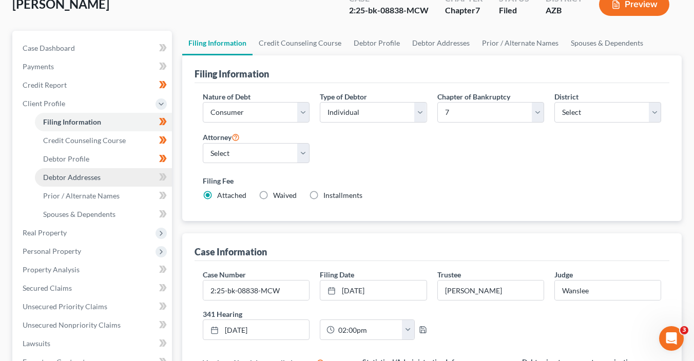
click at [104, 175] on link "Debtor Addresses" at bounding box center [103, 177] width 137 height 18
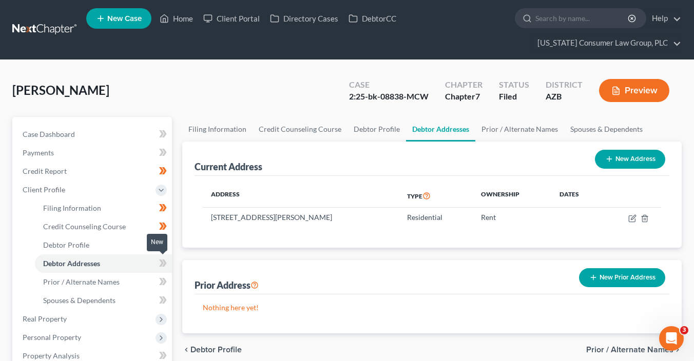
click at [164, 266] on icon at bounding box center [163, 263] width 8 height 13
click at [165, 267] on icon at bounding box center [163, 263] width 8 height 13
click at [124, 279] on link "Prior / Alternate Names" at bounding box center [103, 282] width 137 height 18
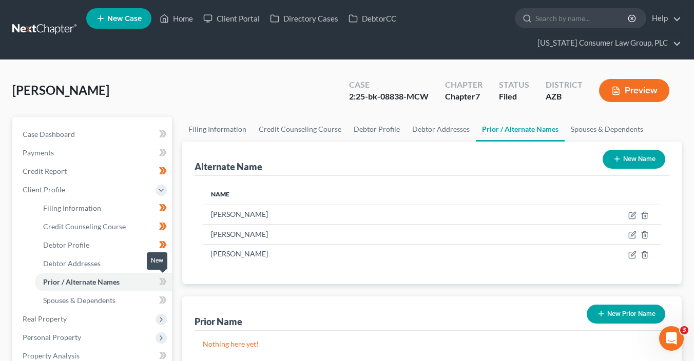
click at [169, 286] on span at bounding box center [163, 283] width 18 height 15
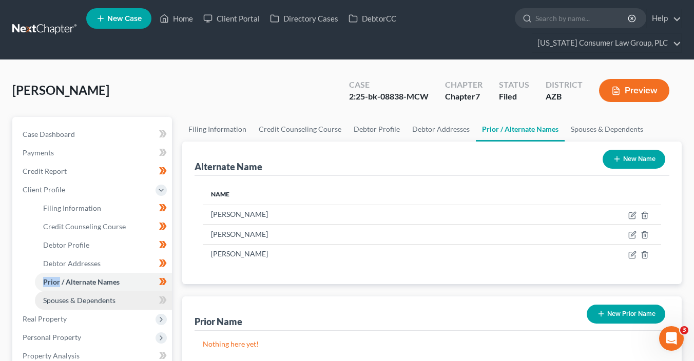
click at [119, 297] on link "Spouses & Dependents" at bounding box center [103, 300] width 137 height 18
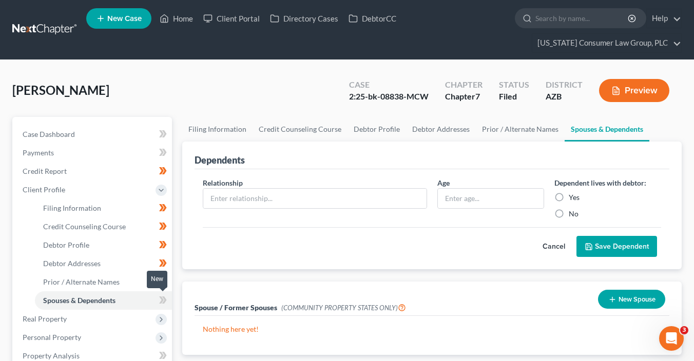
click at [161, 300] on icon at bounding box center [163, 300] width 8 height 13
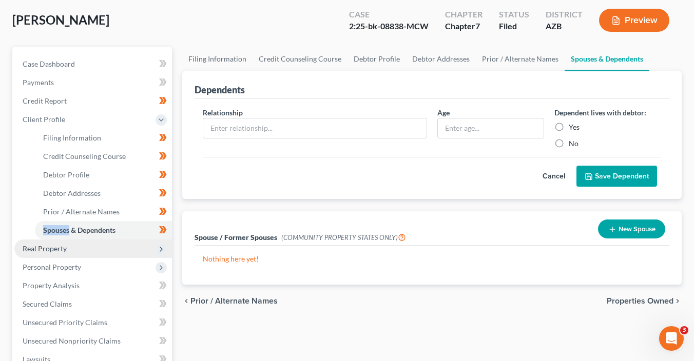
scroll to position [80, 0]
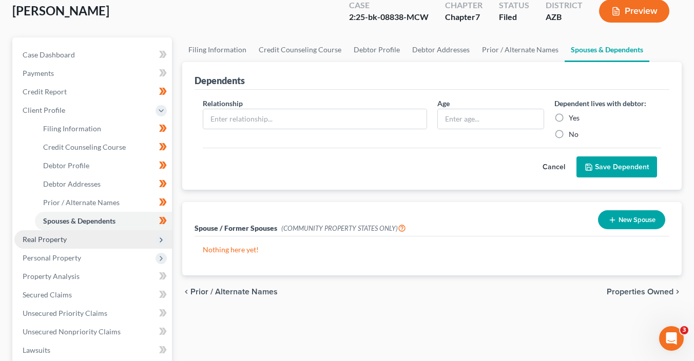
click at [87, 239] on span "Real Property" at bounding box center [93, 239] width 158 height 18
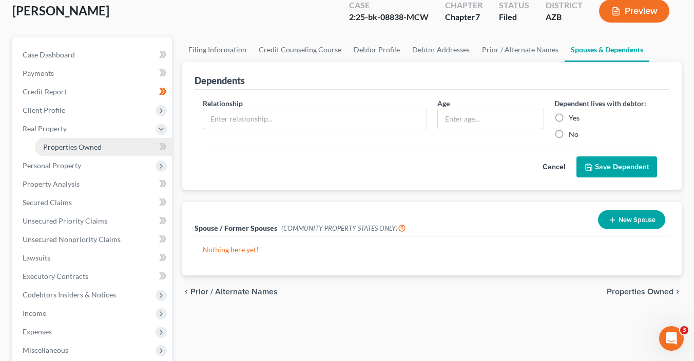
click at [94, 139] on link "Properties Owned" at bounding box center [103, 147] width 137 height 18
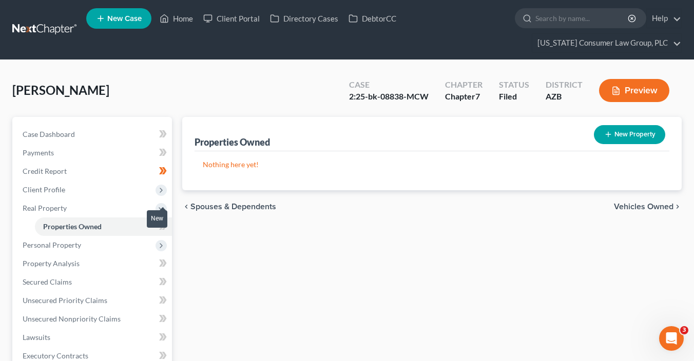
click at [168, 232] on span at bounding box center [163, 227] width 18 height 15
click at [112, 243] on span "Personal Property" at bounding box center [93, 245] width 158 height 18
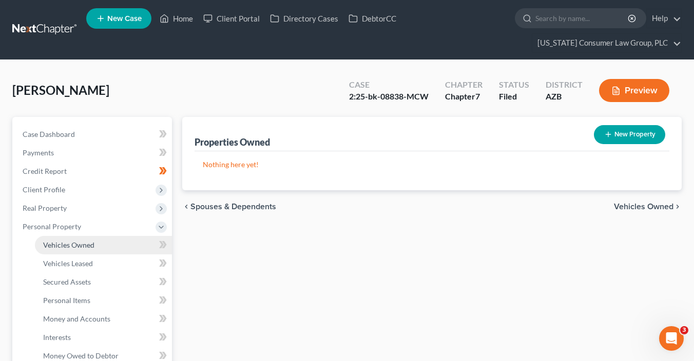
click at [130, 241] on link "Vehicles Owned" at bounding box center [103, 245] width 137 height 18
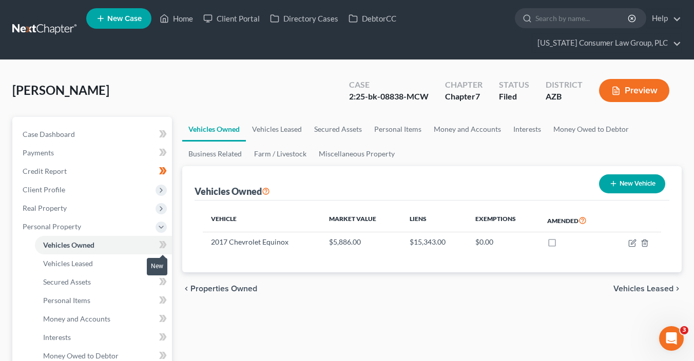
click at [161, 244] on icon at bounding box center [163, 245] width 8 height 13
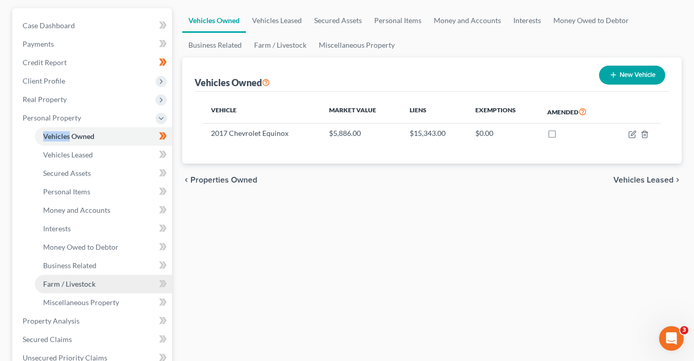
scroll to position [121, 0]
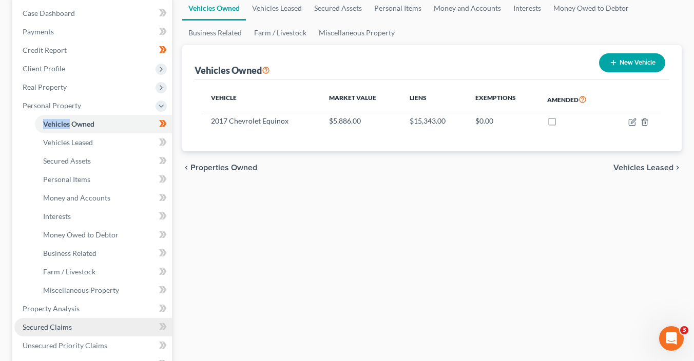
click at [88, 323] on link "Secured Claims" at bounding box center [93, 327] width 158 height 18
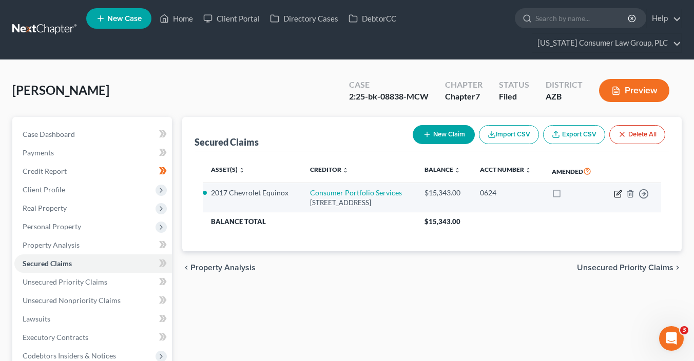
click at [618, 192] on icon "button" at bounding box center [618, 194] width 8 height 8
select select "4"
select select "2"
select select "0"
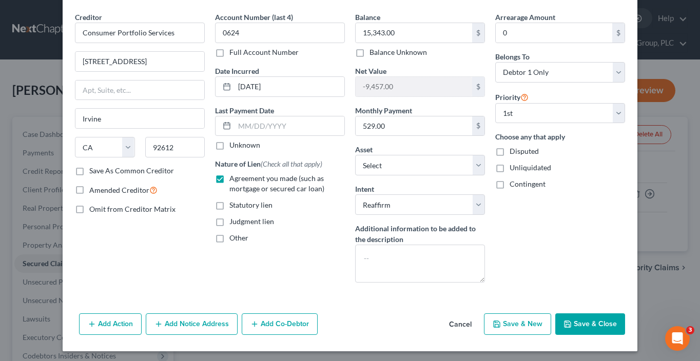
scroll to position [36, 0]
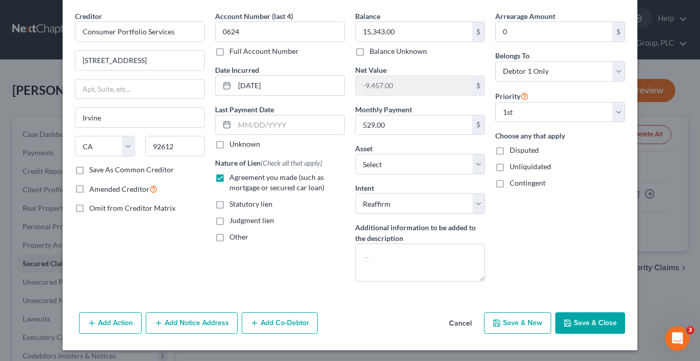
click at [587, 299] on div "Creditor * Consumer Portfolio Services 19500 Jamboree Rd Irvine State AL AK AR …" at bounding box center [350, 160] width 575 height 298
click at [602, 319] on button "Save & Close" at bounding box center [590, 324] width 70 height 22
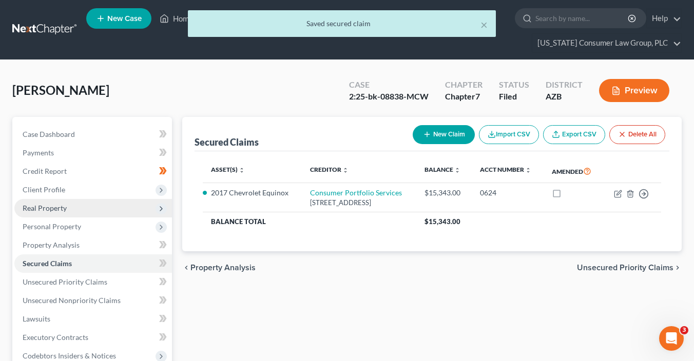
click at [91, 209] on span "Real Property" at bounding box center [93, 208] width 158 height 18
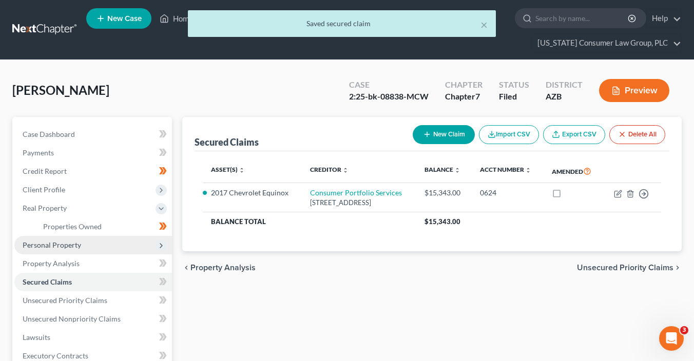
click at [91, 243] on span "Personal Property" at bounding box center [93, 245] width 158 height 18
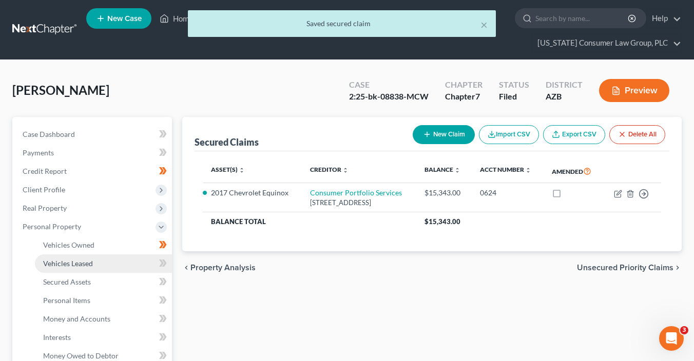
click at [101, 256] on link "Vehicles Leased" at bounding box center [103, 264] width 137 height 18
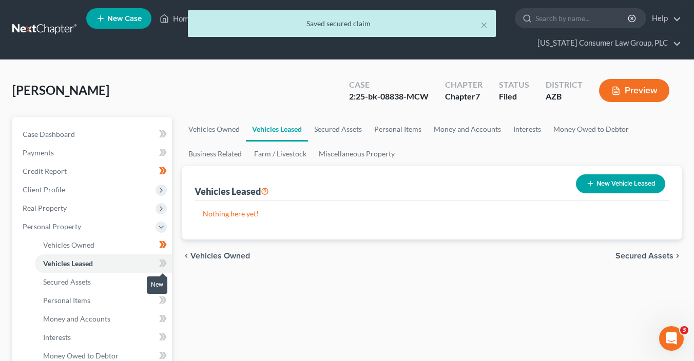
click at [166, 267] on icon at bounding box center [163, 263] width 8 height 13
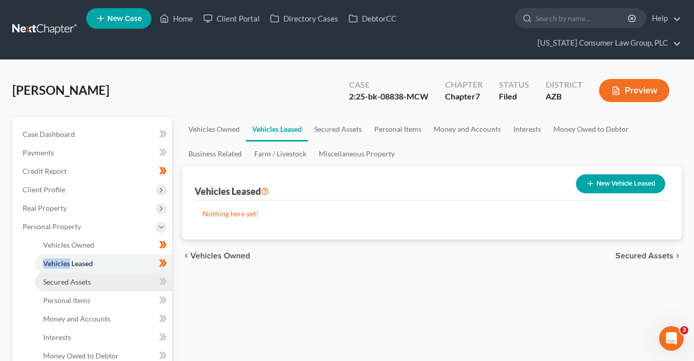
click at [118, 275] on link "Secured Assets" at bounding box center [103, 282] width 137 height 18
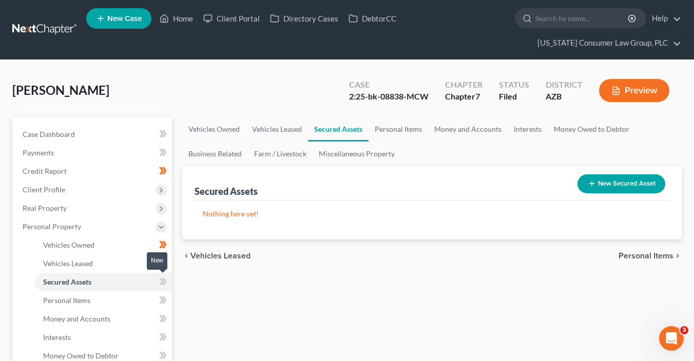
click at [157, 282] on span at bounding box center [163, 283] width 18 height 15
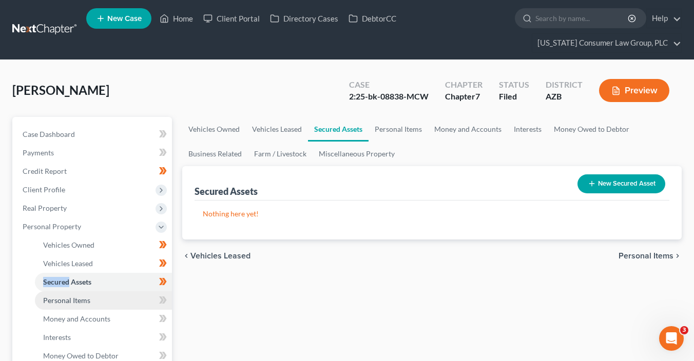
click at [114, 298] on link "Personal Items" at bounding box center [103, 300] width 137 height 18
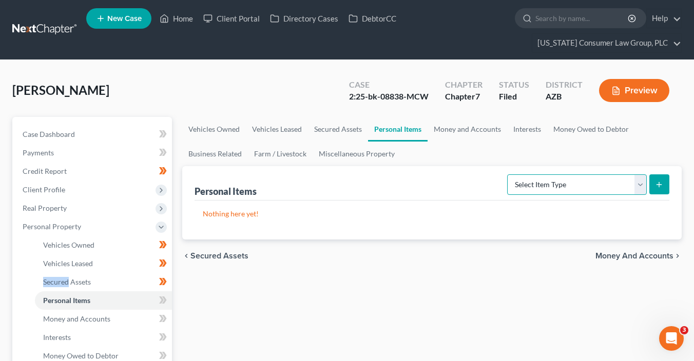
click at [539, 189] on select "Select Item Type Clothing (A/B: 11) Collectibles Of Value (A/B: 8) Electronics …" at bounding box center [577, 184] width 140 height 21
select select "clothing"
click at [509, 174] on select "Select Item Type Clothing (A/B: 11) Collectibles Of Value (A/B: 8) Electronics …" at bounding box center [577, 184] width 140 height 21
click at [655, 183] on icon "submit" at bounding box center [659, 185] width 8 height 8
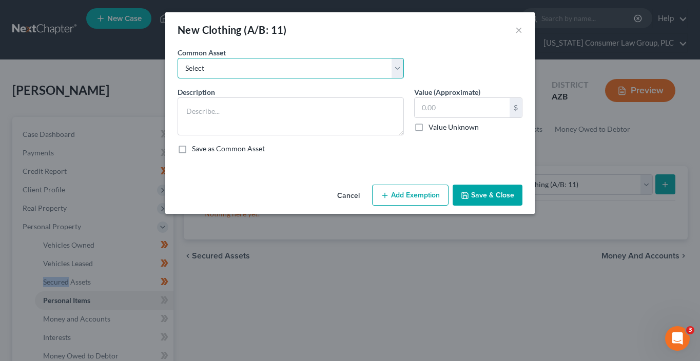
click at [269, 70] on select "Select Everyday clothing, shoes, coats" at bounding box center [291, 68] width 226 height 21
select select "0"
click at [178, 58] on select "Select Everyday clothing, shoes, coats" at bounding box center [291, 68] width 226 height 21
type textarea "Everyday clothing, shoes, coats"
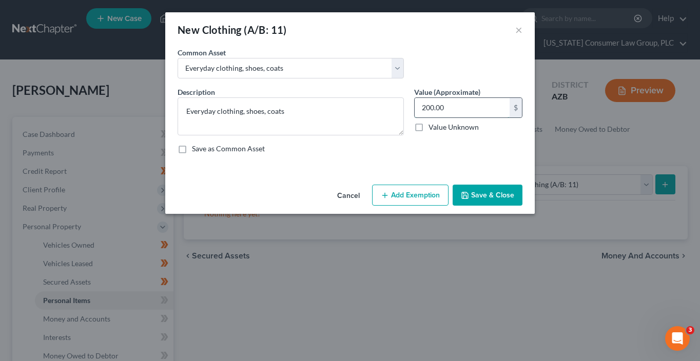
click at [446, 110] on input "200.00" at bounding box center [462, 107] width 95 height 19
type input "350"
click at [434, 194] on button "Add Exemption" at bounding box center [410, 196] width 76 height 22
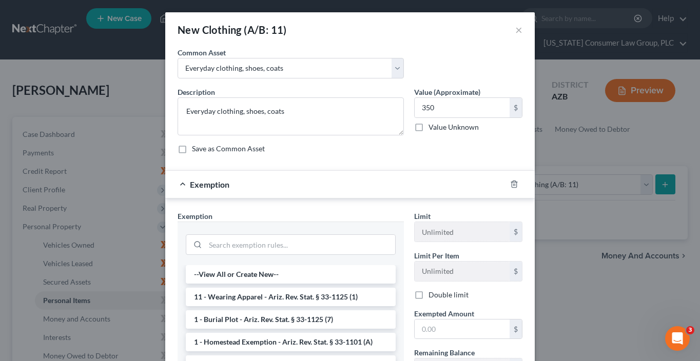
drag, startPoint x: 292, startPoint y: 300, endPoint x: 333, endPoint y: 307, distance: 41.2
click at [292, 300] on li "11 - Wearing Apparel - Ariz. Rev. Stat. § 33-1125 (1)" at bounding box center [291, 297] width 210 height 18
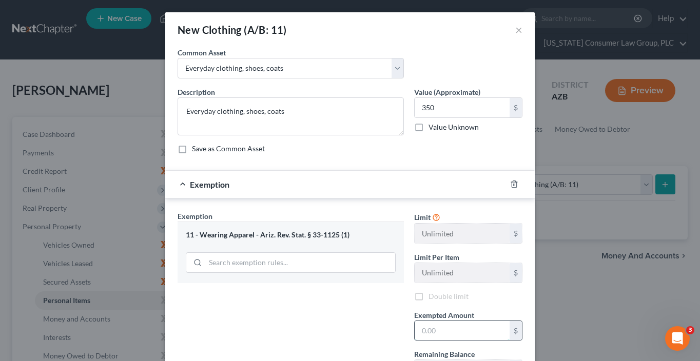
click at [434, 327] on input "text" at bounding box center [462, 330] width 95 height 19
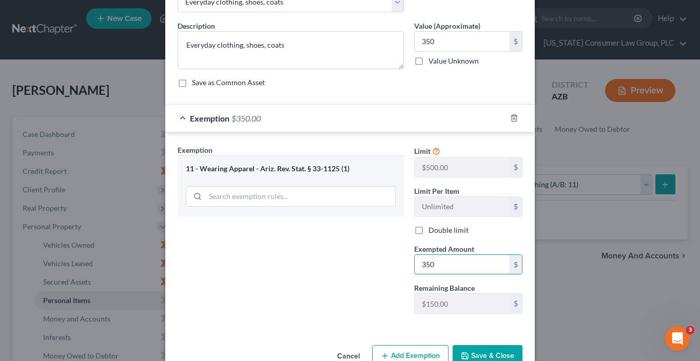
scroll to position [68, 0]
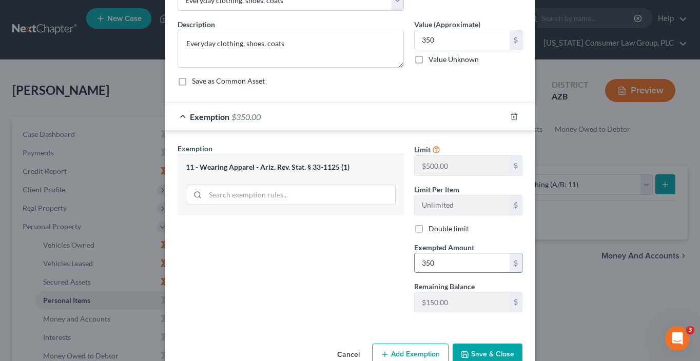
type input "350"
drag, startPoint x: 492, startPoint y: 350, endPoint x: 477, endPoint y: 345, distance: 15.7
click at [492, 350] on button "Save & Close" at bounding box center [488, 355] width 70 height 22
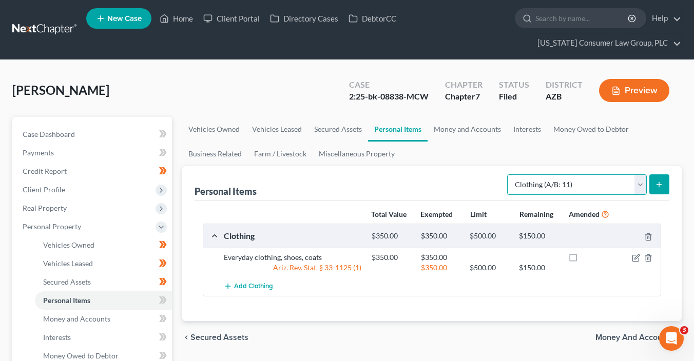
click at [549, 183] on select "Select Item Type Clothing (A/B: 11) Collectibles Of Value (A/B: 8) Electronics …" at bounding box center [577, 184] width 140 height 21
select select "electronics"
click at [509, 174] on select "Select Item Type Clothing (A/B: 11) Collectibles Of Value (A/B: 8) Electronics …" at bounding box center [577, 184] width 140 height 21
click at [667, 180] on button "submit" at bounding box center [659, 184] width 20 height 20
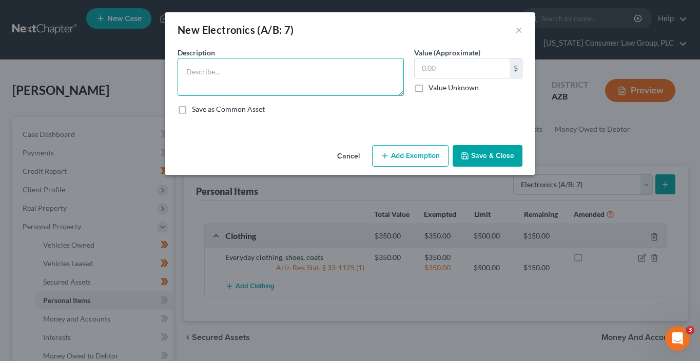
click at [332, 82] on textarea at bounding box center [291, 77] width 226 height 38
type textarea "Cell phone, TV"
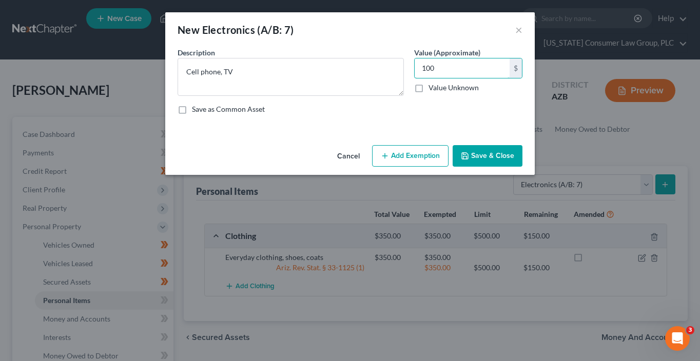
type input "100"
click at [400, 160] on button "Add Exemption" at bounding box center [410, 156] width 76 height 22
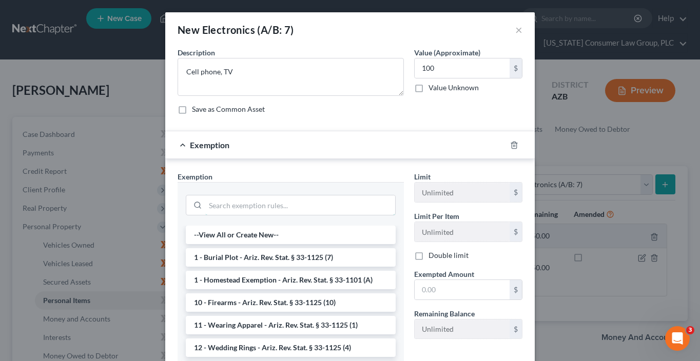
drag, startPoint x: 287, startPoint y: 206, endPoint x: 291, endPoint y: 184, distance: 22.4
click at [287, 197] on input "search" at bounding box center [300, 205] width 190 height 19
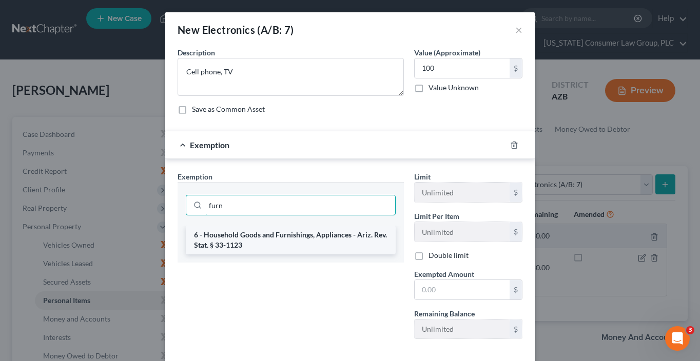
type input "furn"
click at [307, 239] on li "6 - Household Goods and Furnishings, Appliances - Ariz. Rev. Stat. § 33-1123" at bounding box center [291, 240] width 210 height 29
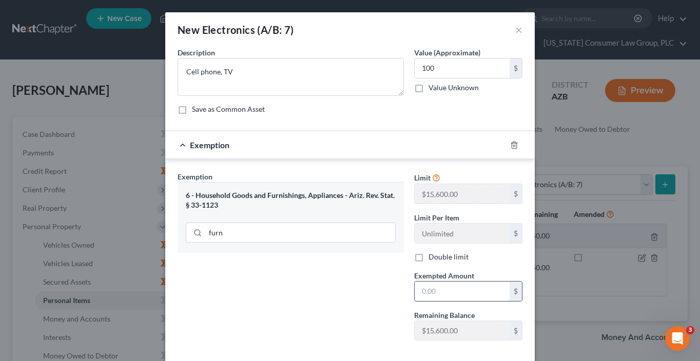
click at [455, 289] on input "text" at bounding box center [462, 291] width 95 height 19
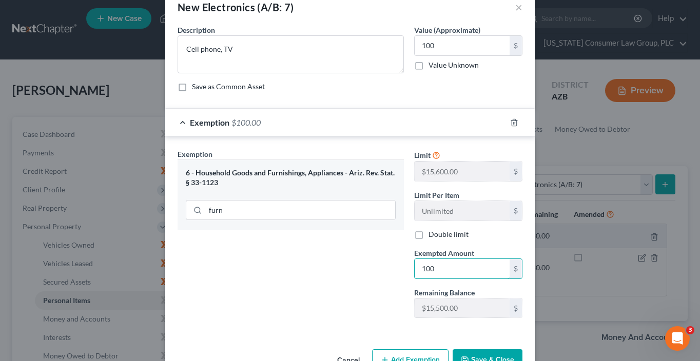
scroll to position [51, 0]
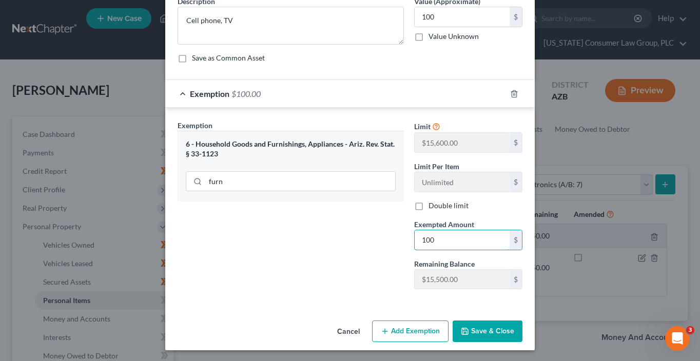
type input "100"
click at [493, 334] on button "Save & Close" at bounding box center [488, 332] width 70 height 22
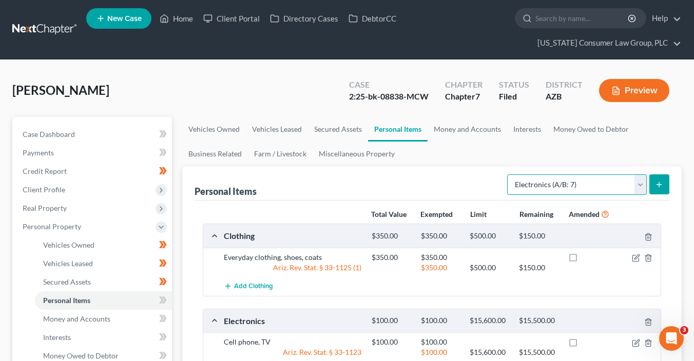
click at [544, 186] on select "Select Item Type Clothing (A/B: 11) Collectibles Of Value (A/B: 8) Electronics …" at bounding box center [577, 184] width 140 height 21
select select "household_goods"
click at [509, 174] on select "Select Item Type Clothing (A/B: 11) Collectibles Of Value (A/B: 8) Electronics …" at bounding box center [577, 184] width 140 height 21
click at [653, 181] on button "submit" at bounding box center [659, 184] width 20 height 20
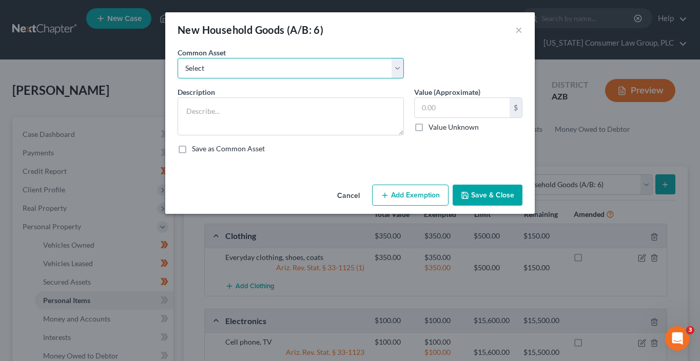
click at [335, 66] on select "Select Furniture, linens, kitchen supplies, miscellaneous household goods" at bounding box center [291, 68] width 226 height 21
select select "0"
click at [178, 58] on select "Select Furniture, linens, kitchen supplies, miscellaneous household goods" at bounding box center [291, 68] width 226 height 21
type textarea "Furniture, linens, kitchen supplies, miscellaneous household goods"
type input "1,000.00"
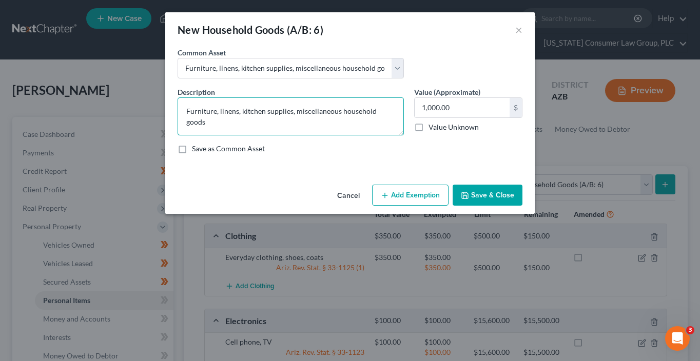
drag, startPoint x: 214, startPoint y: 111, endPoint x: 101, endPoint y: 94, distance: 115.2
click at [104, 99] on div "New Household Goods (A/B: 6) × An exemption set must first be selected from the…" at bounding box center [350, 180] width 700 height 361
paste textarea "Washer, dishes, blender, pots and pans"
type textarea "Washer, dishes, blender, pots and pans, linens, kitchen supplies, miscellaneous…"
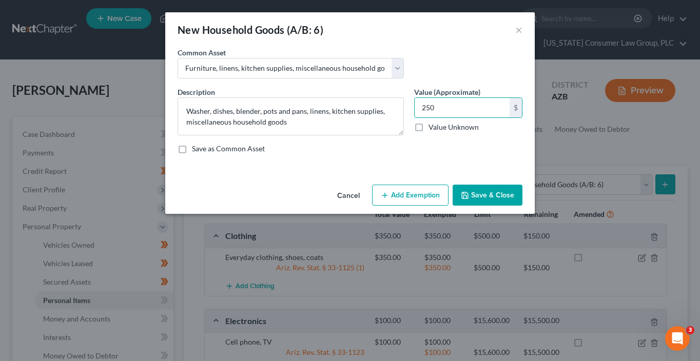
type input "250"
click at [427, 202] on button "Add Exemption" at bounding box center [410, 196] width 76 height 22
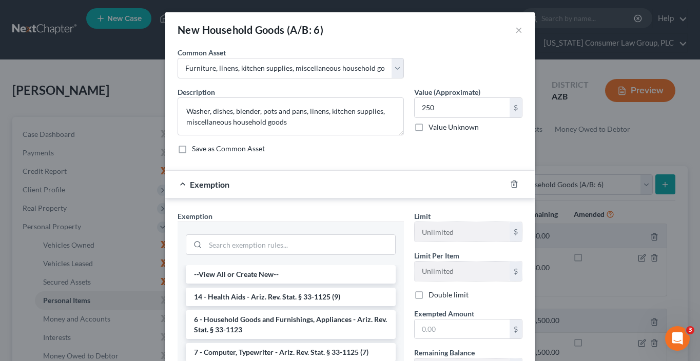
drag, startPoint x: 286, startPoint y: 317, endPoint x: 383, endPoint y: 331, distance: 98.6
click at [286, 317] on li "6 - Household Goods and Furnishings, Appliances - Ariz. Rev. Stat. § 33-1123" at bounding box center [291, 324] width 210 height 29
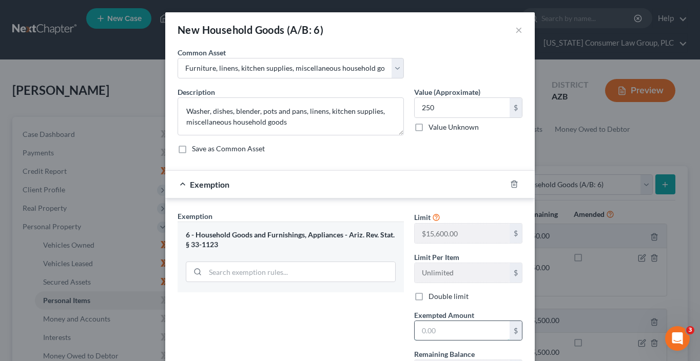
click at [421, 327] on input "text" at bounding box center [462, 330] width 95 height 19
type input "250"
click at [173, 293] on div "Exemption Set must be selected for CA. Exemption * 6 - Household Goods and Furn…" at bounding box center [290, 300] width 237 height 178
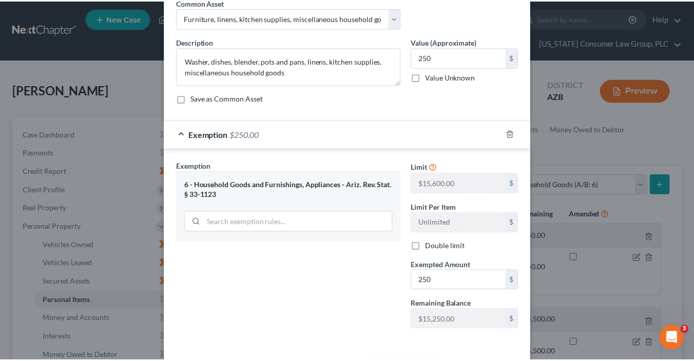
scroll to position [91, 0]
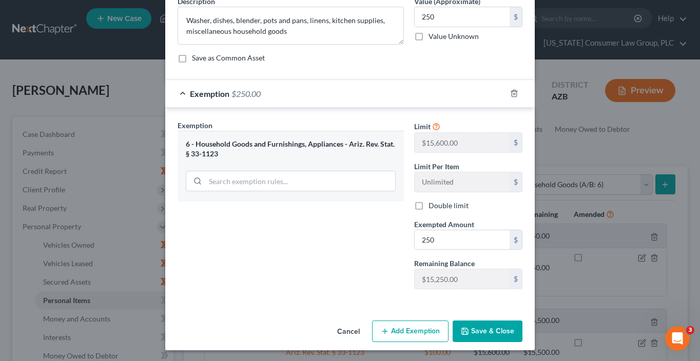
click at [506, 341] on div "Cancel Add Exemption Save & Close" at bounding box center [349, 334] width 369 height 34
click at [502, 329] on button "Save & Close" at bounding box center [488, 332] width 70 height 22
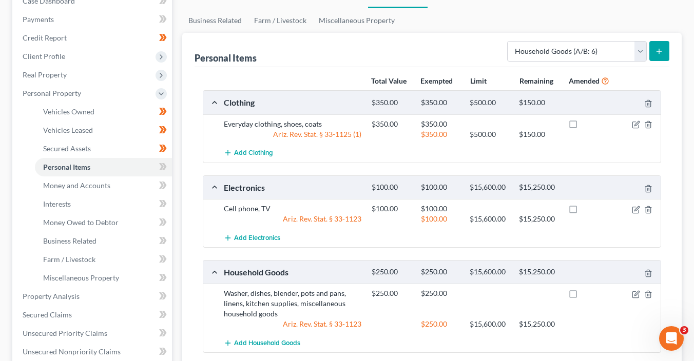
scroll to position [138, 0]
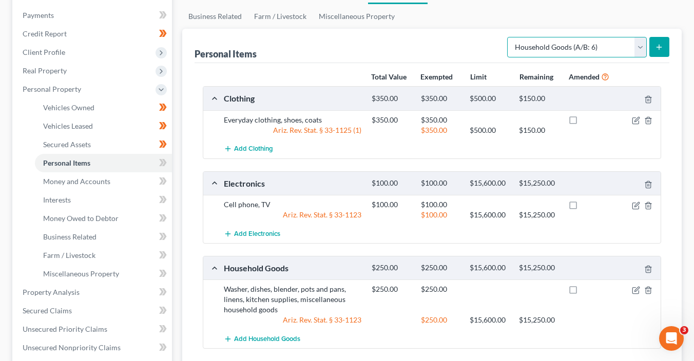
click at [585, 47] on select "Select Item Type Clothing (A/B: 11) Collectibles Of Value (A/B: 8) Electronics …" at bounding box center [577, 47] width 140 height 21
select select "jewelry"
click at [509, 37] on select "Select Item Type Clothing (A/B: 11) Collectibles Of Value (A/B: 8) Electronics …" at bounding box center [577, 47] width 140 height 21
click at [666, 47] on button "submit" at bounding box center [659, 47] width 20 height 20
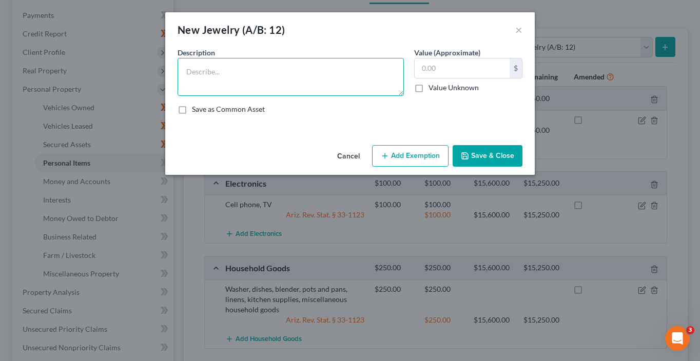
click at [306, 72] on textarea at bounding box center [291, 77] width 226 height 38
type textarea "Native jewelry"
type input "200"
click at [287, 74] on textarea "Native jewelry" at bounding box center [291, 77] width 226 height 38
type textarea "Native jewelry, rings"
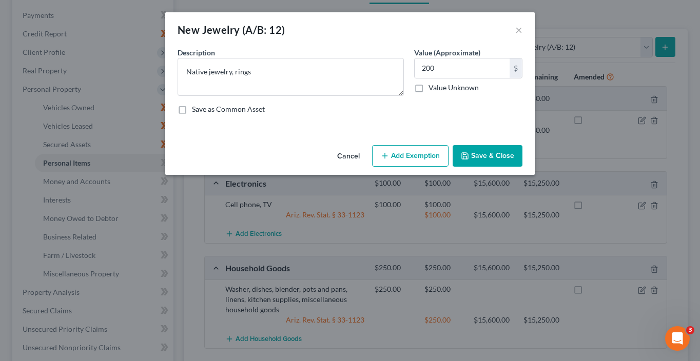
click at [482, 159] on button "Save & Close" at bounding box center [488, 156] width 70 height 22
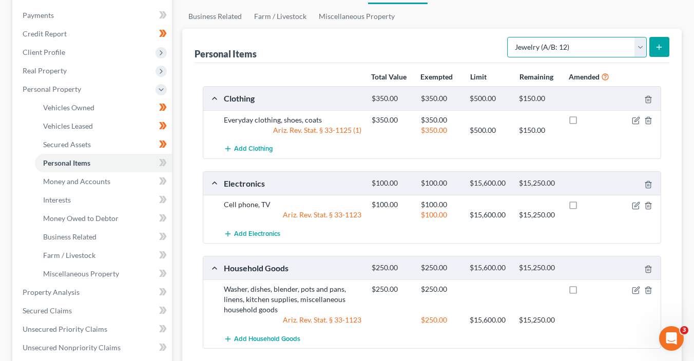
click at [534, 46] on select "Select Item Type Clothing (A/B: 11) Collectibles Of Value (A/B: 8) Electronics …" at bounding box center [577, 47] width 140 height 21
select select "collectibles_of_value"
click at [509, 37] on select "Select Item Type Clothing (A/B: 11) Collectibles Of Value (A/B: 8) Electronics …" at bounding box center [577, 47] width 140 height 21
click at [655, 48] on icon "submit" at bounding box center [659, 47] width 8 height 8
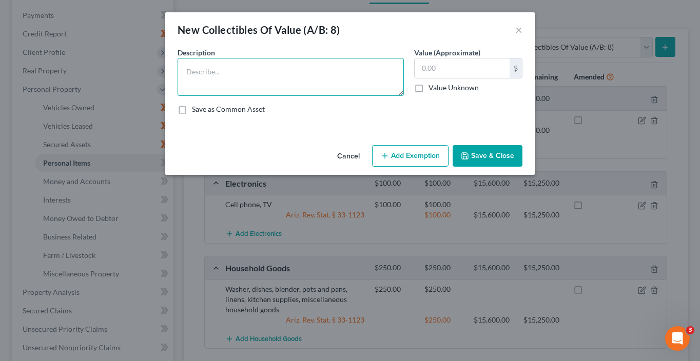
click at [231, 81] on textarea at bounding box center [291, 77] width 226 height 38
type textarea "Paintings and drawings"
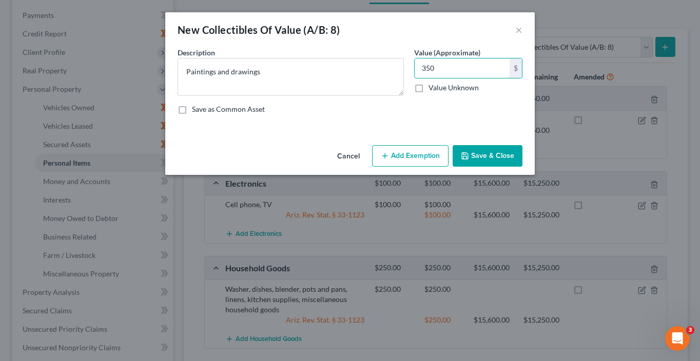
type input "350"
click at [499, 151] on button "Save & Close" at bounding box center [488, 156] width 70 height 22
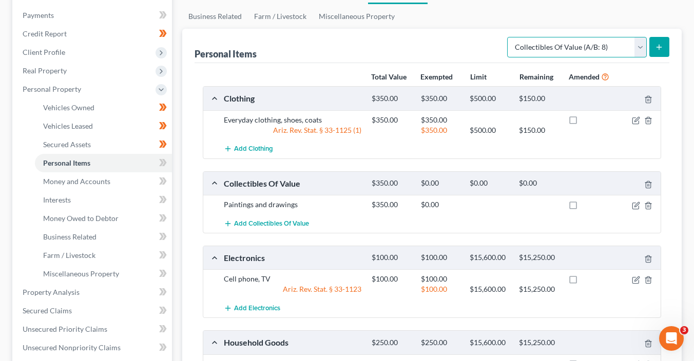
click at [565, 47] on select "Select Item Type Clothing (A/B: 11) Collectibles Of Value (A/B: 8) Electronics …" at bounding box center [577, 47] width 140 height 21
select select "sports_and_hobby_equipment"
click at [509, 37] on select "Select Item Type Clothing (A/B: 11) Collectibles Of Value (A/B: 8) Electronics …" at bounding box center [577, 47] width 140 height 21
click at [656, 44] on icon "submit" at bounding box center [659, 47] width 8 height 8
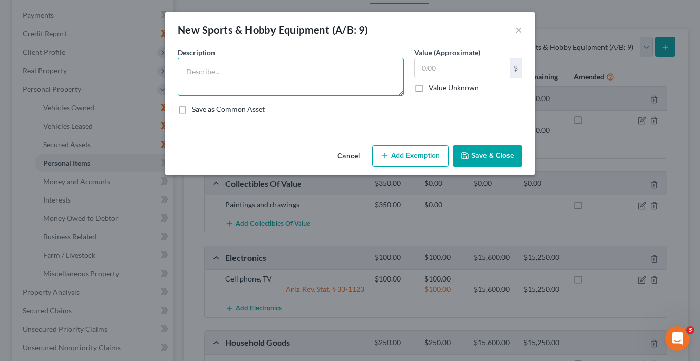
click at [359, 79] on textarea at bounding box center [291, 77] width 226 height 38
paste textarea "Camping gear, fishing gear, golf set"
type textarea "Camping gear, fishing gear, golf set"
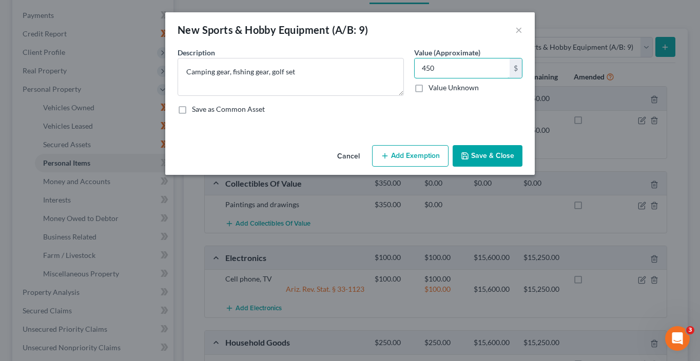
type input "450"
click at [502, 155] on button "Save & Close" at bounding box center [488, 156] width 70 height 22
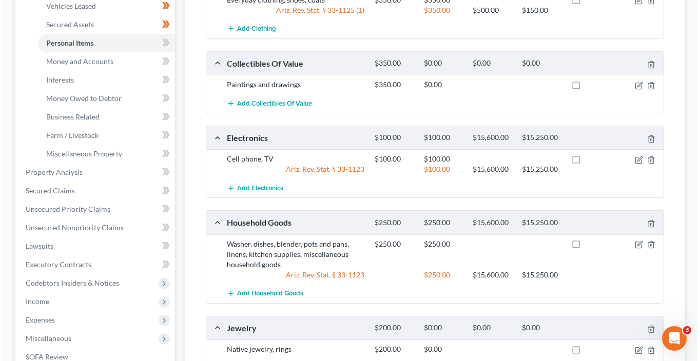
scroll to position [287, 0]
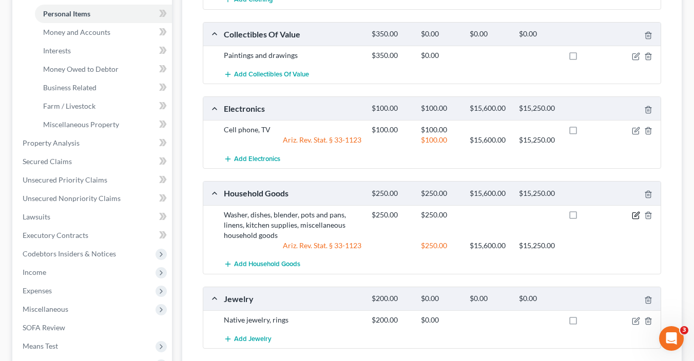
click at [636, 212] on icon "button" at bounding box center [636, 215] width 8 height 8
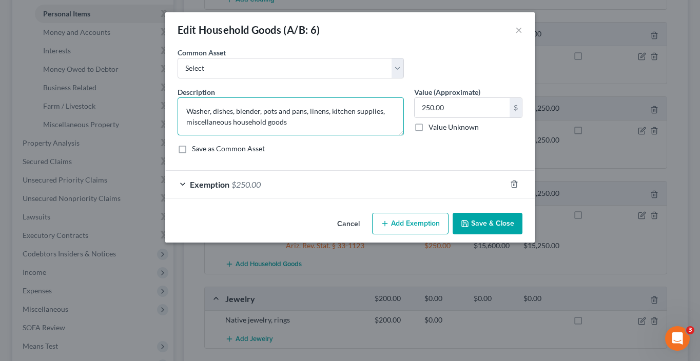
drag, startPoint x: 306, startPoint y: 111, endPoint x: 337, endPoint y: 111, distance: 30.3
click at [307, 111] on textarea "Washer, dishes, blender, pots and pans, linens, kitchen supplies, miscellaneous…" at bounding box center [291, 116] width 226 height 38
type textarea "Washer, dishes, blender, pots and pans, household tools, linens, kitchen suppli…"
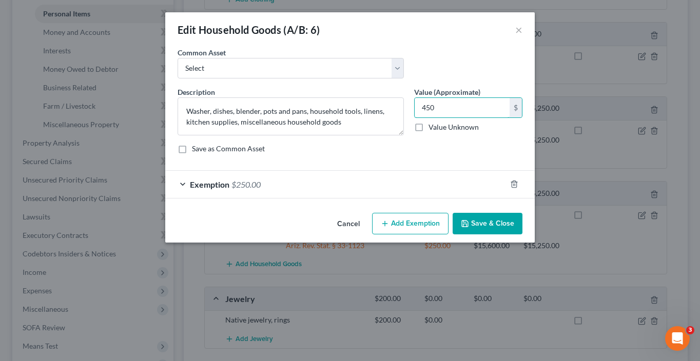
type input "450"
click at [360, 184] on div "Exemption $250.00" at bounding box center [335, 184] width 341 height 27
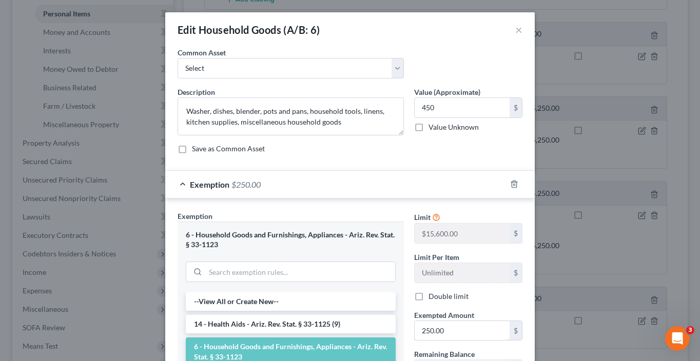
drag, startPoint x: 453, startPoint y: 328, endPoint x: 453, endPoint y: 317, distance: 11.3
click at [453, 328] on input "250.00" at bounding box center [462, 330] width 95 height 19
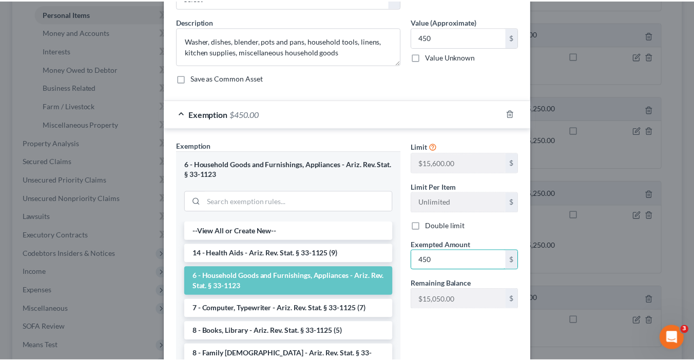
scroll to position [168, 0]
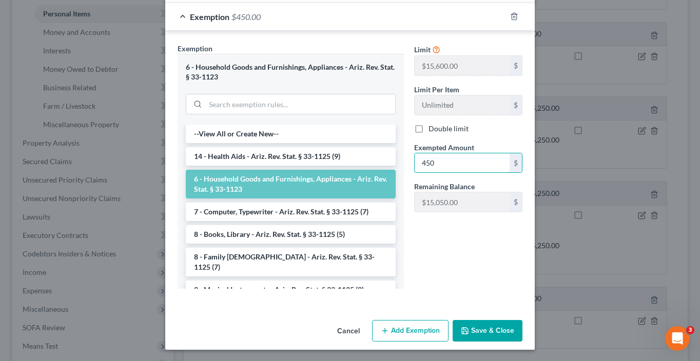
type input "450"
click at [485, 326] on button "Save & Close" at bounding box center [488, 331] width 70 height 22
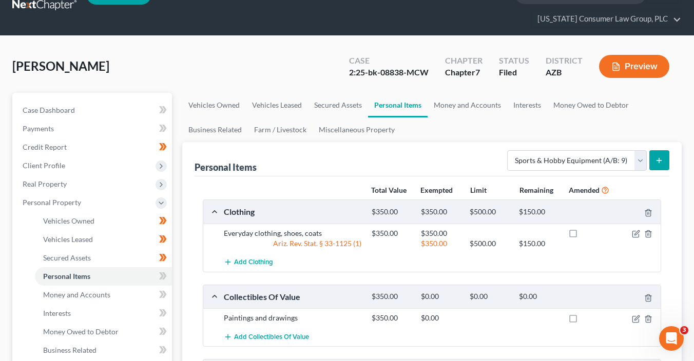
scroll to position [15, 0]
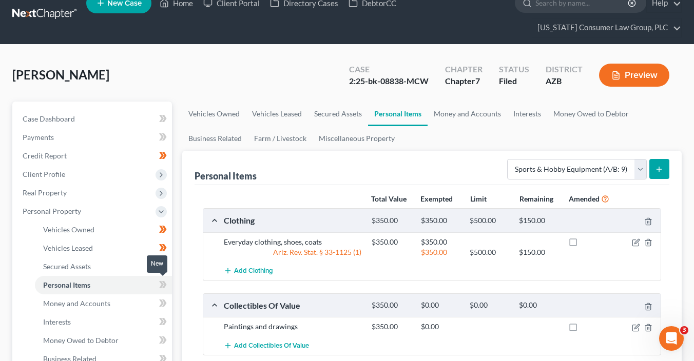
click at [169, 287] on span at bounding box center [163, 286] width 18 height 15
click at [167, 286] on span at bounding box center [163, 286] width 18 height 15
click at [137, 305] on link "Money and Accounts" at bounding box center [103, 304] width 137 height 18
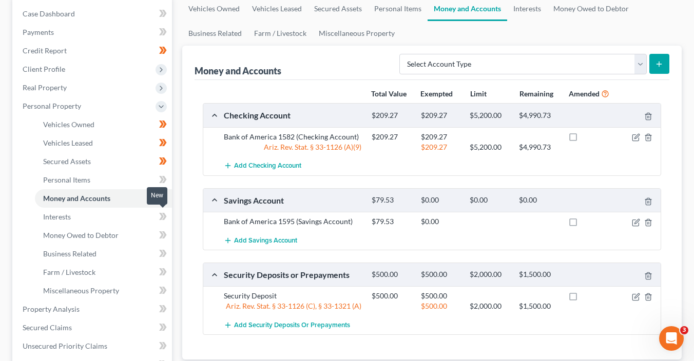
scroll to position [128, 0]
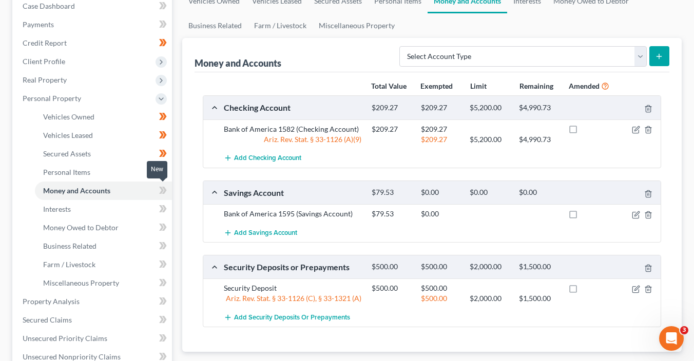
click at [168, 195] on span at bounding box center [163, 191] width 18 height 15
click at [129, 207] on link "Interests" at bounding box center [103, 209] width 137 height 18
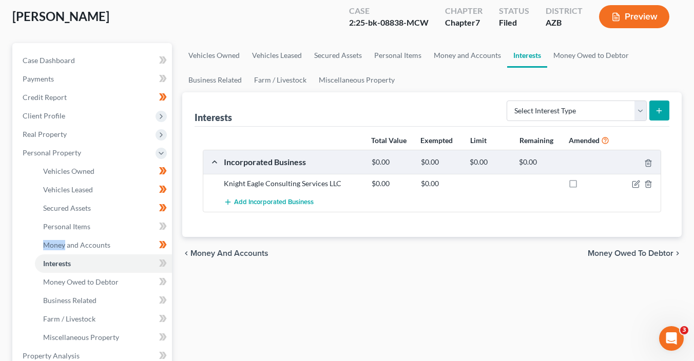
scroll to position [169, 0]
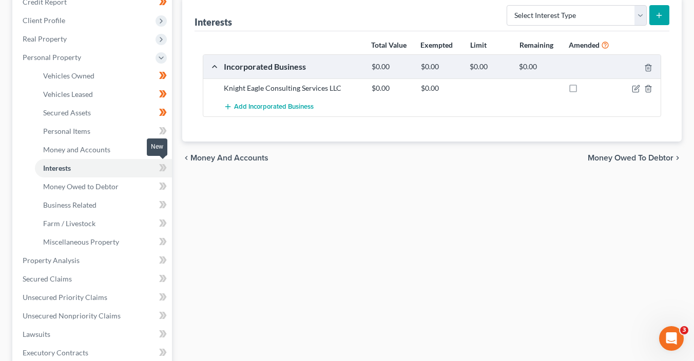
click at [170, 171] on span at bounding box center [163, 169] width 18 height 15
click at [165, 188] on icon at bounding box center [163, 186] width 8 height 13
click at [166, 203] on icon at bounding box center [163, 205] width 8 height 13
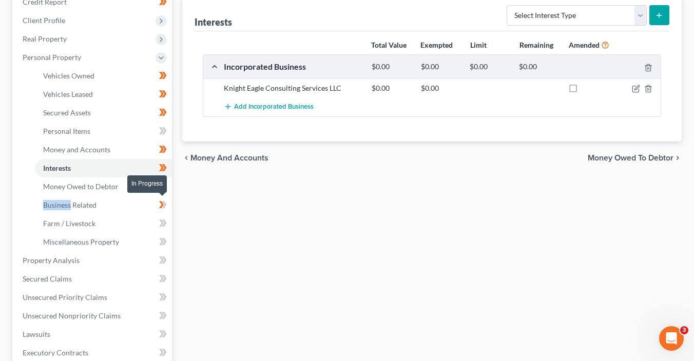
click at [167, 203] on span at bounding box center [163, 206] width 18 height 15
click at [166, 206] on icon at bounding box center [163, 205] width 8 height 13
click at [169, 226] on span at bounding box center [163, 224] width 18 height 15
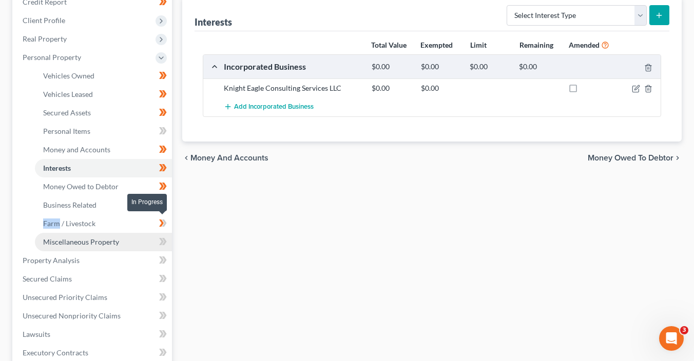
drag, startPoint x: 169, startPoint y: 226, endPoint x: 169, endPoint y: 232, distance: 6.7
click at [169, 226] on span at bounding box center [163, 224] width 18 height 15
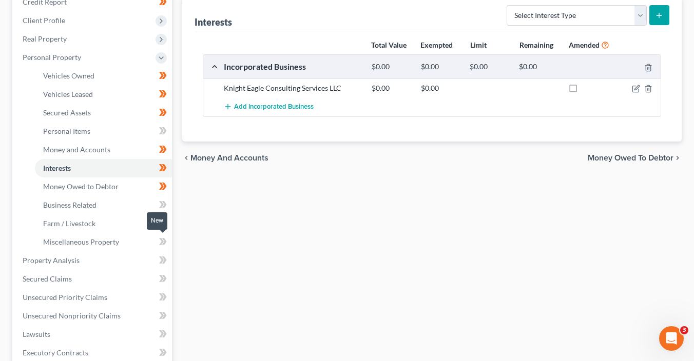
click at [167, 238] on span at bounding box center [163, 243] width 18 height 15
click at [166, 258] on icon at bounding box center [163, 260] width 8 height 13
click at [117, 252] on link "Property Analysis" at bounding box center [93, 260] width 158 height 18
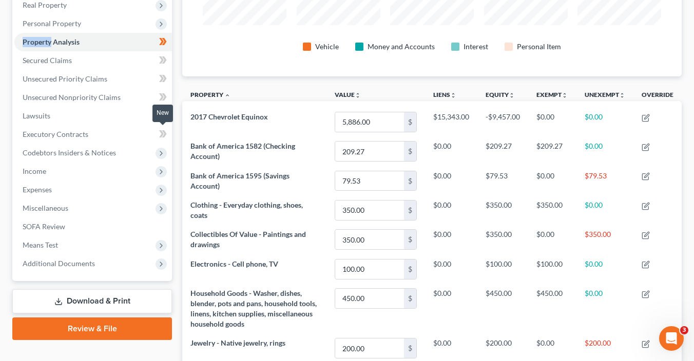
scroll to position [101, 0]
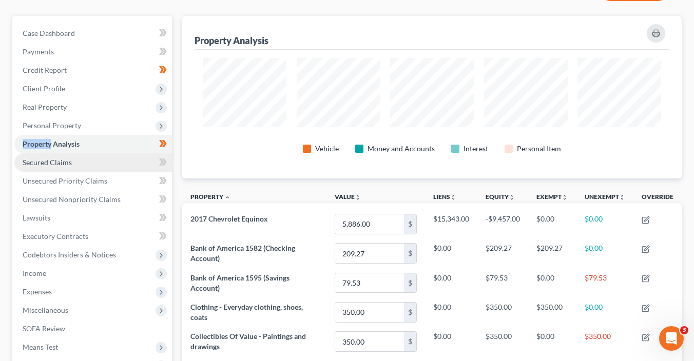
click at [97, 158] on link "Secured Claims" at bounding box center [93, 162] width 158 height 18
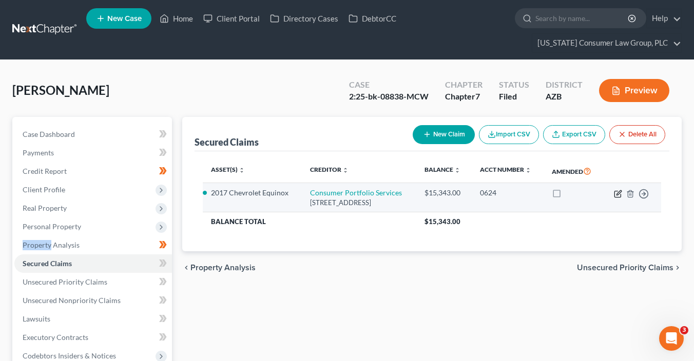
click at [615, 194] on icon "button" at bounding box center [618, 194] width 8 height 8
select select "4"
select select "2"
select select "0"
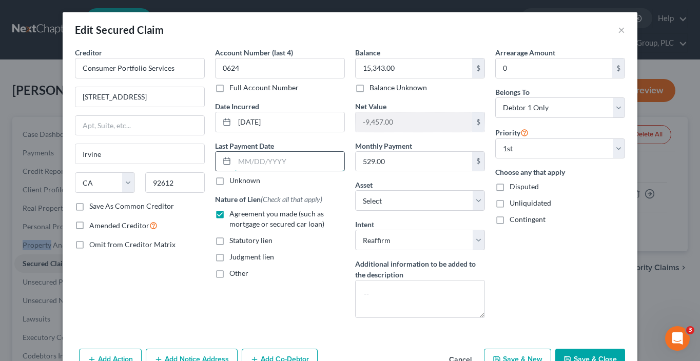
click at [252, 161] on input "text" at bounding box center [290, 161] width 110 height 19
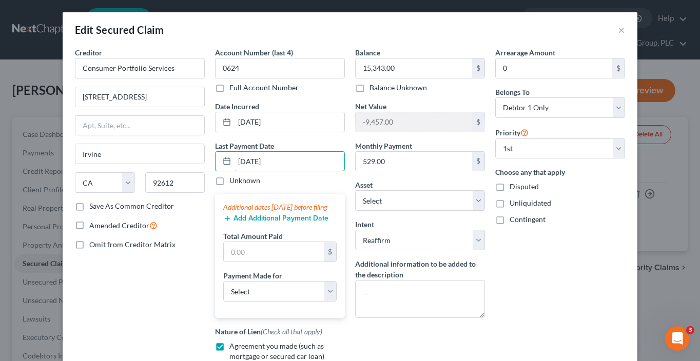
type input "09/01/2025"
click at [247, 212] on div "Additional dates within 90 days before filing" at bounding box center [279, 207] width 113 height 10
click at [247, 223] on button "Add Additional Payment Date" at bounding box center [275, 218] width 105 height 8
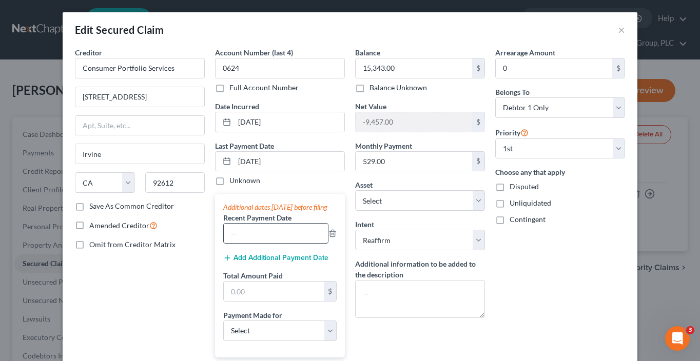
drag, startPoint x: 245, startPoint y: 241, endPoint x: 244, endPoint y: 234, distance: 6.8
click at [246, 241] on input "text" at bounding box center [276, 233] width 104 height 19
type input "09/2025"
click at [240, 262] on button "Add Additional Payment Date" at bounding box center [275, 258] width 105 height 8
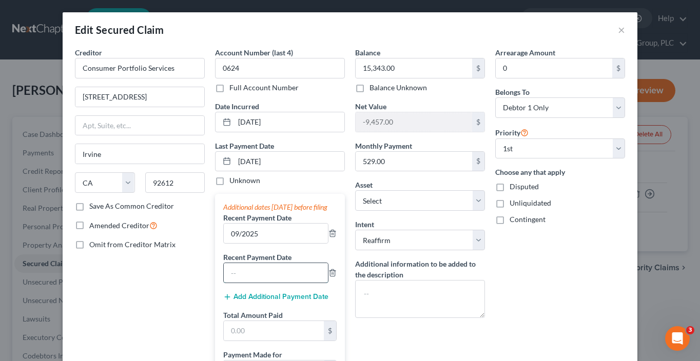
click at [240, 275] on input "text" at bounding box center [276, 272] width 104 height 19
type input "08/2025"
click at [242, 301] on button "Add Additional Payment Date" at bounding box center [275, 297] width 105 height 8
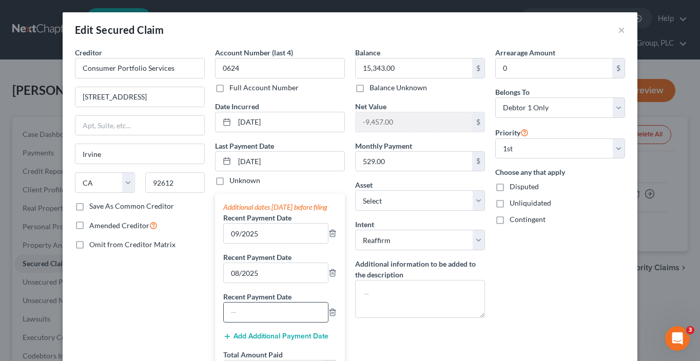
drag, startPoint x: 237, startPoint y: 323, endPoint x: 223, endPoint y: 320, distance: 14.3
click at [237, 322] on input "text" at bounding box center [276, 312] width 104 height 19
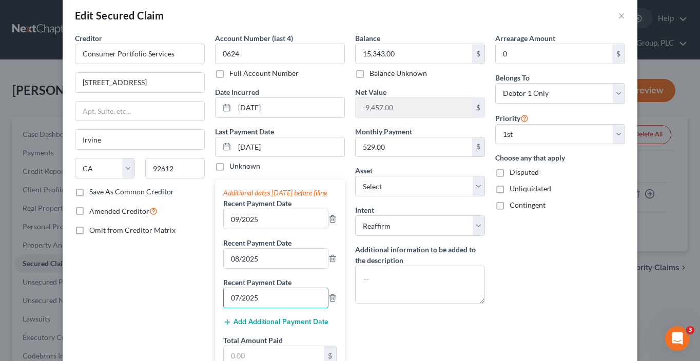
type input "07/2025"
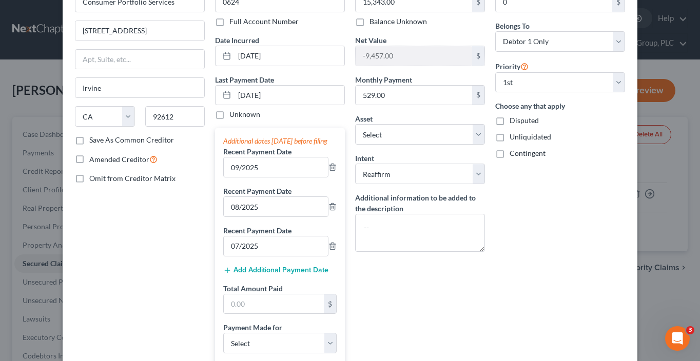
scroll to position [127, 0]
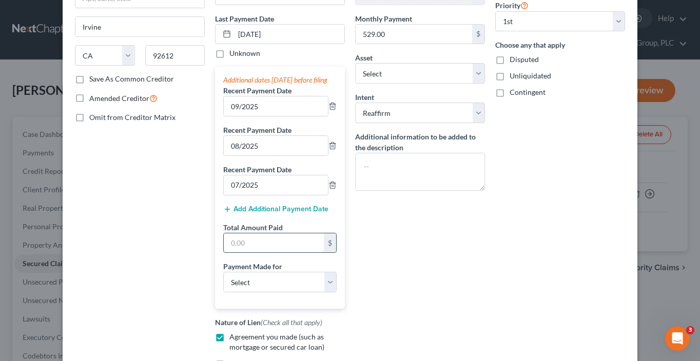
drag, startPoint x: 281, startPoint y: 255, endPoint x: 274, endPoint y: 246, distance: 11.0
click at [280, 252] on input "text" at bounding box center [274, 242] width 100 height 19
type input "1,587"
click at [265, 302] on div "Additional dates within 90 days before filing Recent Payment Date 09/2025 Recen…" at bounding box center [280, 188] width 130 height 242
click at [273, 292] on select "Select Car Credit Card Loan Repayment Mortgage Other Suppliers Or Vendors" at bounding box center [279, 282] width 113 height 21
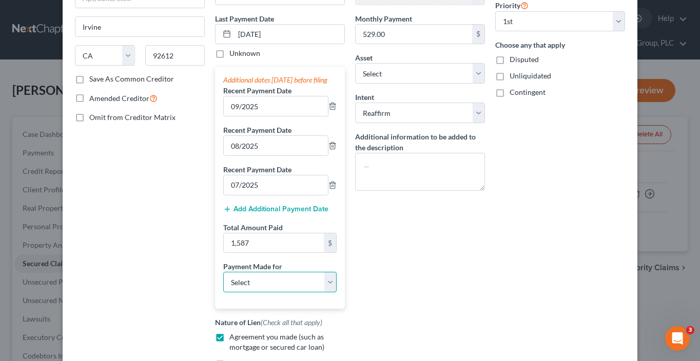
select select "0"
click at [223, 281] on select "Select Car Credit Card Loan Repayment Mortgage Other Suppliers Or Vendors" at bounding box center [279, 282] width 113 height 21
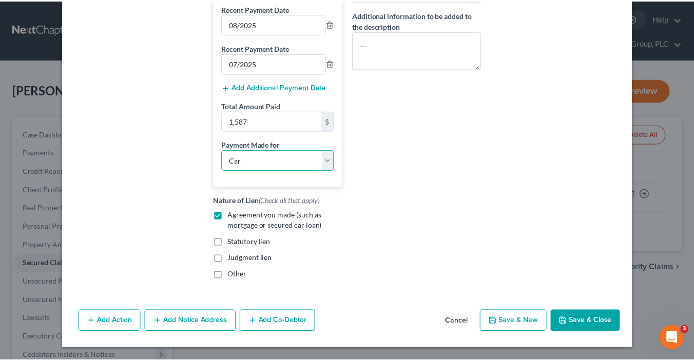
scroll to position [257, 0]
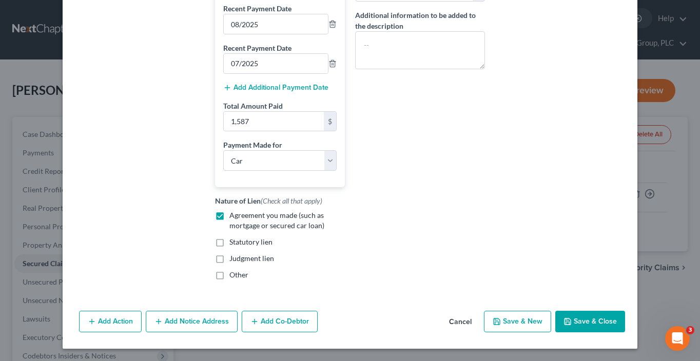
click at [612, 320] on button "Save & Close" at bounding box center [590, 322] width 70 height 22
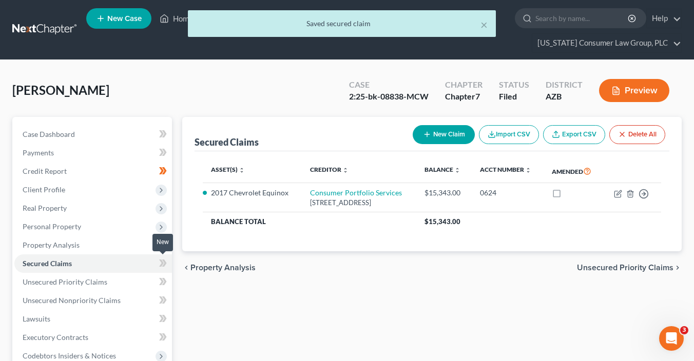
click at [170, 262] on span at bounding box center [163, 264] width 18 height 15
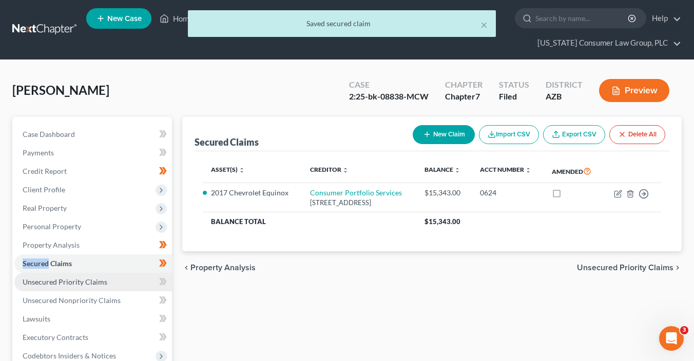
click at [147, 280] on link "Unsecured Priority Claims" at bounding box center [93, 282] width 158 height 18
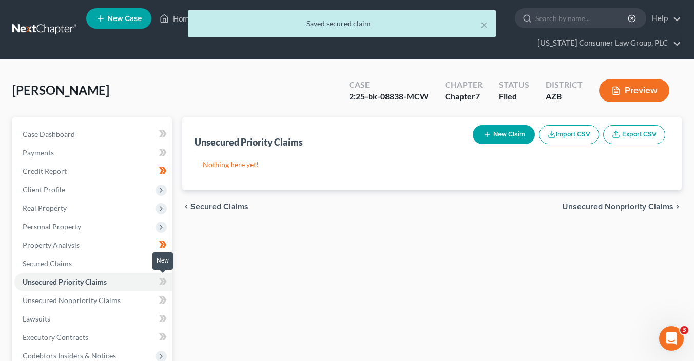
click at [160, 283] on icon at bounding box center [161, 281] width 5 height 7
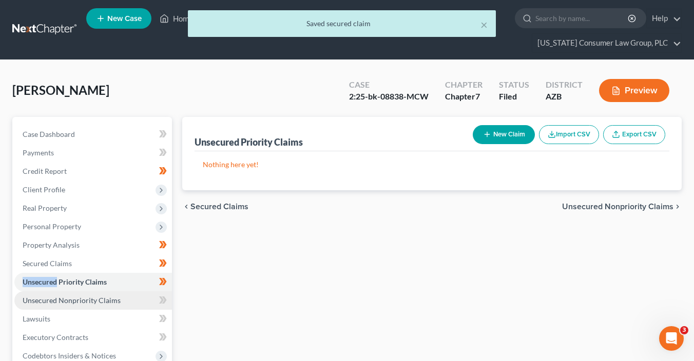
click at [125, 296] on link "Unsecured Nonpriority Claims" at bounding box center [93, 300] width 158 height 18
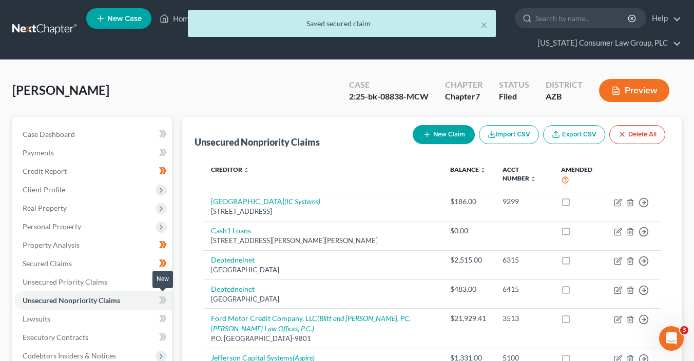
click at [164, 300] on icon at bounding box center [163, 300] width 8 height 13
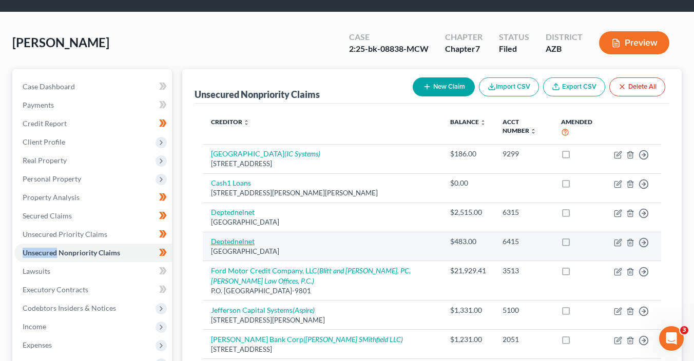
scroll to position [53, 0]
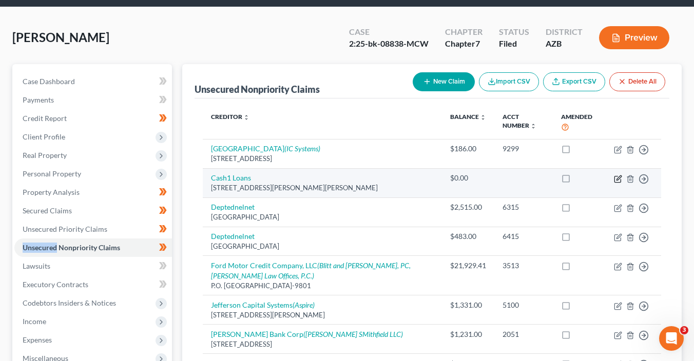
click at [617, 179] on icon "button" at bounding box center [618, 179] width 8 height 8
select select "3"
select select "10"
select select "0"
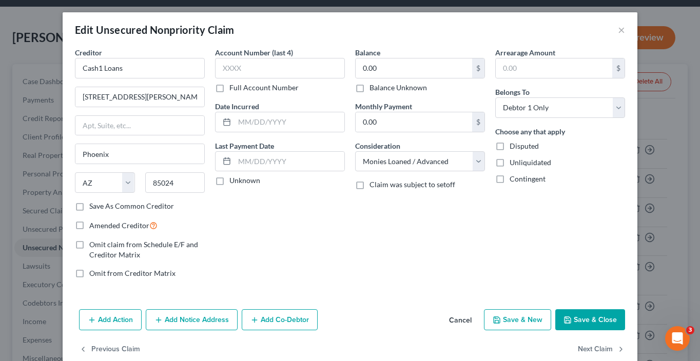
click at [389, 90] on label "Balance Unknown" at bounding box center [397, 88] width 57 height 10
click at [380, 89] on input "Balance Unknown" at bounding box center [377, 86] width 7 height 7
checkbox input "true"
click at [594, 312] on button "Save & Close" at bounding box center [590, 320] width 70 height 22
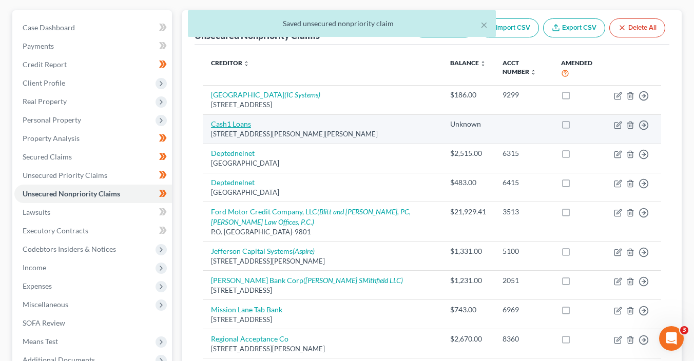
scroll to position [49, 0]
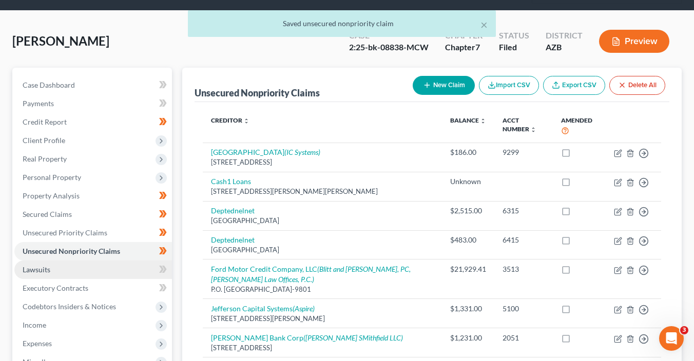
click at [105, 265] on link "Lawsuits" at bounding box center [93, 270] width 158 height 18
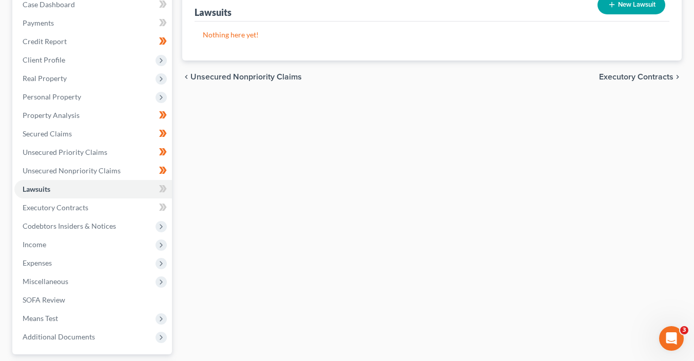
scroll to position [136, 0]
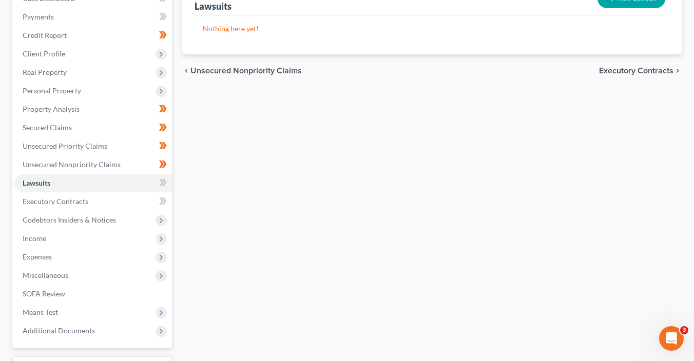
click at [168, 186] on span at bounding box center [163, 184] width 18 height 15
click at [140, 204] on link "Executory Contracts" at bounding box center [93, 201] width 158 height 18
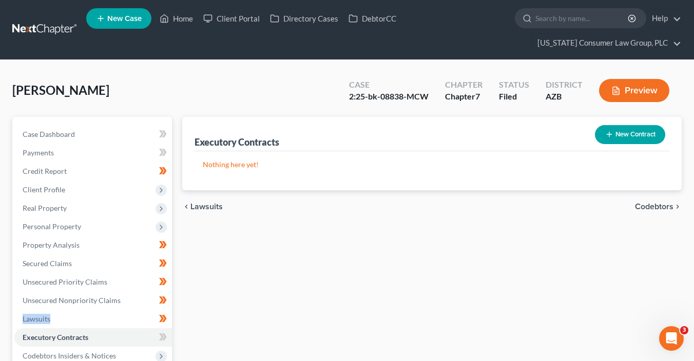
click at [627, 136] on button "New Contract" at bounding box center [630, 134] width 70 height 19
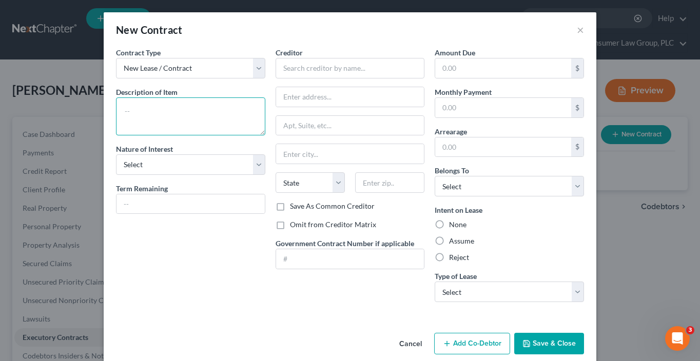
click at [164, 116] on textarea at bounding box center [190, 116] width 149 height 38
type textarea "Residential lease"
select select "3"
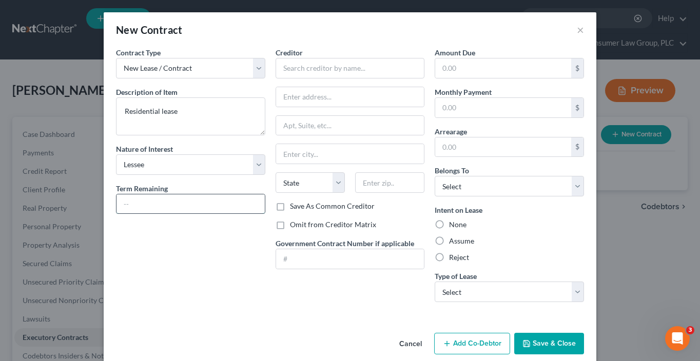
click at [140, 204] on input "text" at bounding box center [190, 203] width 148 height 19
type input "Month-to-month"
click at [294, 69] on input "text" at bounding box center [350, 68] width 149 height 21
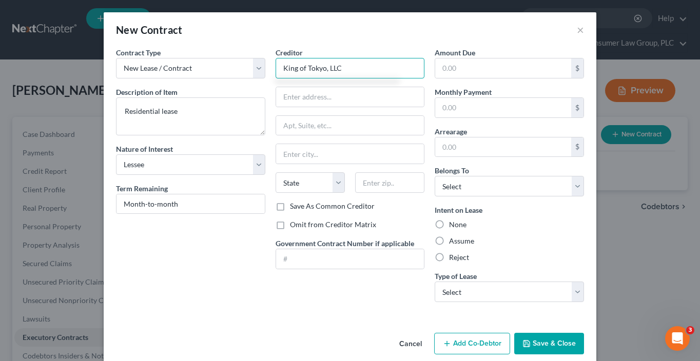
type input "King of Tokyo, LLC"
click at [336, 225] on label "Omit from Creditor Matrix" at bounding box center [333, 225] width 86 height 10
click at [301, 225] on input "Omit from Creditor Matrix" at bounding box center [297, 223] width 7 height 7
checkbox input "true"
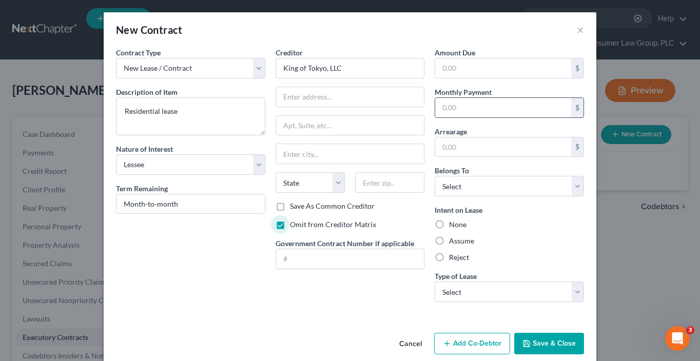
click at [462, 106] on input "text" at bounding box center [503, 107] width 136 height 19
type input "1,350"
click at [458, 240] on label "Assume" at bounding box center [461, 241] width 25 height 10
click at [458, 240] on input "Assume" at bounding box center [456, 239] width 7 height 7
radio input "true"
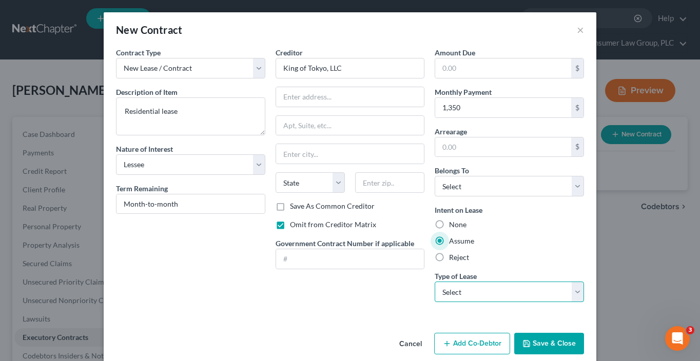
click at [492, 296] on select "Select Real Estate Car Other" at bounding box center [509, 292] width 149 height 21
select select "0"
click at [435, 282] on select "Select Real Estate Car Other" at bounding box center [509, 292] width 149 height 21
click at [554, 349] on button "Save & Close" at bounding box center [549, 344] width 70 height 22
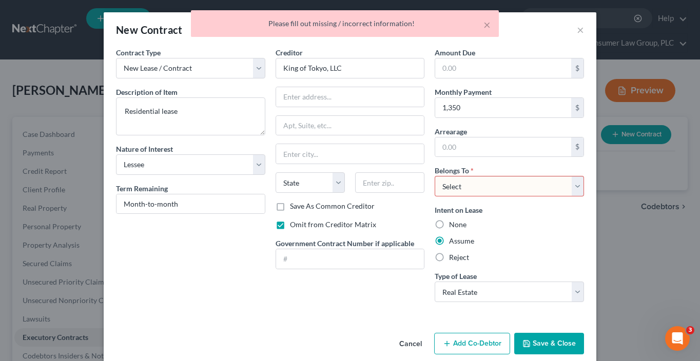
click at [479, 188] on select "Select Debtor 1 Only Debtor 2 Only Debtor 1 And Debtor 2 Only At Least One Of T…" at bounding box center [509, 186] width 149 height 21
select select "0"
click at [435, 176] on select "Select Debtor 1 Only Debtor 2 Only Debtor 1 And Debtor 2 Only At Least One Of T…" at bounding box center [509, 186] width 149 height 21
click at [552, 342] on button "Save & Close" at bounding box center [549, 344] width 70 height 22
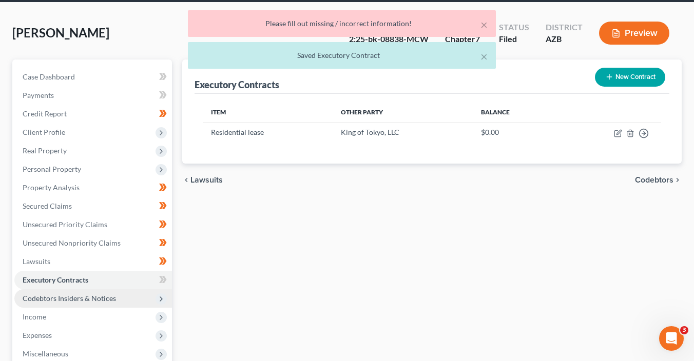
scroll to position [97, 0]
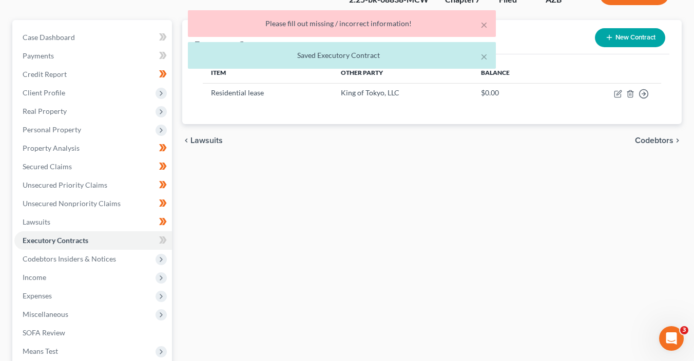
click at [166, 237] on icon at bounding box center [163, 240] width 8 height 13
click at [166, 238] on icon at bounding box center [163, 240] width 8 height 13
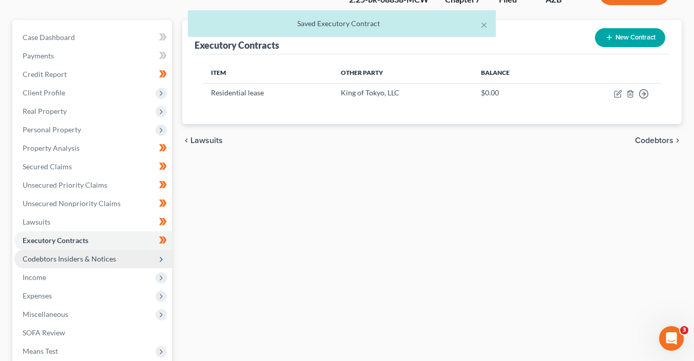
click at [165, 260] on icon at bounding box center [161, 260] width 8 height 8
click at [166, 280] on icon at bounding box center [163, 277] width 8 height 13
click at [164, 297] on div at bounding box center [163, 296] width 7 height 3
drag, startPoint x: 164, startPoint y: 297, endPoint x: 166, endPoint y: 307, distance: 10.6
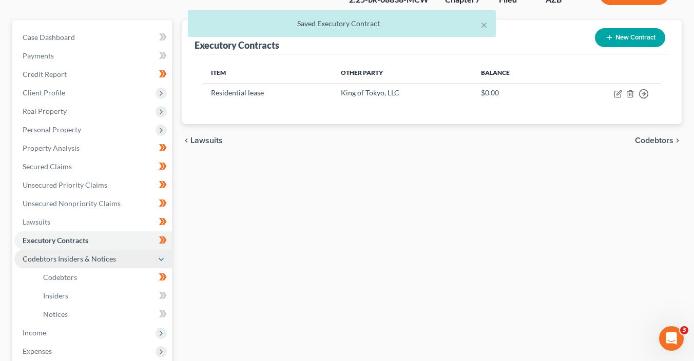
click at [164, 297] on div at bounding box center [163, 296] width 7 height 3
click at [170, 299] on span at bounding box center [163, 296] width 18 height 15
click at [170, 300] on span at bounding box center [163, 296] width 18 height 15
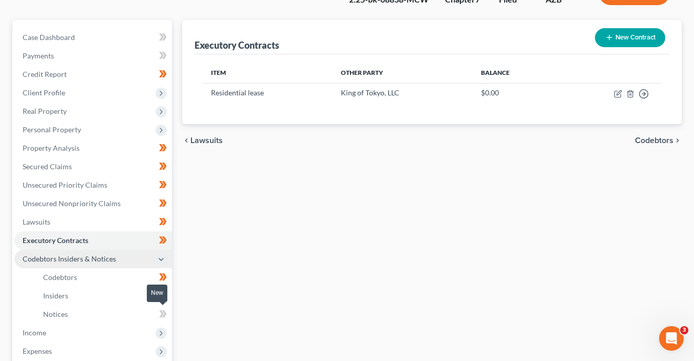
click at [169, 314] on span at bounding box center [163, 315] width 18 height 15
click at [166, 332] on icon at bounding box center [160, 333] width 11 height 11
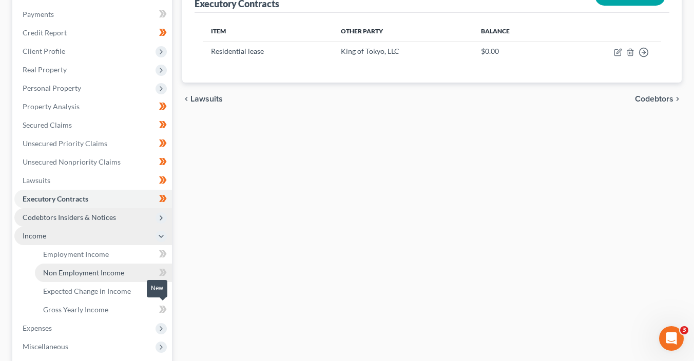
scroll to position [154, 0]
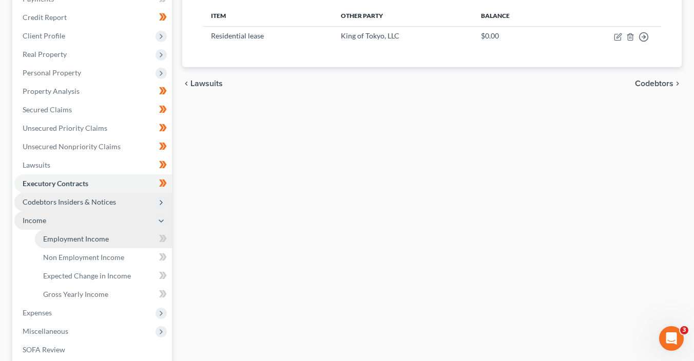
click at [125, 240] on link "Employment Income" at bounding box center [103, 239] width 137 height 18
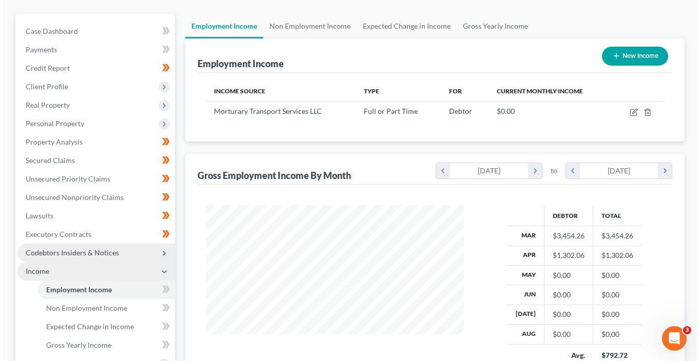
scroll to position [105, 0]
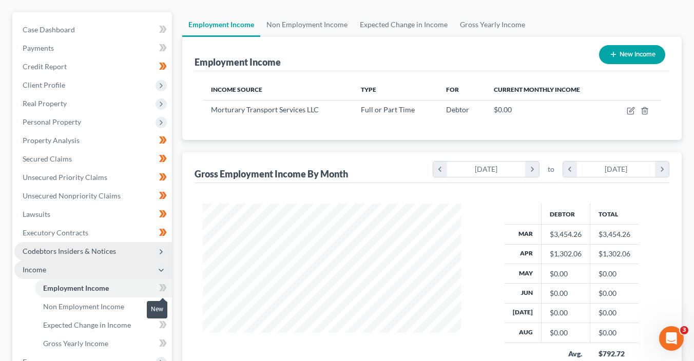
click at [164, 289] on icon at bounding box center [164, 287] width 5 height 7
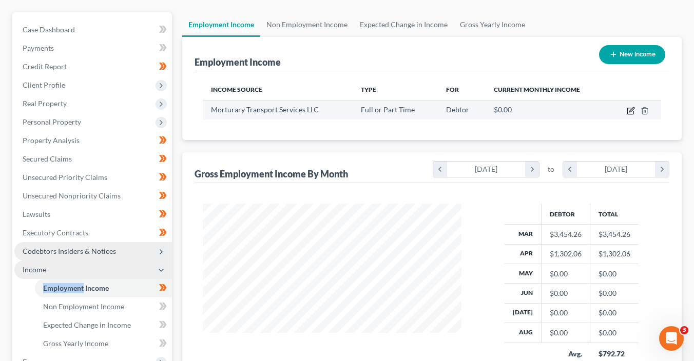
click at [632, 107] on icon "button" at bounding box center [631, 109] width 5 height 5
select select "0"
select select "3"
select select "2"
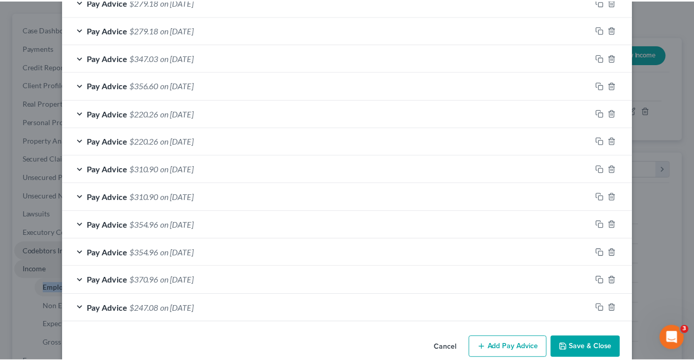
scroll to position [543, 0]
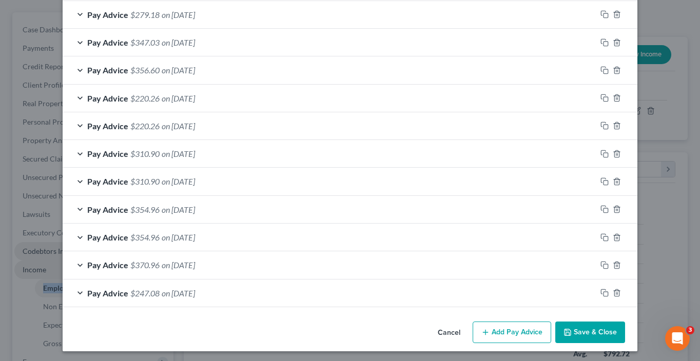
click at [603, 334] on button "Save & Close" at bounding box center [590, 333] width 70 height 22
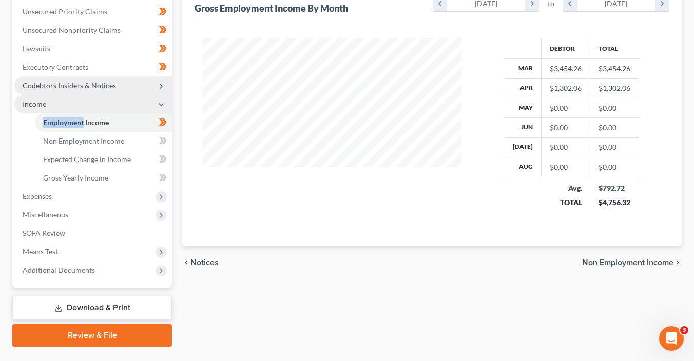
scroll to position [294, 0]
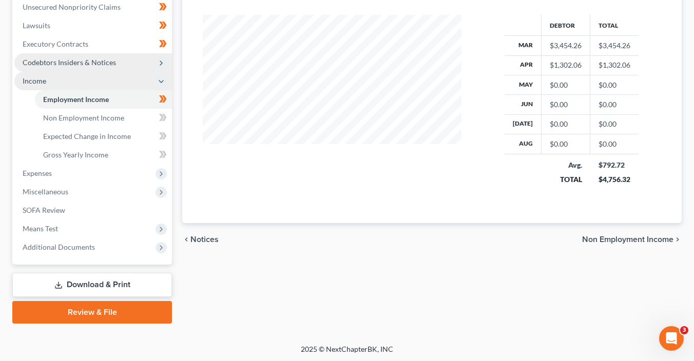
click at [173, 118] on div "Case Dashboard Payments Invoices Payments Payments Credit Report Client Profile" at bounding box center [92, 73] width 170 height 500
click at [166, 117] on icon at bounding box center [163, 117] width 8 height 13
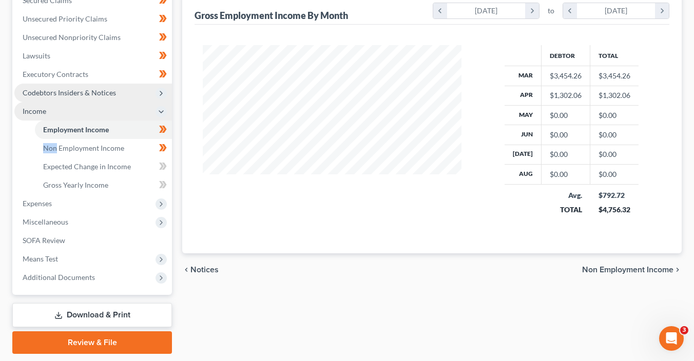
scroll to position [142, 0]
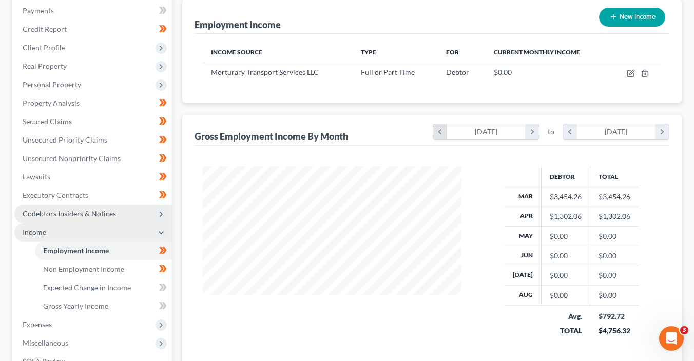
click at [434, 130] on icon "chevron_left" at bounding box center [440, 131] width 14 height 15
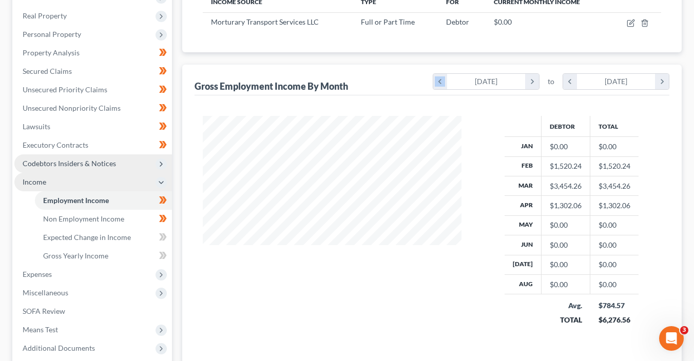
scroll to position [193, 0]
drag, startPoint x: 628, startPoint y: 318, endPoint x: 601, endPoint y: 318, distance: 27.2
click at [601, 318] on td "$784.57 $6,276.56" at bounding box center [614, 312] width 49 height 36
copy div "6,276.56"
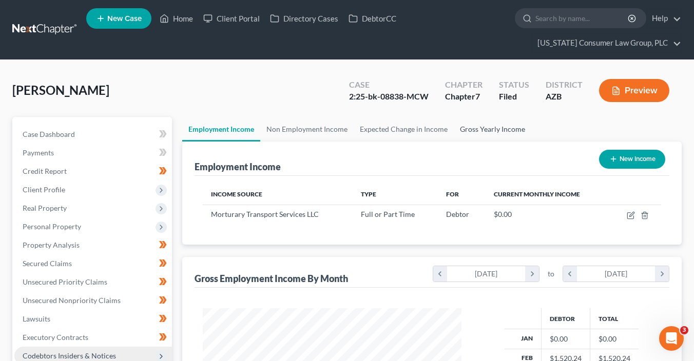
click at [489, 130] on link "Gross Yearly Income" at bounding box center [492, 129] width 77 height 25
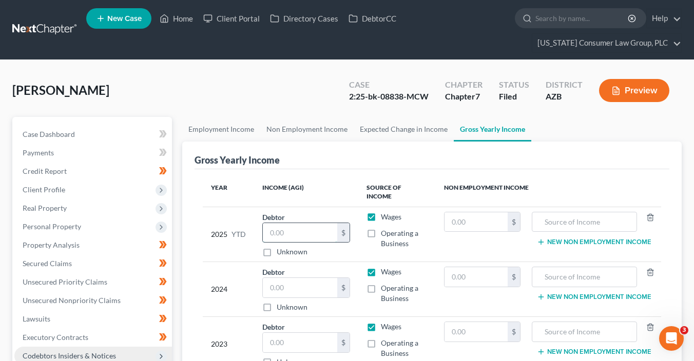
click at [308, 223] on input "text" at bounding box center [300, 232] width 74 height 19
paste input "6,276.56"
type input "6,276.56"
click at [300, 127] on link "Non Employment Income" at bounding box center [306, 129] width 93 height 25
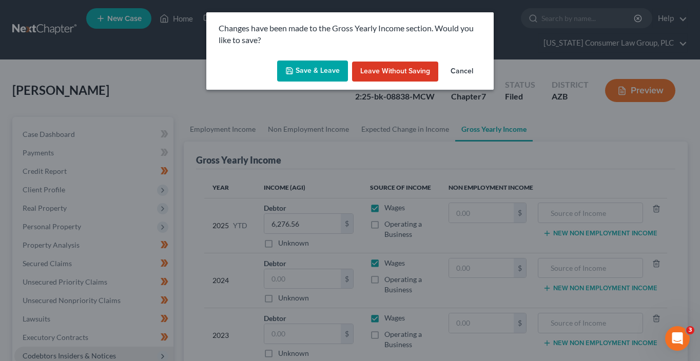
click at [326, 70] on button "Save & Leave" at bounding box center [312, 72] width 71 height 22
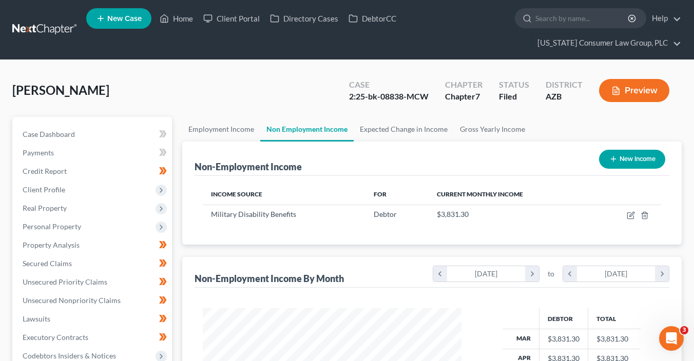
scroll to position [183, 279]
click at [498, 128] on link "Gross Yearly Income" at bounding box center [492, 129] width 77 height 25
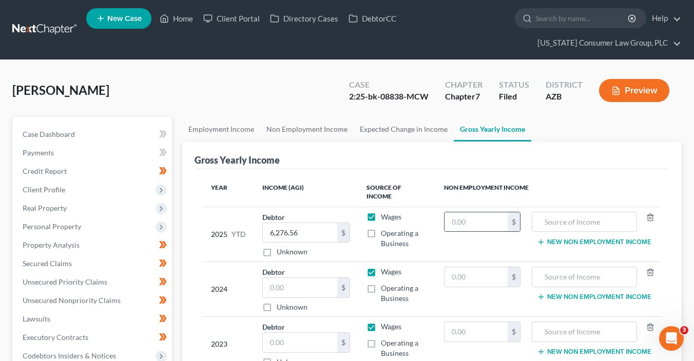
click at [472, 212] on input "text" at bounding box center [475, 221] width 63 height 19
type input "34,481.70"
click at [578, 212] on input "text" at bounding box center [584, 221] width 94 height 19
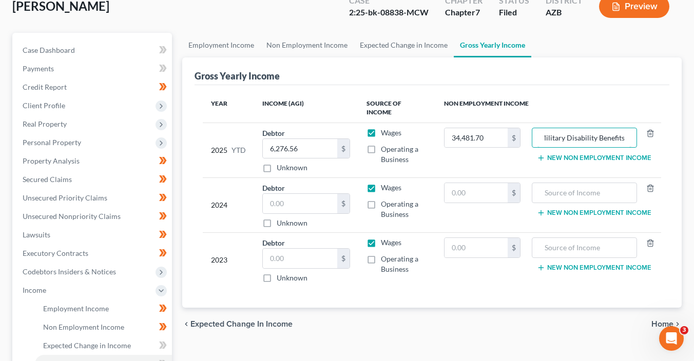
scroll to position [214, 0]
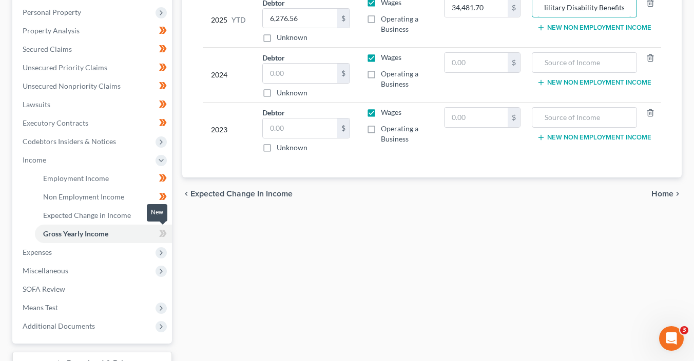
type input "Military Disability Benefits"
click at [167, 234] on span at bounding box center [163, 234] width 18 height 15
click at [162, 214] on icon at bounding box center [161, 214] width 5 height 7
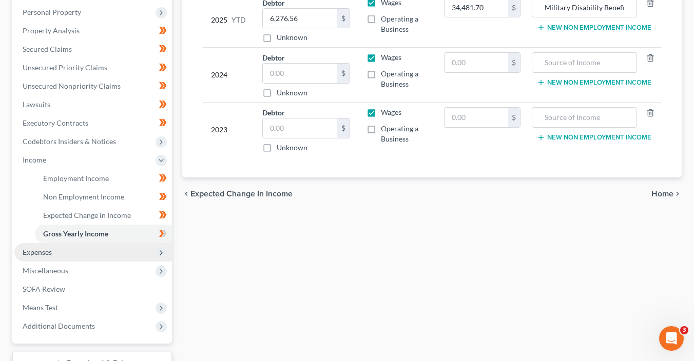
click at [88, 248] on span "Expenses" at bounding box center [93, 252] width 158 height 18
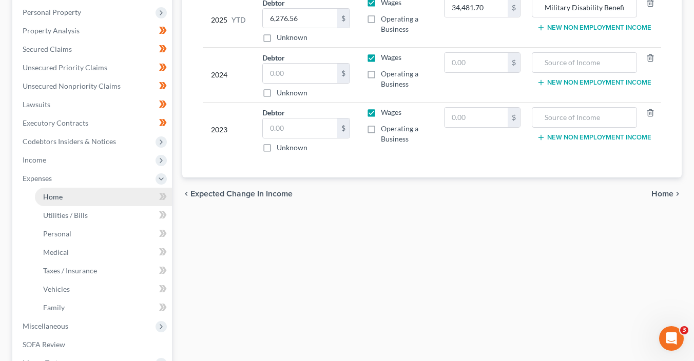
click at [107, 199] on link "Home" at bounding box center [103, 197] width 137 height 18
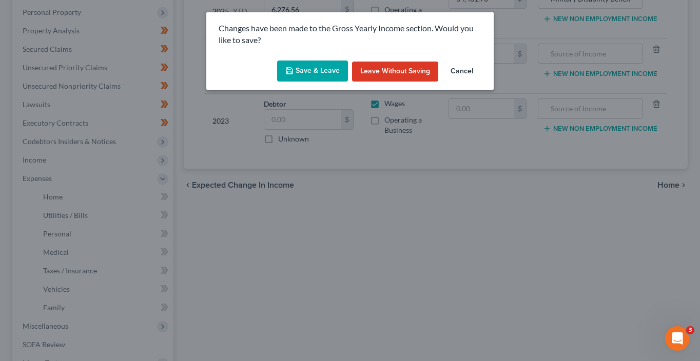
click at [309, 71] on button "Save & Leave" at bounding box center [312, 72] width 71 height 22
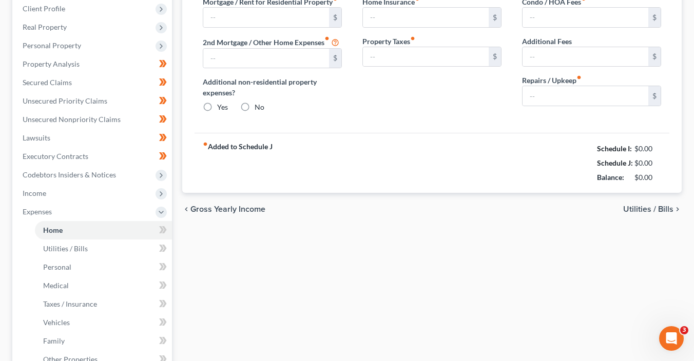
type input "0.00"
radio input "true"
type input "0.00"
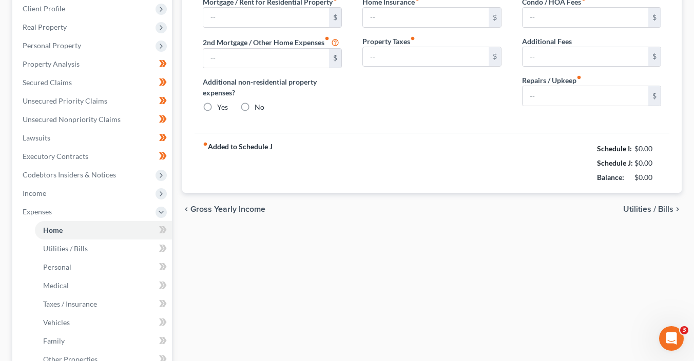
type input "0.00"
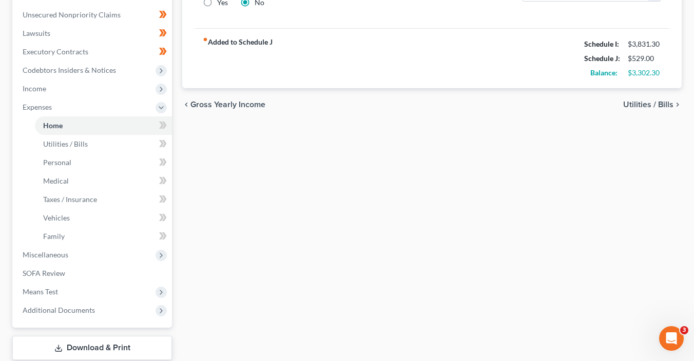
scroll to position [312, 0]
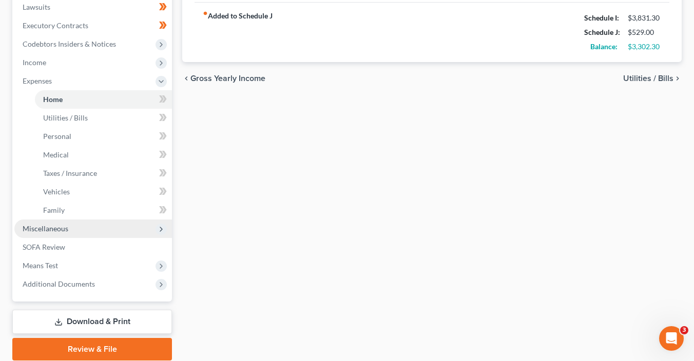
click at [69, 231] on span "Miscellaneous" at bounding box center [93, 229] width 158 height 18
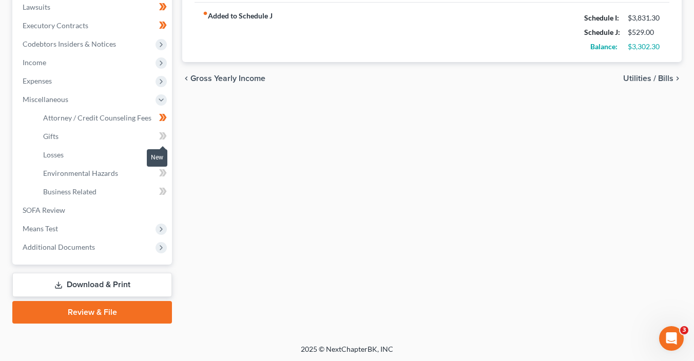
click at [168, 132] on span at bounding box center [163, 137] width 18 height 15
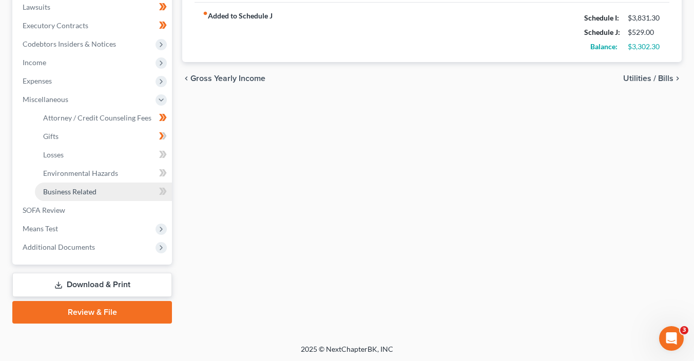
click at [80, 192] on span "Business Related" at bounding box center [69, 191] width 53 height 9
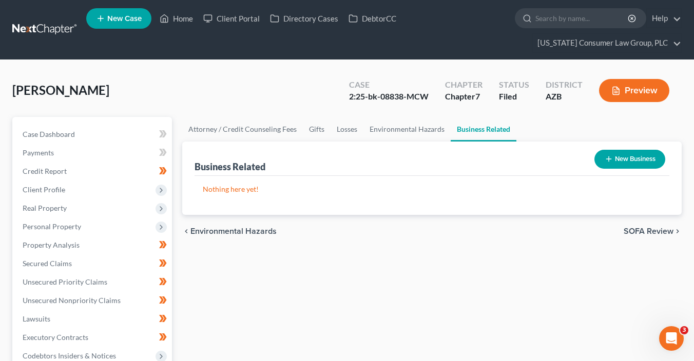
click at [618, 159] on button "New Business" at bounding box center [629, 159] width 71 height 19
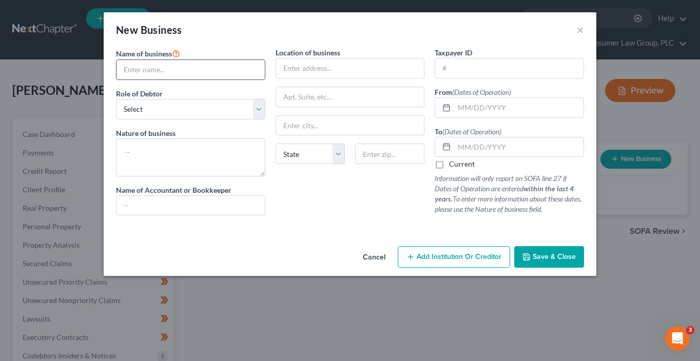
click at [176, 73] on input "text" at bounding box center [190, 69] width 148 height 19
type input "Knight Eagle Consulting Services LLC"
click at [171, 107] on select "Select A member of a limited liability company (LLC) or limited liability partn…" at bounding box center [190, 109] width 149 height 21
select select "member"
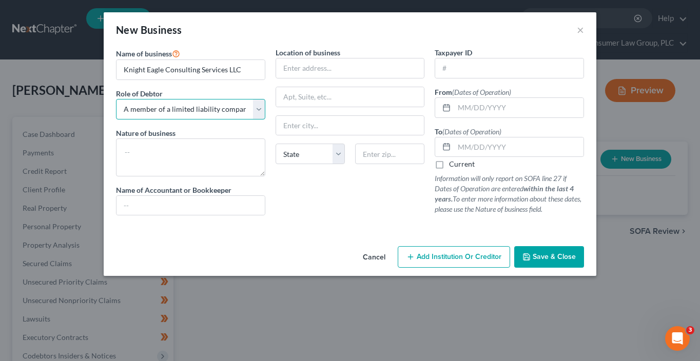
click at [116, 99] on select "Select A member of a limited liability company (LLC) or limited liability partn…" at bounding box center [190, 109] width 149 height 21
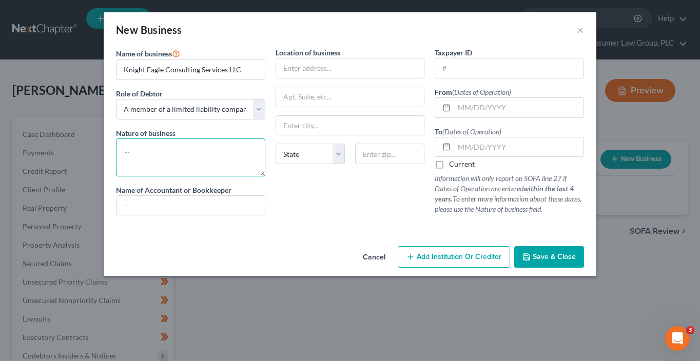
click at [134, 154] on textarea at bounding box center [190, 158] width 149 height 38
type textarea "Business Consulting"
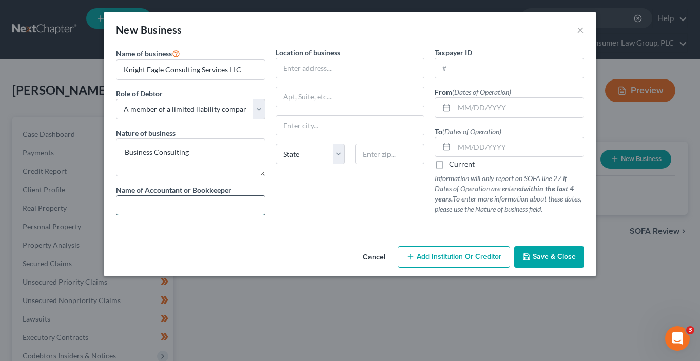
click at [222, 203] on input "text" at bounding box center [190, 205] width 148 height 19
paste input "Gabriel Pina of Pina Business Services"
type input "Gabriel Pina of Pina Business Services"
click at [303, 67] on input "text" at bounding box center [350, 67] width 148 height 19
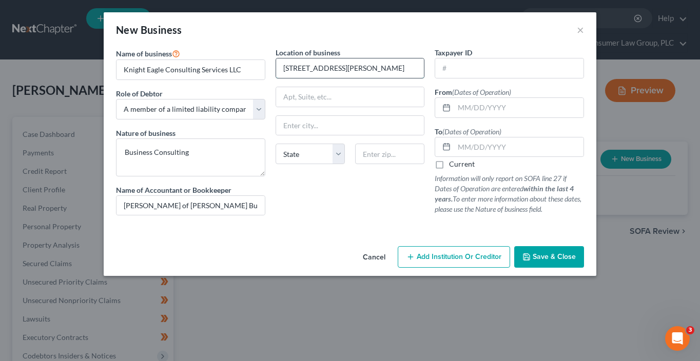
type input "9375 E. Shea Blvd."
type input "85260"
type input "Scottsdale"
select select "3"
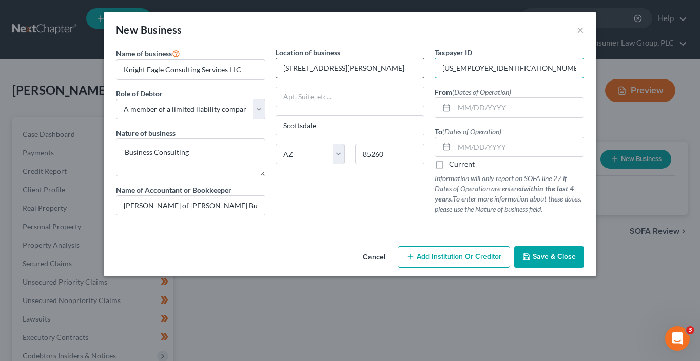
type input "84-4851490"
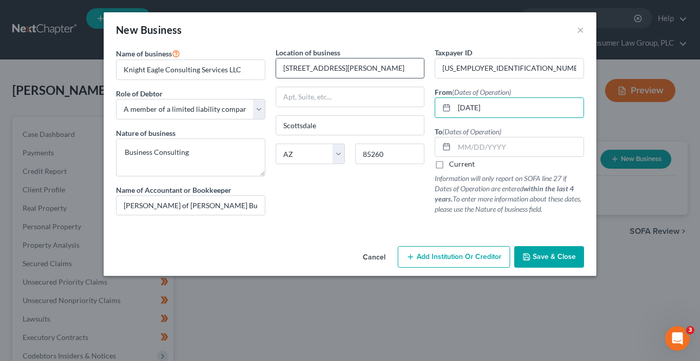
type input "02/24/2020"
click at [449, 164] on label "Current" at bounding box center [462, 164] width 26 height 10
click at [453, 164] on input "Current" at bounding box center [456, 162] width 7 height 7
checkbox input "true"
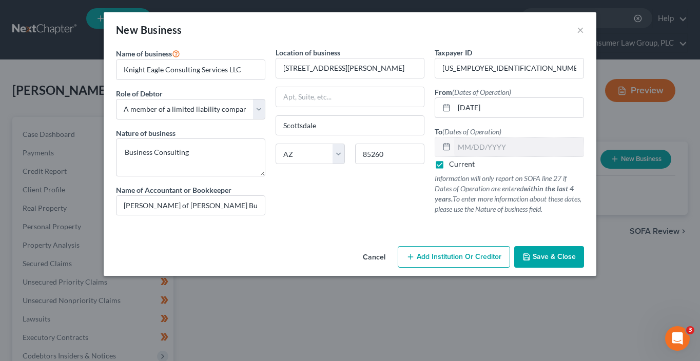
click at [576, 256] on button "Save & Close" at bounding box center [549, 257] width 70 height 22
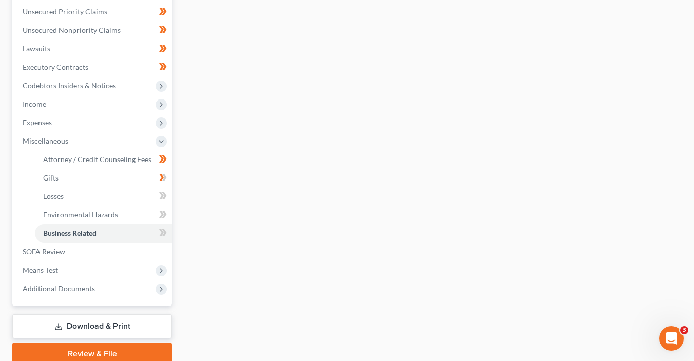
scroll to position [284, 0]
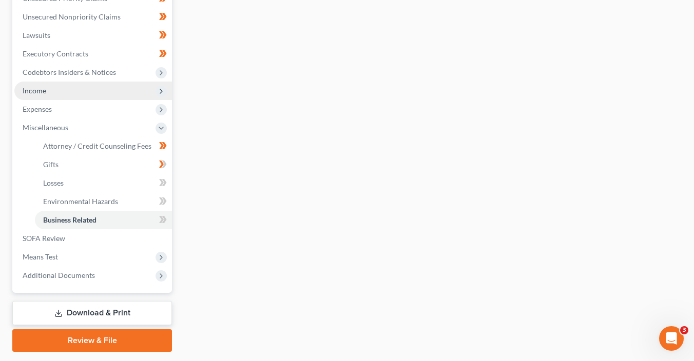
click at [50, 93] on span "Income" at bounding box center [93, 91] width 158 height 18
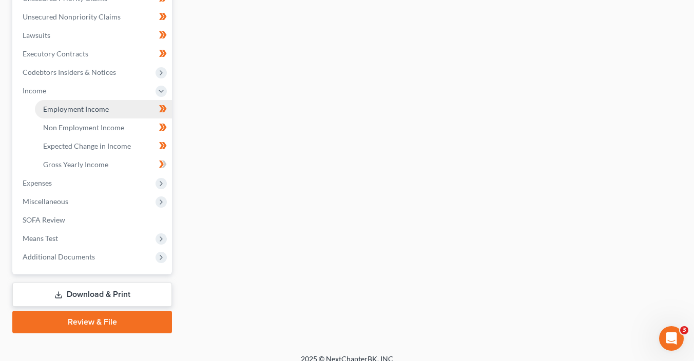
click at [67, 111] on span "Employment Income" at bounding box center [76, 109] width 66 height 9
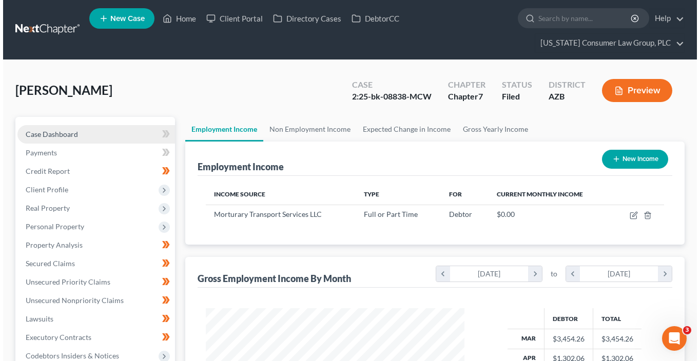
scroll to position [183, 279]
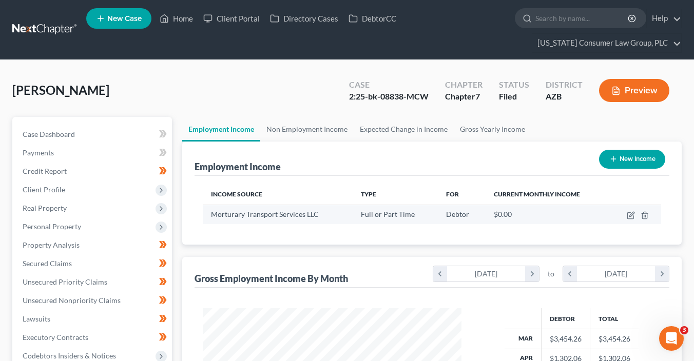
drag, startPoint x: 582, startPoint y: 230, endPoint x: 622, endPoint y: 220, distance: 40.8
click at [585, 229] on div "Income Source Type For Current Monthly Income Morturary Transport Services LLC …" at bounding box center [431, 210] width 475 height 69
click at [628, 216] on icon "button" at bounding box center [630, 216] width 6 height 6
select select "0"
select select "3"
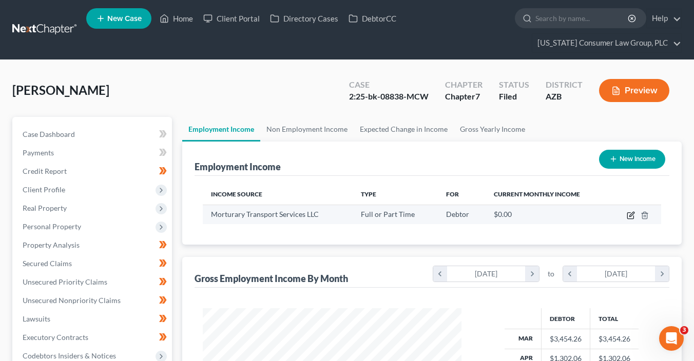
select select "2"
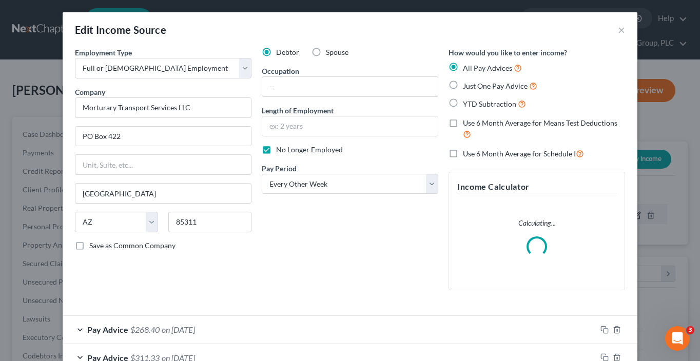
scroll to position [183, 282]
click at [296, 90] on input "text" at bounding box center [349, 86] width 175 height 19
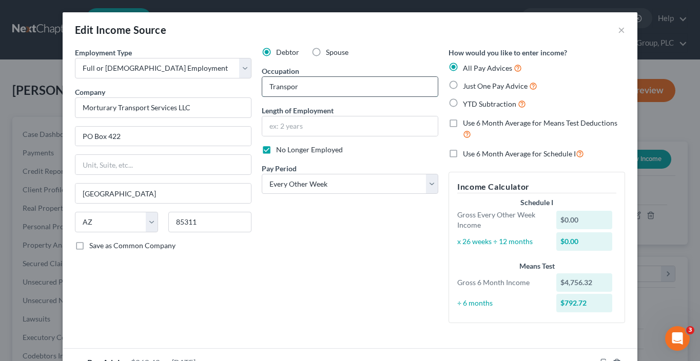
type input "Transport specialist"
click at [324, 126] on input "text" at bounding box center [349, 125] width 175 height 19
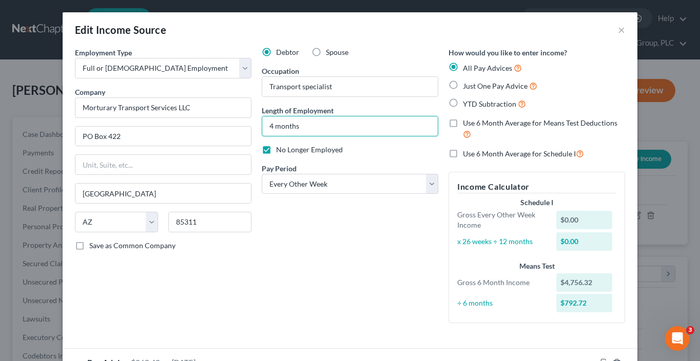
type input "4 months"
click at [367, 266] on div "Debtor Spouse Occupation Transport specialist Length of Employment 4 months No …" at bounding box center [350, 189] width 187 height 284
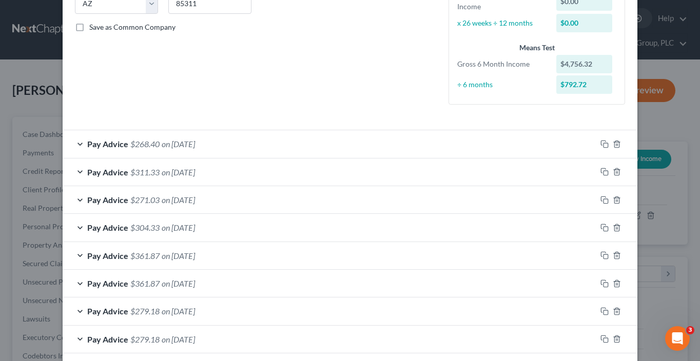
scroll to position [23, 0]
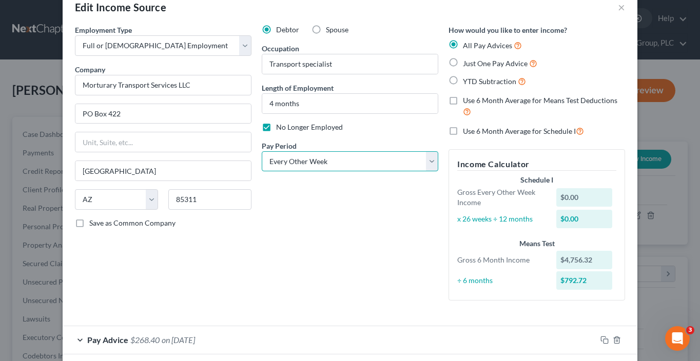
click at [355, 162] on select "Select Monthly Twice Monthly Every Other Week Weekly" at bounding box center [350, 161] width 177 height 21
select select "3"
click at [262, 151] on select "Select Monthly Twice Monthly Every Other Week Weekly" at bounding box center [350, 161] width 177 height 21
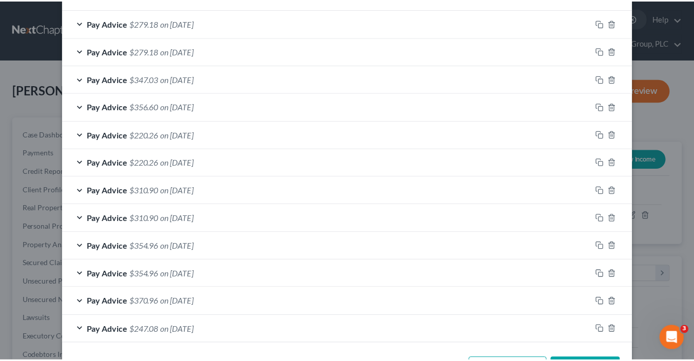
scroll to position [543, 0]
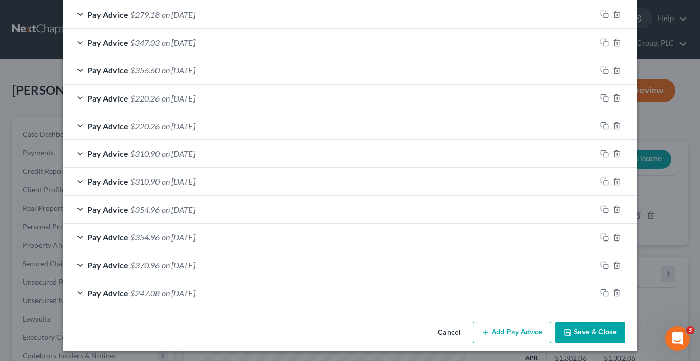
click at [583, 324] on button "Save & Close" at bounding box center [590, 333] width 70 height 22
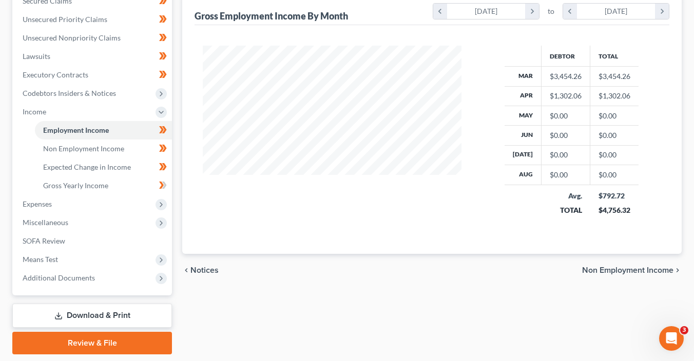
scroll to position [294, 0]
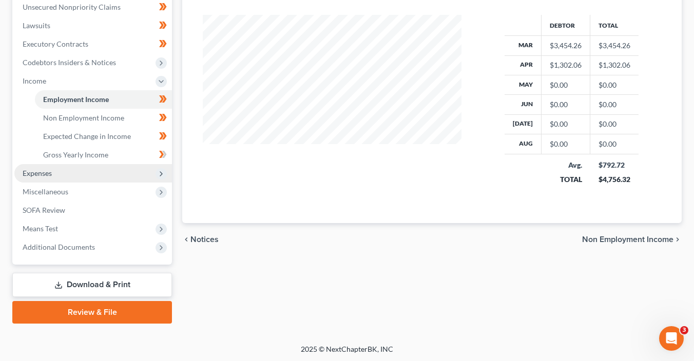
click at [52, 176] on span "Expenses" at bounding box center [93, 173] width 158 height 18
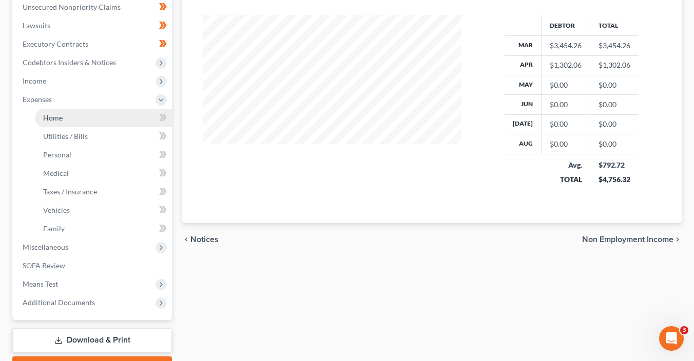
click at [79, 116] on link "Home" at bounding box center [103, 118] width 137 height 18
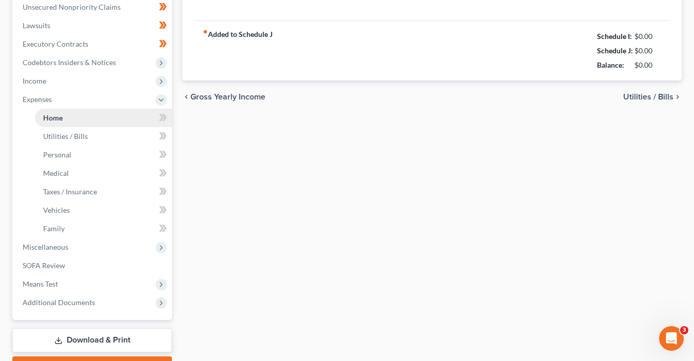
scroll to position [135, 0]
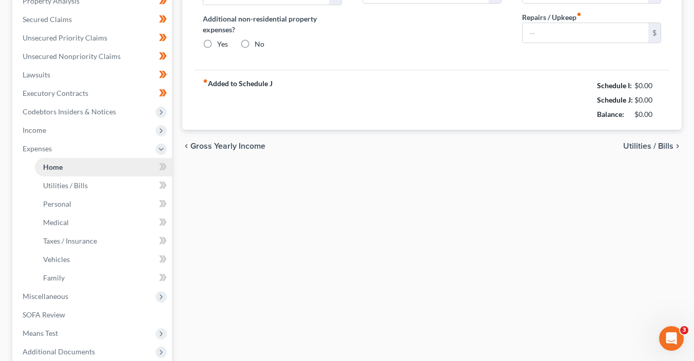
type input "0.00"
radio input "true"
type input "0.00"
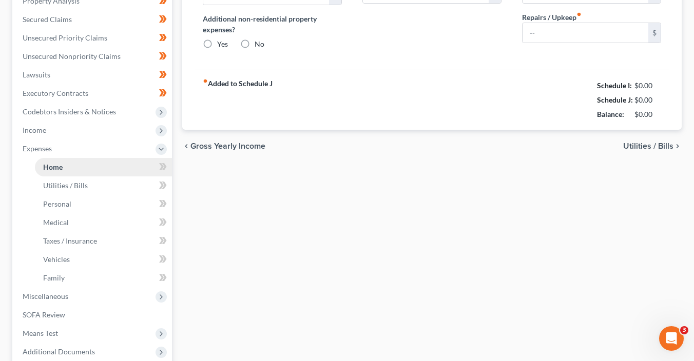
type input "0.00"
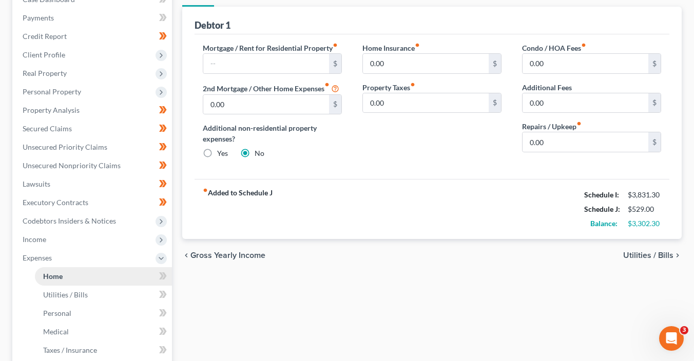
scroll to position [0, 0]
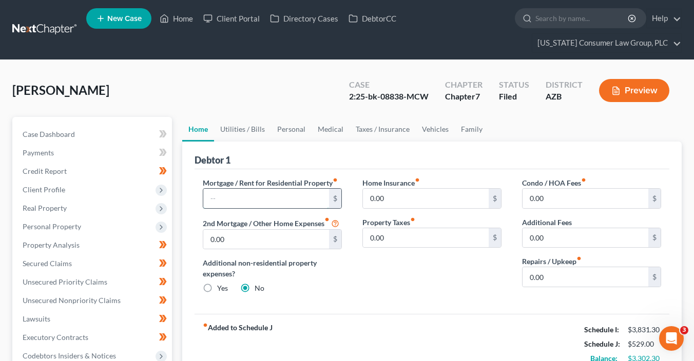
click at [253, 191] on input "text" at bounding box center [266, 198] width 126 height 19
drag, startPoint x: 253, startPoint y: 191, endPoint x: 252, endPoint y: 185, distance: 6.2
click at [253, 191] on input "text" at bounding box center [266, 198] width 126 height 19
type input "1,350"
click at [251, 128] on link "Utilities / Bills" at bounding box center [242, 129] width 57 height 25
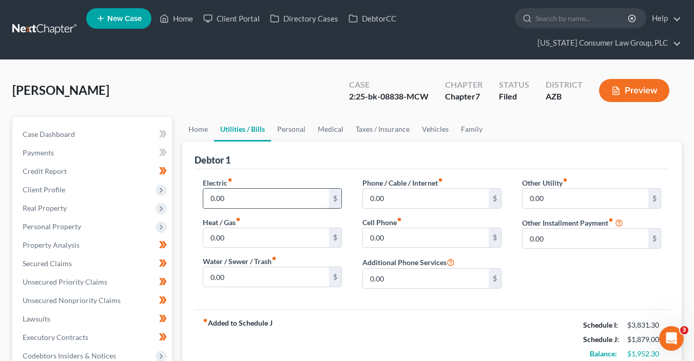
click at [250, 193] on input "0.00" at bounding box center [266, 198] width 126 height 19
type input "200"
type input "0"
type input "275"
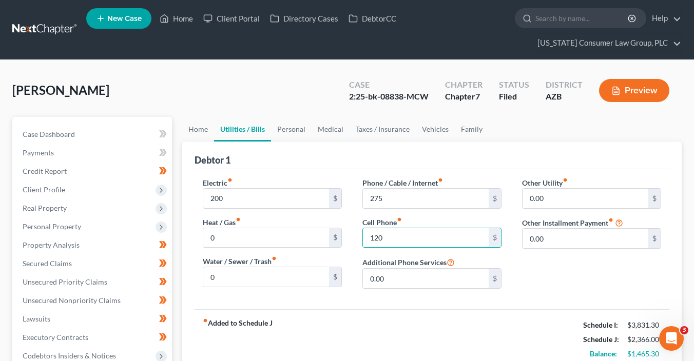
type input "120"
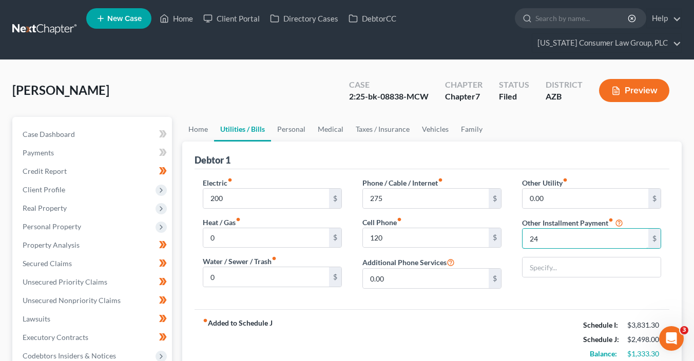
type input "246"
type input "Bankruptcy Legal Fees (Payment Plan)"
type input "246"
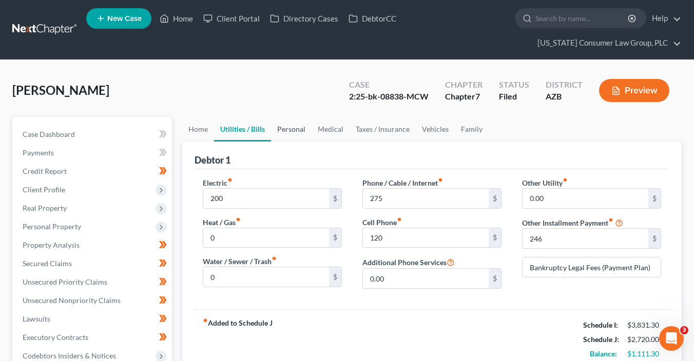
click at [290, 132] on link "Personal" at bounding box center [291, 129] width 41 height 25
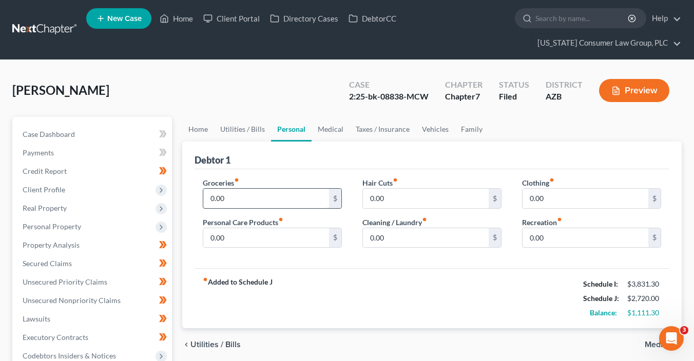
click at [274, 194] on input "0.00" at bounding box center [266, 198] width 126 height 19
type input "450"
type input "1"
type input "75"
type input "100"
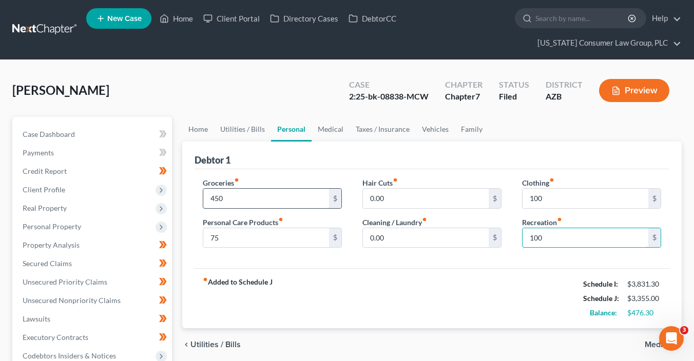
type input "100"
click at [329, 125] on link "Medical" at bounding box center [330, 129] width 38 height 25
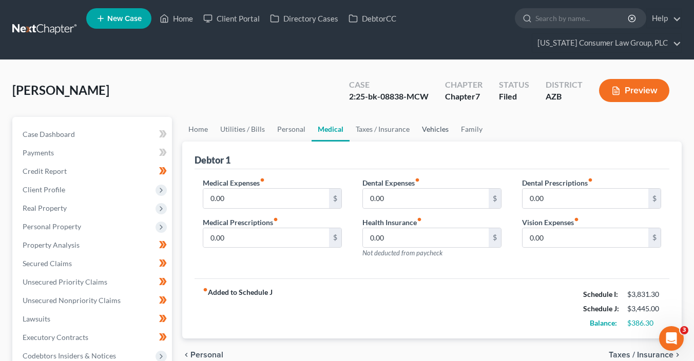
click at [428, 128] on link "Vehicles" at bounding box center [435, 129] width 39 height 25
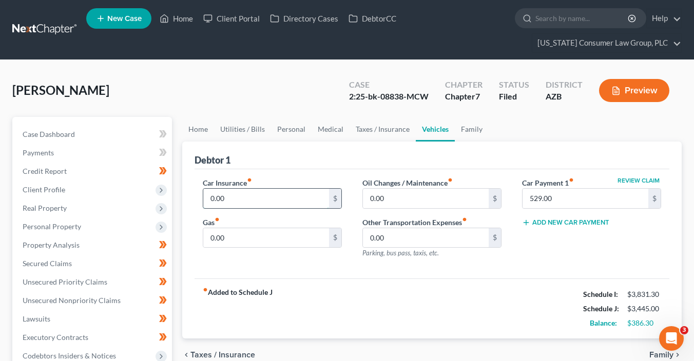
click at [238, 197] on input "0.00" at bounding box center [266, 198] width 126 height 19
type input "165"
type input "200"
type input "60"
click at [322, 129] on link "Medical" at bounding box center [330, 129] width 38 height 25
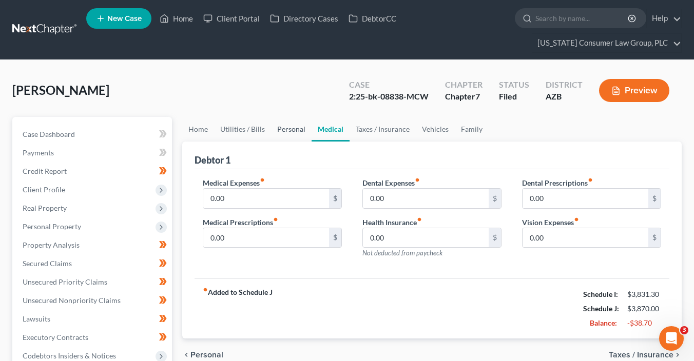
click at [298, 129] on link "Personal" at bounding box center [291, 129] width 41 height 25
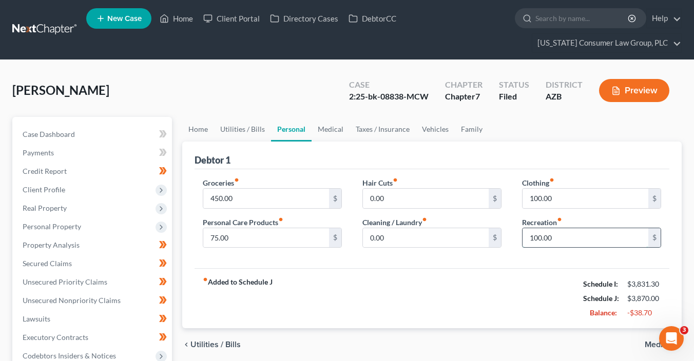
click at [545, 240] on input "100.00" at bounding box center [585, 237] width 126 height 19
type input "50"
click at [415, 303] on div "fiber_manual_record Added to Schedule J Schedule I: $3,831.30 Schedule J: $3,82…" at bounding box center [431, 298] width 475 height 60
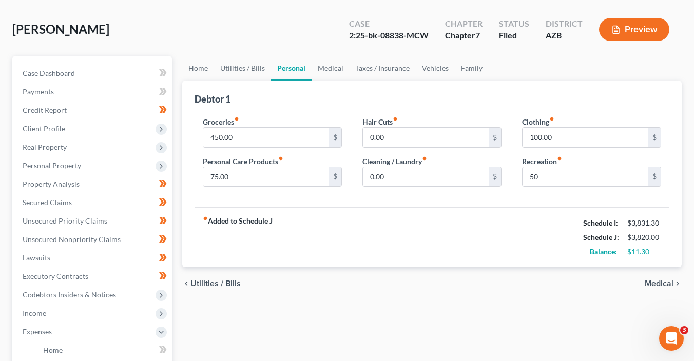
scroll to position [244, 0]
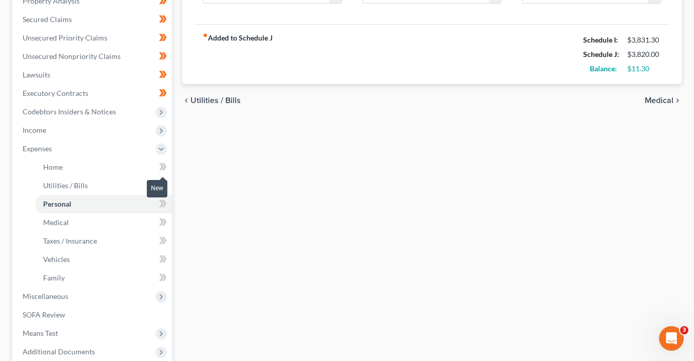
click at [168, 166] on span at bounding box center [163, 168] width 18 height 15
click at [167, 187] on span at bounding box center [163, 186] width 18 height 15
click at [168, 207] on span at bounding box center [163, 205] width 18 height 15
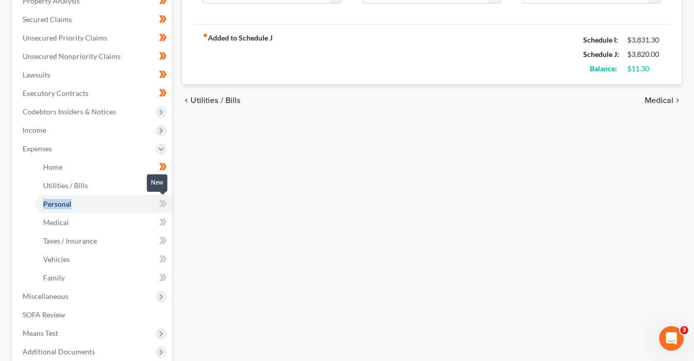
click at [168, 207] on span at bounding box center [163, 205] width 18 height 15
click at [167, 223] on span at bounding box center [163, 223] width 18 height 15
click at [167, 238] on span at bounding box center [163, 242] width 18 height 15
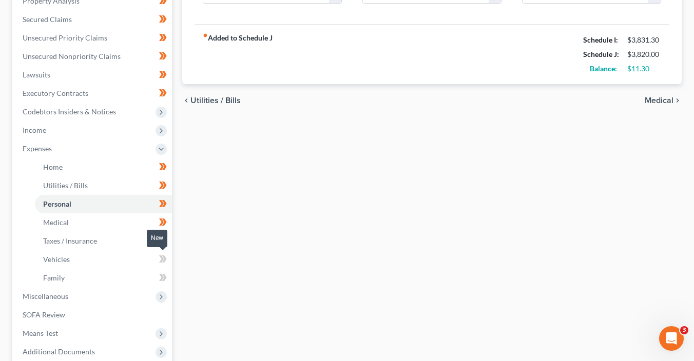
click at [164, 260] on icon at bounding box center [164, 259] width 5 height 7
click at [167, 277] on span at bounding box center [163, 278] width 18 height 15
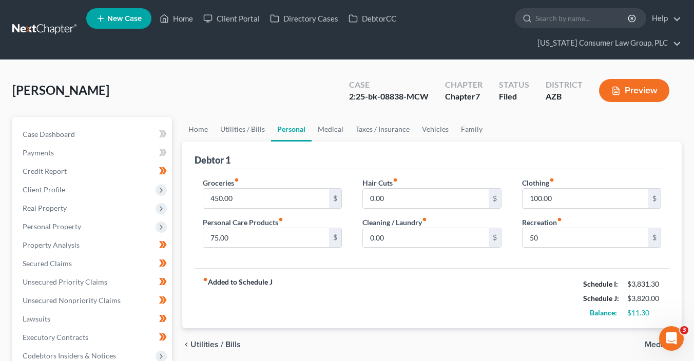
scroll to position [252, 0]
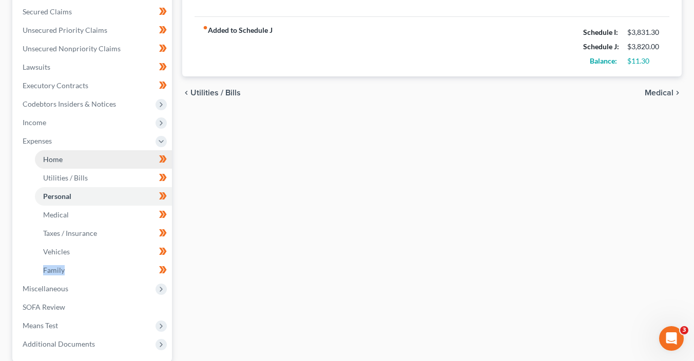
click at [85, 158] on link "Home" at bounding box center [103, 159] width 137 height 18
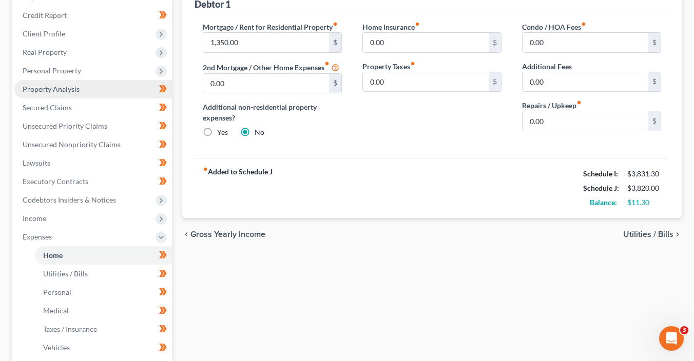
scroll to position [257, 0]
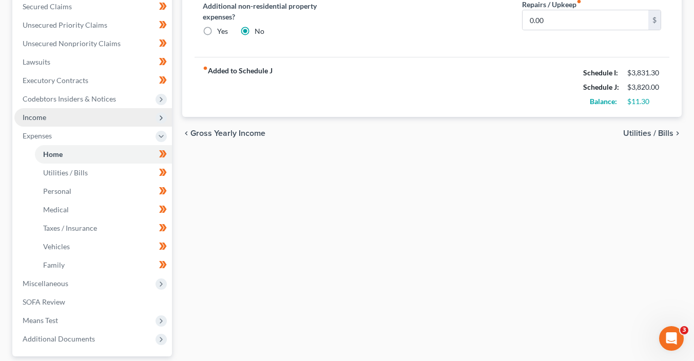
click at [157, 114] on icon at bounding box center [161, 118] width 8 height 8
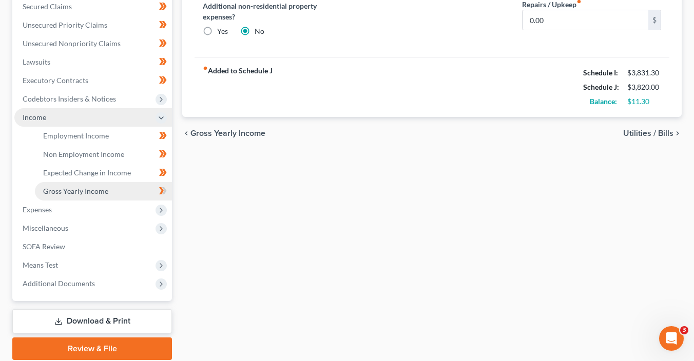
click at [101, 190] on span "Gross Yearly Income" at bounding box center [75, 191] width 65 height 9
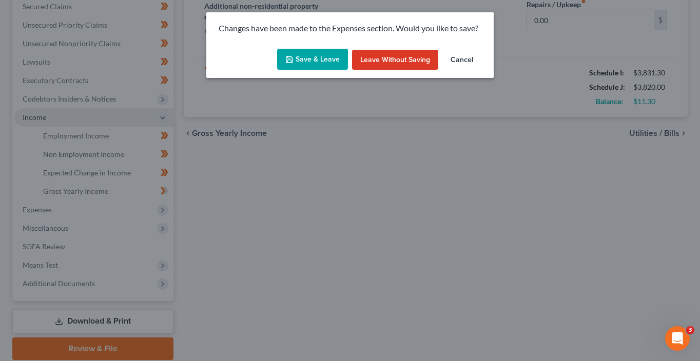
click at [288, 60] on icon "button" at bounding box center [289, 59] width 8 height 8
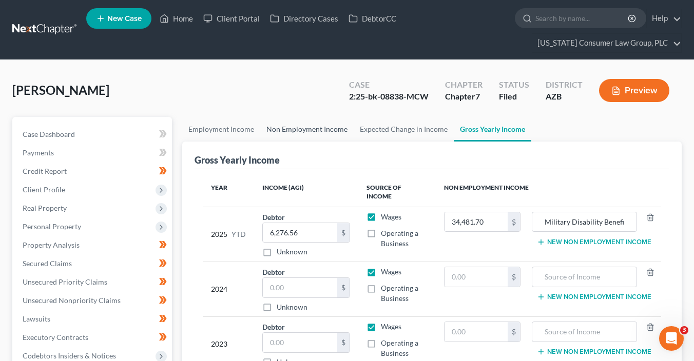
click at [293, 129] on link "Non Employment Income" at bounding box center [306, 129] width 93 height 25
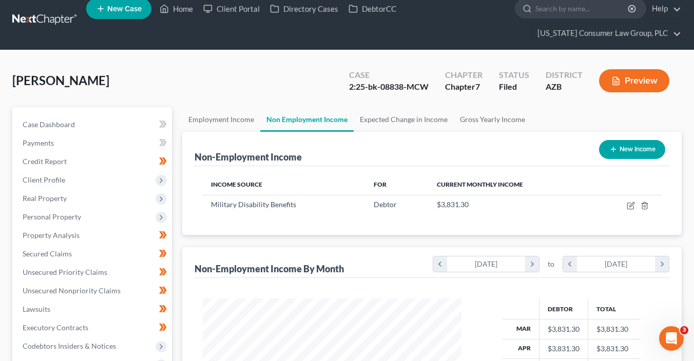
scroll to position [12, 0]
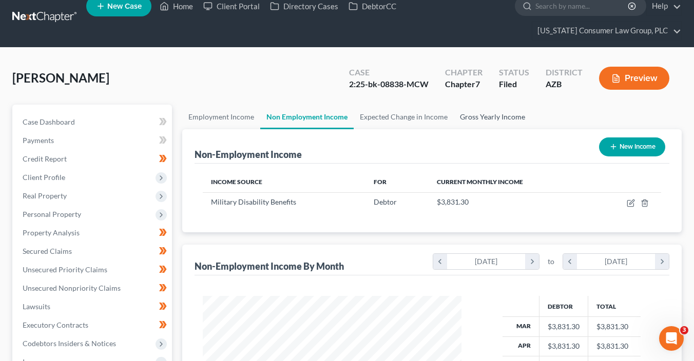
click at [466, 112] on link "Gross Yearly Income" at bounding box center [492, 117] width 77 height 25
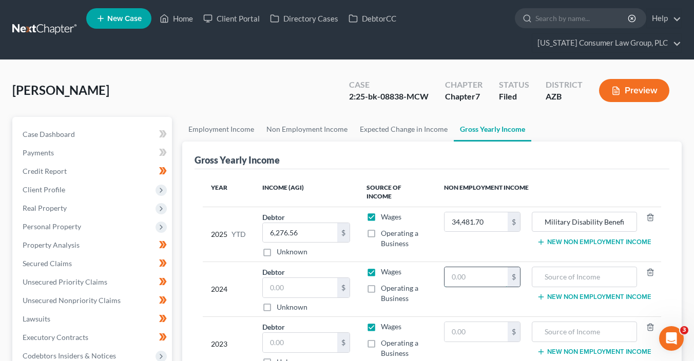
click at [467, 271] on input "text" at bounding box center [475, 276] width 63 height 19
type input "45,976"
click at [573, 212] on input "Military Disability Benefits" at bounding box center [584, 221] width 94 height 19
click at [582, 267] on input "text" at bounding box center [584, 276] width 94 height 19
paste input "Military Disability Benefits"
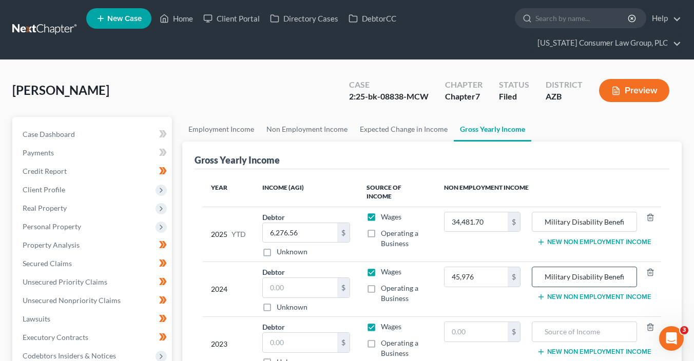
scroll to position [0, 5]
type input "Military Disability Benefits"
click at [471, 322] on input "text" at bounding box center [475, 331] width 63 height 19
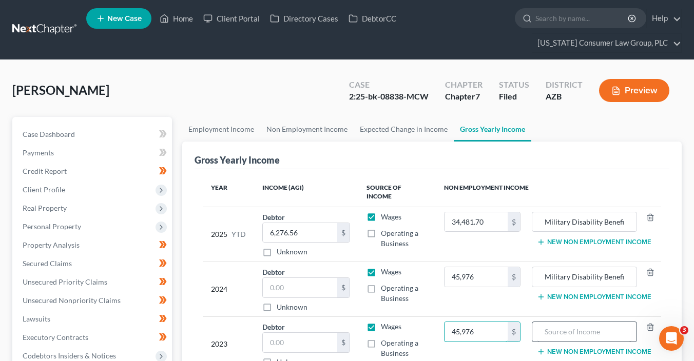
type input "45,976"
click at [548, 323] on input "text" at bounding box center [584, 331] width 94 height 19
paste input "Military Disability Benefits"
type input "Military Disability Benefits"
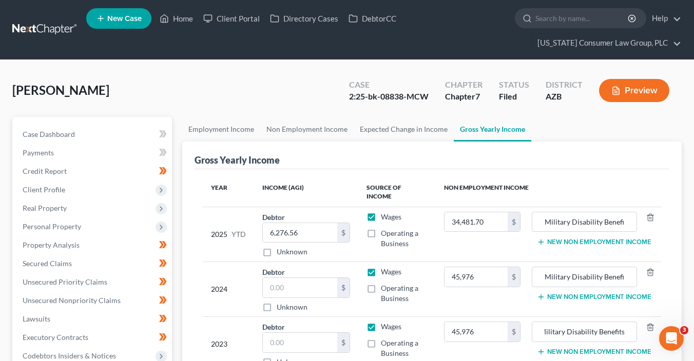
scroll to position [0, 0]
click at [381, 267] on label "Wages" at bounding box center [391, 272] width 21 height 10
click at [385, 267] on input "Wages" at bounding box center [388, 270] width 7 height 7
checkbox input "false"
click at [381, 322] on label "Wages" at bounding box center [391, 327] width 21 height 10
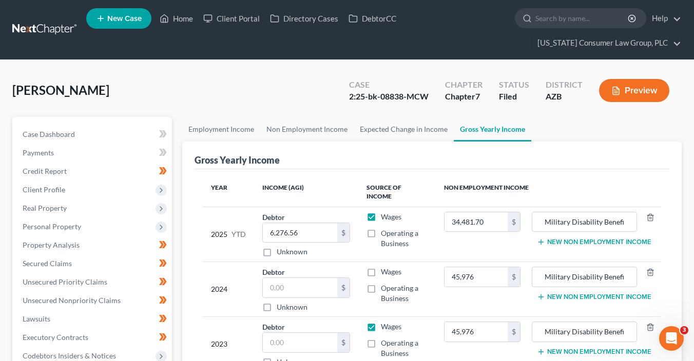
click at [385, 322] on input "Wages" at bounding box center [388, 325] width 7 height 7
checkbox input "false"
click at [381, 283] on label "Operating a Business" at bounding box center [404, 293] width 47 height 21
click at [385, 283] on input "Operating a Business" at bounding box center [388, 286] width 7 height 7
click at [381, 283] on label "Operating a Business" at bounding box center [404, 293] width 47 height 21
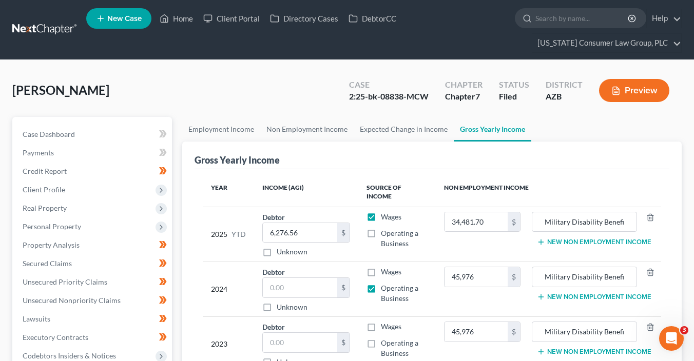
click at [385, 283] on input "Operating a Business" at bounding box center [388, 286] width 7 height 7
checkbox input "false"
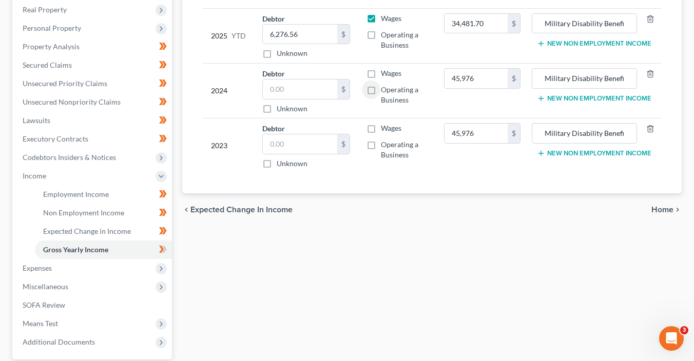
scroll to position [255, 0]
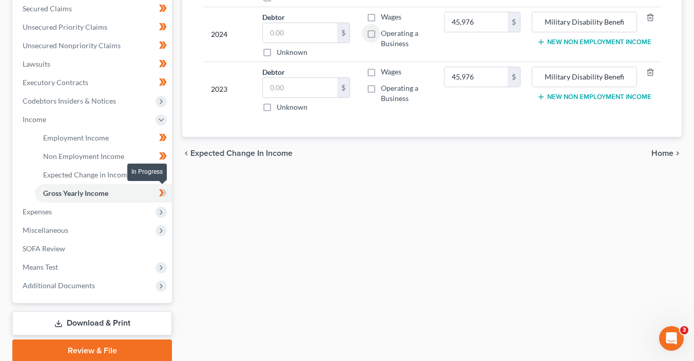
click at [164, 196] on icon at bounding box center [163, 193] width 8 height 13
click at [672, 149] on span "Home" at bounding box center [662, 153] width 22 height 8
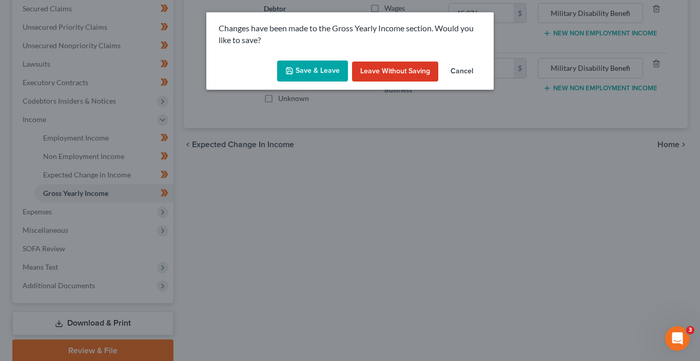
click at [332, 72] on button "Save & Leave" at bounding box center [312, 72] width 71 height 22
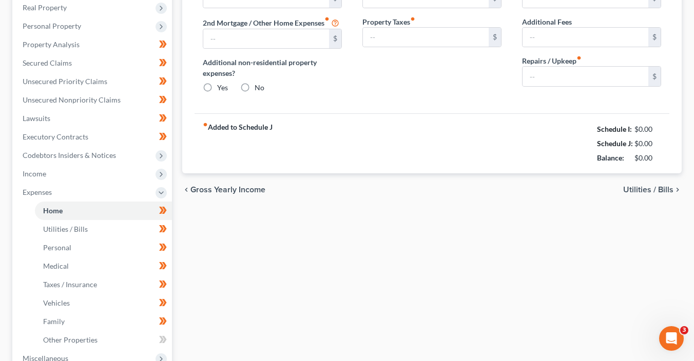
type input "1,350.00"
type input "0.00"
radio input "true"
type input "0.00"
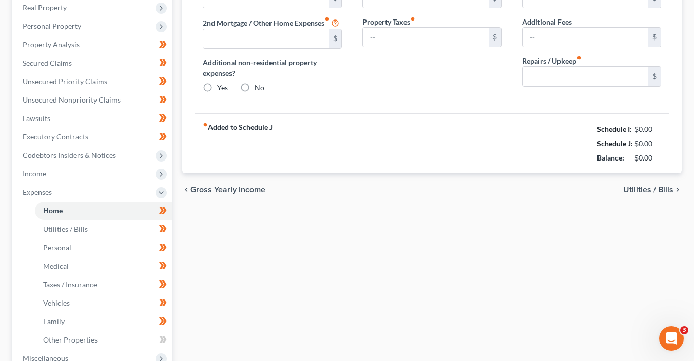
type input "0.00"
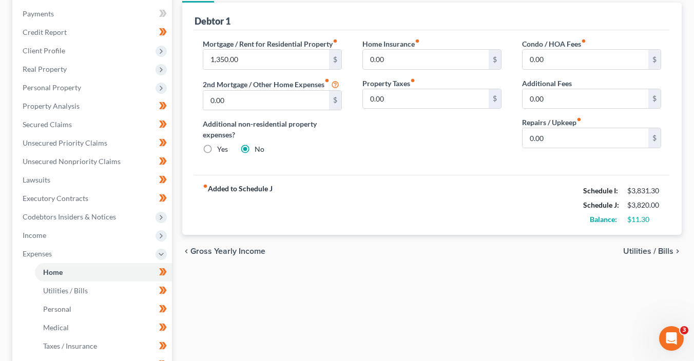
scroll to position [292, 0]
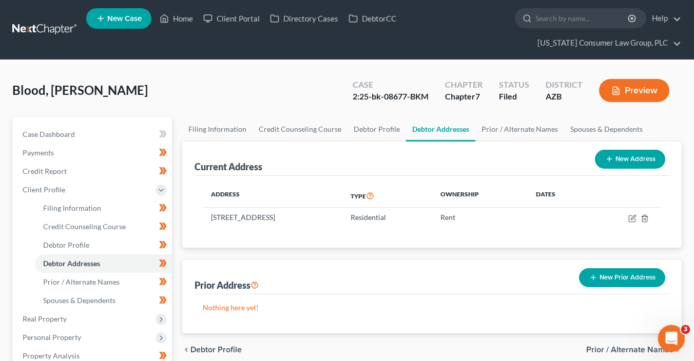
click at [675, 338] on icon "Open Intercom Messenger" at bounding box center [669, 337] width 17 height 17
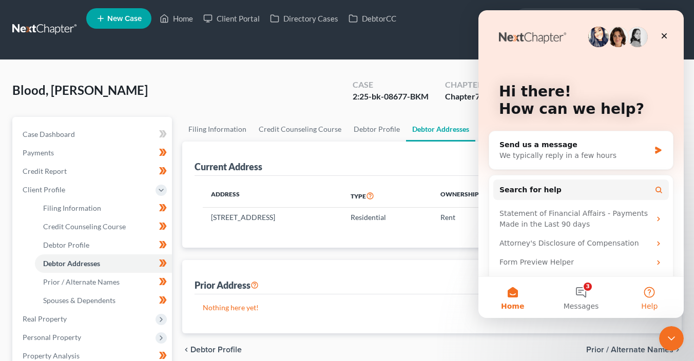
click at [650, 297] on button "Help" at bounding box center [649, 297] width 68 height 41
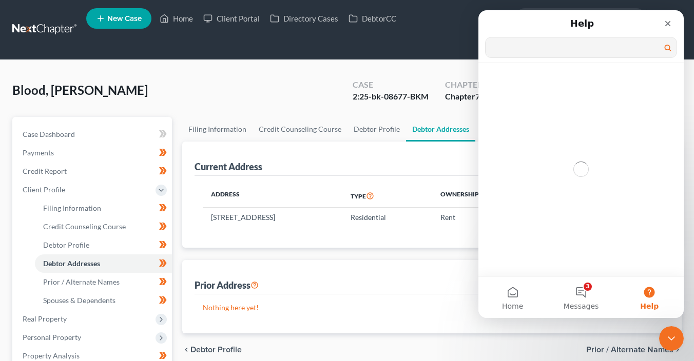
click at [586, 51] on input "Search for help" at bounding box center [580, 47] width 191 height 20
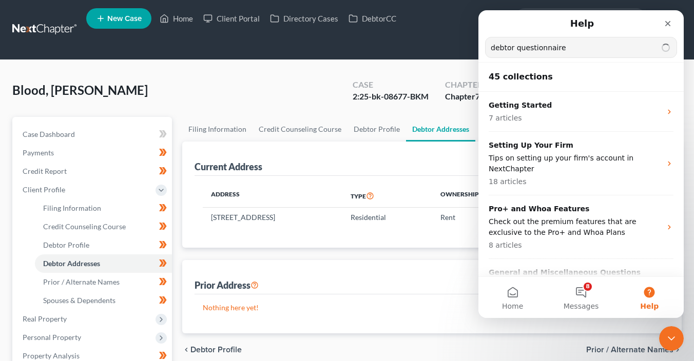
type input "debtor questionnaire"
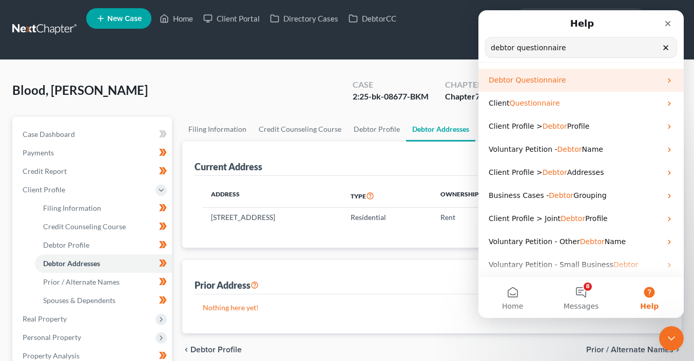
click at [554, 84] on span "Questionnaire" at bounding box center [541, 80] width 50 height 8
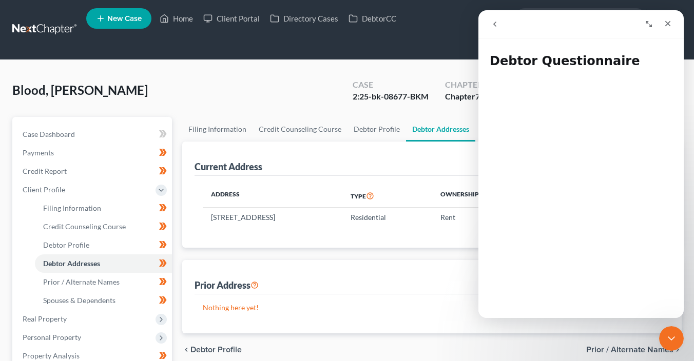
scroll to position [333, 0]
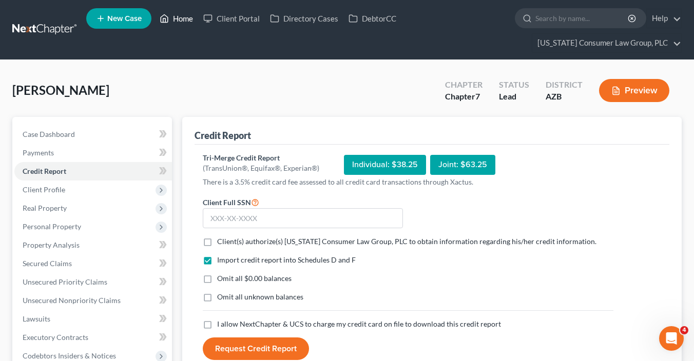
click at [166, 21] on icon at bounding box center [164, 18] width 9 height 12
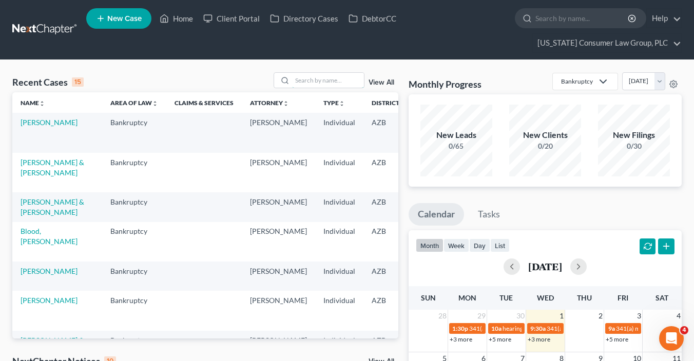
drag, startPoint x: 323, startPoint y: 76, endPoint x: 325, endPoint y: 61, distance: 15.0
click at [323, 75] on input "search" at bounding box center [328, 80] width 72 height 15
type input "bradford"
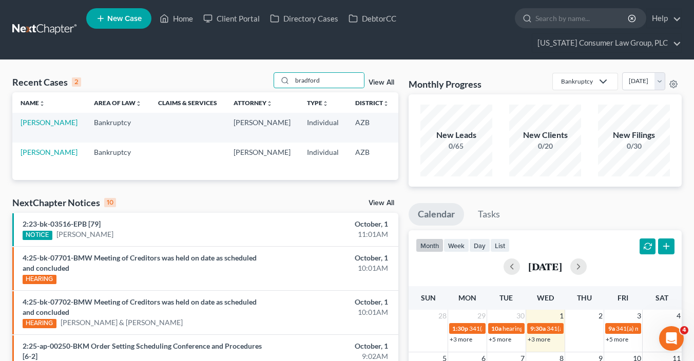
click at [28, 127] on td "[PERSON_NAME]" at bounding box center [48, 127] width 73 height 29
click at [30, 123] on link "[PERSON_NAME]" at bounding box center [49, 122] width 57 height 9
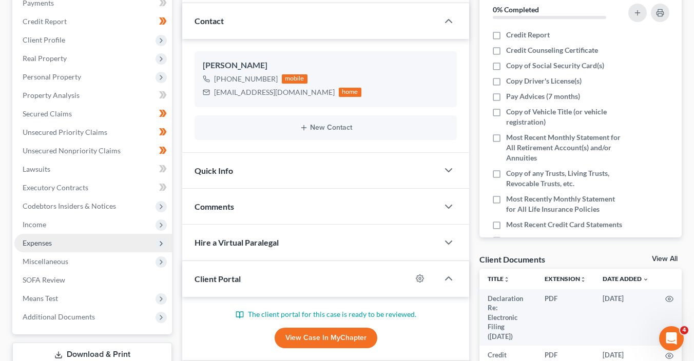
scroll to position [154, 0]
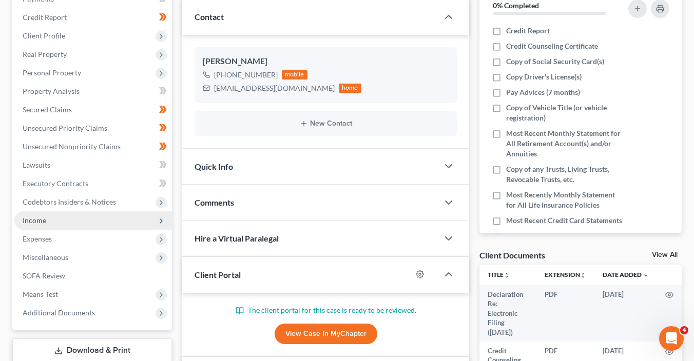
click at [58, 221] on span "Income" at bounding box center [93, 220] width 158 height 18
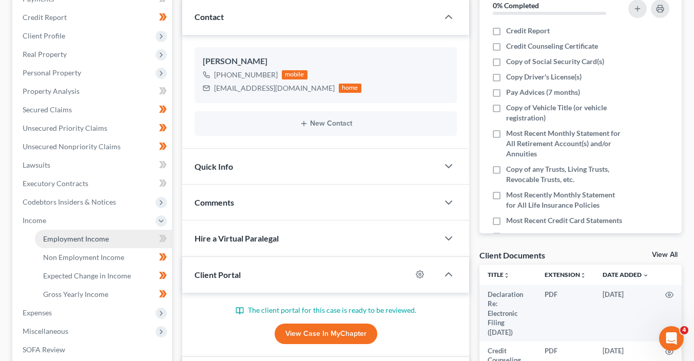
click at [93, 231] on link "Employment Income" at bounding box center [103, 239] width 137 height 18
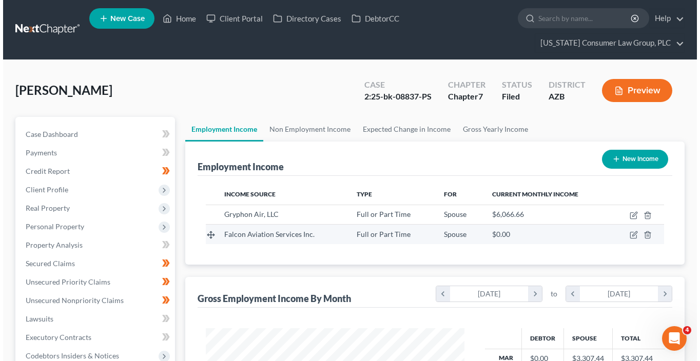
scroll to position [183, 279]
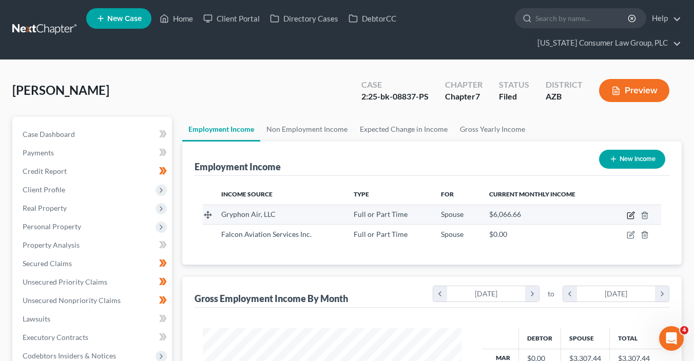
click at [631, 212] on icon "button" at bounding box center [631, 215] width 8 height 8
select select "0"
select select "9"
select select "1"
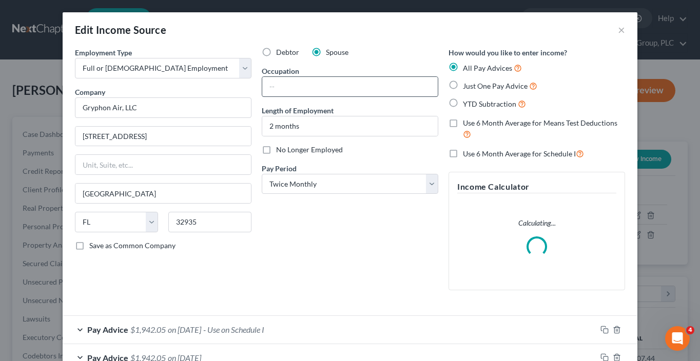
scroll to position [183, 282]
click at [304, 85] on input "text" at bounding box center [349, 86] width 175 height 19
type input "A/P Mechanic"
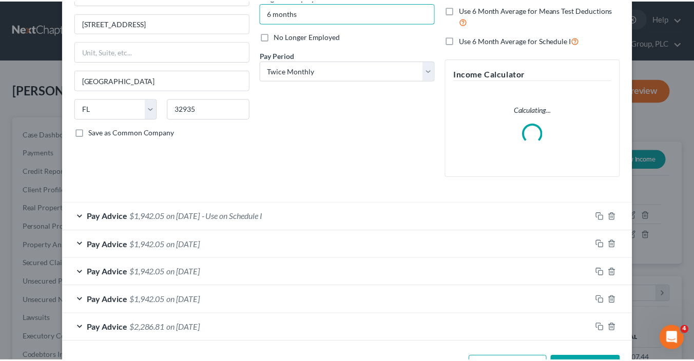
scroll to position [150, 0]
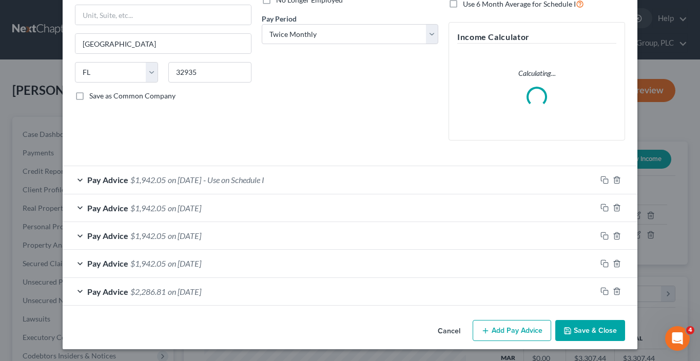
type input "6 months"
click at [587, 333] on button "Save & Close" at bounding box center [590, 331] width 70 height 22
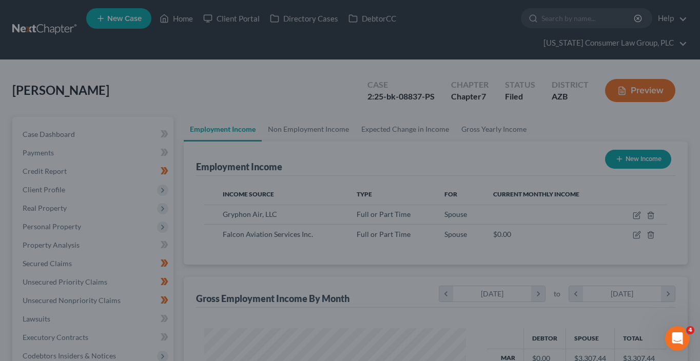
scroll to position [512961, 512866]
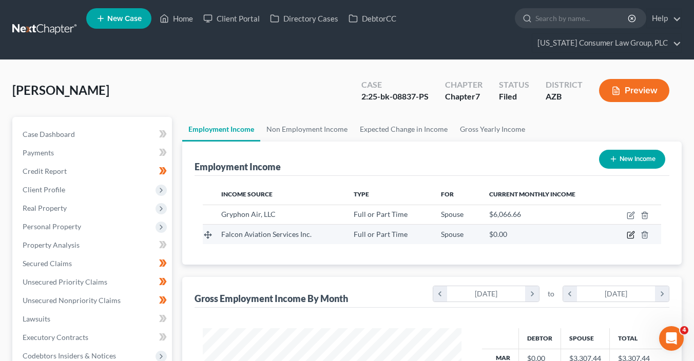
click at [630, 236] on icon "button" at bounding box center [631, 234] width 5 height 5
select select "0"
select select "3"
select select "2"
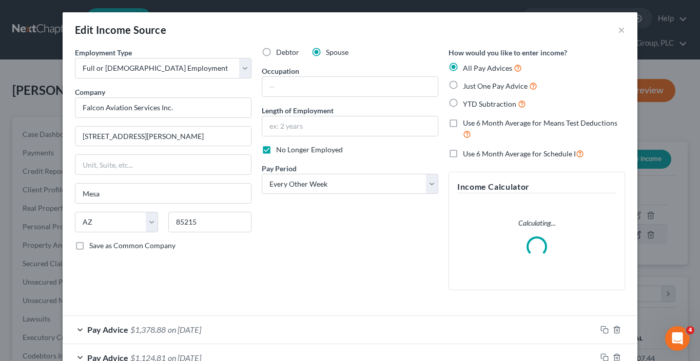
scroll to position [183, 282]
click at [282, 81] on input "text" at bounding box center [349, 86] width 175 height 19
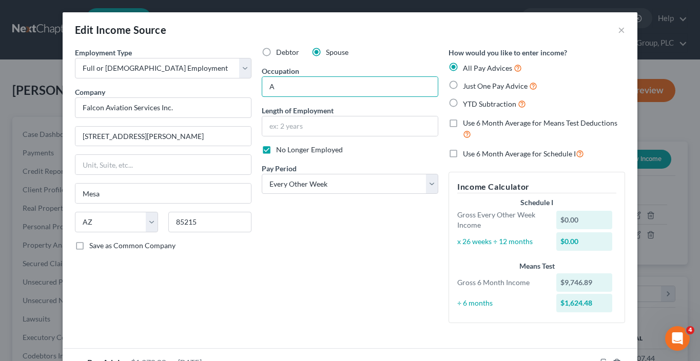
type input "A/P Mechanic"
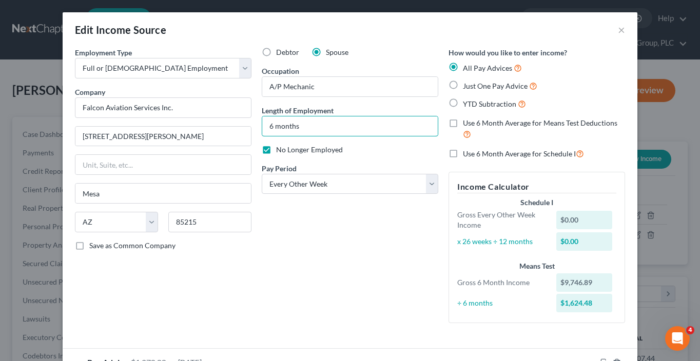
drag, startPoint x: 316, startPoint y: 128, endPoint x: 216, endPoint y: 122, distance: 100.2
click at [216, 122] on div "Employment Type * Select Full or Part Time Employment Self Employment Company *…" at bounding box center [350, 193] width 560 height 293
type input "2 years"
drag, startPoint x: 247, startPoint y: 287, endPoint x: 259, endPoint y: 285, distance: 12.4
click at [247, 286] on div "Employment Type * Select Full or Part Time Employment Self Employment Company *…" at bounding box center [163, 189] width 187 height 284
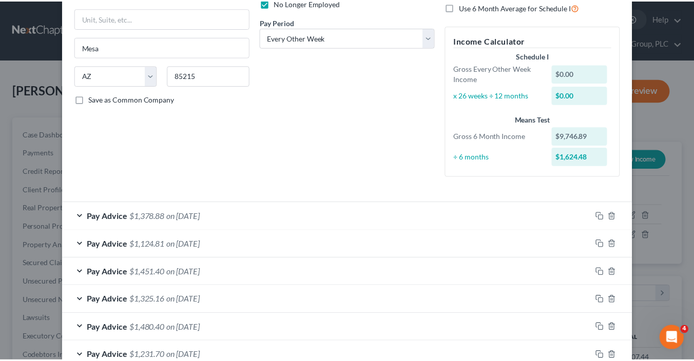
scroll to position [210, 0]
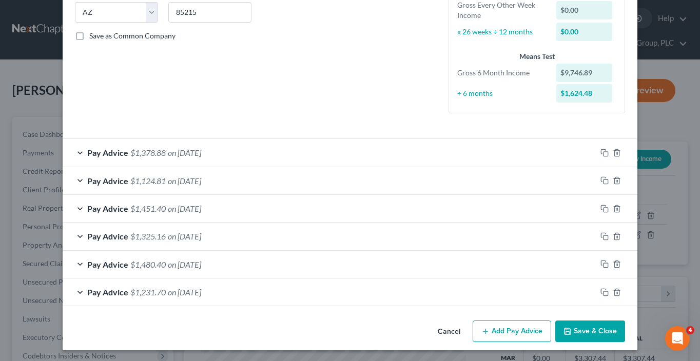
click at [582, 334] on button "Save & Close" at bounding box center [590, 332] width 70 height 22
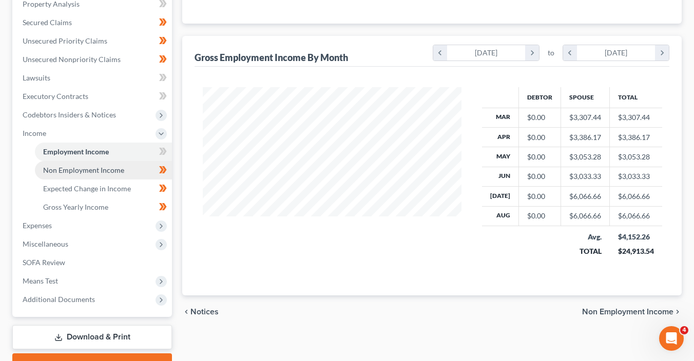
scroll to position [265, 0]
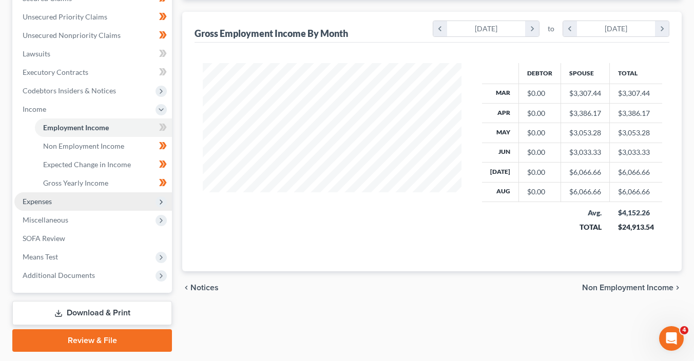
click at [50, 198] on span "Expenses" at bounding box center [37, 201] width 29 height 9
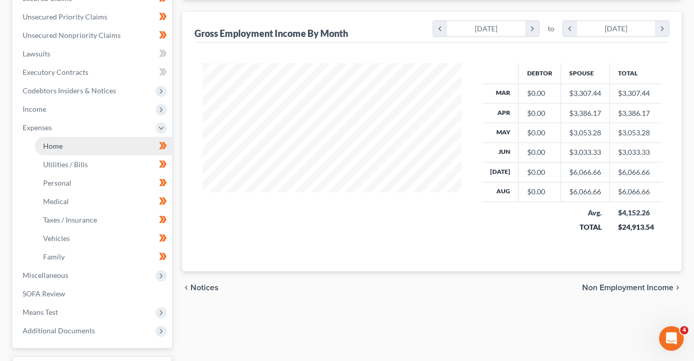
click at [68, 143] on link "Home" at bounding box center [103, 146] width 137 height 18
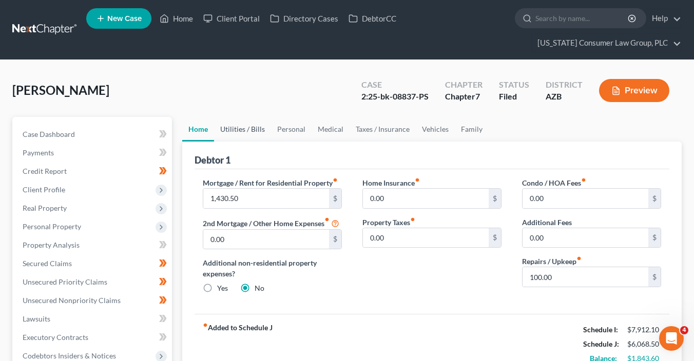
click at [234, 134] on link "Utilities / Bills" at bounding box center [242, 129] width 57 height 25
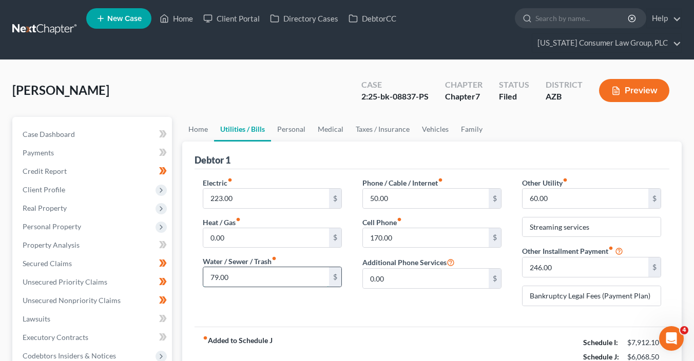
click at [243, 279] on input "79.00" at bounding box center [266, 276] width 126 height 19
type input "92"
click at [425, 307] on div "Phone / Cable / Internet fiber_manual_record 50.00 $ Cell Phone fiber_manual_re…" at bounding box center [432, 246] width 160 height 137
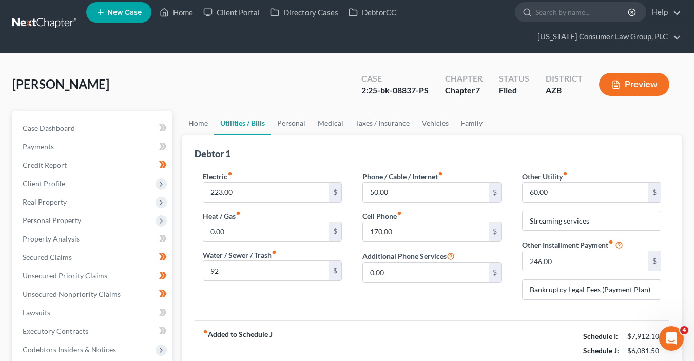
scroll to position [14, 0]
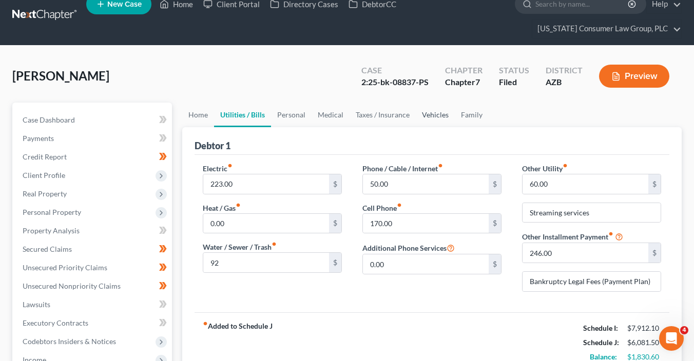
click at [420, 119] on link "Vehicles" at bounding box center [435, 115] width 39 height 25
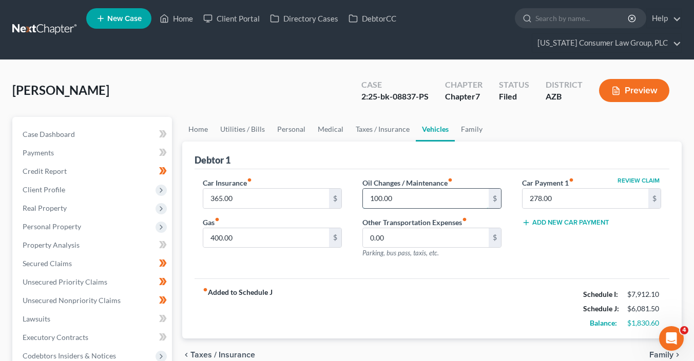
click at [405, 204] on input "100.00" at bounding box center [426, 198] width 126 height 19
type input "150"
click at [300, 293] on div "fiber_manual_record Added to Schedule J Schedule I: $7,912.10 Schedule J: $6,13…" at bounding box center [431, 309] width 475 height 60
click at [238, 238] on input "400.00" at bounding box center [266, 237] width 126 height 19
type input "450"
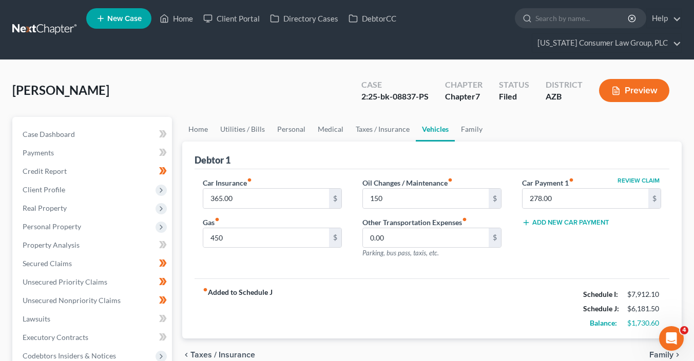
click at [338, 281] on div "fiber_manual_record Added to Schedule J Schedule I: $7,912.10 Schedule J: $6,18…" at bounding box center [431, 309] width 475 height 60
click at [274, 127] on link "Personal" at bounding box center [291, 129] width 41 height 25
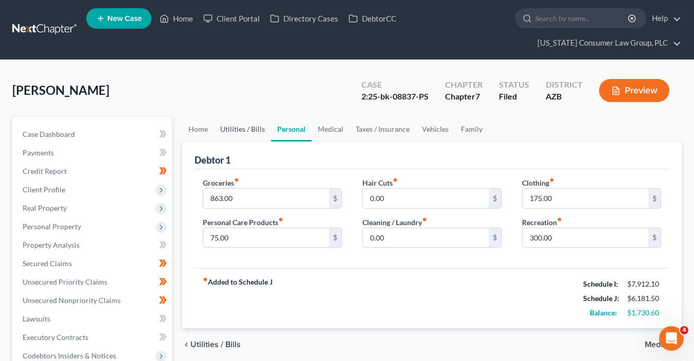
click at [242, 125] on link "Utilities / Bills" at bounding box center [242, 129] width 57 height 25
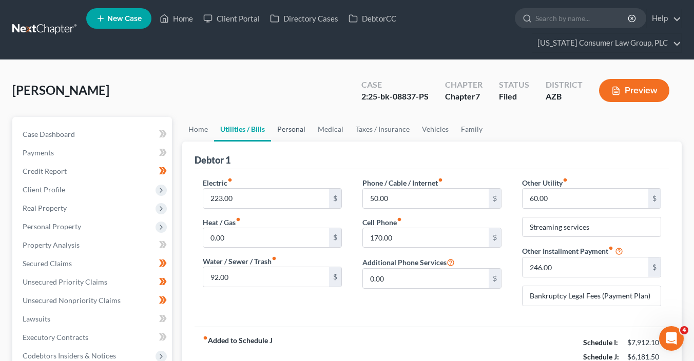
drag, startPoint x: 280, startPoint y: 131, endPoint x: 269, endPoint y: 135, distance: 11.4
click at [280, 131] on link "Personal" at bounding box center [291, 129] width 41 height 25
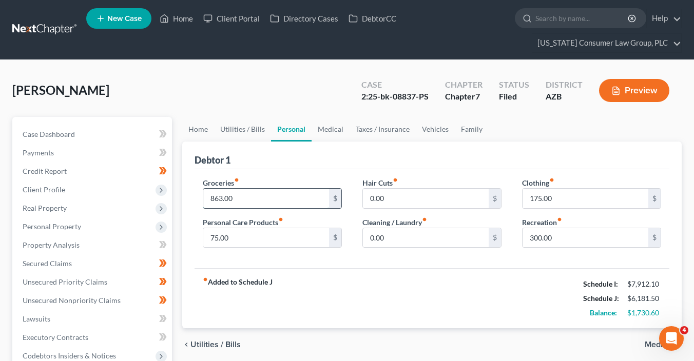
click at [239, 195] on input "863.00" at bounding box center [266, 198] width 126 height 19
type input "875"
click at [240, 136] on link "Utilities / Bills" at bounding box center [242, 129] width 57 height 25
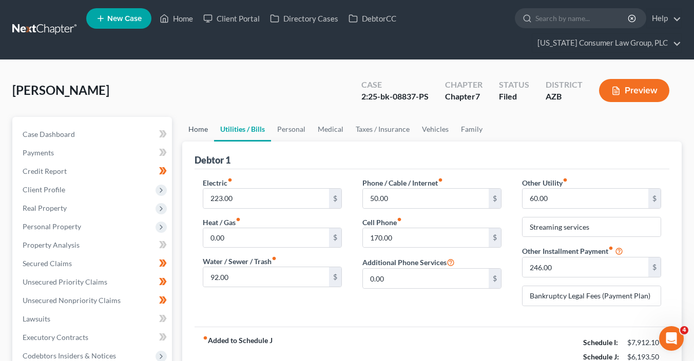
click at [202, 131] on link "Home" at bounding box center [198, 129] width 32 height 25
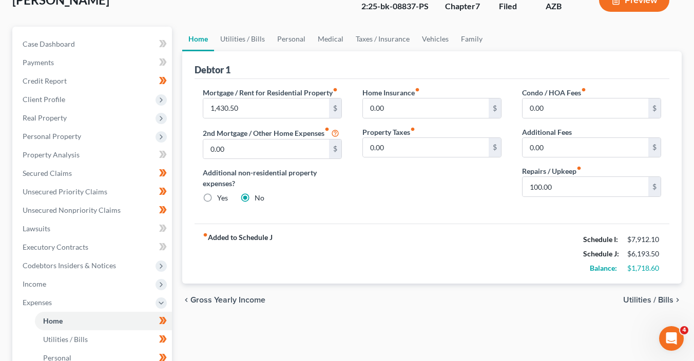
scroll to position [100, 0]
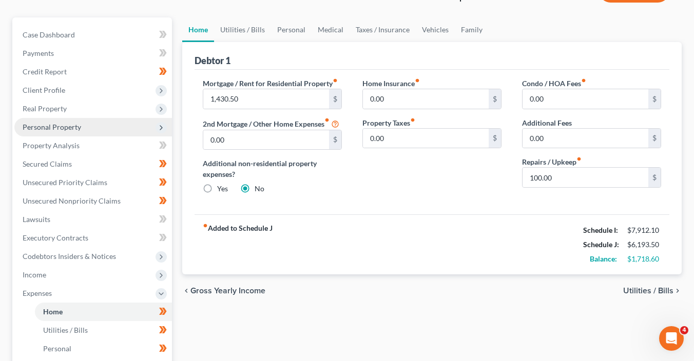
click at [63, 123] on span "Personal Property" at bounding box center [52, 127] width 58 height 9
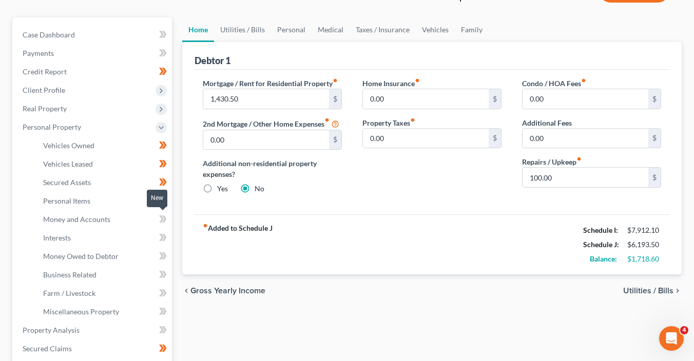
click at [170, 218] on span at bounding box center [163, 220] width 18 height 15
click at [166, 238] on icon at bounding box center [163, 237] width 8 height 13
click at [168, 253] on span at bounding box center [163, 257] width 18 height 15
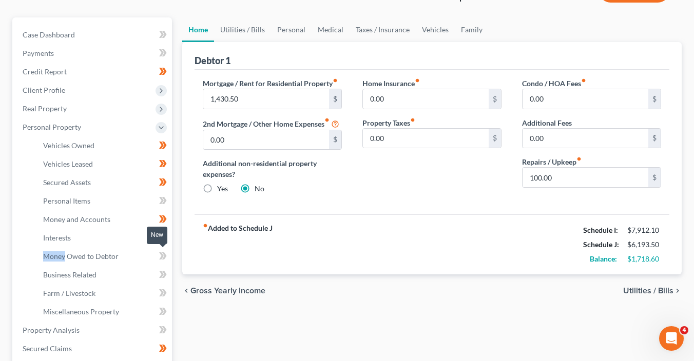
click at [168, 255] on span at bounding box center [163, 257] width 18 height 15
click at [167, 271] on span at bounding box center [163, 275] width 18 height 15
drag, startPoint x: 167, startPoint y: 271, endPoint x: 168, endPoint y: 282, distance: 10.3
click at [167, 271] on span at bounding box center [163, 275] width 18 height 15
click at [167, 291] on span at bounding box center [163, 294] width 18 height 15
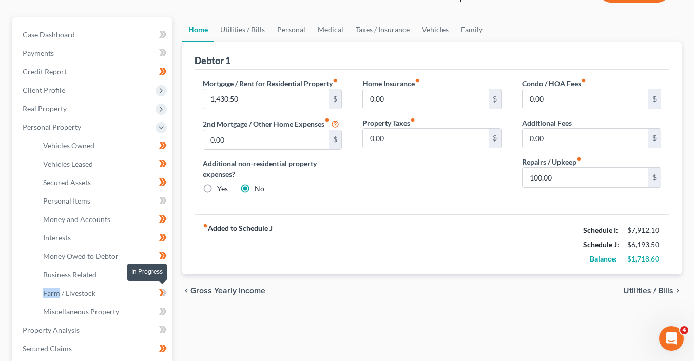
click at [167, 291] on span at bounding box center [163, 294] width 18 height 15
click at [162, 311] on icon at bounding box center [161, 311] width 5 height 7
click at [167, 330] on span at bounding box center [163, 331] width 18 height 15
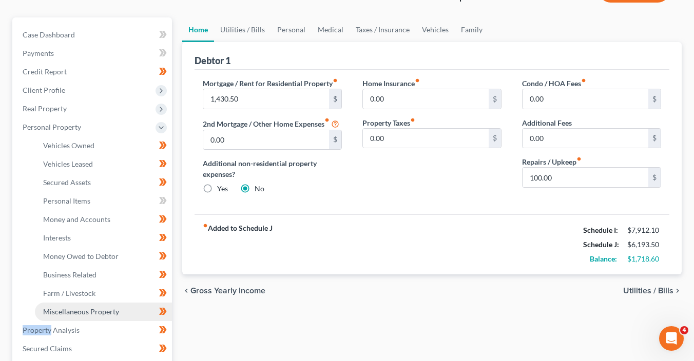
click at [122, 313] on link "Miscellaneous Property" at bounding box center [103, 312] width 137 height 18
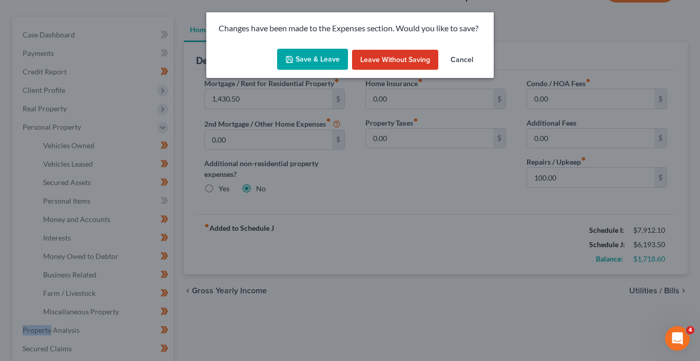
click at [324, 65] on button "Save & Leave" at bounding box center [312, 60] width 71 height 22
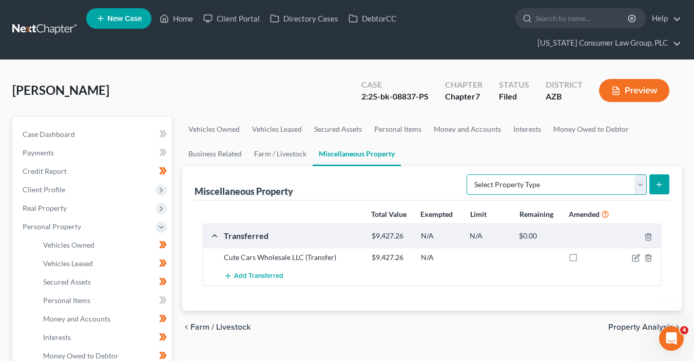
click at [499, 182] on select "Select Property Type Assigned for Creditor Benefit Within 1 Year (SOFA: 12) Hol…" at bounding box center [556, 184] width 180 height 21
select select "stored_within_1_year"
click at [466, 174] on select "Select Property Type Assigned for Creditor Benefit Within 1 Year (SOFA: 12) Hol…" at bounding box center [556, 184] width 180 height 21
click at [662, 190] on button "submit" at bounding box center [659, 184] width 20 height 20
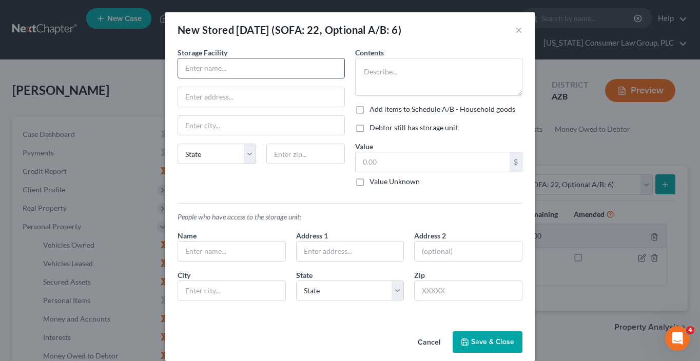
click at [299, 71] on input "text" at bounding box center [261, 67] width 166 height 19
type input "Cubesmart"
click at [400, 80] on textarea at bounding box center [438, 77] width 167 height 38
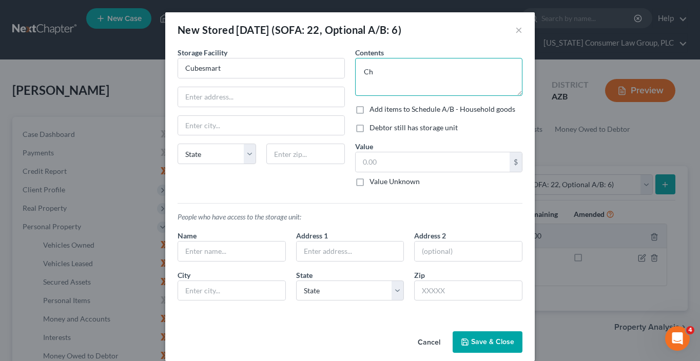
type textarea "C"
type textarea "Holiday decor, books & DVDs, blankets, furniture"
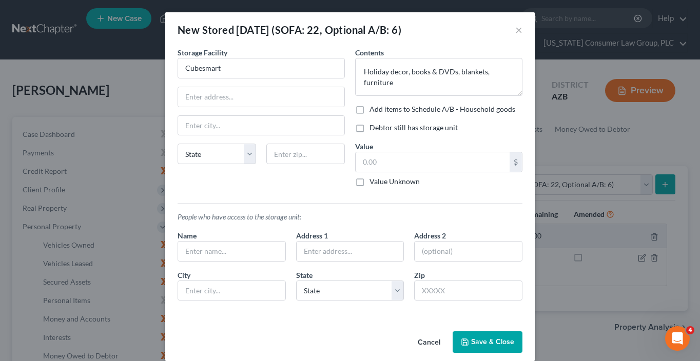
click at [437, 103] on div "Contents * Holiday decor, books & DVDs, blankets, furniture Add items to Schedu…" at bounding box center [439, 121] width 178 height 148
click at [393, 106] on label "Add items to Schedule A/B - Household goods" at bounding box center [442, 109] width 146 height 10
click at [380, 106] on input "Add items to Schedule A/B - Household goods" at bounding box center [377, 107] width 7 height 7
checkbox input "true"
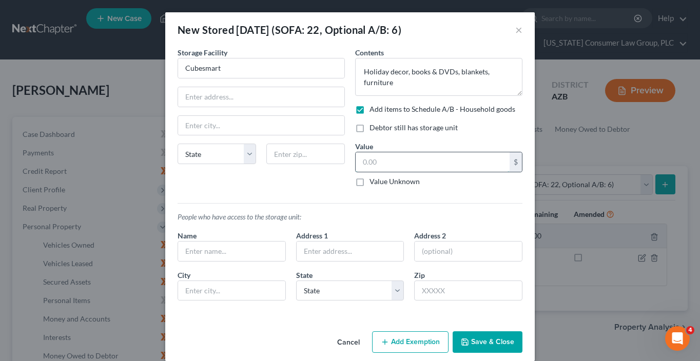
click at [369, 161] on input "text" at bounding box center [433, 161] width 154 height 19
type input "500"
click at [506, 342] on button "Save & Close" at bounding box center [488, 342] width 70 height 22
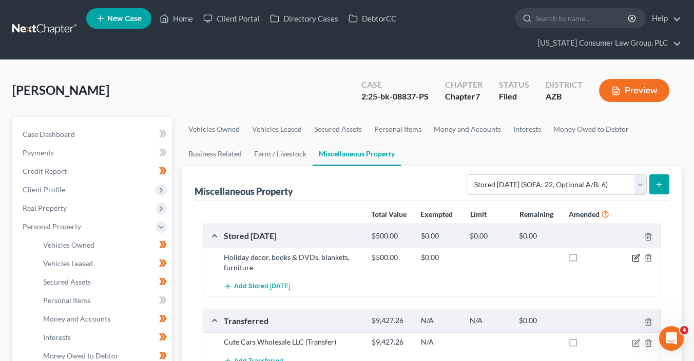
click at [633, 256] on icon "button" at bounding box center [636, 258] width 8 height 8
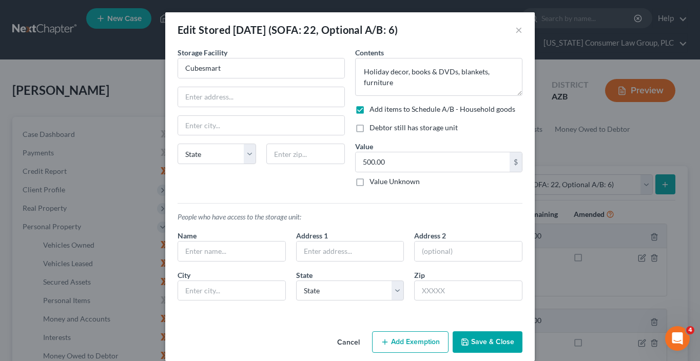
click at [420, 341] on button "Add Exemption" at bounding box center [410, 342] width 76 height 22
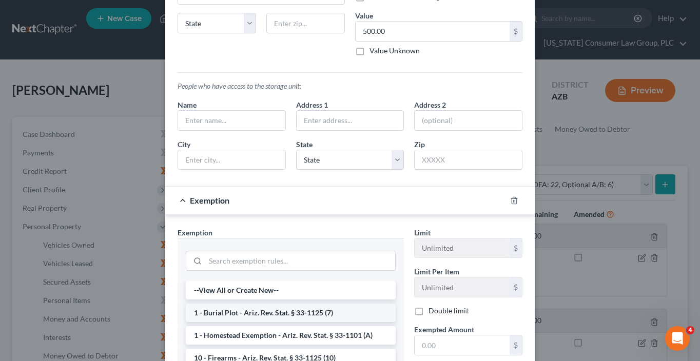
scroll to position [131, 0]
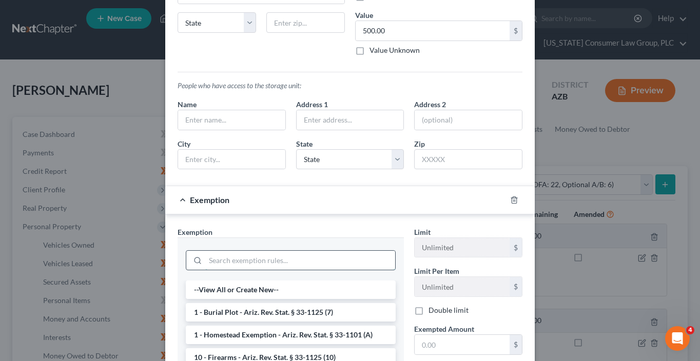
click at [295, 255] on input "search" at bounding box center [300, 260] width 190 height 19
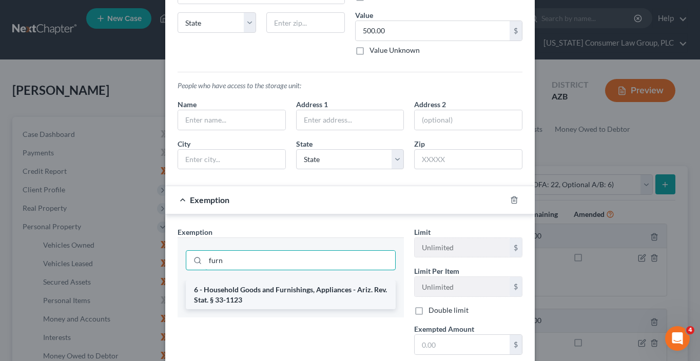
type input "furn"
click at [296, 284] on li "6 - Household Goods and Furnishings, Appliances - Ariz. Rev. Stat. § 33-1123" at bounding box center [291, 295] width 210 height 29
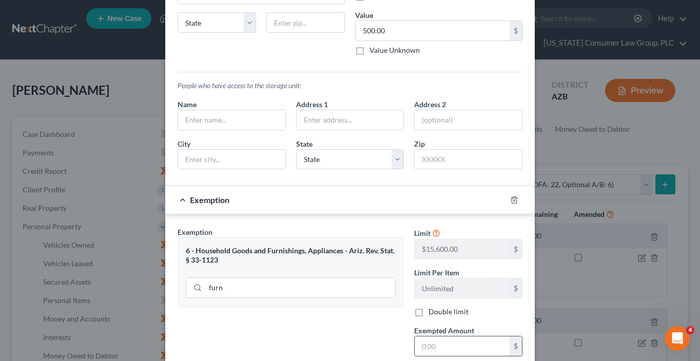
click at [431, 346] on input "text" at bounding box center [462, 346] width 95 height 19
type input "500"
click at [324, 318] on div "Exemption Set must be selected for CA. Exemption * 6 - Household Goods and Furn…" at bounding box center [290, 316] width 237 height 178
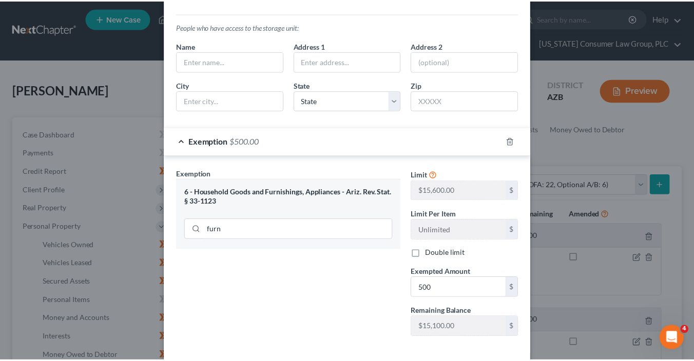
scroll to position [238, 0]
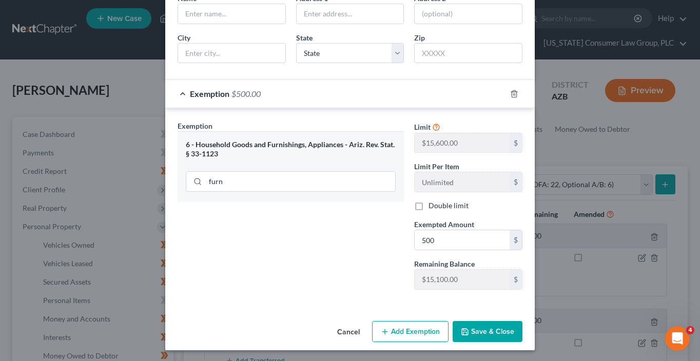
click at [466, 329] on icon "button" at bounding box center [465, 332] width 6 height 6
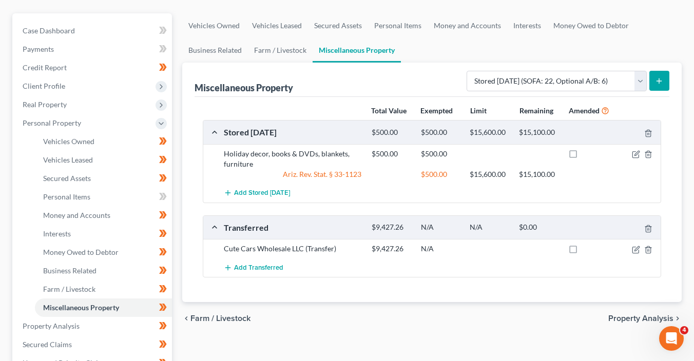
scroll to position [104, 0]
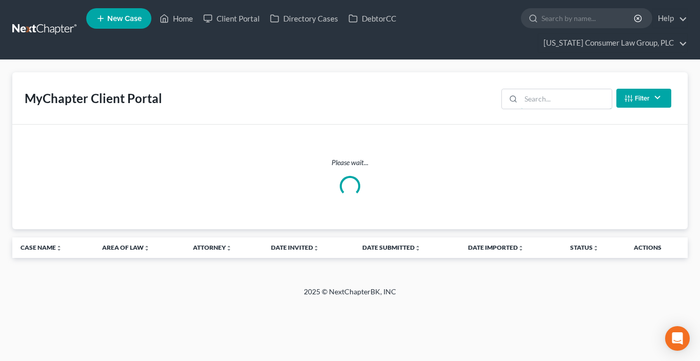
click at [551, 96] on input "search" at bounding box center [566, 98] width 91 height 19
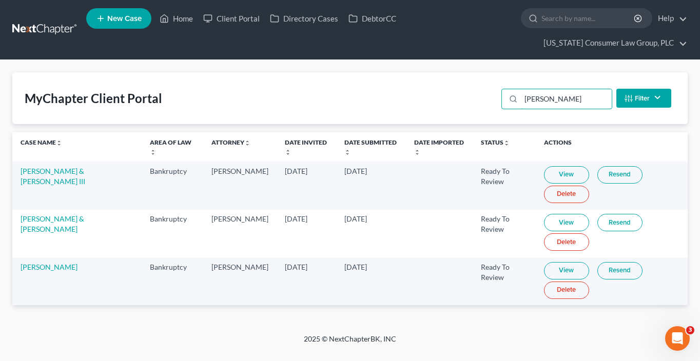
type input "[PERSON_NAME]"
click at [612, 274] on link "Resend" at bounding box center [619, 270] width 45 height 17
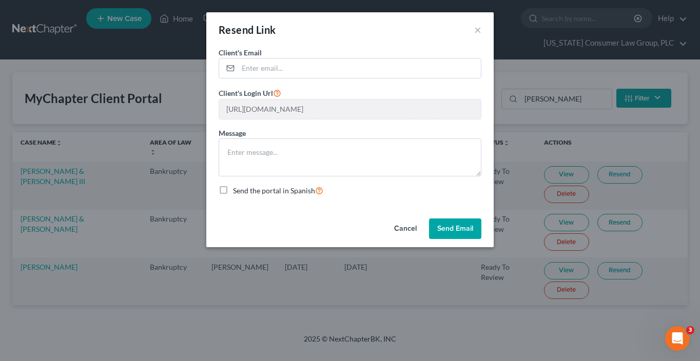
click at [465, 231] on button "Send Email" at bounding box center [455, 229] width 52 height 21
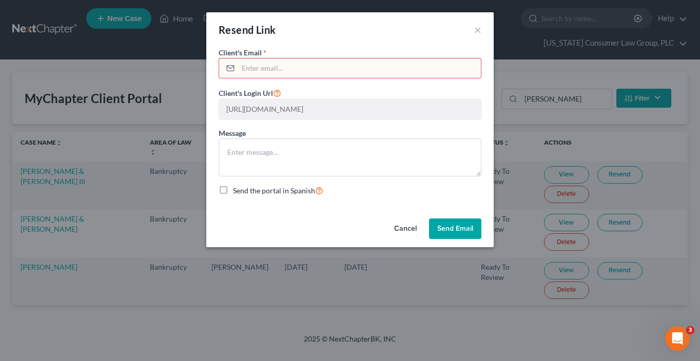
click at [408, 230] on button "Cancel" at bounding box center [405, 229] width 39 height 21
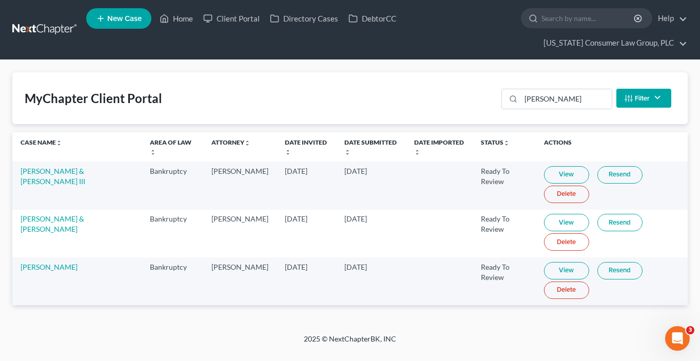
drag, startPoint x: 191, startPoint y: 22, endPoint x: 107, endPoint y: 68, distance: 96.2
